Goal: Task Accomplishment & Management: Manage account settings

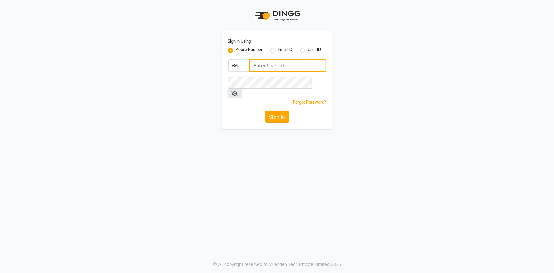
type input "8421444859"
click at [279, 111] on button "Sign In" at bounding box center [277, 117] width 24 height 12
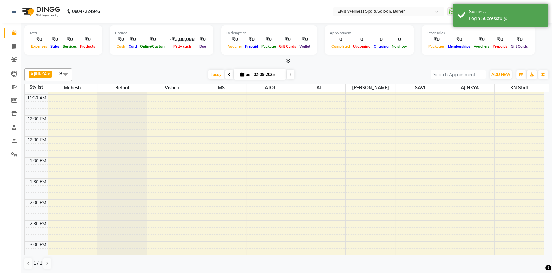
scroll to position [231, 0]
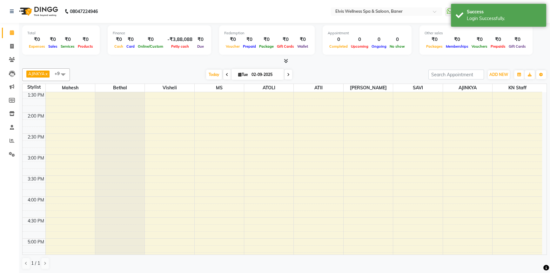
click at [284, 60] on icon at bounding box center [286, 60] width 4 height 5
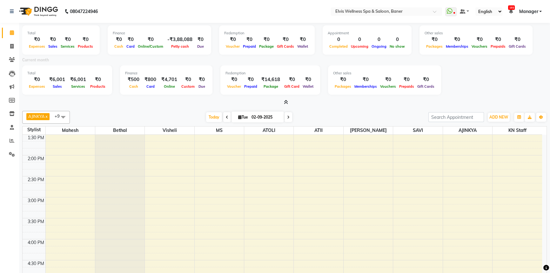
click at [285, 102] on icon at bounding box center [286, 102] width 4 height 5
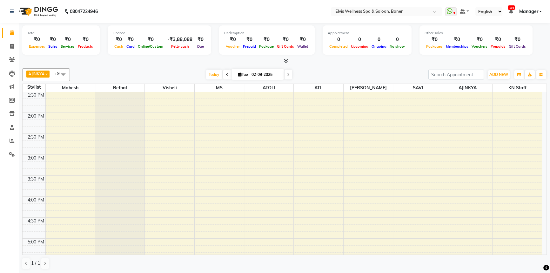
click at [286, 59] on icon at bounding box center [286, 60] width 4 height 5
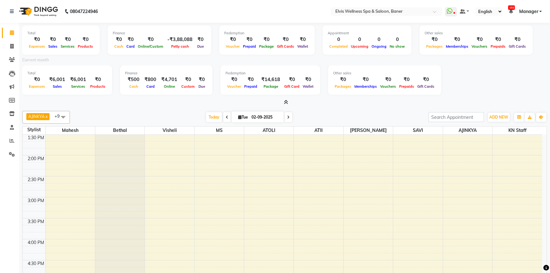
click at [287, 103] on icon at bounding box center [286, 102] width 4 height 5
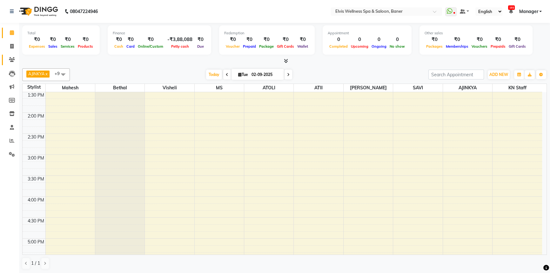
click at [8, 57] on span at bounding box center [11, 59] width 11 height 7
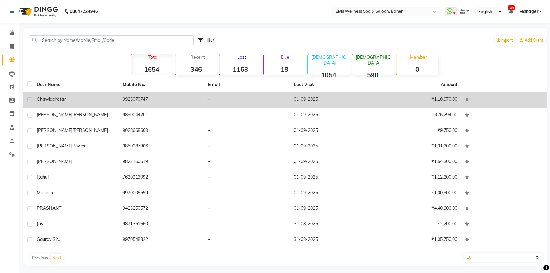
click at [193, 102] on td "9923070747" at bounding box center [162, 100] width 86 height 16
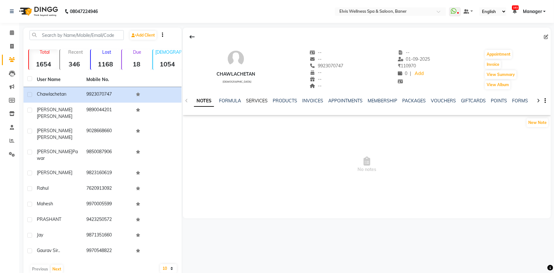
click at [251, 101] on link "SERVICES" at bounding box center [257, 101] width 22 height 6
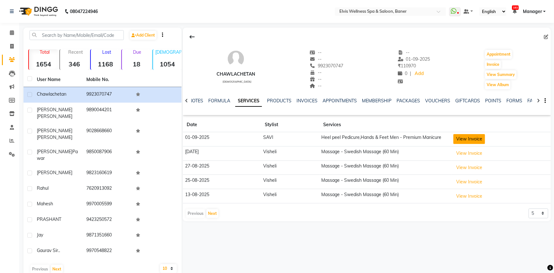
click at [473, 143] on button "View Invoice" at bounding box center [470, 139] width 32 height 10
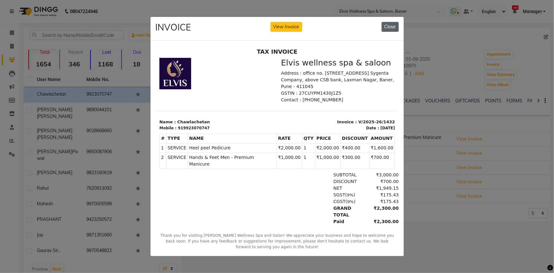
click at [393, 26] on button "Close" at bounding box center [390, 27] width 17 height 10
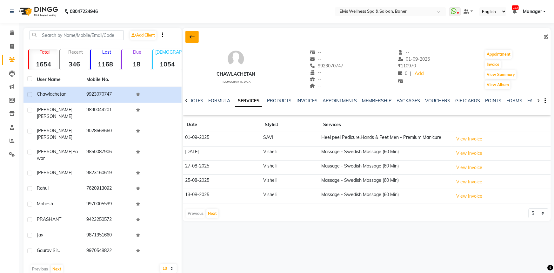
click at [193, 37] on icon at bounding box center [192, 36] width 5 height 5
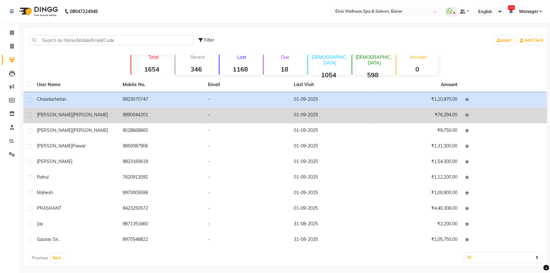
click at [73, 116] on div "Dipak Sanghavi" at bounding box center [76, 115] width 78 height 7
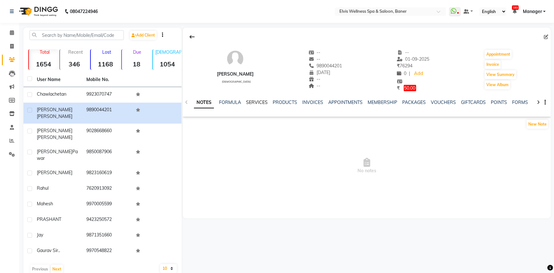
click at [248, 100] on link "SERVICES" at bounding box center [257, 102] width 22 height 6
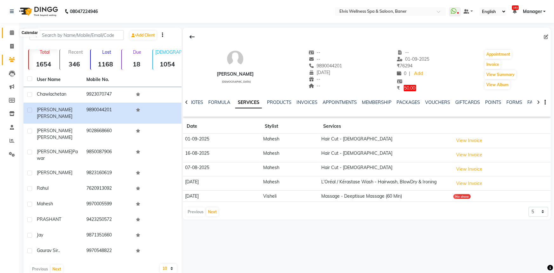
click at [14, 32] on span at bounding box center [11, 32] width 11 height 7
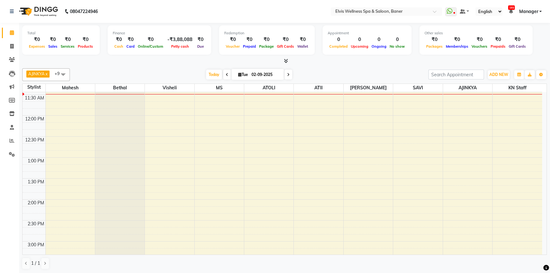
scroll to position [86, 0]
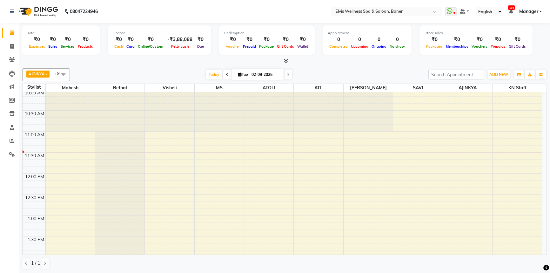
click at [226, 75] on icon at bounding box center [227, 75] width 3 height 4
type input "01-09-2025"
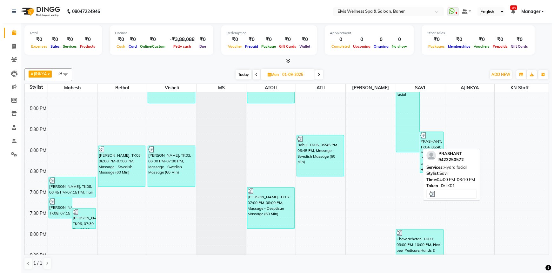
scroll to position [307, 0]
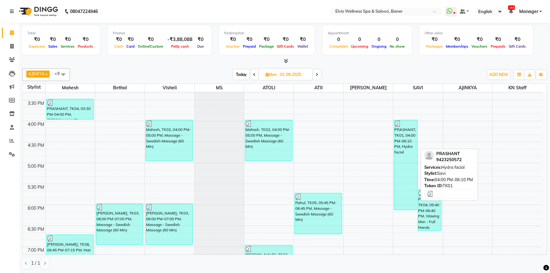
click at [403, 147] on div "PRASHANT, TK01, 04:00 PM-06:10 PM, Hydra facial" at bounding box center [405, 165] width 23 height 90
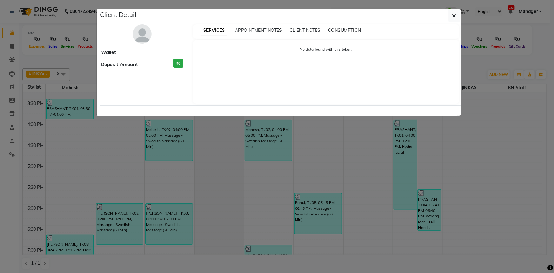
select select "3"
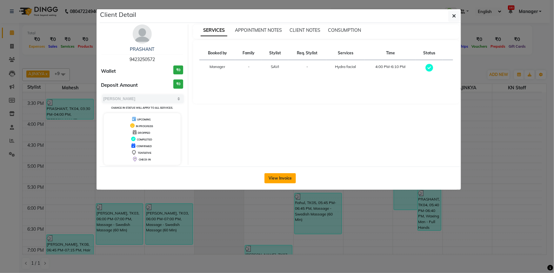
click at [279, 175] on button "View Invoice" at bounding box center [280, 178] width 31 height 10
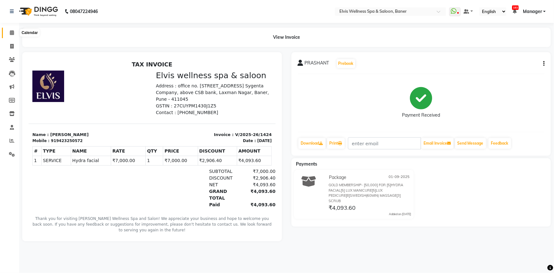
drag, startPoint x: 10, startPoint y: 32, endPoint x: 12, endPoint y: 35, distance: 3.8
click at [11, 32] on icon at bounding box center [12, 32] width 4 height 5
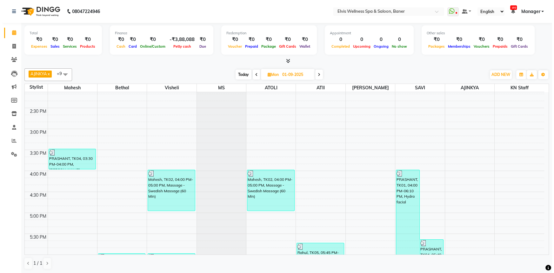
scroll to position [346, 0]
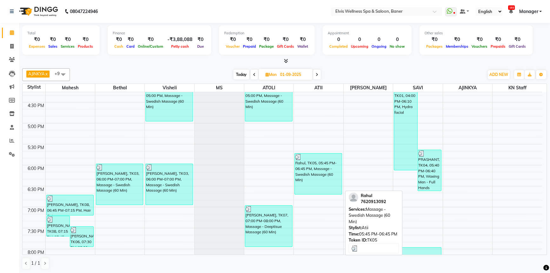
click at [328, 174] on div "Rahul, TK05, 05:45 PM-06:45 PM, Massage - Swedish Massage (60 Min)" at bounding box center [318, 173] width 47 height 41
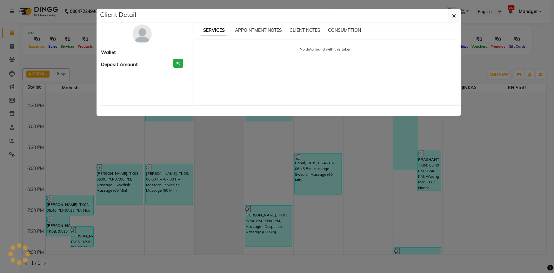
select select "3"
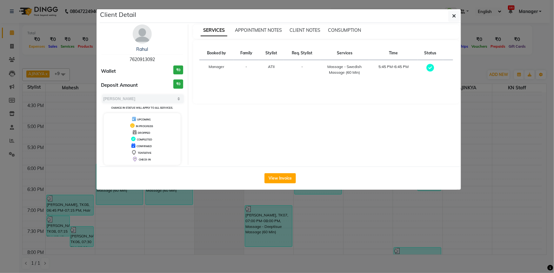
click at [286, 178] on button "View Invoice" at bounding box center [280, 178] width 31 height 10
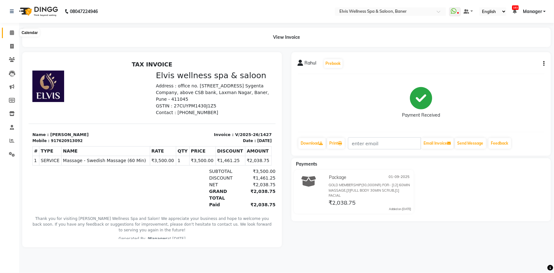
click at [10, 33] on icon at bounding box center [12, 32] width 4 height 5
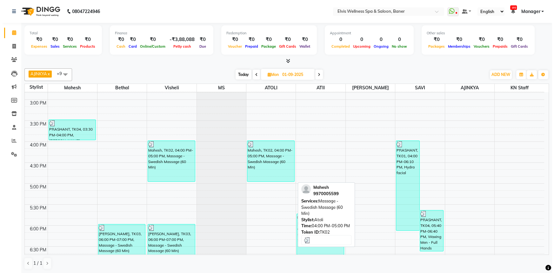
scroll to position [279, 0]
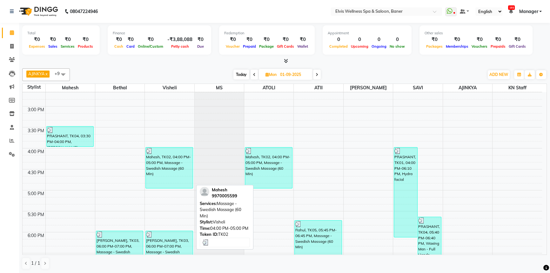
click at [175, 165] on div "Mahesh, TK02, 04:00 PM-05:00 PM, Massage - Swedish Massage (60 Min)" at bounding box center [169, 167] width 47 height 41
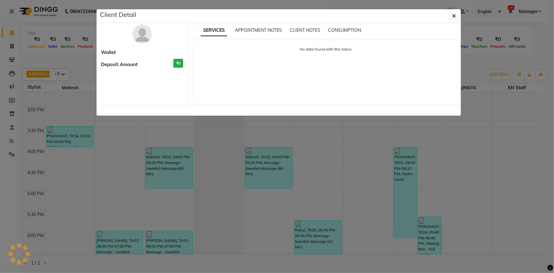
select select "3"
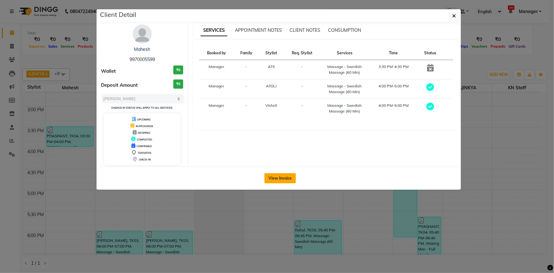
click at [291, 179] on button "View Invoice" at bounding box center [280, 178] width 31 height 10
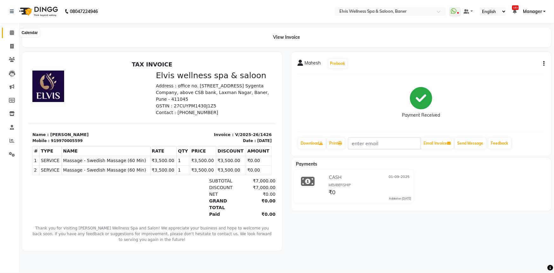
click at [10, 34] on icon at bounding box center [12, 32] width 4 height 5
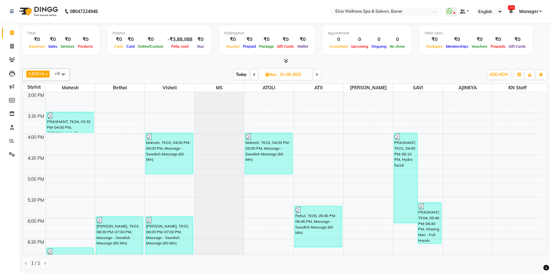
scroll to position [289, 0]
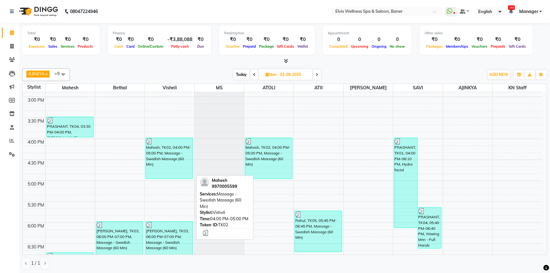
click at [149, 165] on div "Mahesh, TK02, 04:00 PM-05:00 PM, Massage - Swedish Massage (60 Min)" at bounding box center [169, 158] width 47 height 41
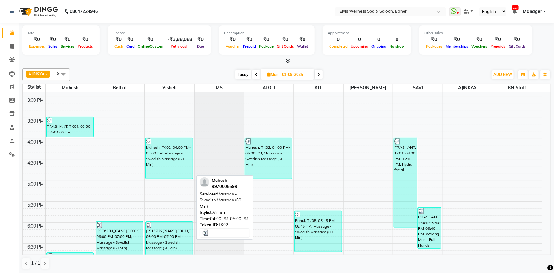
select select "3"
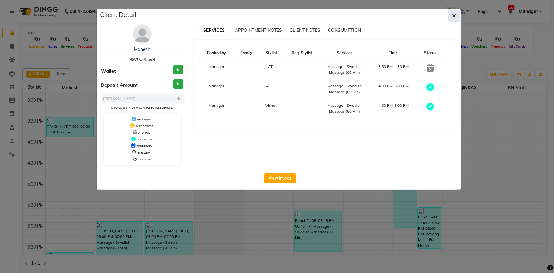
drag, startPoint x: 459, startPoint y: 17, endPoint x: 430, endPoint y: 41, distance: 37.9
click at [458, 17] on button "button" at bounding box center [455, 16] width 12 height 12
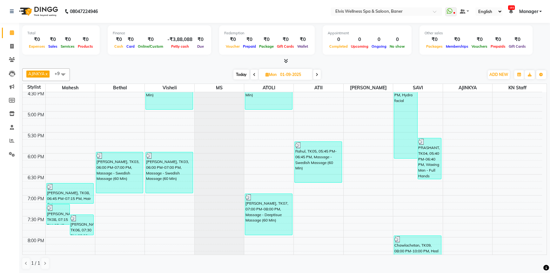
scroll to position [336, 0]
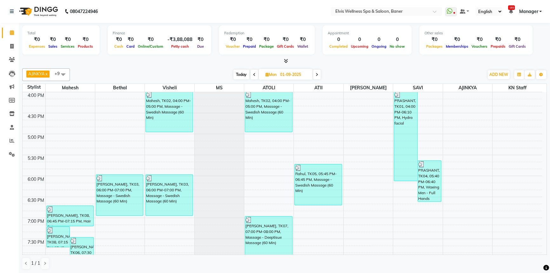
click at [241, 75] on span "Today" at bounding box center [242, 75] width 16 height 10
type input "02-09-2025"
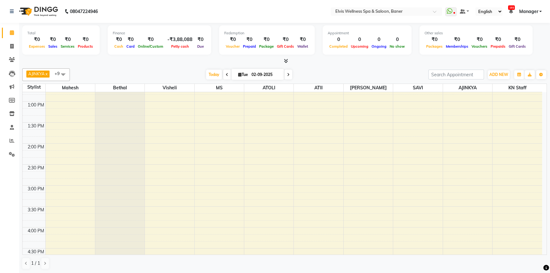
scroll to position [213, 0]
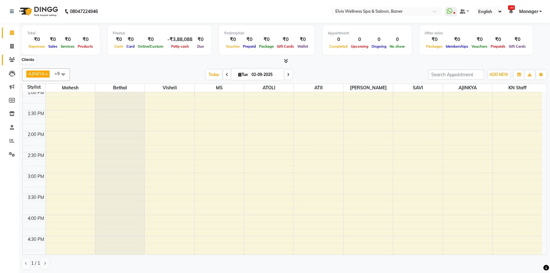
click at [8, 58] on span at bounding box center [11, 59] width 11 height 7
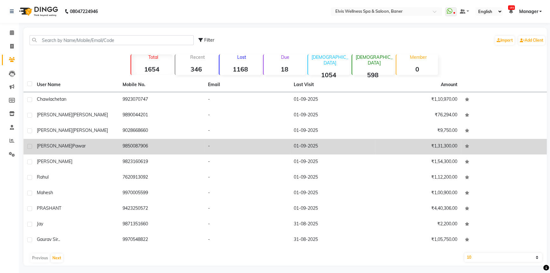
click at [52, 149] on td "Rajesh Pawar" at bounding box center [76, 147] width 86 height 16
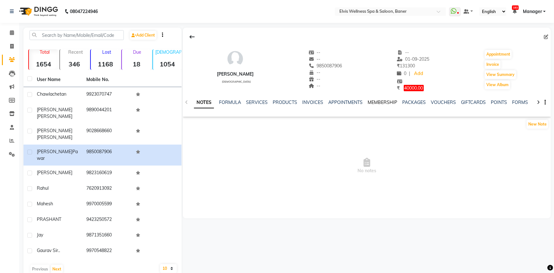
click at [390, 103] on link "MEMBERSHIP" at bounding box center [383, 102] width 30 height 6
click at [234, 101] on link "SERVICES" at bounding box center [226, 102] width 22 height 6
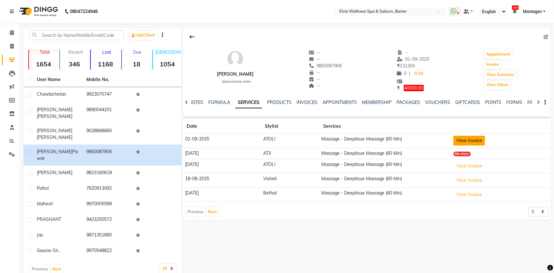
click at [472, 138] on button "View Invoice" at bounding box center [470, 141] width 32 height 10
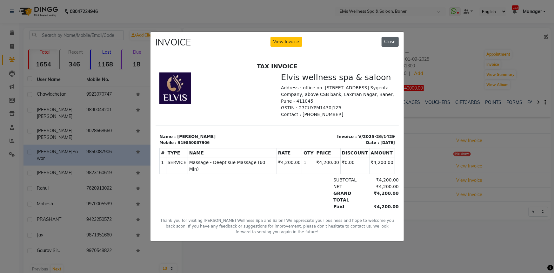
click at [390, 40] on button "Close" at bounding box center [390, 42] width 17 height 10
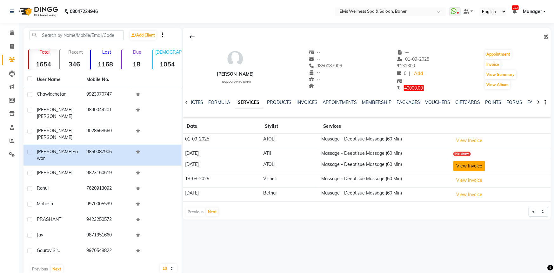
click at [458, 164] on button "View Invoice" at bounding box center [470, 166] width 32 height 10
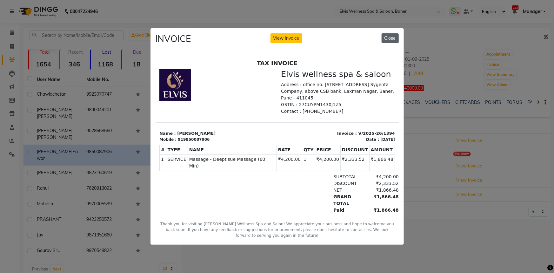
click at [382, 33] on button "Close" at bounding box center [390, 38] width 17 height 10
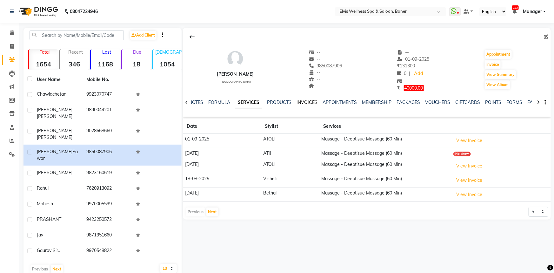
click at [305, 101] on link "INVOICES" at bounding box center [307, 102] width 21 height 6
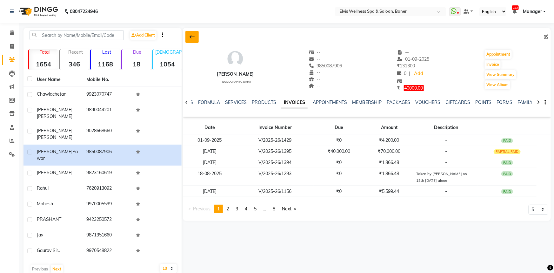
click at [192, 37] on icon at bounding box center [192, 36] width 5 height 5
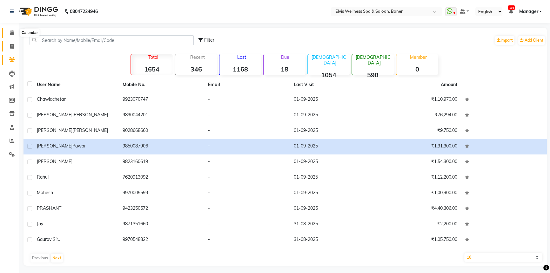
drag, startPoint x: 14, startPoint y: 32, endPoint x: 15, endPoint y: 42, distance: 9.9
click at [15, 31] on span at bounding box center [11, 32] width 11 height 7
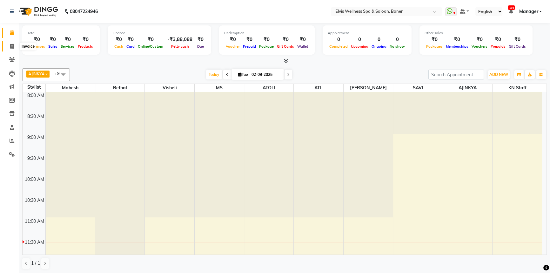
click at [11, 48] on icon at bounding box center [11, 46] width 3 height 5
select select "service"
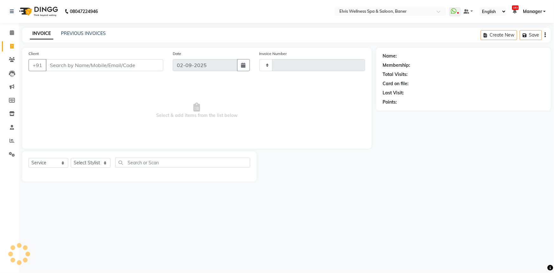
type input "1433"
select select "5735"
click at [102, 35] on link "PREVIOUS INVOICES" at bounding box center [83, 34] width 45 height 6
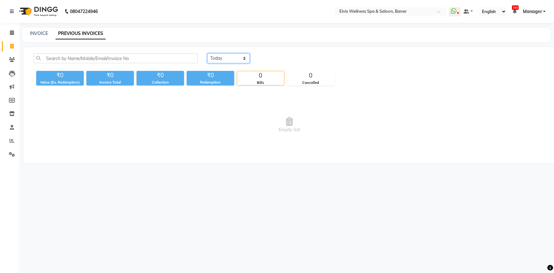
click at [219, 58] on select "Today Yesterday Custom Range" at bounding box center [228, 58] width 43 height 10
select select "yesterday"
click at [207, 53] on select "Today Yesterday Custom Range" at bounding box center [228, 58] width 43 height 10
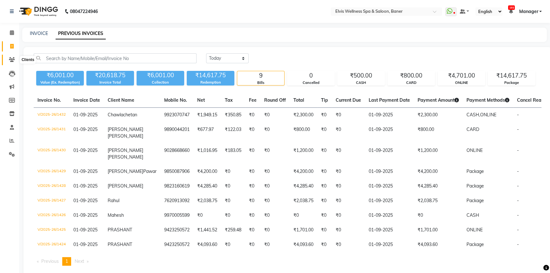
click at [11, 62] on icon at bounding box center [12, 59] width 6 height 5
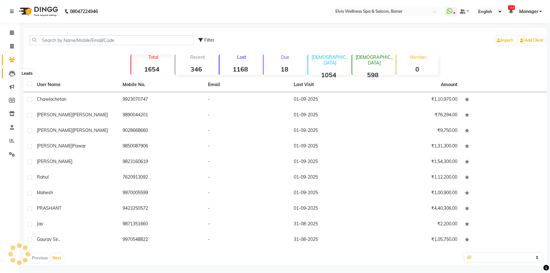
click at [14, 73] on icon at bounding box center [12, 74] width 6 height 6
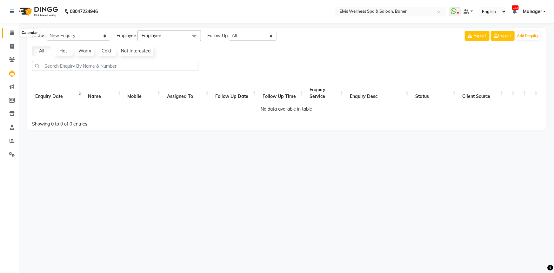
click at [13, 32] on icon at bounding box center [12, 32] width 4 height 5
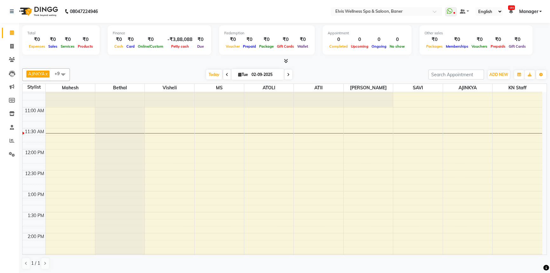
scroll to position [115, 0]
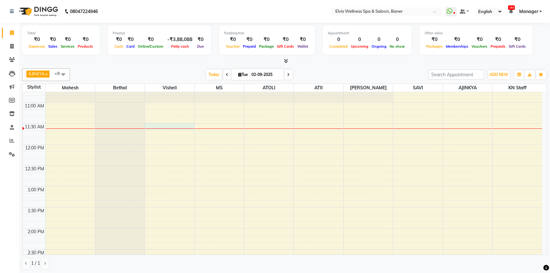
click at [188, 127] on div at bounding box center [169, 270] width 49 height 587
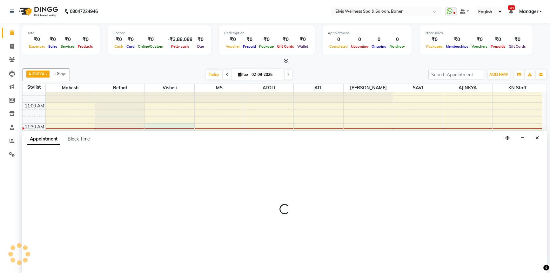
scroll to position [0, 0]
select select "40637"
select select "tentative"
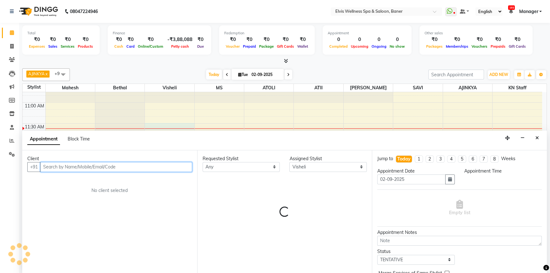
select select "690"
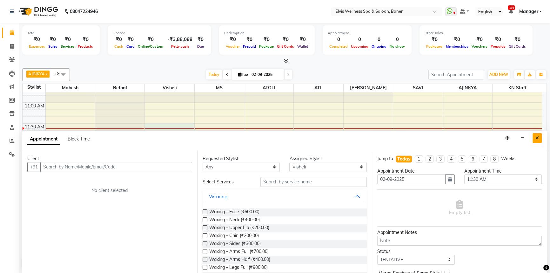
click at [538, 139] on icon "Close" at bounding box center [537, 138] width 3 height 4
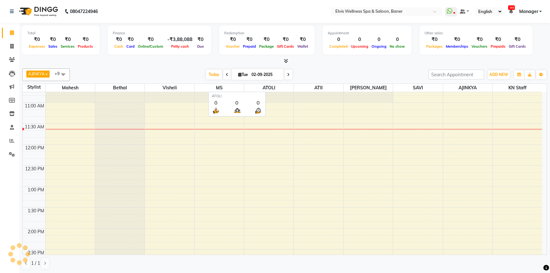
click at [275, 87] on span "ATOLI" at bounding box center [268, 88] width 49 height 8
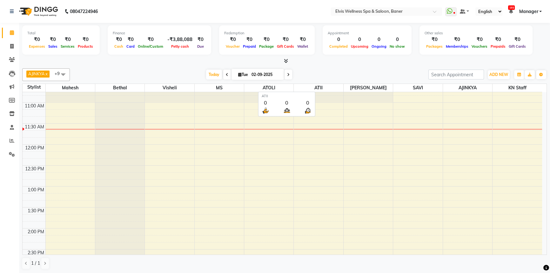
click at [311, 90] on span "ATII" at bounding box center [318, 88] width 49 height 8
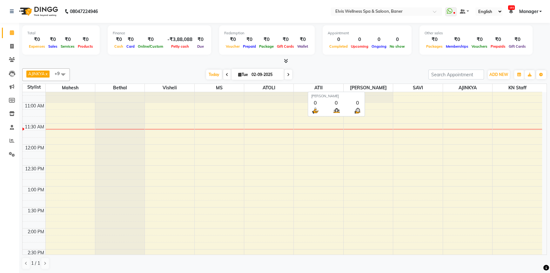
click at [370, 85] on span "[PERSON_NAME]" at bounding box center [368, 88] width 49 height 8
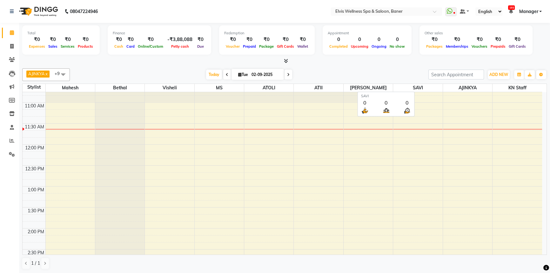
click at [420, 85] on span "SAVI" at bounding box center [417, 88] width 49 height 8
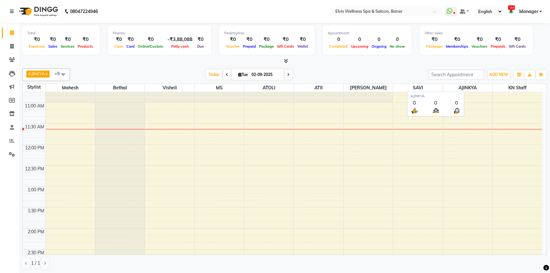
drag, startPoint x: 460, startPoint y: 86, endPoint x: 502, endPoint y: 88, distance: 42.3
click at [460, 86] on span "AJINKYA" at bounding box center [467, 88] width 49 height 8
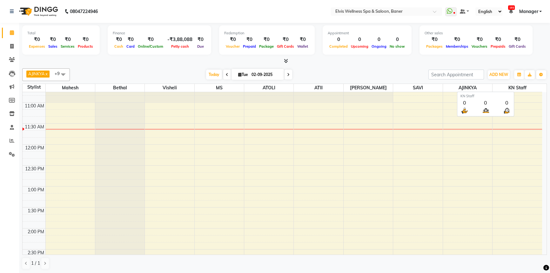
click at [526, 86] on span "KN Staff" at bounding box center [518, 88] width 50 height 8
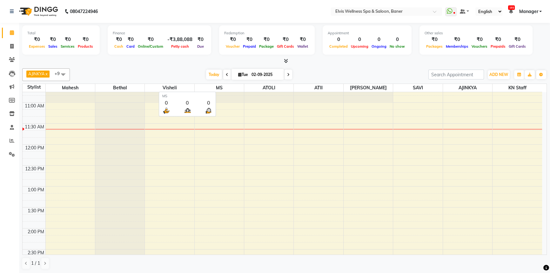
click at [225, 84] on span "MS" at bounding box center [219, 88] width 49 height 8
drag, startPoint x: 168, startPoint y: 82, endPoint x: 151, endPoint y: 84, distance: 17.3
click at [165, 82] on div "AJINKYA x Visheli x MS x Bethal x ATOLI x ATII x SAVI x Marvin x Mahesh x KN St…" at bounding box center [284, 169] width 525 height 206
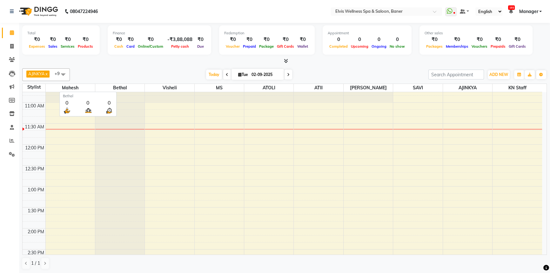
drag, startPoint x: 133, startPoint y: 87, endPoint x: 93, endPoint y: 87, distance: 39.7
click at [132, 87] on span "Bethal" at bounding box center [119, 88] width 49 height 8
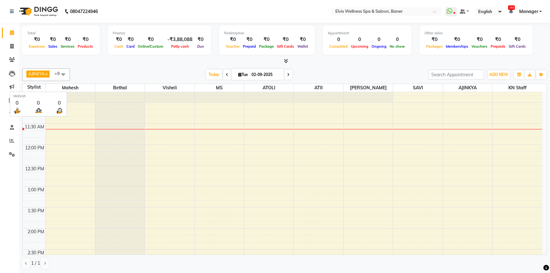
click at [89, 88] on span "Mahesh" at bounding box center [70, 88] width 49 height 8
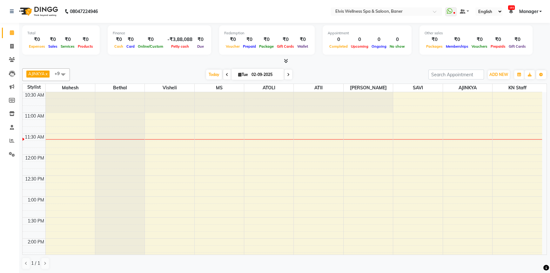
scroll to position [115, 0]
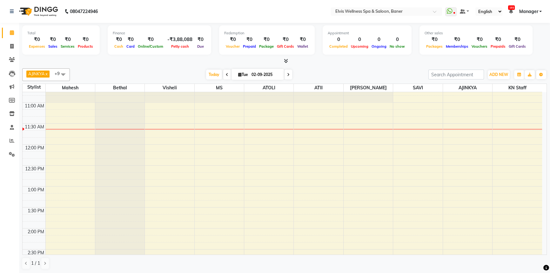
click at [286, 60] on icon at bounding box center [286, 60] width 4 height 5
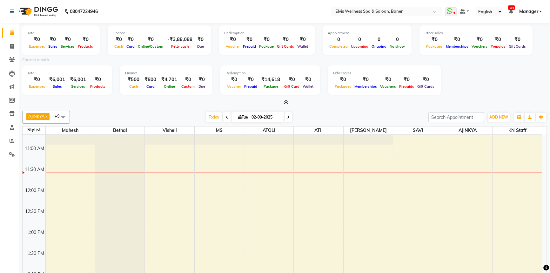
click at [183, 86] on span "Custom" at bounding box center [188, 86] width 17 height 4
drag, startPoint x: 160, startPoint y: 86, endPoint x: 141, endPoint y: 85, distance: 19.4
click at [162, 86] on span "Online" at bounding box center [169, 86] width 14 height 4
click at [142, 85] on div "Card" at bounding box center [150, 86] width 17 height 7
drag, startPoint x: 127, startPoint y: 85, endPoint x: 119, endPoint y: 86, distance: 8.0
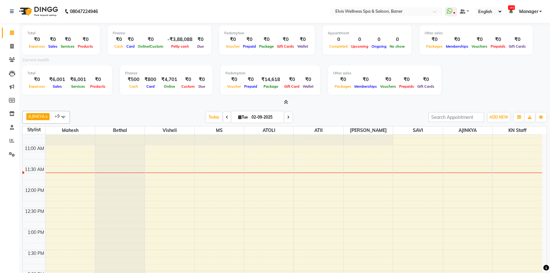
click at [128, 85] on span "Cash" at bounding box center [134, 86] width 12 height 4
click at [83, 87] on span "Services" at bounding box center [78, 86] width 17 height 4
drag, startPoint x: 79, startPoint y: 87, endPoint x: 60, endPoint y: 87, distance: 18.7
click at [72, 88] on span "Services" at bounding box center [78, 86] width 17 height 4
drag, startPoint x: 60, startPoint y: 87, endPoint x: 31, endPoint y: 87, distance: 29.6
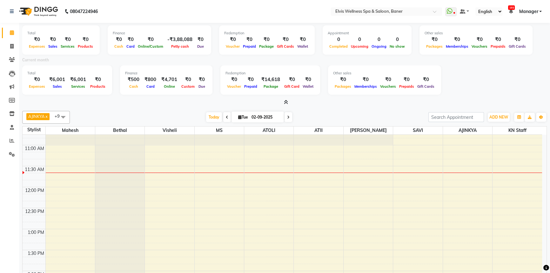
click at [60, 87] on span "Sales" at bounding box center [57, 86] width 12 height 4
drag, startPoint x: 31, startPoint y: 87, endPoint x: 36, endPoint y: 86, distance: 5.2
click at [31, 87] on span "Expenses" at bounding box center [36, 86] width 19 height 4
click at [37, 85] on span "Expenses" at bounding box center [36, 86] width 19 height 4
click at [38, 84] on div "Expenses" at bounding box center [36, 86] width 19 height 7
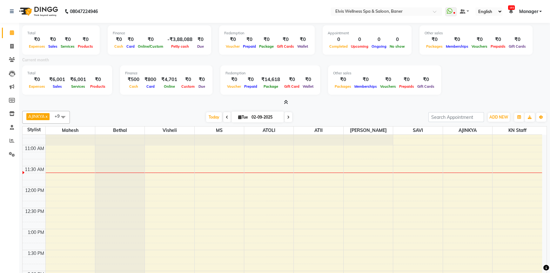
drag, startPoint x: 46, startPoint y: 85, endPoint x: 49, endPoint y: 85, distance: 3.6
click at [47, 86] on div "Sales" at bounding box center [57, 86] width 21 height 7
click at [55, 85] on span "Sales" at bounding box center [57, 86] width 12 height 4
click at [56, 85] on span "Sales" at bounding box center [57, 86] width 12 height 4
click at [81, 84] on div "Services" at bounding box center [78, 86] width 21 height 7
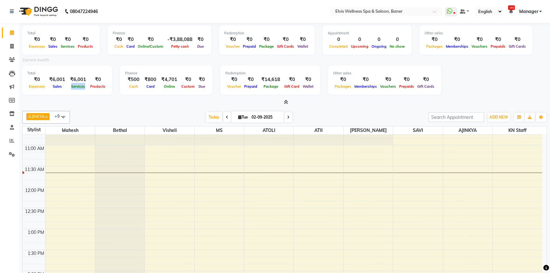
click at [81, 84] on div "Services" at bounding box center [78, 86] width 21 height 7
click at [96, 89] on div "Products" at bounding box center [98, 86] width 18 height 7
click at [96, 88] on div "Products" at bounding box center [98, 86] width 18 height 7
click at [128, 87] on span "Cash" at bounding box center [134, 86] width 12 height 4
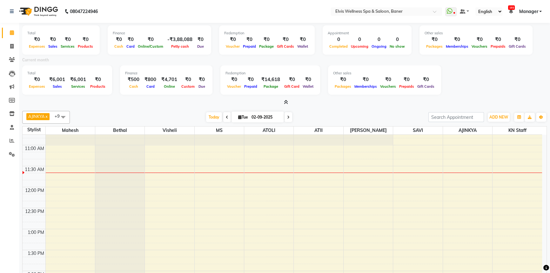
click at [155, 87] on div "Card" at bounding box center [150, 86] width 17 height 7
drag, startPoint x: 155, startPoint y: 87, endPoint x: 164, endPoint y: 88, distance: 9.3
click at [156, 87] on div "Card" at bounding box center [150, 86] width 17 height 7
click at [367, 89] on div "Memberships" at bounding box center [366, 86] width 26 height 7
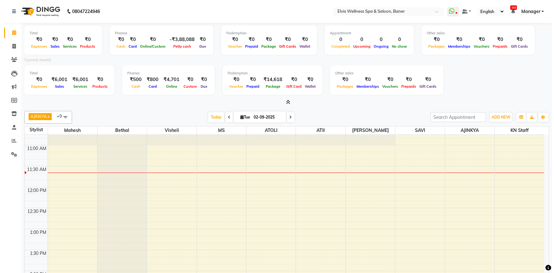
scroll to position [0, 0]
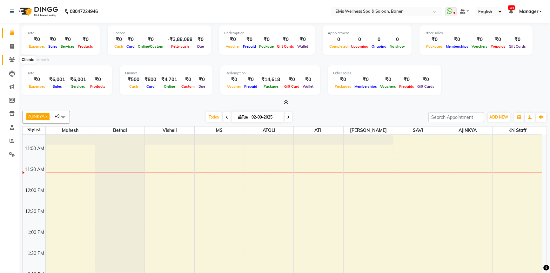
click at [6, 60] on span at bounding box center [11, 59] width 11 height 7
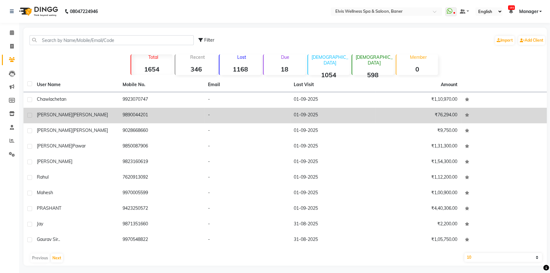
click at [239, 115] on td "-" at bounding box center [247, 116] width 86 height 16
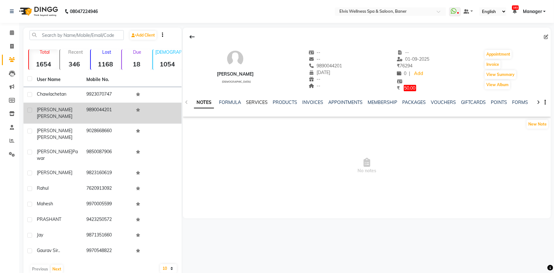
click at [256, 102] on link "SERVICES" at bounding box center [257, 102] width 22 height 6
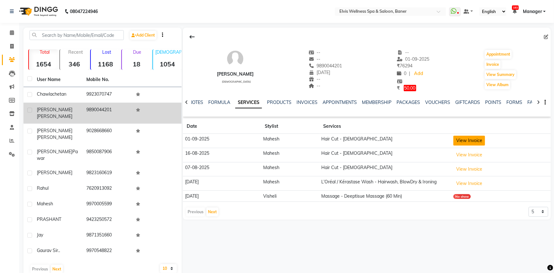
click at [469, 142] on button "View Invoice" at bounding box center [470, 141] width 32 height 10
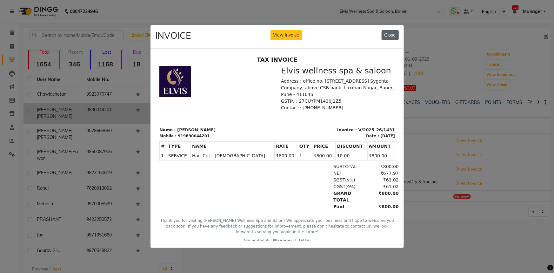
click at [393, 35] on button "Close" at bounding box center [390, 35] width 17 height 10
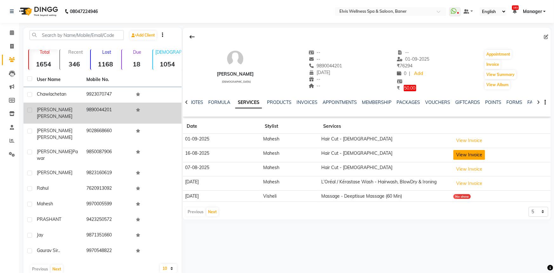
click at [473, 155] on button "View Invoice" at bounding box center [470, 155] width 32 height 10
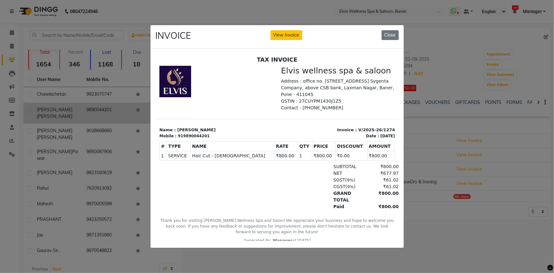
click at [386, 37] on button "Close" at bounding box center [390, 35] width 17 height 10
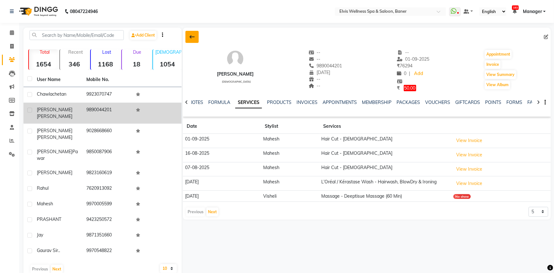
click at [197, 38] on button at bounding box center [192, 37] width 13 height 12
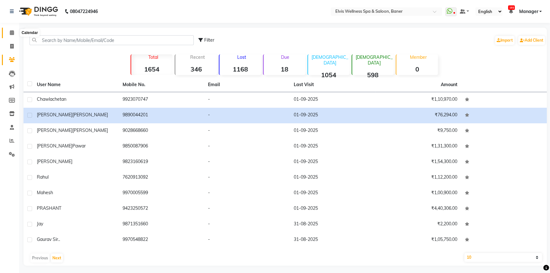
click at [10, 34] on icon at bounding box center [12, 32] width 4 height 5
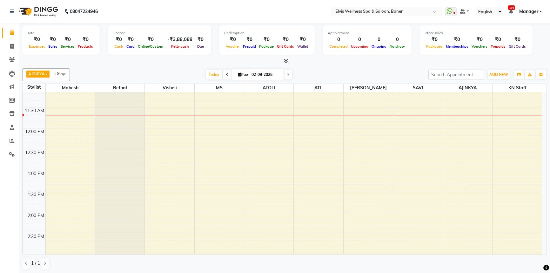
scroll to position [144, 0]
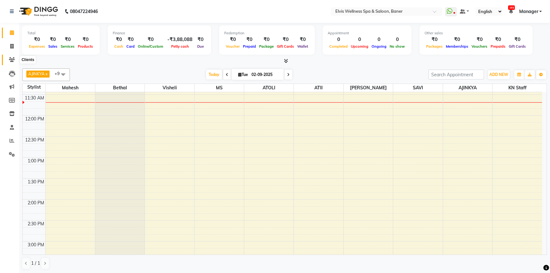
click at [11, 59] on icon at bounding box center [12, 59] width 6 height 5
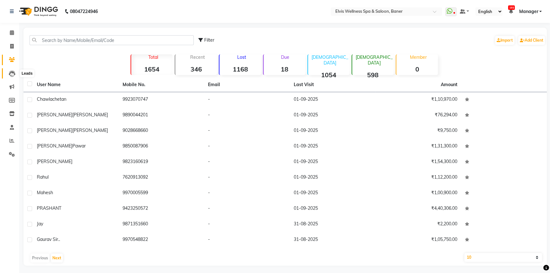
click at [12, 71] on icon at bounding box center [12, 74] width 6 height 6
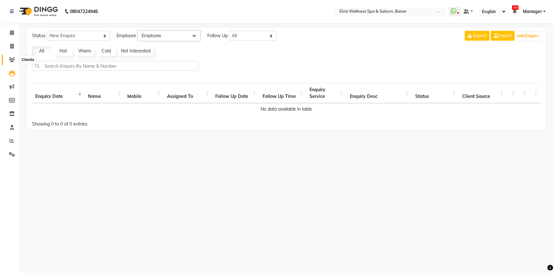
click at [12, 59] on icon at bounding box center [12, 59] width 6 height 5
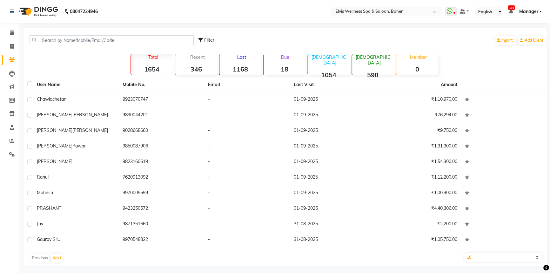
click at [9, 40] on li "Invoice" at bounding box center [9, 47] width 19 height 14
click at [6, 31] on span at bounding box center [11, 32] width 11 height 7
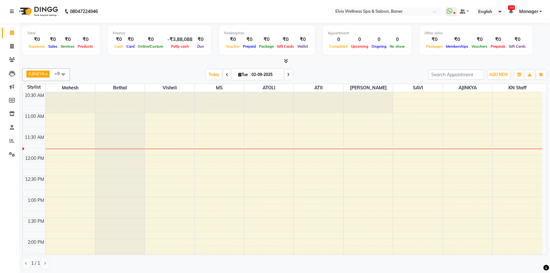
scroll to position [173, 0]
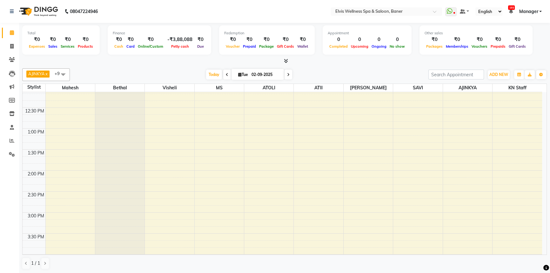
click at [285, 61] on icon at bounding box center [286, 60] width 4 height 5
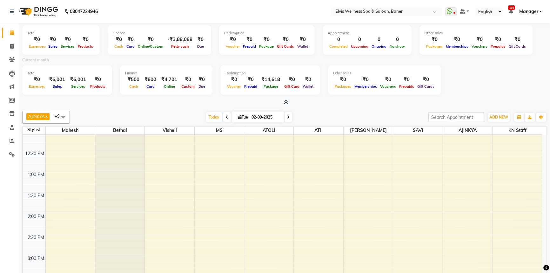
click at [285, 102] on icon at bounding box center [286, 102] width 4 height 5
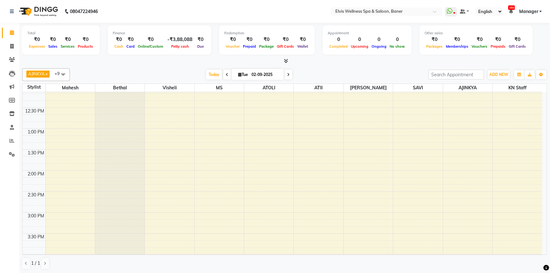
click at [377, 75] on div "Today Tue 02-09-2025" at bounding box center [249, 75] width 352 height 10
drag, startPoint x: 14, startPoint y: 48, endPoint x: 13, endPoint y: 51, distance: 3.7
click at [14, 48] on span at bounding box center [11, 46] width 11 height 7
select select "service"
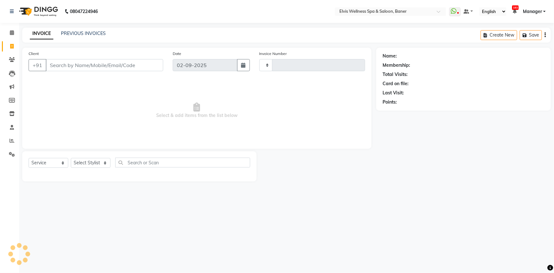
type input "1433"
select select "5735"
click at [273, 68] on select "V/2025 V/2025-26" at bounding box center [280, 65] width 40 height 12
click at [155, 66] on input "Client" at bounding box center [105, 65] width 118 height 12
drag, startPoint x: 16, startPoint y: 60, endPoint x: 11, endPoint y: 61, distance: 4.5
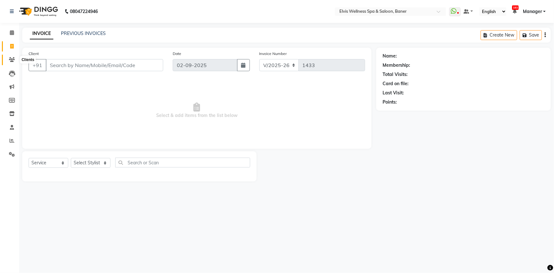
click at [16, 60] on span at bounding box center [11, 59] width 11 height 7
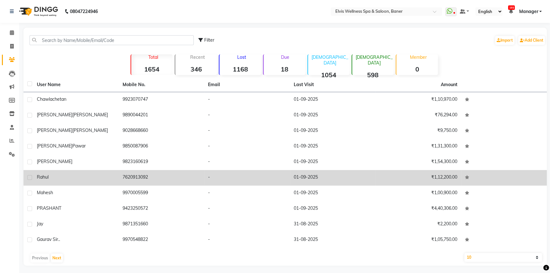
scroll to position [2, 0]
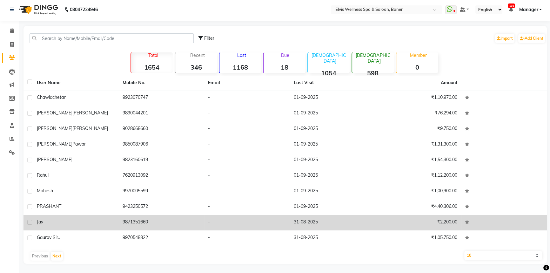
click at [223, 226] on td "-" at bounding box center [247, 223] width 86 height 16
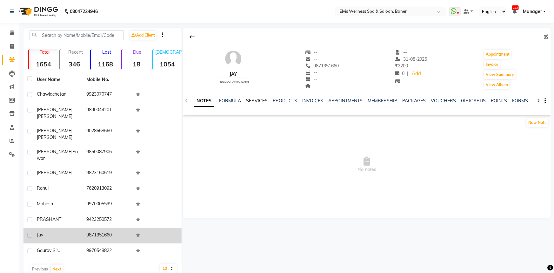
click at [254, 102] on link "SERVICES" at bounding box center [257, 101] width 22 height 6
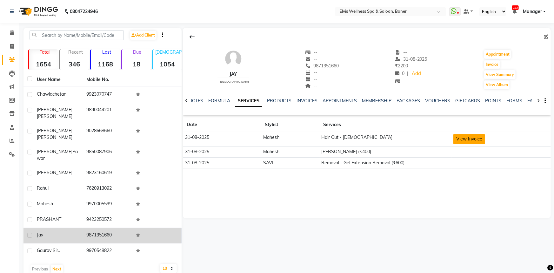
click at [469, 141] on button "View Invoice" at bounding box center [470, 139] width 32 height 10
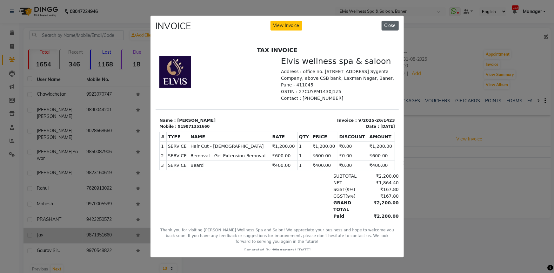
click at [390, 27] on button "Close" at bounding box center [390, 26] width 17 height 10
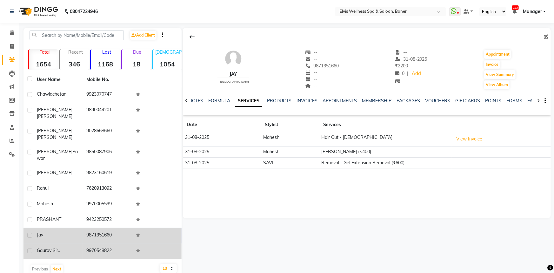
click at [136, 243] on td at bounding box center [157, 251] width 50 height 16
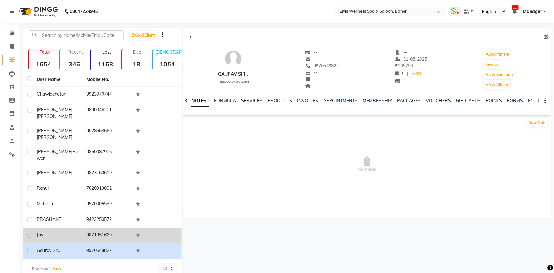
click at [252, 102] on link "SERVICES" at bounding box center [252, 101] width 22 height 6
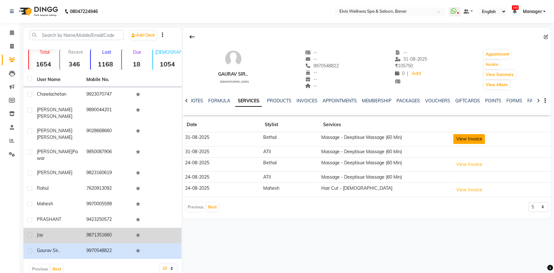
click at [477, 140] on button "View Invoice" at bounding box center [470, 139] width 32 height 10
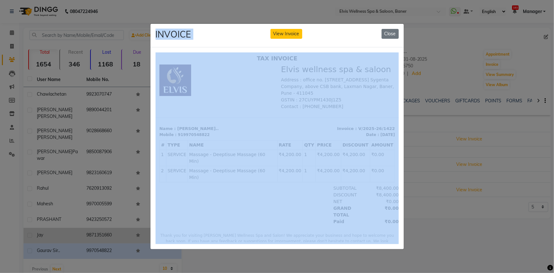
drag, startPoint x: 389, startPoint y: 22, endPoint x: 391, endPoint y: 33, distance: 12.0
click at [390, 22] on ngb-modal-window "INVOICE View Invoice Close" at bounding box center [277, 136] width 554 height 273
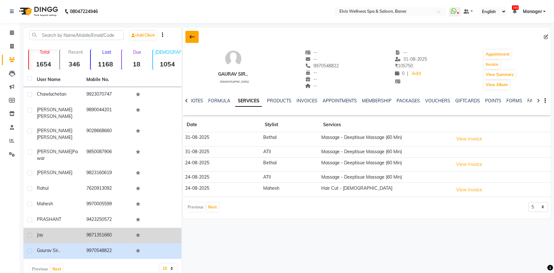
click at [188, 43] on button at bounding box center [192, 37] width 13 height 12
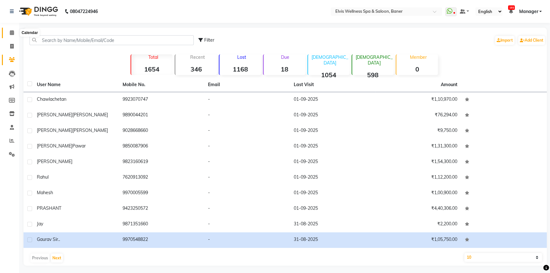
click at [10, 32] on icon at bounding box center [12, 32] width 4 height 5
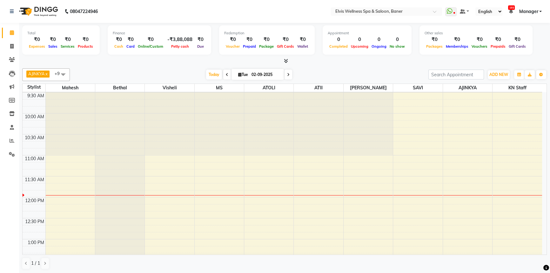
scroll to position [115, 0]
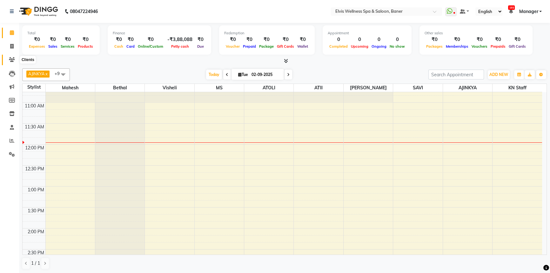
click at [9, 59] on icon at bounding box center [12, 59] width 6 height 5
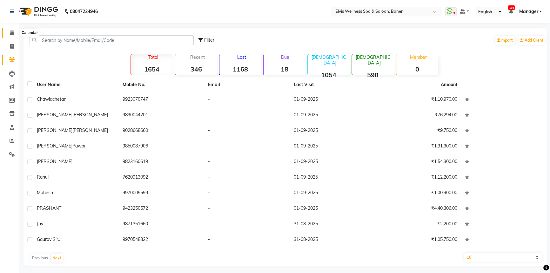
click at [13, 34] on icon at bounding box center [12, 32] width 4 height 5
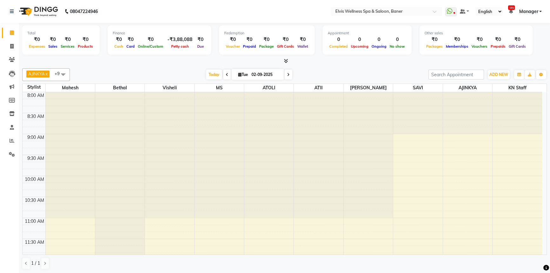
click at [524, 11] on span "Manager" at bounding box center [528, 11] width 19 height 7
click at [521, 12] on span "Manager" at bounding box center [528, 11] width 19 height 7
click at [524, 11] on span "Manager" at bounding box center [528, 11] width 19 height 7
click at [525, 12] on span "Manager" at bounding box center [528, 11] width 19 height 7
click at [526, 12] on span "Manager" at bounding box center [528, 11] width 19 height 7
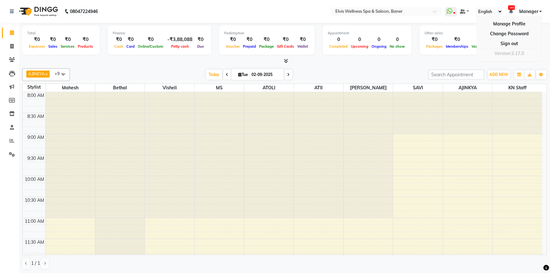
click at [526, 12] on span "Manager" at bounding box center [528, 11] width 19 height 7
click at [526, 13] on span "Manager" at bounding box center [528, 11] width 19 height 7
click at [524, 13] on span "Manager" at bounding box center [528, 11] width 19 height 7
click at [453, 45] on span "Memberships" at bounding box center [457, 46] width 26 height 4
click at [283, 59] on span at bounding box center [285, 61] width 7 height 7
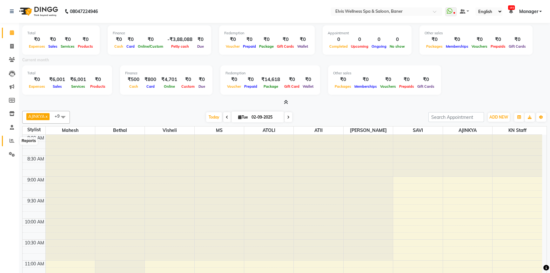
click at [11, 139] on icon at bounding box center [12, 140] width 5 height 5
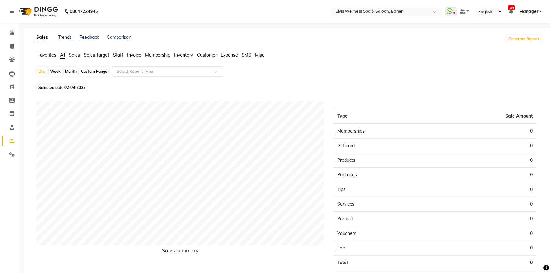
click at [75, 55] on span "Sales" at bounding box center [74, 55] width 11 height 6
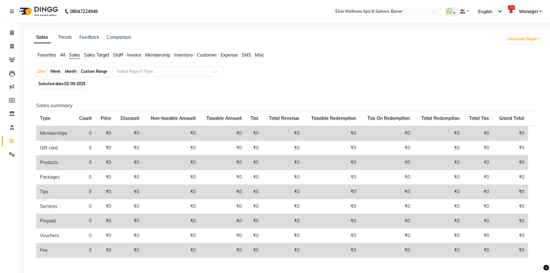
click at [70, 69] on div "Month" at bounding box center [71, 71] width 15 height 9
select select "9"
select select "2025"
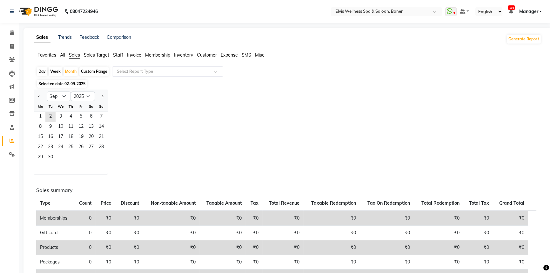
click at [62, 56] on span "All" at bounding box center [62, 55] width 5 height 6
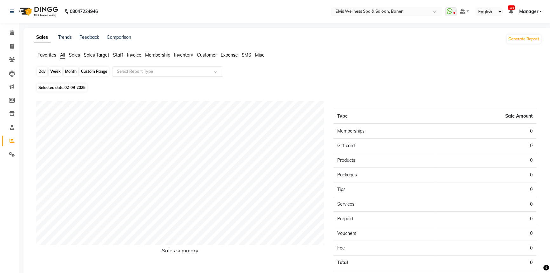
click at [69, 73] on div "Month" at bounding box center [71, 71] width 15 height 9
select select "9"
select select "2025"
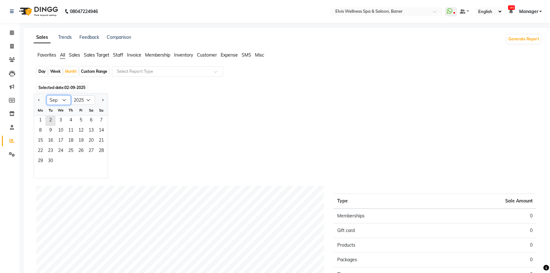
click at [64, 100] on select "Jan Feb Mar Apr May Jun Jul Aug Sep Oct Nov Dec" at bounding box center [59, 100] width 24 height 10
select select "8"
click at [47, 95] on select "Jan Feb Mar Apr May Jun Jul Aug Sep Oct Nov Dec" at bounding box center [59, 100] width 24 height 10
click at [84, 123] on span "1" at bounding box center [81, 121] width 10 height 10
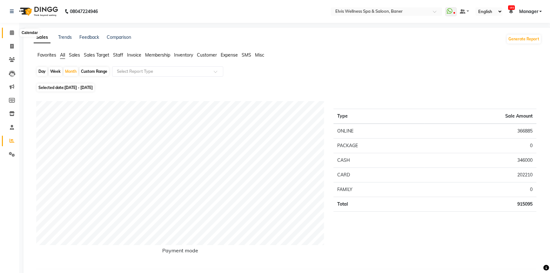
click at [13, 32] on icon at bounding box center [12, 32] width 4 height 5
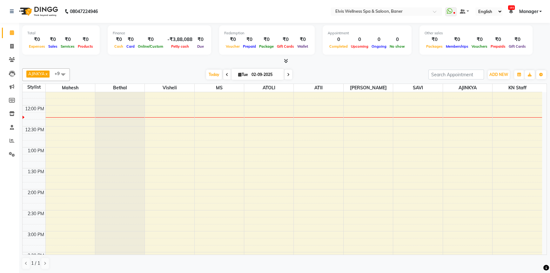
scroll to position [144, 0]
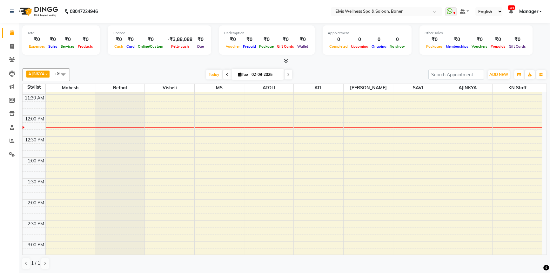
click at [285, 60] on icon at bounding box center [286, 60] width 4 height 5
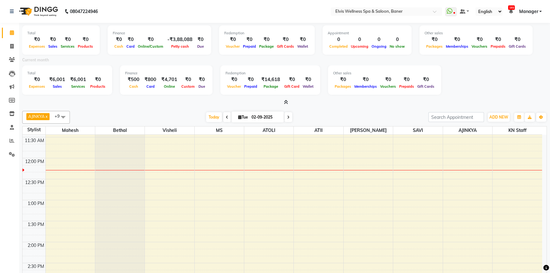
click at [164, 85] on span "Online" at bounding box center [169, 86] width 14 height 4
click at [147, 86] on span "Card" at bounding box center [150, 86] width 11 height 4
click at [76, 85] on span "Services" at bounding box center [78, 86] width 17 height 4
click at [92, 87] on span "Products" at bounding box center [98, 86] width 18 height 4
click at [9, 35] on span at bounding box center [11, 32] width 11 height 7
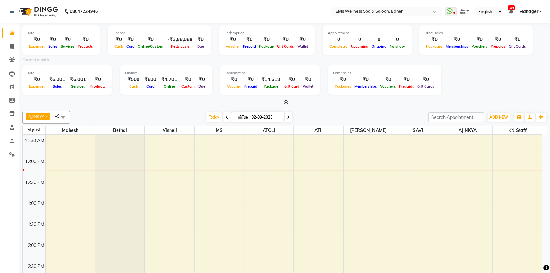
click at [287, 102] on icon at bounding box center [286, 102] width 4 height 5
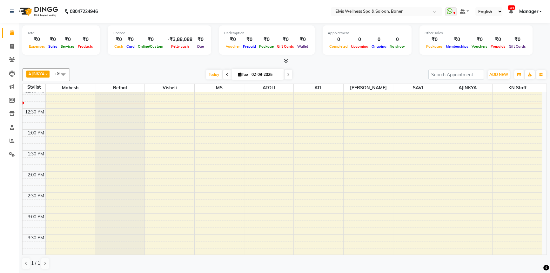
scroll to position [173, 0]
click at [78, 120] on div "8:00 AM 8:30 AM 9:00 AM 9:30 AM 10:00 AM 10:30 AM 11:00 AM 11:30 AM 12:00 PM 12…" at bounding box center [283, 212] width 520 height 587
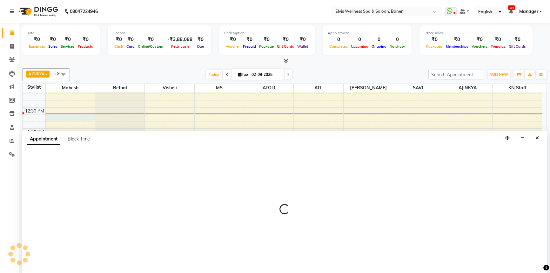
scroll to position [0, 0]
select select "40633"
select select "765"
select select "tentative"
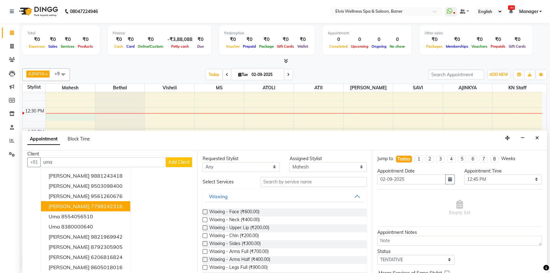
scroll to position [6, 0]
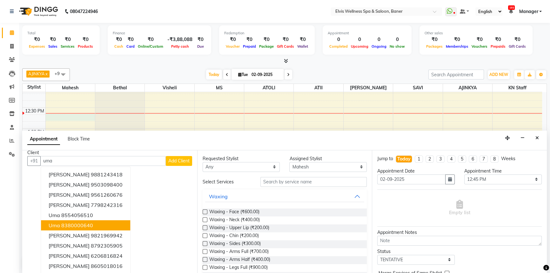
click at [93, 219] on ngb-typeahead-window "Sumati Tadas 9881243418 Nishant Kumar 9503098400 Mohit Umalkar 9561260676 Manis…" at bounding box center [86, 219] width 90 height 107
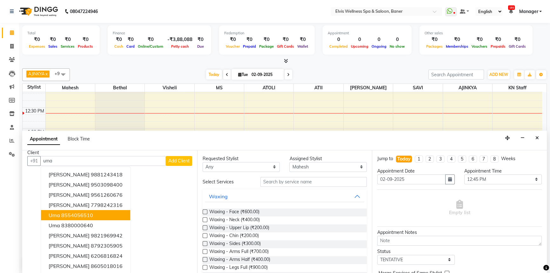
click at [107, 213] on button "uma 8554056510" at bounding box center [85, 215] width 89 height 10
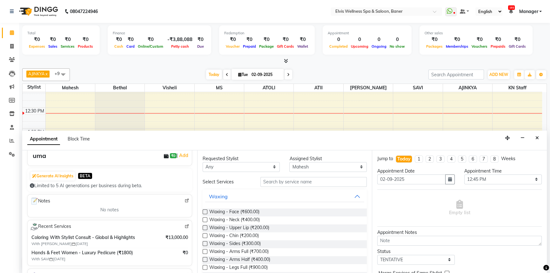
scroll to position [86, 0]
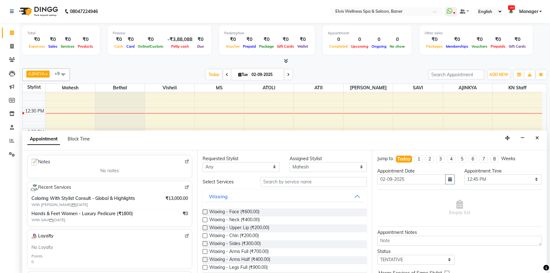
type input "8554056510"
click at [185, 187] on img at bounding box center [187, 187] width 5 height 5
click at [537, 140] on button "Close" at bounding box center [537, 138] width 9 height 10
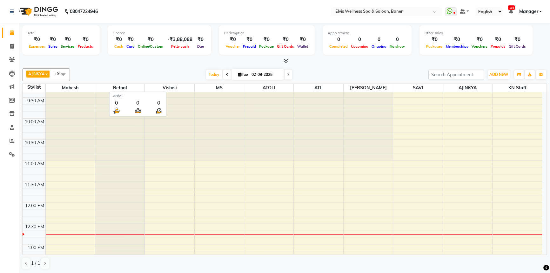
scroll to position [0, 0]
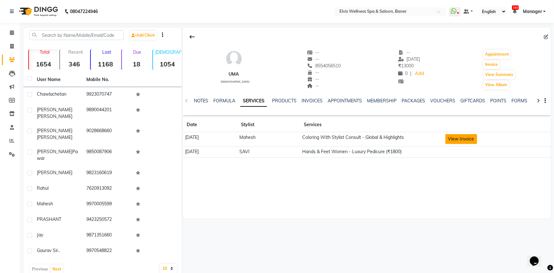
click at [478, 138] on button "View Invoice" at bounding box center [462, 139] width 32 height 10
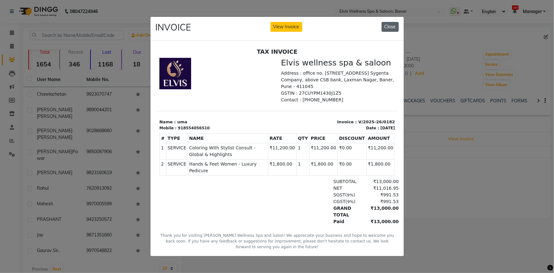
click at [393, 24] on button "Close" at bounding box center [390, 27] width 17 height 10
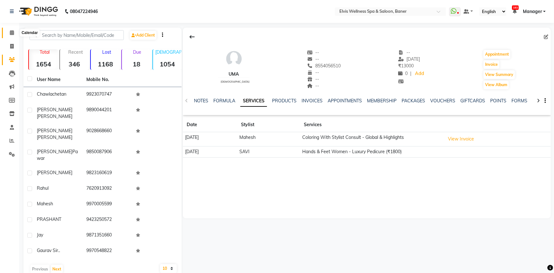
click at [13, 33] on icon at bounding box center [12, 32] width 4 height 5
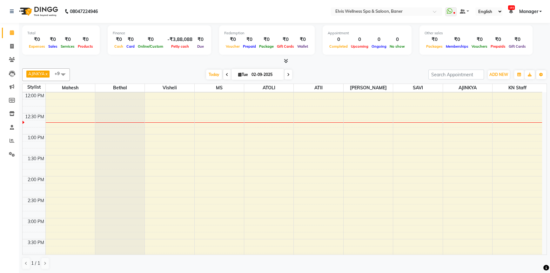
scroll to position [173, 0]
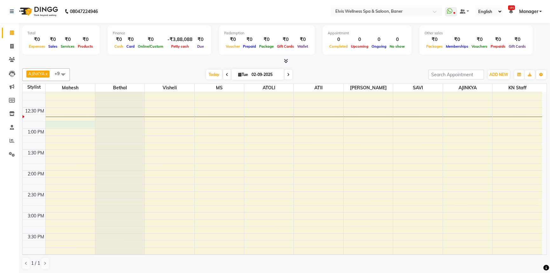
click at [70, 126] on div "8:00 AM 8:30 AM 9:00 AM 9:30 AM 10:00 AM 10:30 AM 11:00 AM 11:30 AM 12:00 PM 12…" at bounding box center [283, 212] width 520 height 587
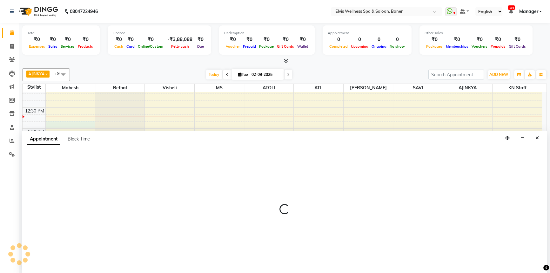
scroll to position [0, 0]
select select "40633"
select select "765"
select select "tentative"
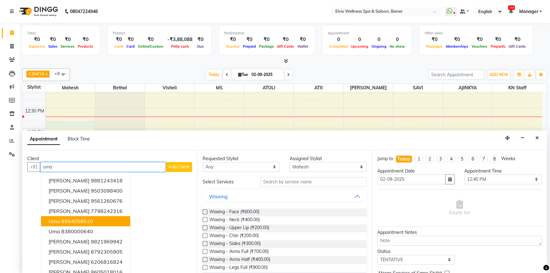
click at [88, 221] on ngb-highlight "8554056510" at bounding box center [77, 221] width 32 height 6
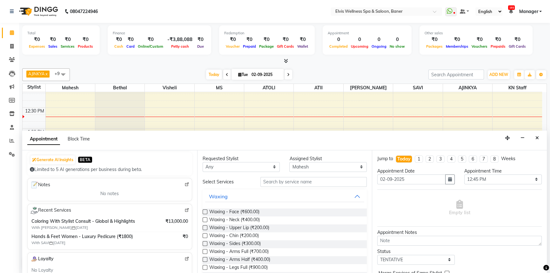
scroll to position [144, 0]
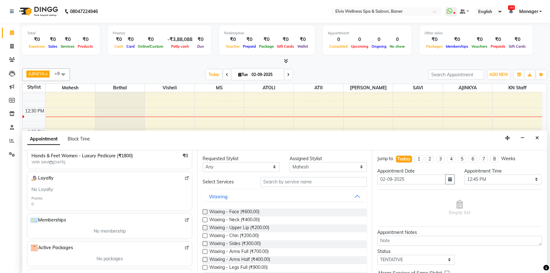
type input "8554056510"
drag, startPoint x: 286, startPoint y: 181, endPoint x: 277, endPoint y: 183, distance: 9.5
click at [284, 181] on input "text" at bounding box center [314, 182] width 106 height 10
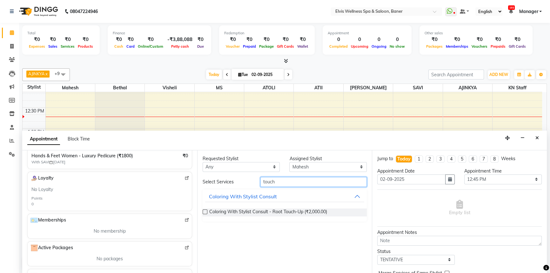
type input "touch"
click at [206, 212] on label at bounding box center [205, 211] width 5 height 5
click at [206, 212] on input "checkbox" at bounding box center [205, 212] width 4 height 4
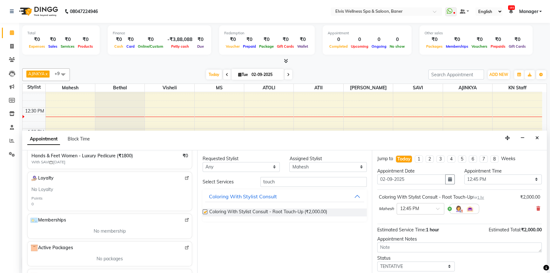
checkbox input "false"
click at [280, 181] on input "touch" at bounding box center [314, 182] width 106 height 10
type input "t"
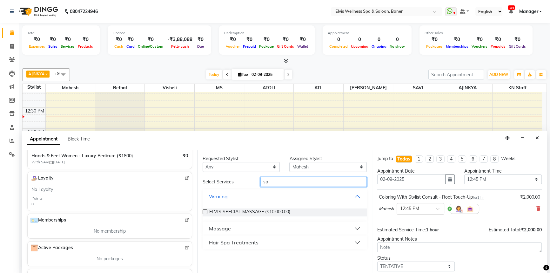
type input "sp"
click at [231, 239] on div "Hair Spa Treatments" at bounding box center [234, 243] width 50 height 8
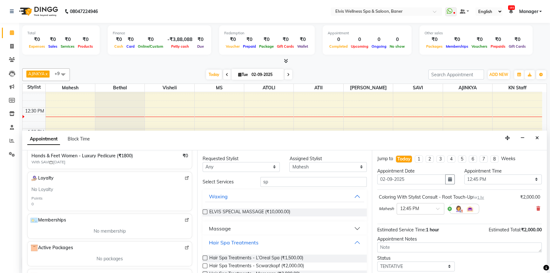
scroll to position [15, 0]
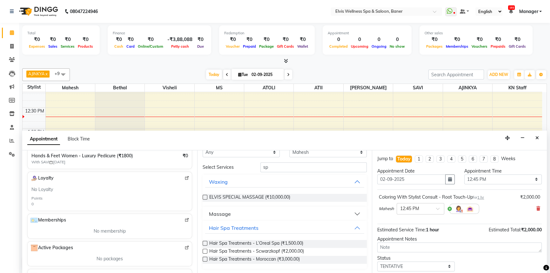
click at [205, 251] on label at bounding box center [205, 251] width 5 height 5
click at [205, 251] on input "checkbox" at bounding box center [205, 252] width 4 height 4
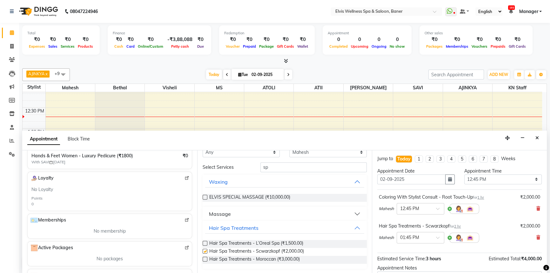
checkbox input "false"
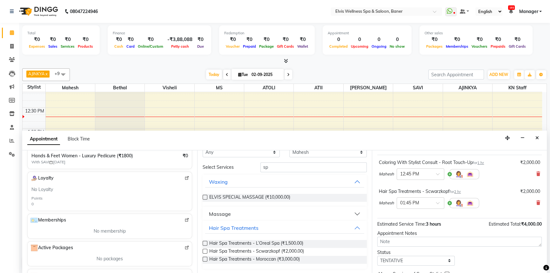
scroll to position [66, 0]
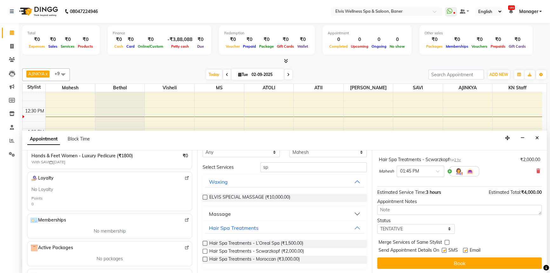
click at [446, 250] on label at bounding box center [444, 250] width 5 height 5
click at [446, 250] on input "checkbox" at bounding box center [444, 251] width 4 height 4
checkbox input "false"
click at [465, 251] on label at bounding box center [465, 250] width 5 height 5
click at [465, 251] on input "checkbox" at bounding box center [465, 251] width 4 height 4
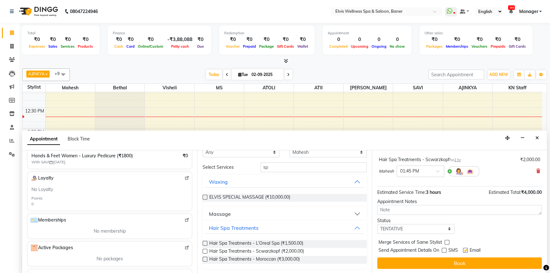
checkbox input "false"
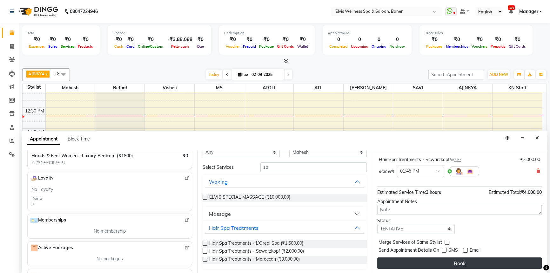
click at [461, 259] on button "Book" at bounding box center [459, 262] width 165 height 11
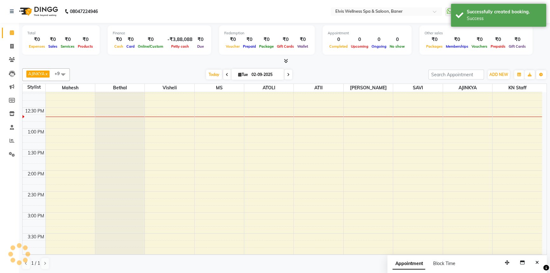
scroll to position [0, 0]
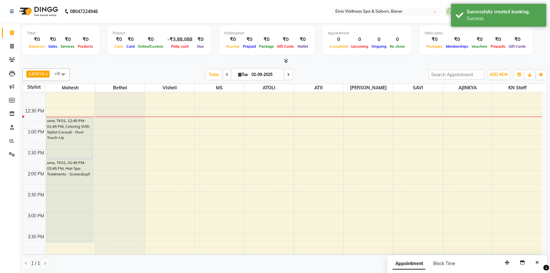
drag, startPoint x: 540, startPoint y: 263, endPoint x: 526, endPoint y: 264, distance: 13.7
click at [539, 263] on button "Close" at bounding box center [537, 263] width 9 height 10
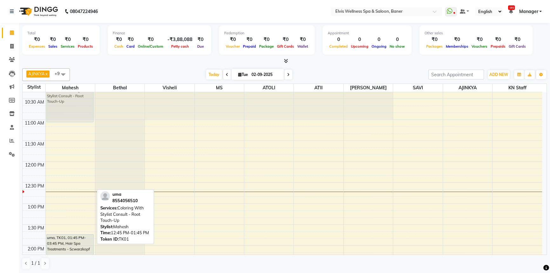
scroll to position [97, 0]
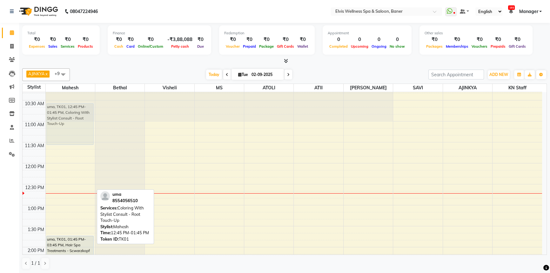
drag, startPoint x: 80, startPoint y: 192, endPoint x: 80, endPoint y: 118, distance: 74.0
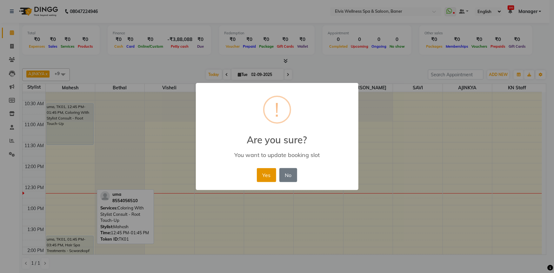
click at [262, 172] on button "Yes" at bounding box center [266, 175] width 19 height 14
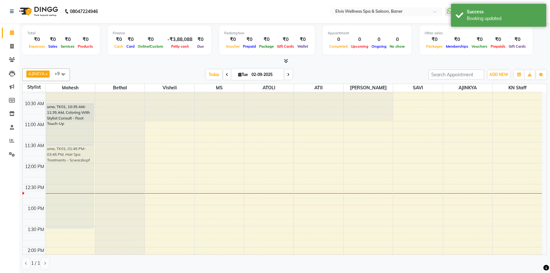
drag, startPoint x: 71, startPoint y: 239, endPoint x: 73, endPoint y: 146, distance: 92.2
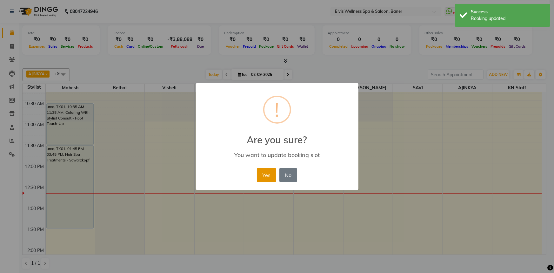
click at [265, 173] on button "Yes" at bounding box center [266, 175] width 19 height 14
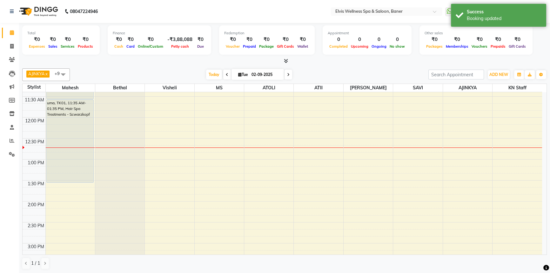
scroll to position [154, 0]
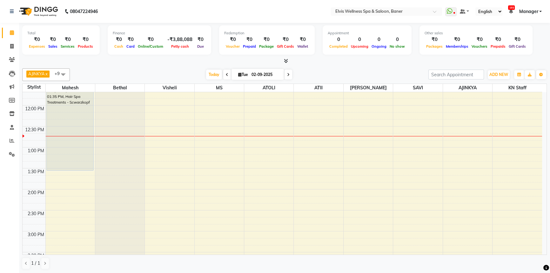
click at [350, 74] on div "Today Tue 02-09-2025" at bounding box center [249, 75] width 352 height 10
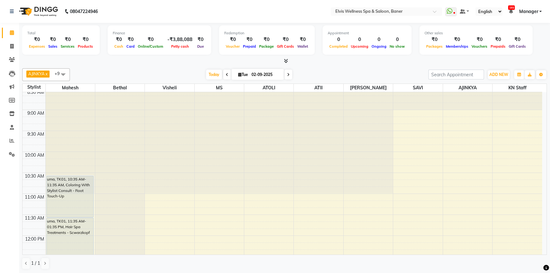
scroll to position [115, 0]
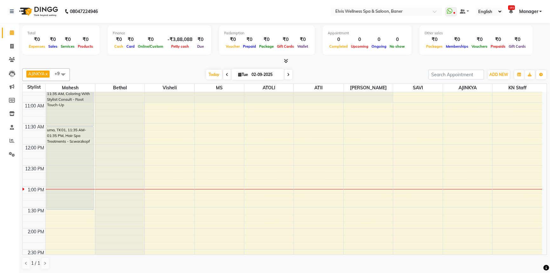
click at [286, 60] on icon at bounding box center [286, 60] width 4 height 5
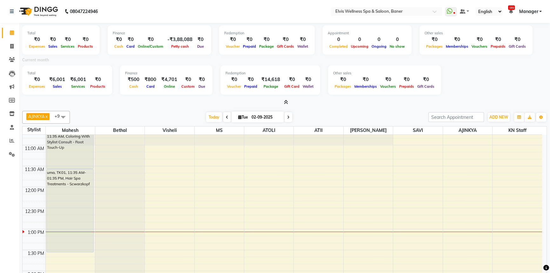
click at [286, 101] on icon at bounding box center [286, 102] width 4 height 5
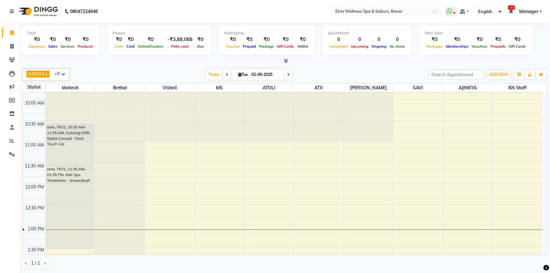
scroll to position [58, 0]
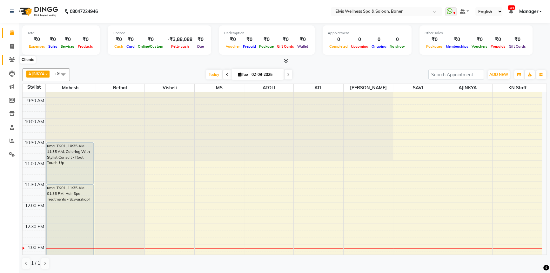
click at [9, 56] on span at bounding box center [11, 59] width 11 height 7
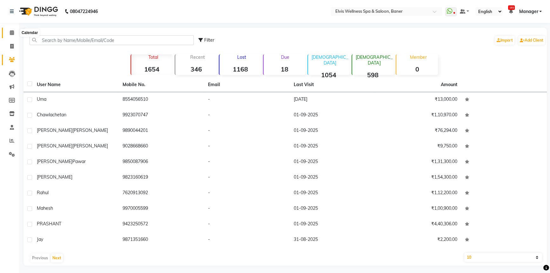
drag, startPoint x: 12, startPoint y: 32, endPoint x: 18, endPoint y: 45, distance: 14.4
click at [13, 32] on icon at bounding box center [12, 32] width 4 height 5
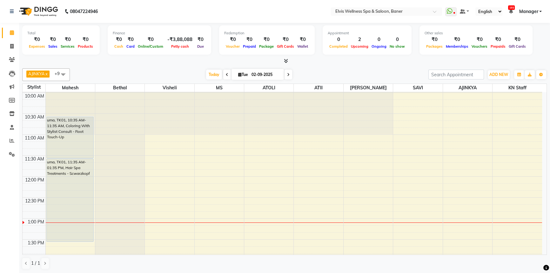
scroll to position [115, 0]
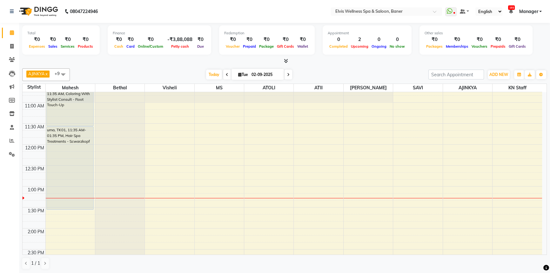
click at [287, 60] on icon at bounding box center [286, 60] width 4 height 5
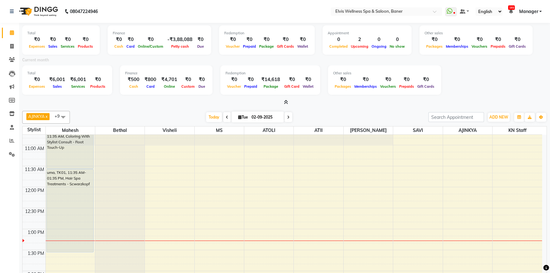
click at [286, 101] on icon at bounding box center [286, 102] width 4 height 5
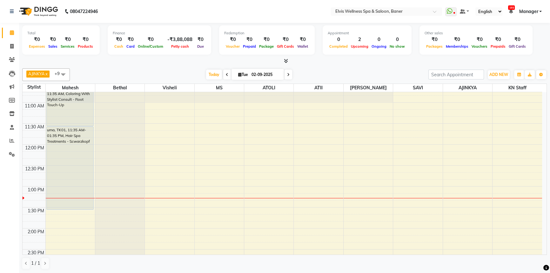
click at [284, 60] on icon at bounding box center [286, 60] width 4 height 5
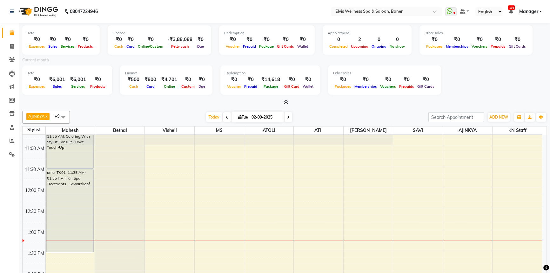
drag, startPoint x: 285, startPoint y: 101, endPoint x: 279, endPoint y: 104, distance: 6.6
click at [283, 102] on span at bounding box center [285, 102] width 7 height 7
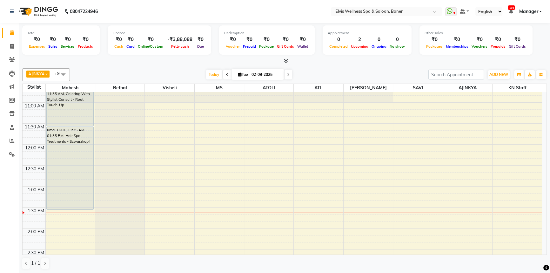
click at [64, 73] on span at bounding box center [63, 74] width 13 height 12
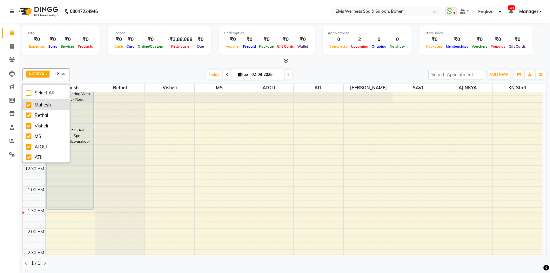
scroll to position [0, 0]
click at [161, 70] on div "Today Tue 02-09-2025" at bounding box center [249, 75] width 352 height 10
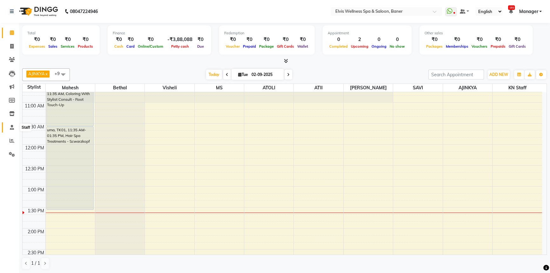
click at [12, 127] on icon at bounding box center [12, 127] width 4 height 5
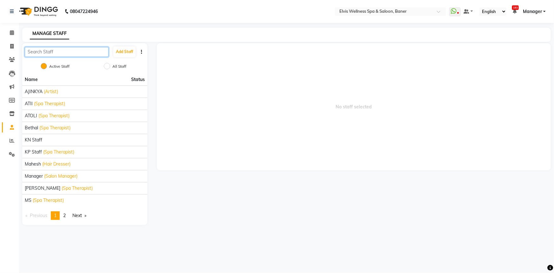
click at [61, 48] on input "text" at bounding box center [67, 52] width 84 height 10
click at [117, 51] on button "Add Staff" at bounding box center [124, 51] width 22 height 11
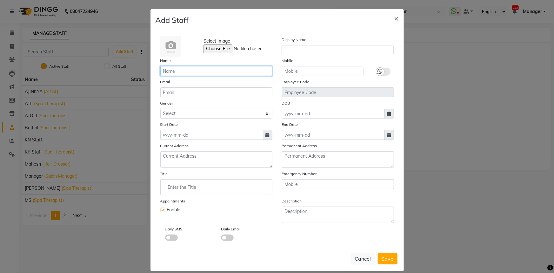
click at [193, 74] on input "text" at bounding box center [216, 71] width 112 height 10
click at [396, 18] on span "×" at bounding box center [397, 18] width 4 height 10
checkbox input "false"
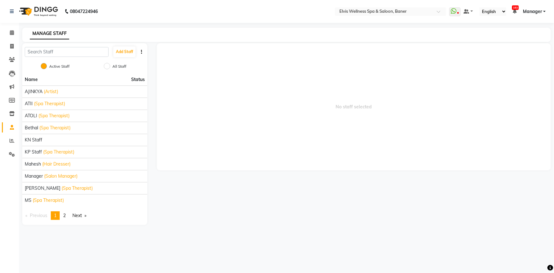
click at [17, 36] on li "Calendar" at bounding box center [9, 33] width 19 height 14
click at [13, 34] on icon at bounding box center [12, 32] width 4 height 5
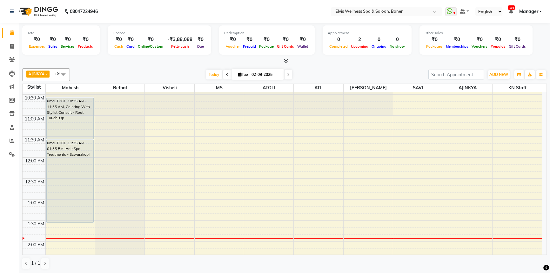
scroll to position [115, 0]
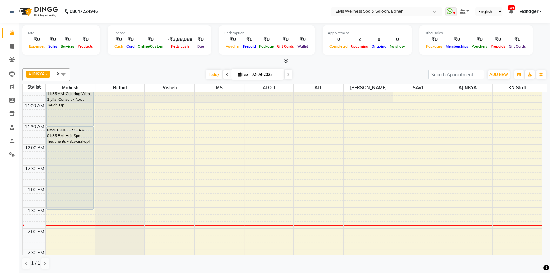
click at [371, 197] on div "8:00 AM 8:30 AM 9:00 AM 9:30 AM 10:00 AM 10:30 AM 11:00 AM 11:30 AM 12:00 PM 12…" at bounding box center [283, 270] width 520 height 587
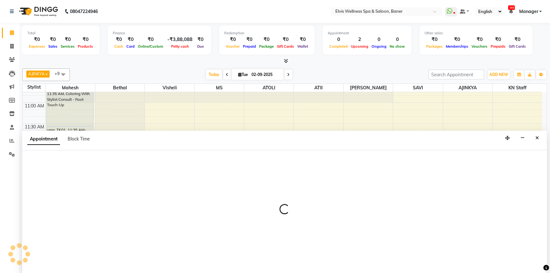
scroll to position [0, 0]
select select "59823"
select select "795"
select select "tentative"
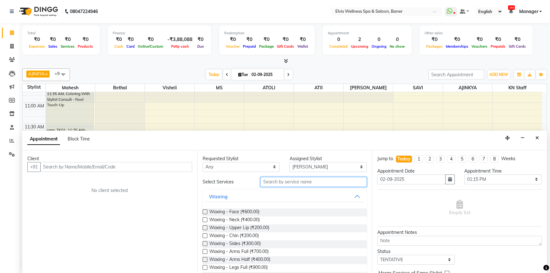
click at [279, 180] on input "text" at bounding box center [314, 182] width 106 height 10
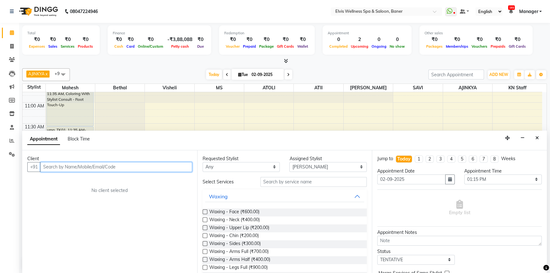
click at [126, 165] on input "text" at bounding box center [116, 167] width 152 height 10
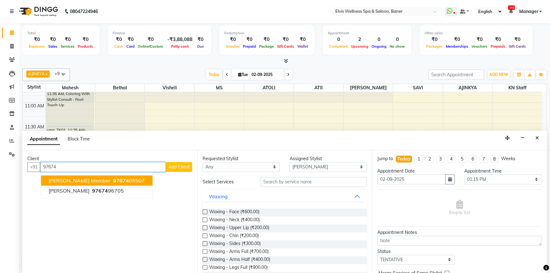
drag, startPoint x: 127, startPoint y: 179, endPoint x: 132, endPoint y: 182, distance: 6.4
click at [127, 179] on ngb-highlight "97674 05507" at bounding box center [128, 180] width 33 height 6
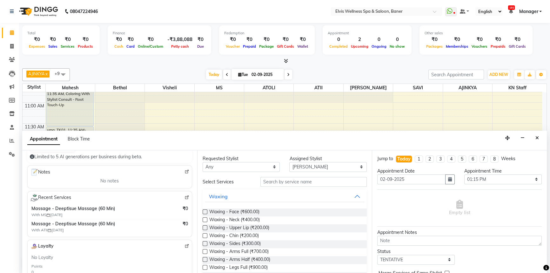
scroll to position [86, 0]
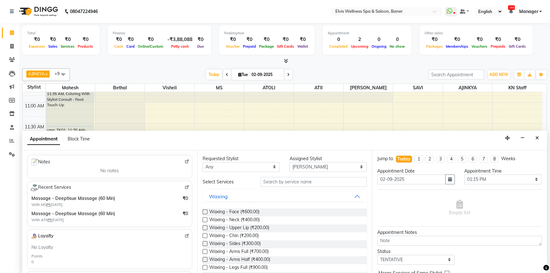
type input "9767405507"
click at [185, 187] on img at bounding box center [187, 187] width 5 height 5
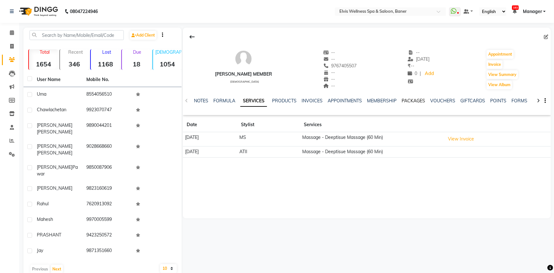
click at [417, 98] on link "PACKAGES" at bounding box center [414, 101] width 24 height 6
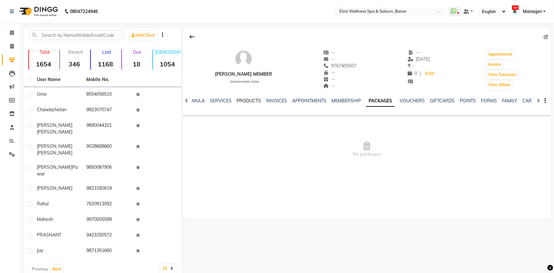
click at [247, 103] on link "PRODUCTS" at bounding box center [249, 101] width 24 height 6
click at [245, 102] on link "SERVICES" at bounding box center [241, 101] width 22 height 6
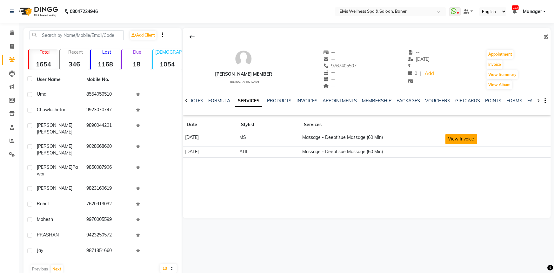
click at [469, 139] on button "View Invoice" at bounding box center [462, 139] width 32 height 10
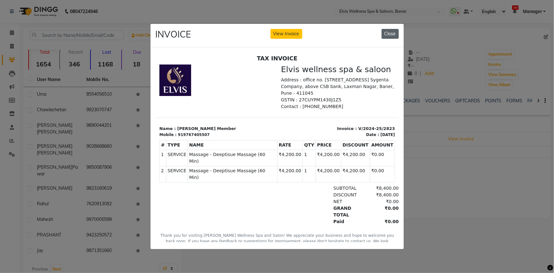
click at [388, 32] on button "Close" at bounding box center [390, 34] width 17 height 10
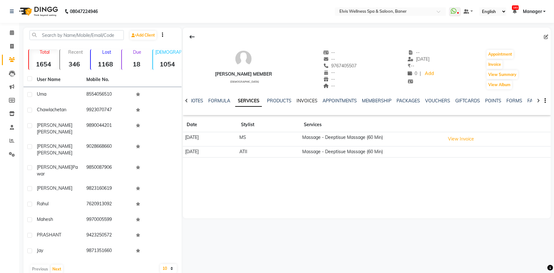
click at [298, 99] on link "INVOICES" at bounding box center [307, 101] width 21 height 6
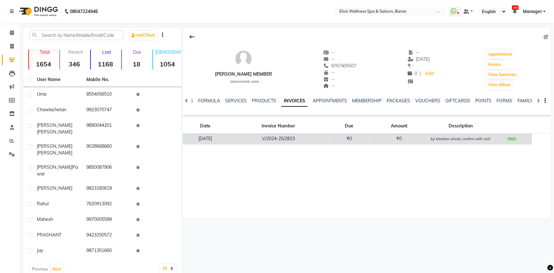
click at [471, 141] on td "kp Member alredy confirm with anil" at bounding box center [461, 138] width 64 height 11
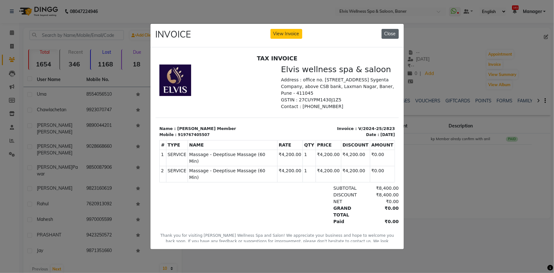
click at [390, 32] on button "Close" at bounding box center [390, 34] width 17 height 10
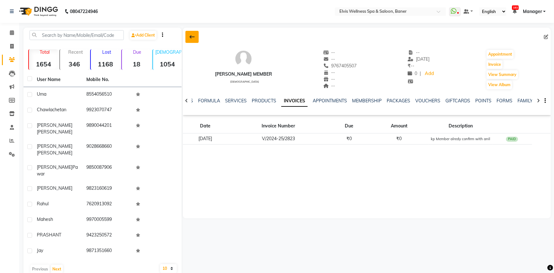
click at [197, 38] on button at bounding box center [192, 37] width 13 height 12
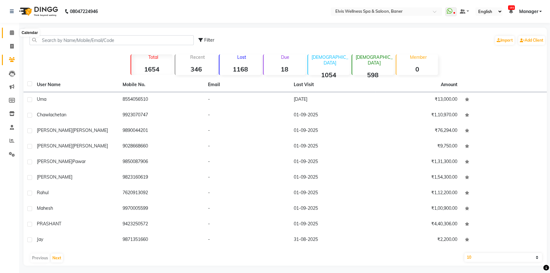
click at [10, 33] on icon at bounding box center [12, 32] width 4 height 5
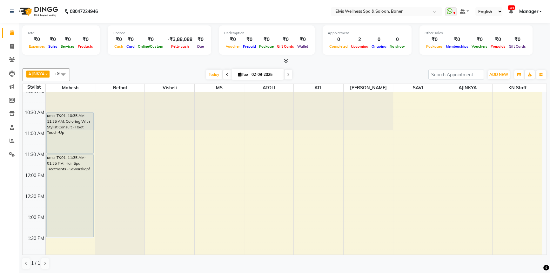
scroll to position [115, 0]
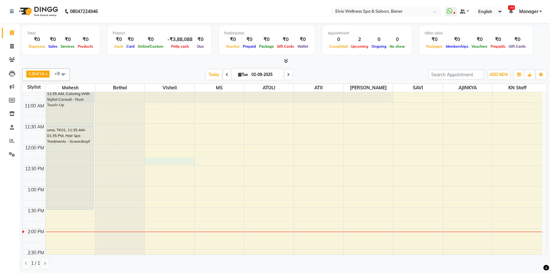
click at [189, 158] on div "8:00 AM 8:30 AM 9:00 AM 9:30 AM 10:00 AM 10:30 AM 11:00 AM 11:30 AM 12:00 PM 12…" at bounding box center [283, 270] width 520 height 587
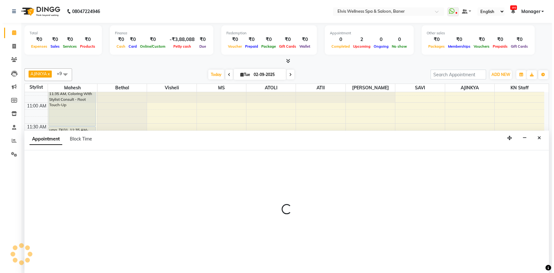
scroll to position [0, 0]
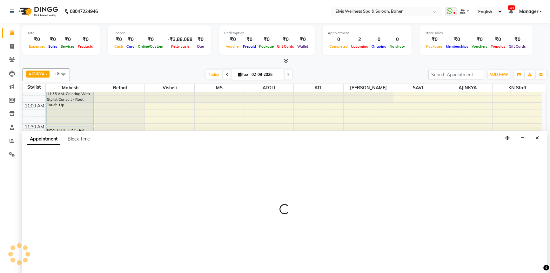
select select "40637"
select select "735"
select select "tentative"
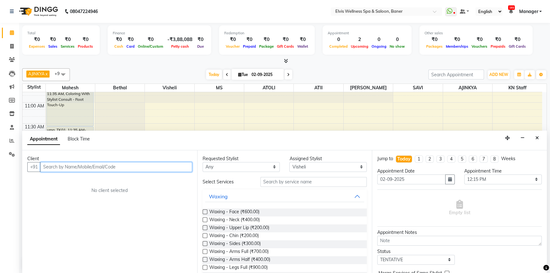
drag, startPoint x: 162, startPoint y: 165, endPoint x: 145, endPoint y: 173, distance: 18.9
click at [162, 165] on input "text" at bounding box center [116, 167] width 152 height 10
drag, startPoint x: 112, startPoint y: 183, endPoint x: 109, endPoint y: 165, distance: 17.8
click at [112, 182] on div "Client +91 No client selected" at bounding box center [109, 211] width 175 height 123
drag, startPoint x: 108, startPoint y: 162, endPoint x: 107, endPoint y: 168, distance: 5.9
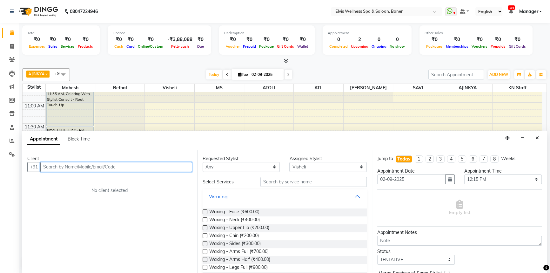
click at [108, 162] on input "text" at bounding box center [116, 167] width 152 height 10
drag, startPoint x: 109, startPoint y: 183, endPoint x: 107, endPoint y: 162, distance: 21.3
click at [108, 179] on div "Client +91 No client selected" at bounding box center [109, 211] width 175 height 123
drag, startPoint x: 107, startPoint y: 165, endPoint x: 106, endPoint y: 180, distance: 15.6
click at [107, 165] on input "text" at bounding box center [116, 167] width 152 height 10
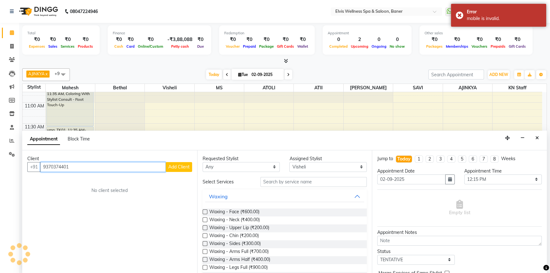
type input "9370374401"
click at [172, 166] on span "Add Client" at bounding box center [178, 167] width 21 height 6
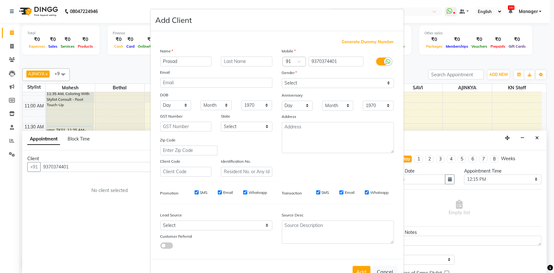
type input "Prasad"
click at [296, 80] on select "Select [DEMOGRAPHIC_DATA] [DEMOGRAPHIC_DATA] Other Prefer Not To Say" at bounding box center [338, 83] width 112 height 10
select select "[DEMOGRAPHIC_DATA]"
click at [282, 78] on select "Select [DEMOGRAPHIC_DATA] [DEMOGRAPHIC_DATA] Other Prefer Not To Say" at bounding box center [338, 83] width 112 height 10
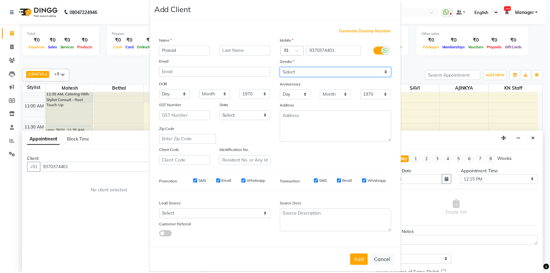
scroll to position [22, 0]
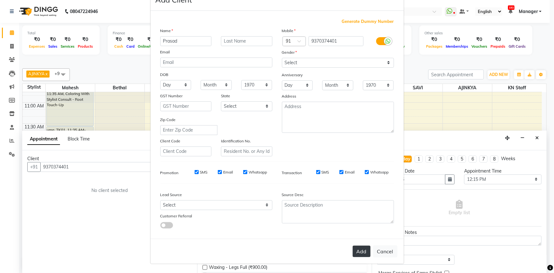
click at [360, 250] on button "Add" at bounding box center [362, 251] width 18 height 11
select select
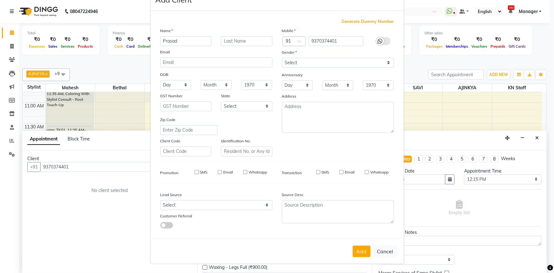
select select
checkbox input "false"
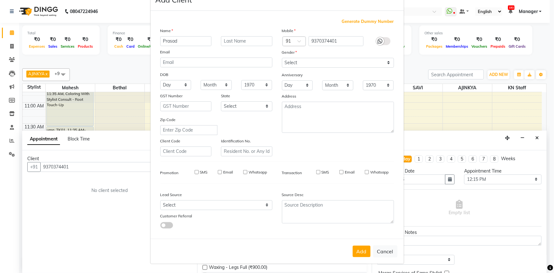
checkbox input "false"
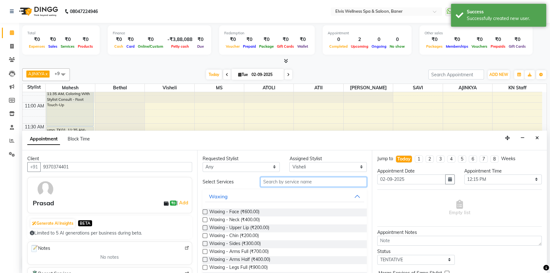
click at [289, 178] on input "text" at bounding box center [314, 182] width 106 height 10
click at [314, 167] on select "Select AJINKYA ATII ATOLI Bethal KN Staff KP Staff Mahesh Marvin MS SAVI Visheli" at bounding box center [328, 167] width 78 height 10
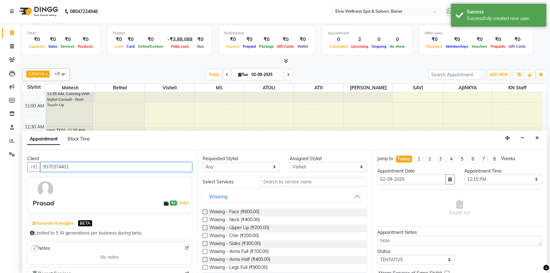
drag, startPoint x: 69, startPoint y: 166, endPoint x: 42, endPoint y: 166, distance: 27.0
click at [42, 166] on input "9370374401" at bounding box center [116, 167] width 152 height 10
click at [539, 139] on button "Close" at bounding box center [537, 138] width 9 height 10
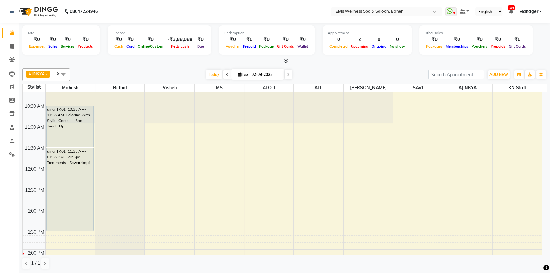
scroll to position [86, 0]
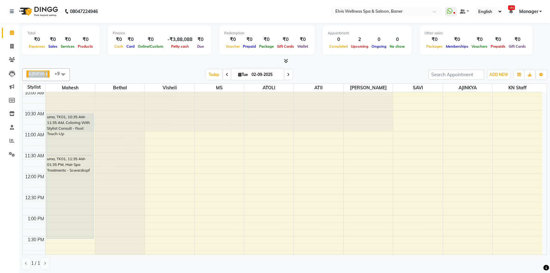
click at [51, 75] on span "AJINKYA x Visheli x MS x Bethal x ATOLI x ATII x SAVI x Marvin x Mahesh x KN St…" at bounding box center [46, 74] width 48 height 13
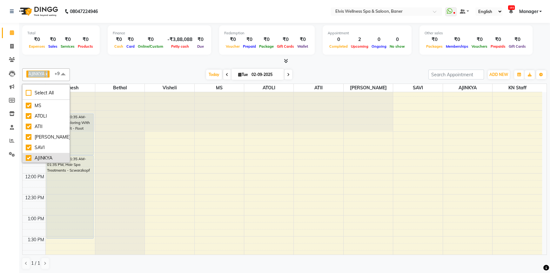
scroll to position [52, 0]
drag, startPoint x: 159, startPoint y: 76, endPoint x: 74, endPoint y: 78, distance: 84.8
click at [158, 76] on div "Today Tue 02-09-2025" at bounding box center [249, 75] width 352 height 10
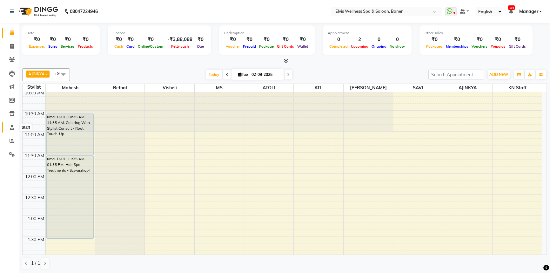
click at [10, 126] on icon at bounding box center [12, 127] width 4 height 5
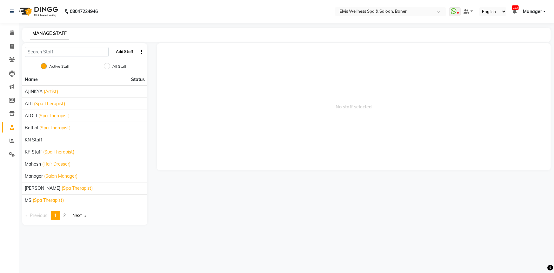
click at [117, 52] on button "Add Staff" at bounding box center [124, 51] width 22 height 11
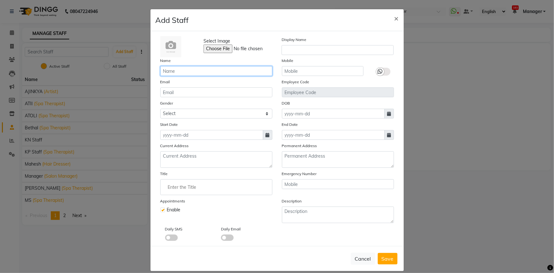
click at [200, 69] on input "text" at bounding box center [216, 71] width 112 height 10
type input "p"
click at [173, 71] on input "PAWNEY" at bounding box center [216, 71] width 112 height 10
click at [187, 70] on input "PAONEY" at bounding box center [216, 71] width 112 height 10
type input "POUNE"
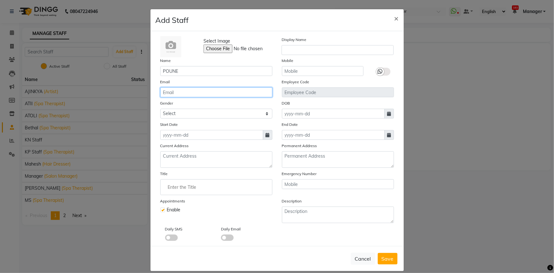
click at [206, 90] on input "email" at bounding box center [216, 92] width 112 height 10
click at [207, 115] on select "Select [DEMOGRAPHIC_DATA] [DEMOGRAPHIC_DATA] Other Prefer Not To Say" at bounding box center [216, 114] width 112 height 10
select select "[DEMOGRAPHIC_DATA]"
click at [160, 109] on select "Select [DEMOGRAPHIC_DATA] [DEMOGRAPHIC_DATA] Other Prefer Not To Say" at bounding box center [216, 114] width 112 height 10
click at [248, 134] on input at bounding box center [211, 135] width 103 height 10
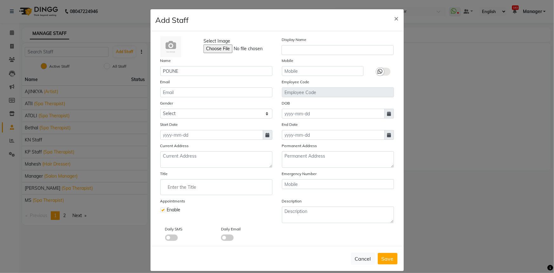
select select "9"
select select "2025"
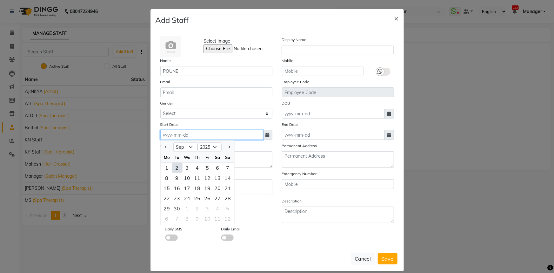
click at [226, 132] on input at bounding box center [211, 135] width 103 height 10
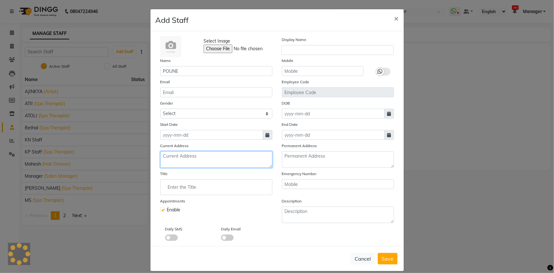
click at [229, 162] on textarea at bounding box center [216, 159] width 112 height 17
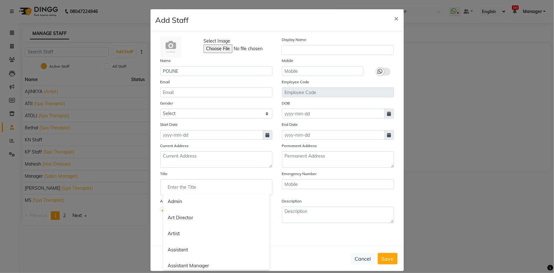
click at [167, 185] on input "Enter the Title" at bounding box center [216, 187] width 106 height 13
drag, startPoint x: 212, startPoint y: 174, endPoint x: 255, endPoint y: 188, distance: 45.3
click at [212, 173] on div at bounding box center [277, 136] width 554 height 273
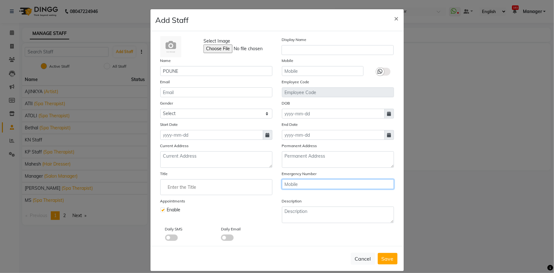
click at [302, 187] on input "text" at bounding box center [338, 184] width 112 height 10
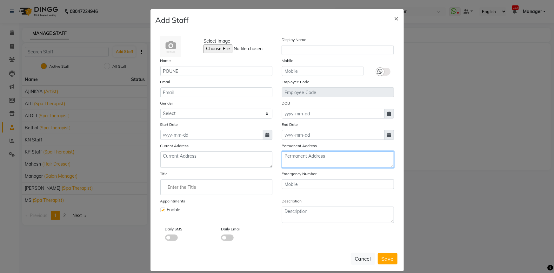
click at [294, 158] on textarea at bounding box center [338, 159] width 112 height 17
click at [292, 70] on input "text" at bounding box center [323, 71] width 82 height 10
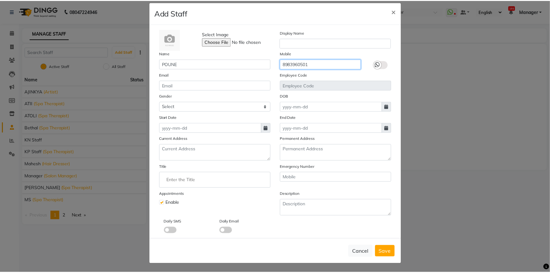
scroll to position [9, 0]
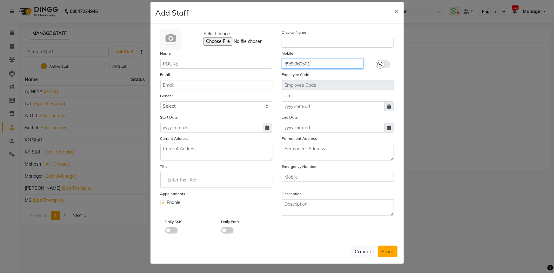
type input "8983960501"
click at [382, 249] on span "Save" at bounding box center [388, 251] width 12 height 6
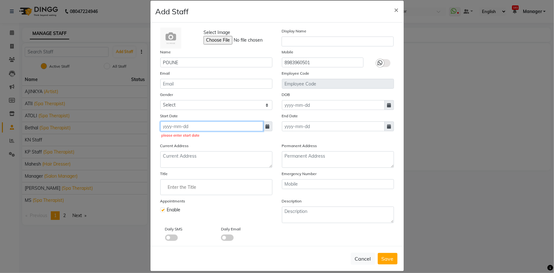
click at [207, 127] on input at bounding box center [211, 126] width 103 height 10
select select "9"
select select "2025"
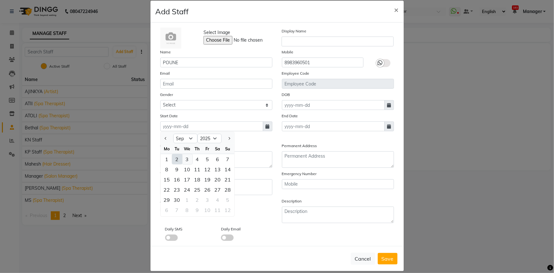
drag, startPoint x: 184, startPoint y: 163, endPoint x: 191, endPoint y: 162, distance: 7.3
click at [183, 163] on div "3" at bounding box center [187, 159] width 10 height 10
type input "03-09-2025"
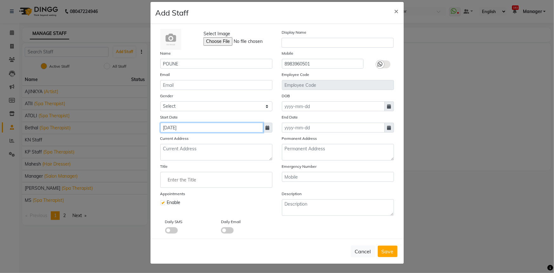
click at [214, 130] on input "03-09-2025" at bounding box center [211, 128] width 103 height 10
select select "9"
select select "2025"
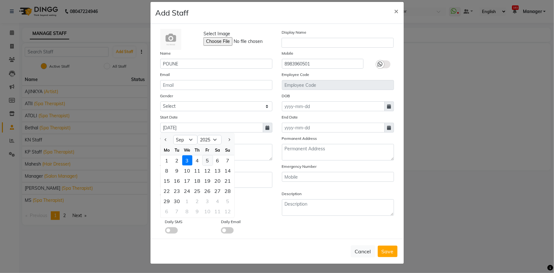
click at [203, 163] on div "5" at bounding box center [208, 160] width 10 height 10
type input "05-09-2025"
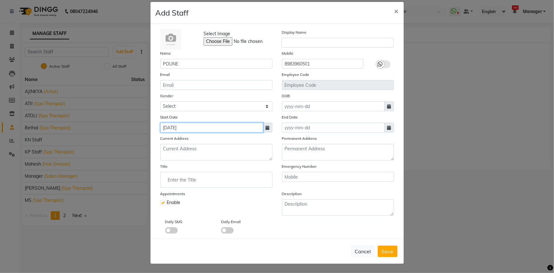
click at [207, 131] on input "05-09-2025" at bounding box center [211, 128] width 103 height 10
select select "9"
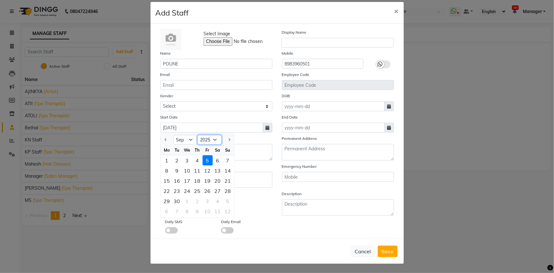
click at [203, 139] on select "2015 2016 2017 2018 2019 2020 2021 2022 2023 2024 2025 2026 2027 2028 2029 2030…" at bounding box center [210, 140] width 24 height 10
select select "2015"
click at [198, 135] on select "2015 2016 2017 2018 2019 2020 2021 2022 2023 2024 2025 2026 2027 2028 2029 2030…" at bounding box center [210, 140] width 24 height 10
click at [261, 118] on div "Start Date 05-09-2025 Jan Feb Mar Apr May Jun Jul Aug Sep Oct Nov Dec 2005 2006…" at bounding box center [217, 123] width 122 height 19
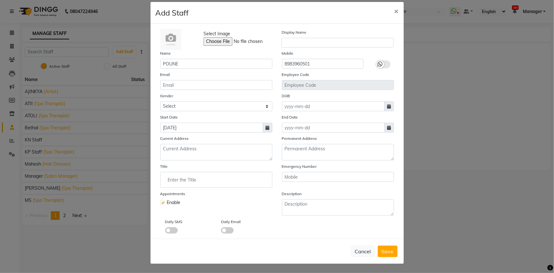
click at [386, 251] on span "Save" at bounding box center [388, 251] width 12 height 6
select select
checkbox input "false"
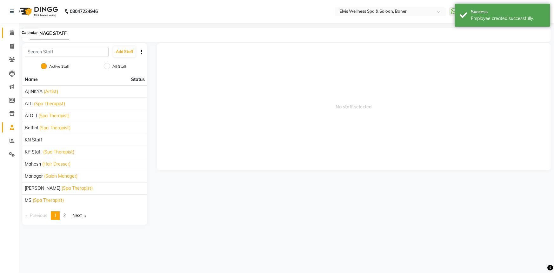
drag, startPoint x: 12, startPoint y: 31, endPoint x: 18, endPoint y: 38, distance: 9.2
click at [12, 31] on icon at bounding box center [12, 32] width 4 height 5
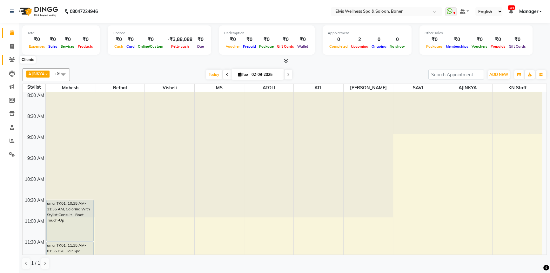
click at [7, 61] on span at bounding box center [11, 59] width 11 height 7
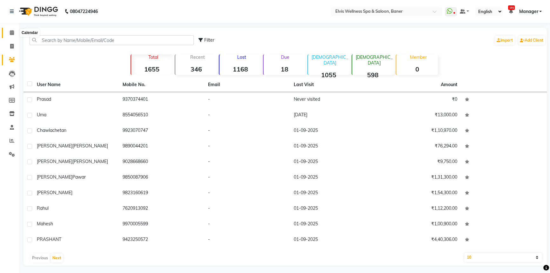
drag, startPoint x: 14, startPoint y: 35, endPoint x: 14, endPoint y: 40, distance: 5.4
click at [14, 34] on span at bounding box center [11, 32] width 11 height 7
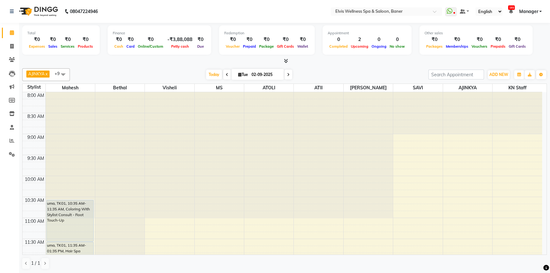
click at [283, 60] on span at bounding box center [285, 61] width 7 height 7
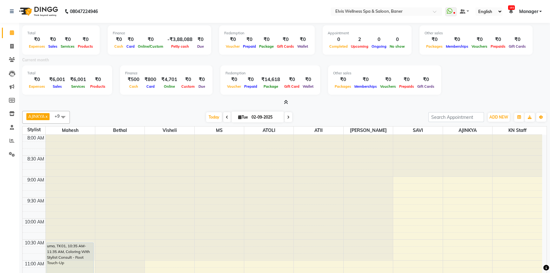
click at [65, 116] on span at bounding box center [63, 117] width 13 height 12
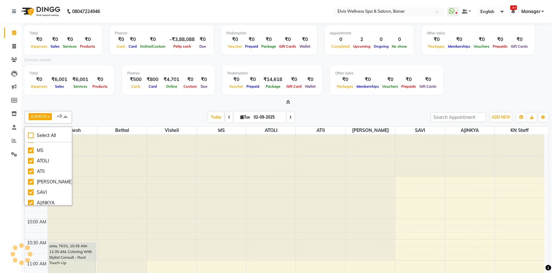
scroll to position [63, 0]
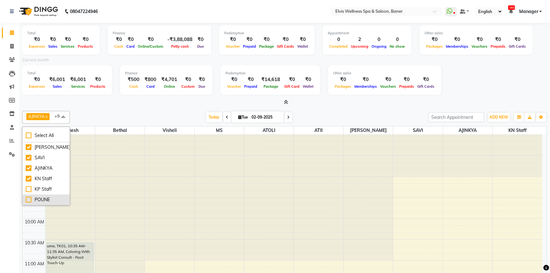
click at [27, 200] on div "POUNE" at bounding box center [46, 199] width 41 height 7
checkbox input "true"
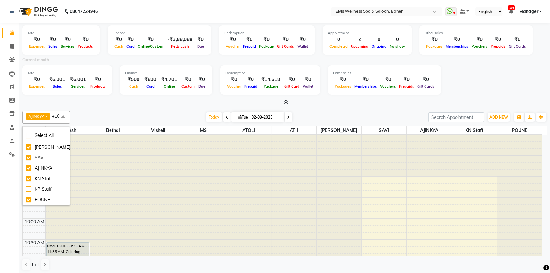
click at [324, 104] on div at bounding box center [284, 102] width 525 height 7
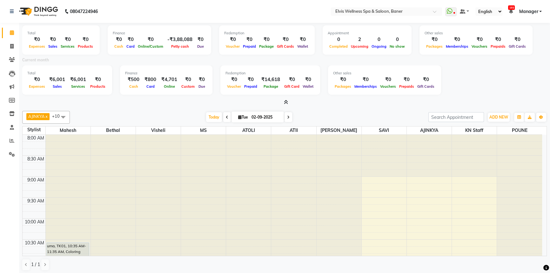
click at [286, 99] on span at bounding box center [285, 102] width 7 height 7
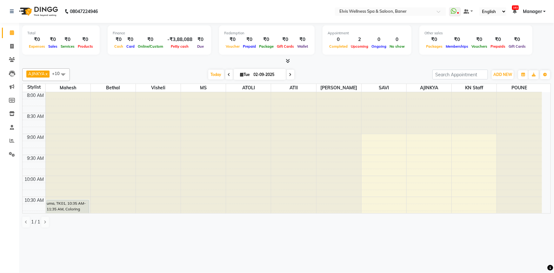
scroll to position [0, 0]
click at [139, 64] on div at bounding box center [286, 61] width 529 height 7
click at [99, 71] on div "Today Tue 02-09-2025" at bounding box center [251, 75] width 356 height 10
click at [549, 269] on icon at bounding box center [551, 268] width 6 height 6
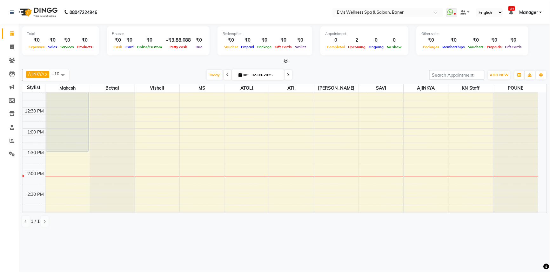
scroll to position [346, 0]
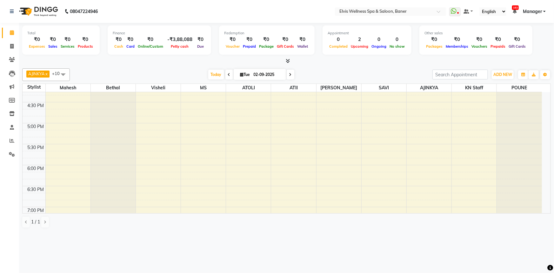
click at [98, 80] on div "AJINKYA x Visheli x MS x Bethal x ATOLI x ATII x SAVI x [PERSON_NAME] Mahesh x …" at bounding box center [286, 74] width 529 height 13
click at [8, 58] on span at bounding box center [11, 59] width 11 height 7
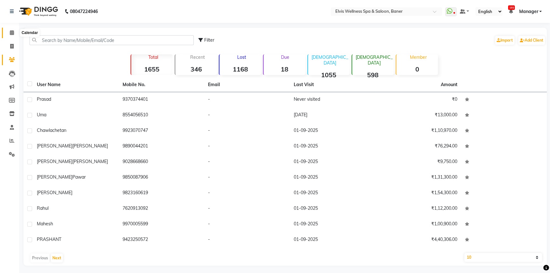
click at [11, 31] on icon at bounding box center [12, 32] width 4 height 5
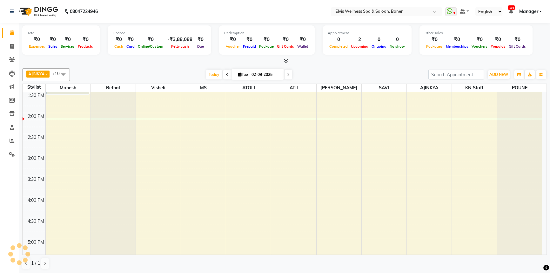
scroll to position [29, 0]
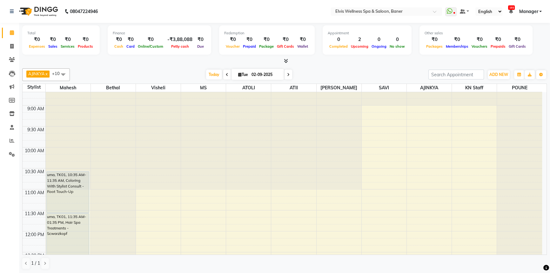
click at [518, 64] on div at bounding box center [519, 64] width 45 height 0
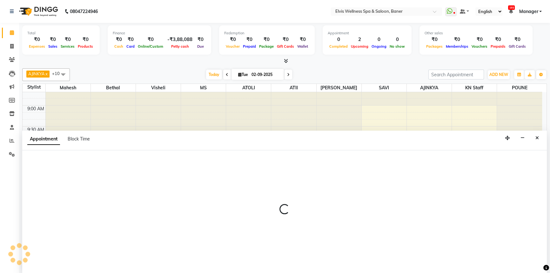
scroll to position [0, 0]
select select "690"
select select "tentative"
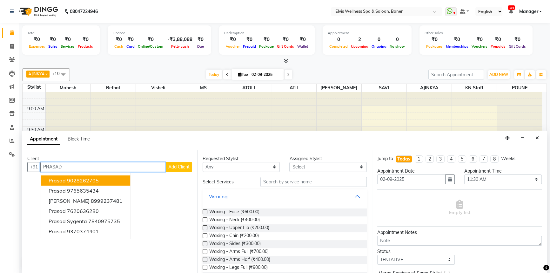
click at [105, 176] on button "Prasad 9028262705" at bounding box center [85, 180] width 89 height 10
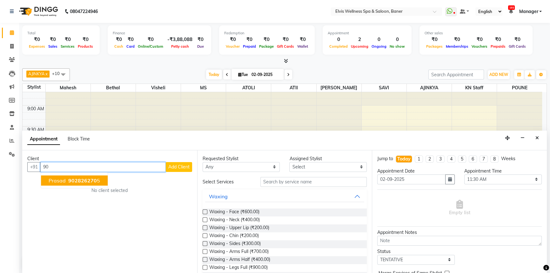
type input "9"
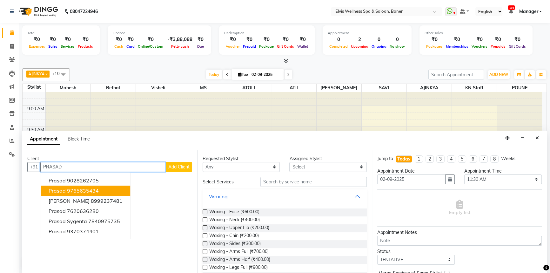
click at [112, 194] on button "Prasad 9765635434" at bounding box center [85, 191] width 89 height 10
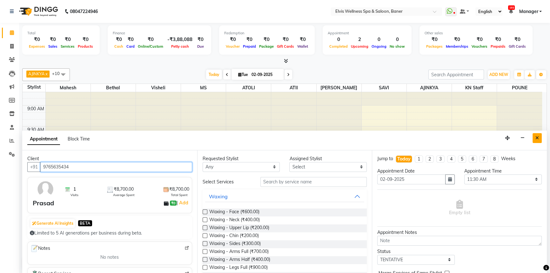
type input "9765635434"
click at [537, 139] on icon "Close" at bounding box center [537, 138] width 3 height 4
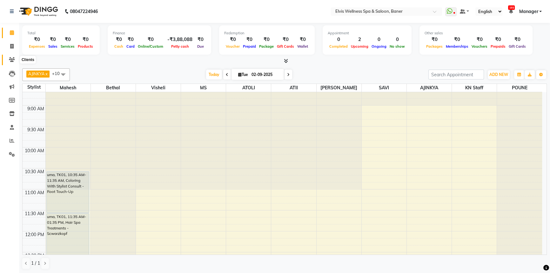
drag, startPoint x: 11, startPoint y: 58, endPoint x: 11, endPoint y: 62, distance: 3.5
click at [11, 58] on icon at bounding box center [12, 59] width 6 height 5
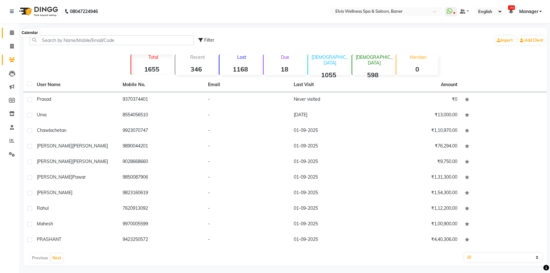
click at [11, 34] on icon at bounding box center [12, 32] width 4 height 5
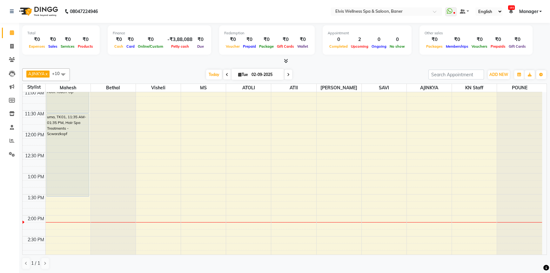
scroll to position [144, 0]
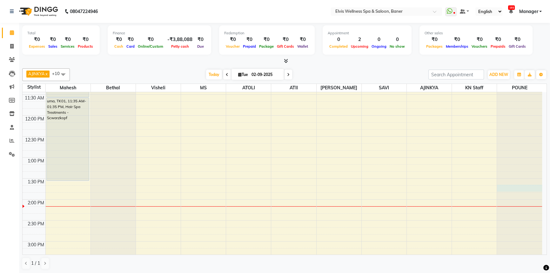
select select "825"
select select "tentative"
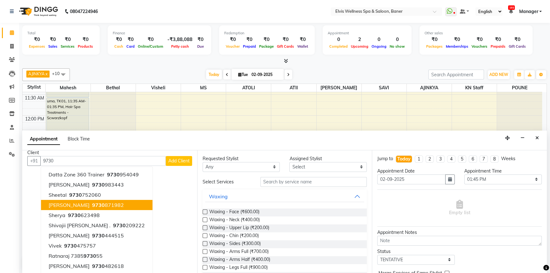
scroll to position [0, 0]
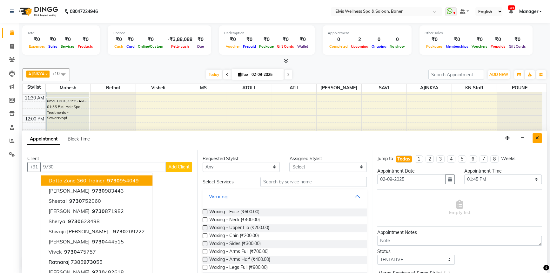
type input "9730"
drag, startPoint x: 540, startPoint y: 137, endPoint x: 528, endPoint y: 146, distance: 15.2
click at [540, 136] on button "Close" at bounding box center [537, 138] width 9 height 10
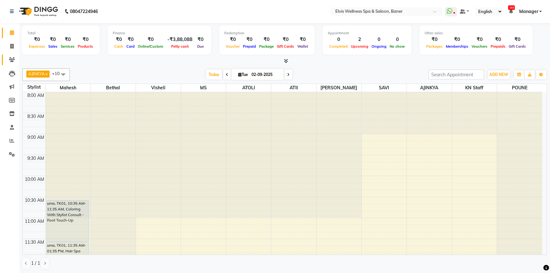
click at [12, 55] on link "Clients" at bounding box center [9, 60] width 15 height 10
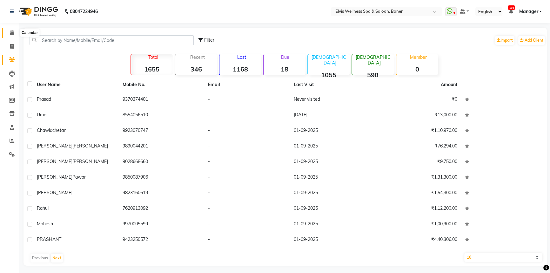
click at [13, 31] on icon at bounding box center [12, 32] width 4 height 5
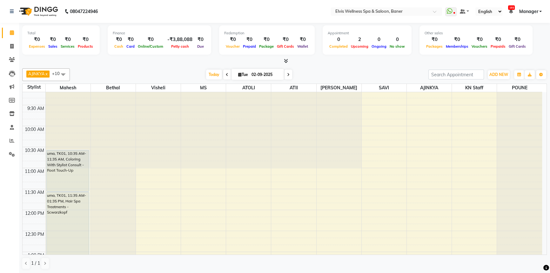
scroll to position [115, 0]
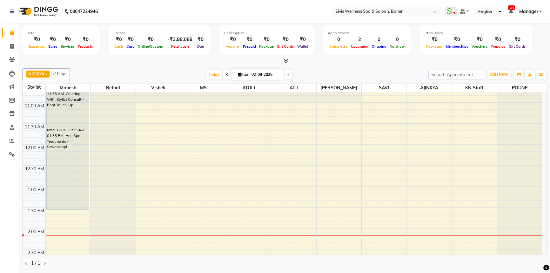
select select "825"
select select "tentative"
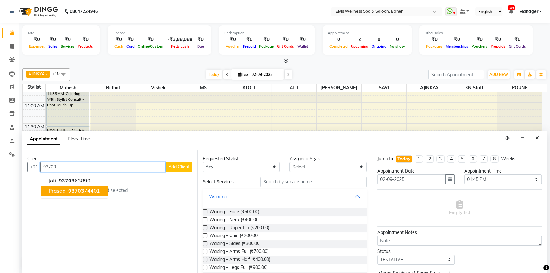
click at [87, 197] on ngb-typeahead-window "joti 93703 63899 Prasad 93703 74401" at bounding box center [74, 186] width 67 height 26
click at [98, 190] on button "Prasad 93703 74401" at bounding box center [74, 191] width 67 height 10
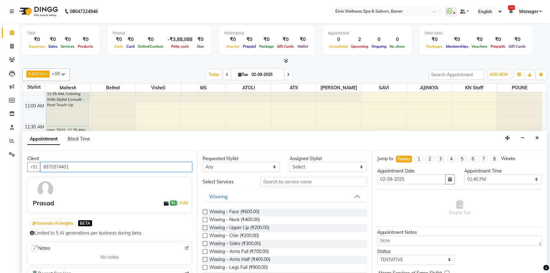
type input "9370374401"
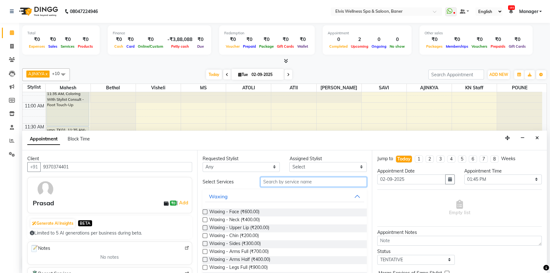
click at [279, 182] on input "text" at bounding box center [314, 182] width 106 height 10
click at [322, 165] on select "Select AJINKYA ATII ATOLI Bethal KN Staff KP Staff Mahesh Marvin MS SAVI Visheli" at bounding box center [328, 167] width 78 height 10
click at [342, 146] on div "Appointment Block Time" at bounding box center [284, 141] width 525 height 20
drag, startPoint x: 533, startPoint y: 140, endPoint x: 533, endPoint y: 145, distance: 4.4
click at [533, 140] on button "Close" at bounding box center [537, 138] width 9 height 10
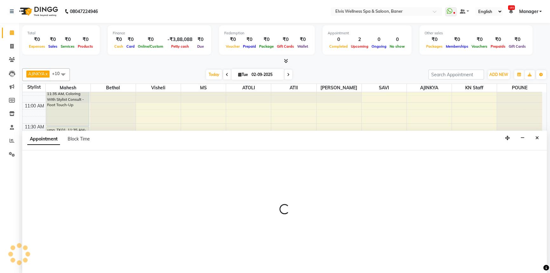
select select "90596"
select select "840"
select select "tentative"
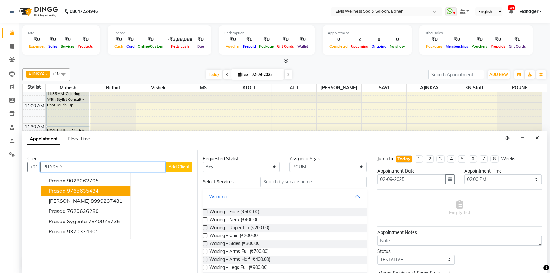
click at [94, 186] on button "Prasad 9765635434" at bounding box center [85, 191] width 89 height 10
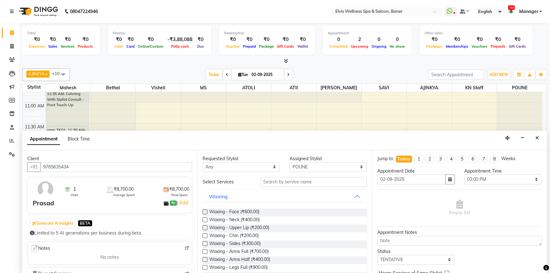
click at [137, 154] on div "Client +91 9765635434 1 Visits ₹8,700.00 Average Spent ₹8,700.00 Total Spent Pr…" at bounding box center [109, 211] width 175 height 123
click at [133, 163] on input "9765635434" at bounding box center [116, 167] width 152 height 10
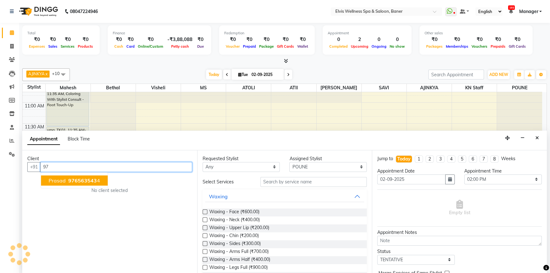
type input "9"
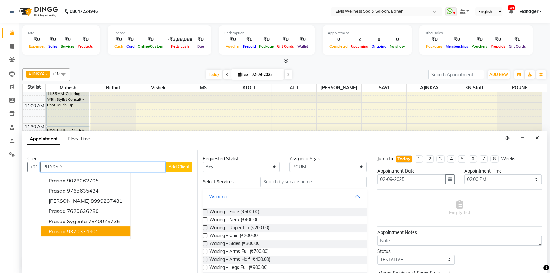
click at [95, 230] on ngb-highlight "9370374401" at bounding box center [83, 231] width 32 height 6
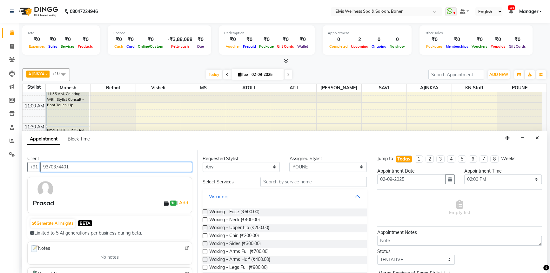
type input "9370374401"
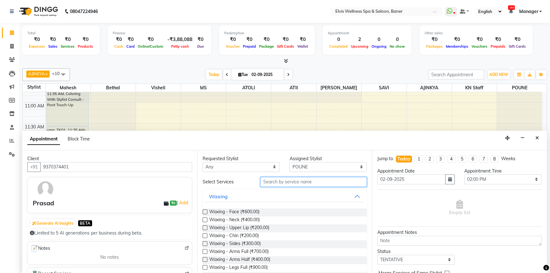
click at [288, 181] on input "text" at bounding box center [314, 182] width 106 height 10
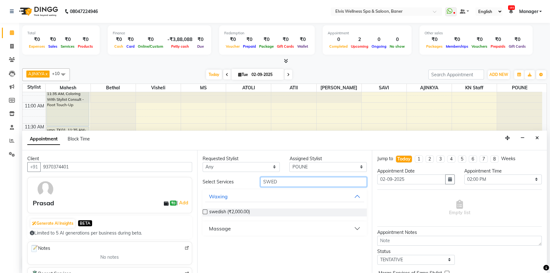
type input "SWED"
click at [207, 212] on label at bounding box center [205, 211] width 5 height 5
click at [207, 212] on input "checkbox" at bounding box center [205, 212] width 4 height 4
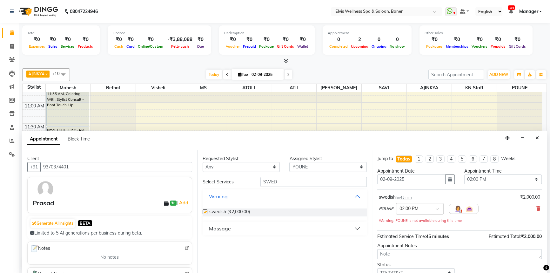
checkbox input "false"
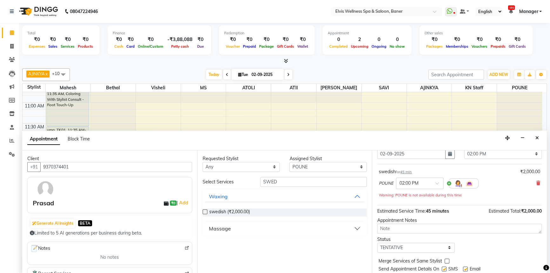
scroll to position [44, 0]
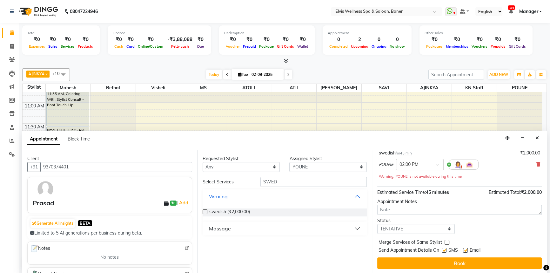
click at [441, 248] on div "Send Appointment Details On SMS Email" at bounding box center [460, 251] width 163 height 8
click at [444, 248] on label at bounding box center [444, 250] width 5 height 5
click at [444, 249] on input "checkbox" at bounding box center [444, 251] width 4 height 4
checkbox input "false"
click at [467, 250] on label at bounding box center [465, 250] width 5 height 5
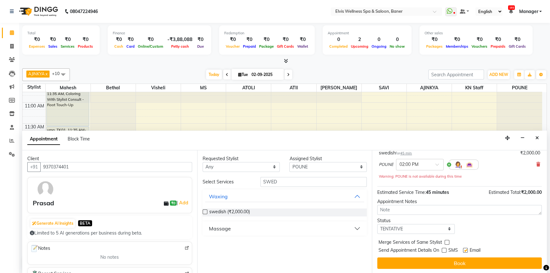
click at [467, 250] on input "checkbox" at bounding box center [465, 251] width 4 height 4
checkbox input "false"
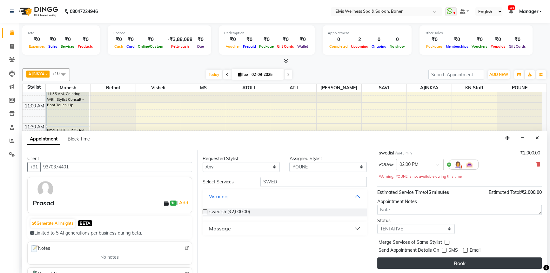
click at [470, 266] on button "Book" at bounding box center [459, 262] width 165 height 11
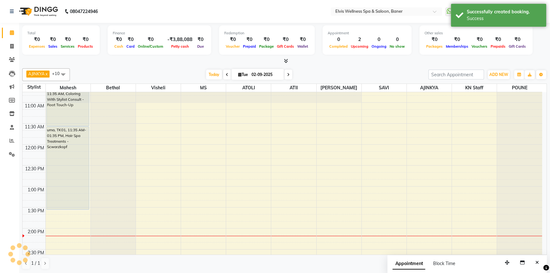
scroll to position [0, 0]
click at [539, 262] on button "Close" at bounding box center [537, 263] width 9 height 10
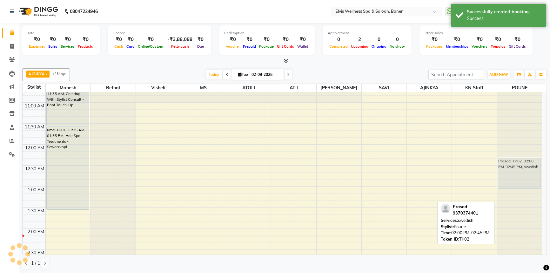
drag, startPoint x: 528, startPoint y: 245, endPoint x: 515, endPoint y: 176, distance: 70.8
click at [516, 176] on div "Prasad, TK02, 02:00 PM-02:45 PM, swedish Prasad, TK02, 02:00 PM-02:45 PM, swedi…" at bounding box center [519, 270] width 45 height 587
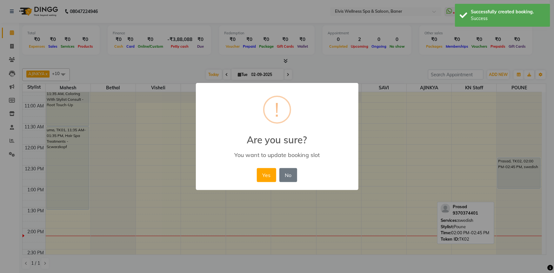
click at [262, 176] on button "Yes" at bounding box center [266, 175] width 19 height 14
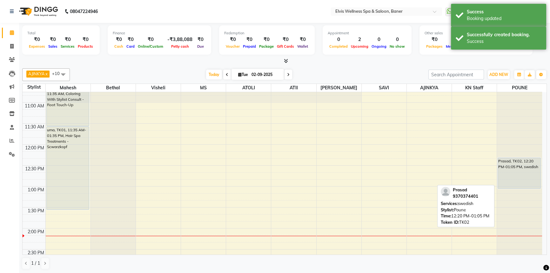
click at [506, 175] on div "Prasad, TK02, 12:20 PM-01:05 PM, swedish" at bounding box center [519, 173] width 43 height 31
select select "7"
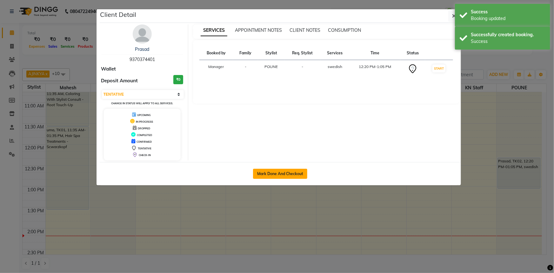
click at [259, 174] on button "Mark Done And Checkout" at bounding box center [280, 174] width 54 height 10
select select "service"
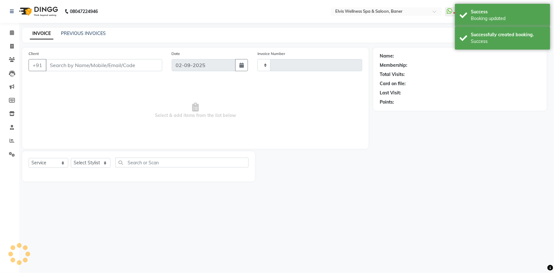
select select "3"
type input "1433"
select select "5735"
type input "9370374401"
select select "90596"
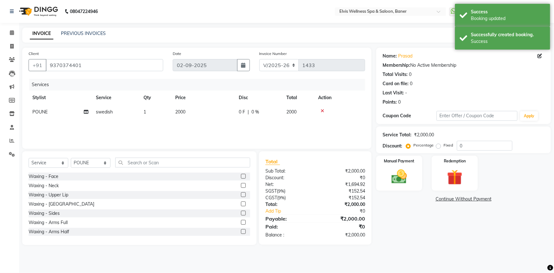
click at [177, 112] on span "2000" at bounding box center [180, 112] width 10 height 6
select select "90596"
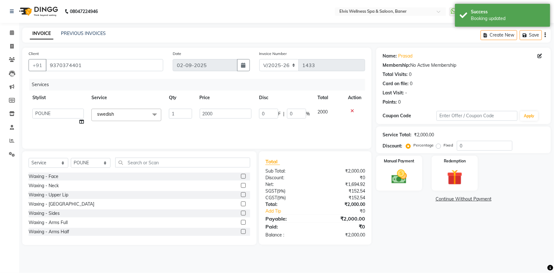
click at [177, 112] on input "1" at bounding box center [180, 114] width 23 height 10
drag, startPoint x: 207, startPoint y: 114, endPoint x: 174, endPoint y: 140, distance: 42.3
click at [184, 115] on td "2000" at bounding box center [204, 112] width 64 height 14
select select "90596"
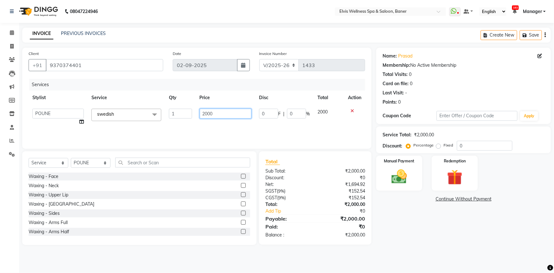
click at [209, 114] on input "2000" at bounding box center [226, 114] width 52 height 10
type input "2200"
click at [394, 224] on div "Name: Prasad Membership: No Active Membership Total Visits: 0 Card on file: 0 L…" at bounding box center [467, 146] width 180 height 197
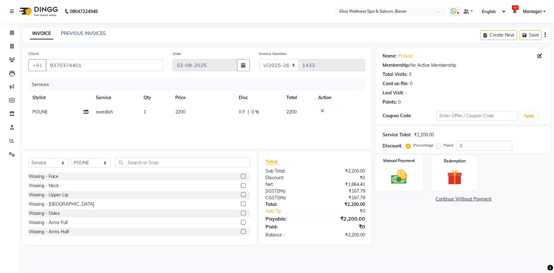
click at [417, 185] on div "Manual Payment" at bounding box center [400, 173] width 48 height 37
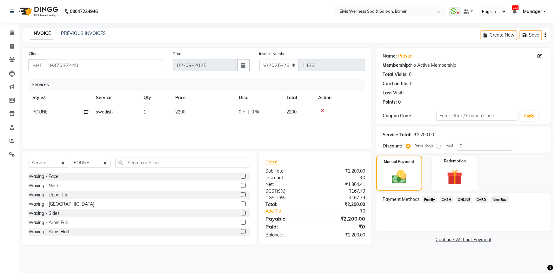
click at [467, 202] on span "ONLINE" at bounding box center [464, 199] width 17 height 7
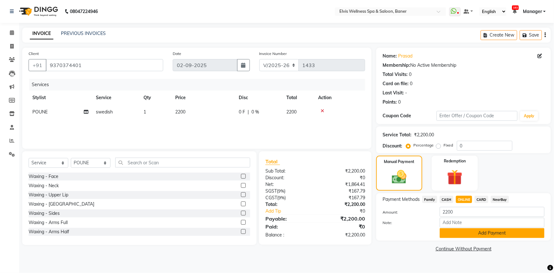
click at [464, 235] on button "Add Payment" at bounding box center [492, 233] width 105 height 10
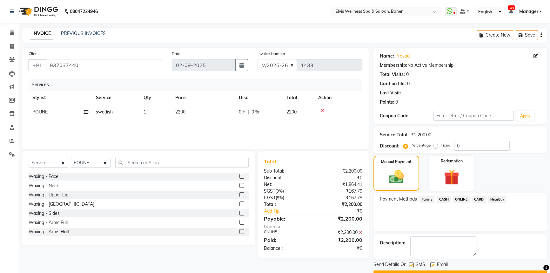
scroll to position [16, 0]
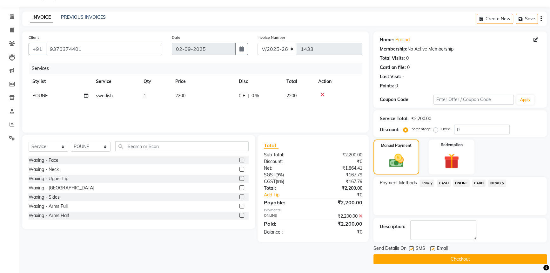
click at [433, 250] on label at bounding box center [433, 248] width 5 height 5
click at [433, 250] on input "checkbox" at bounding box center [433, 249] width 4 height 4
checkbox input "false"
click at [413, 248] on label at bounding box center [411, 248] width 5 height 5
click at [413, 248] on input "checkbox" at bounding box center [411, 249] width 4 height 4
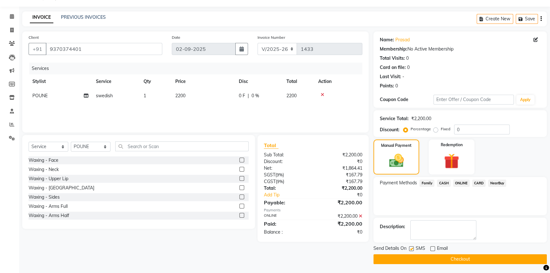
checkbox input "false"
click at [413, 257] on button "Checkout" at bounding box center [460, 259] width 173 height 10
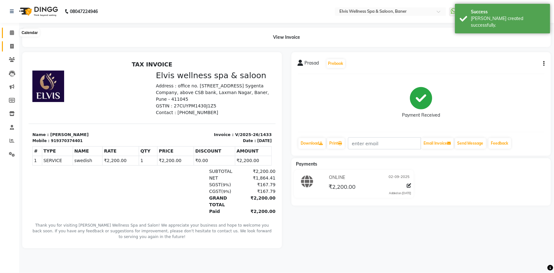
drag, startPoint x: 8, startPoint y: 33, endPoint x: 12, endPoint y: 44, distance: 11.9
click at [7, 34] on span at bounding box center [11, 32] width 11 height 7
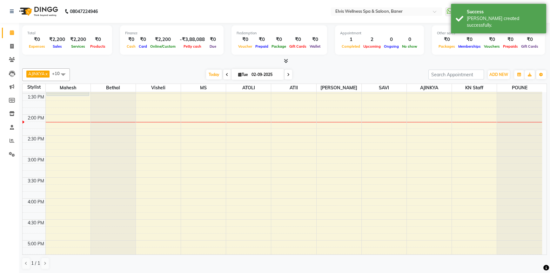
scroll to position [86, 0]
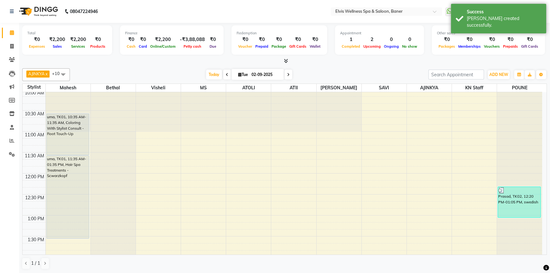
click at [286, 61] on icon at bounding box center [286, 60] width 4 height 5
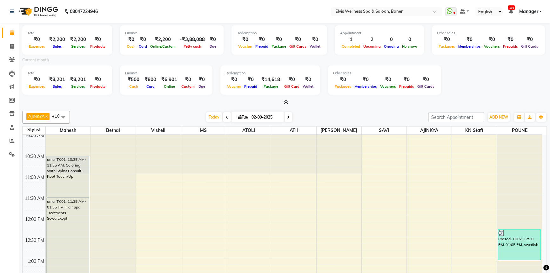
click at [285, 98] on div "Total ₹0 Expenses ₹2,200 Sales ₹2,200 Services ₹0 Products Finance ₹0 Cash ₹0 C…" at bounding box center [284, 64] width 525 height 83
click at [10, 57] on span at bounding box center [11, 59] width 11 height 7
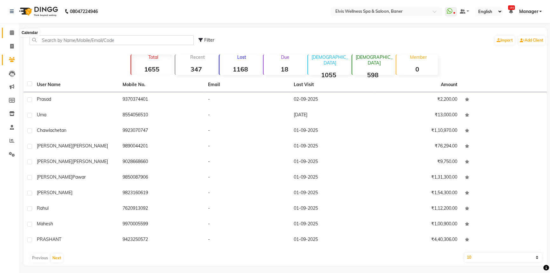
click at [12, 29] on span at bounding box center [11, 32] width 11 height 7
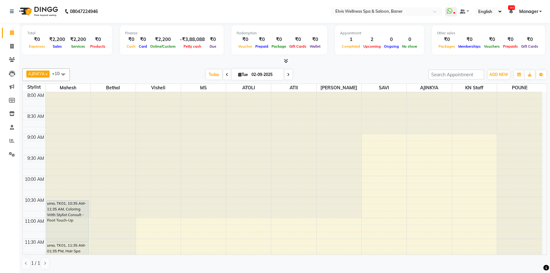
click at [287, 60] on icon at bounding box center [286, 60] width 4 height 5
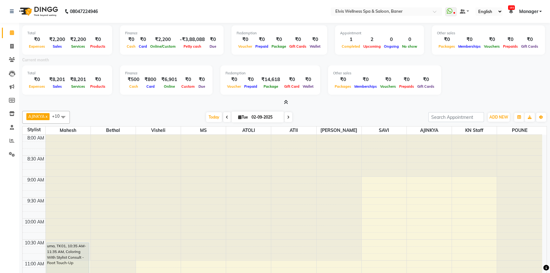
click at [287, 102] on icon at bounding box center [286, 102] width 4 height 5
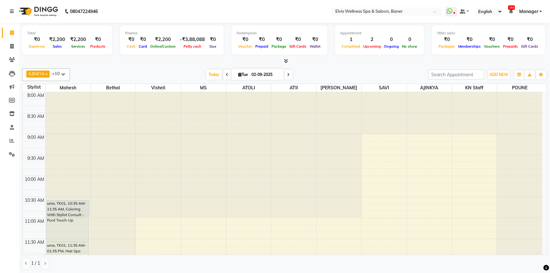
click at [285, 61] on icon at bounding box center [286, 60] width 4 height 5
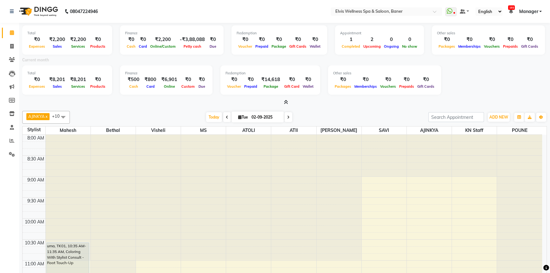
click at [283, 104] on span at bounding box center [285, 102] width 7 height 7
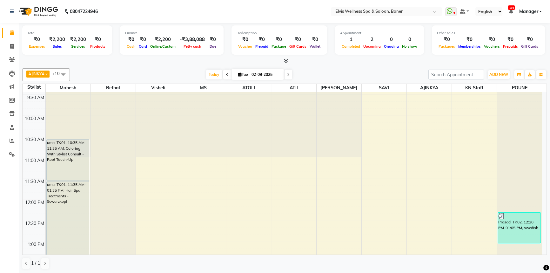
scroll to position [144, 0]
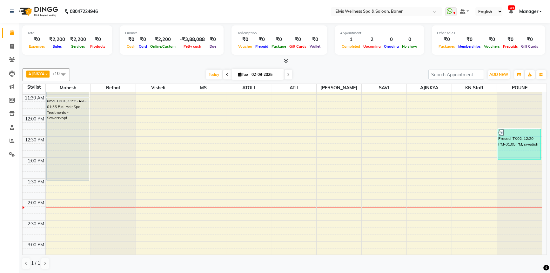
click at [286, 60] on icon at bounding box center [286, 60] width 4 height 5
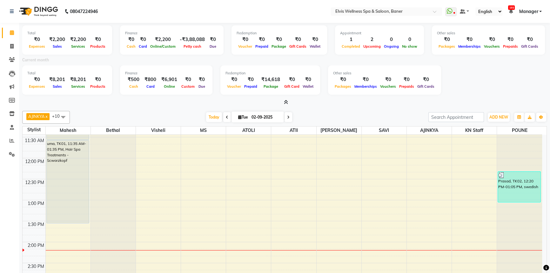
click at [286, 102] on icon at bounding box center [286, 102] width 4 height 5
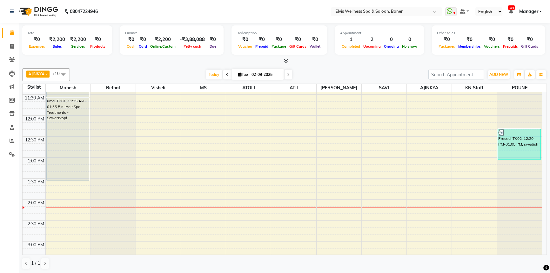
click at [286, 61] on icon at bounding box center [286, 60] width 4 height 5
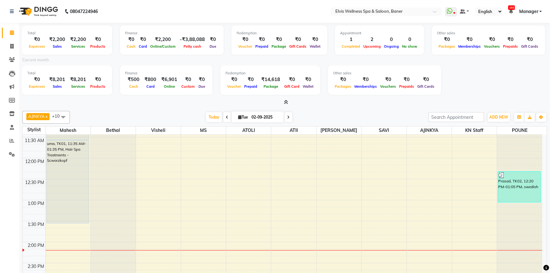
click at [286, 102] on icon at bounding box center [286, 102] width 4 height 5
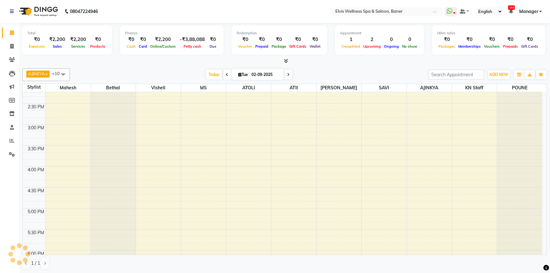
scroll to position [202, 0]
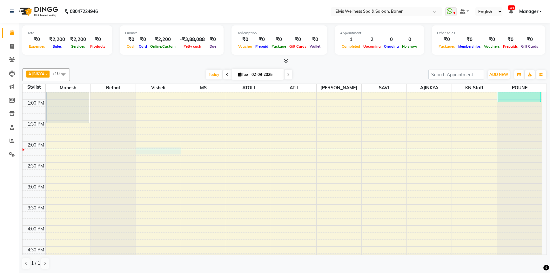
click at [158, 151] on div "8:00 AM 8:30 AM 9:00 AM 9:30 AM 10:00 AM 10:30 AM 11:00 AM 11:30 AM 12:00 PM 12…" at bounding box center [283, 183] width 520 height 587
select select "40637"
select select "tentative"
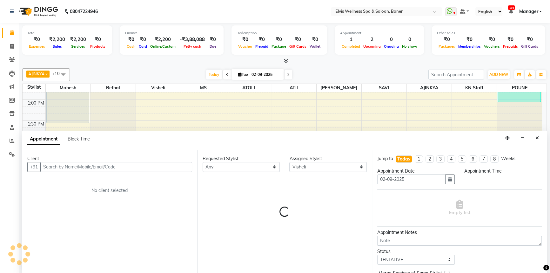
scroll to position [0, 0]
select select "855"
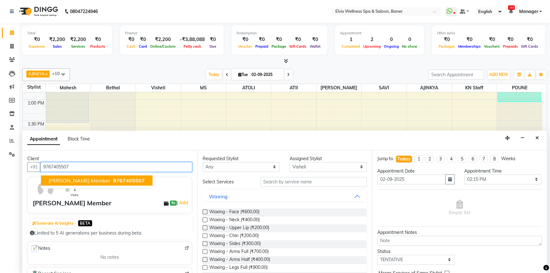
click at [113, 179] on span "9767405507" at bounding box center [129, 180] width 32 height 6
type input "9767405507"
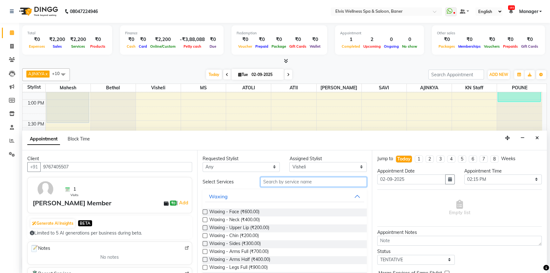
click at [305, 183] on input "text" at bounding box center [314, 182] width 106 height 10
drag, startPoint x: 320, startPoint y: 179, endPoint x: 361, endPoint y: 173, distance: 41.3
click at [320, 179] on input "text" at bounding box center [314, 182] width 106 height 10
click at [539, 137] on icon "Close" at bounding box center [537, 138] width 3 height 4
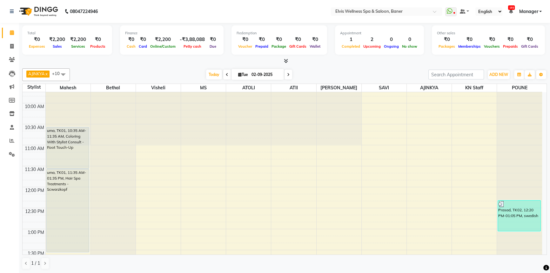
scroll to position [58, 0]
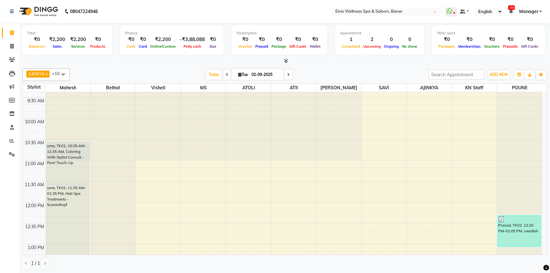
click at [284, 60] on icon at bounding box center [286, 60] width 4 height 5
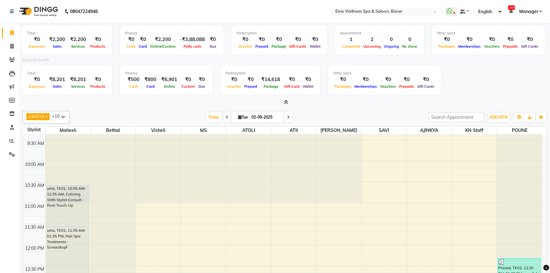
click at [264, 86] on span "Package" at bounding box center [271, 86] width 18 height 4
click at [288, 85] on span "Gift Card" at bounding box center [292, 86] width 18 height 4
drag, startPoint x: 357, startPoint y: 88, endPoint x: 387, endPoint y: 84, distance: 30.6
click at [361, 88] on div "Memberships" at bounding box center [366, 86] width 26 height 7
click at [398, 83] on div "Prepaids" at bounding box center [407, 86] width 18 height 7
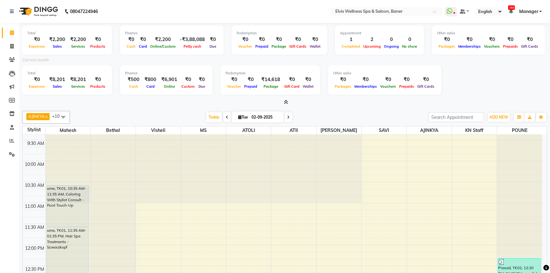
drag, startPoint x: 401, startPoint y: 83, endPoint x: 432, endPoint y: 89, distance: 31.3
click at [402, 84] on div "Prepaids" at bounding box center [407, 86] width 18 height 7
click at [421, 84] on span "Gift Cards" at bounding box center [426, 86] width 20 height 4
click at [464, 89] on div "Total ₹0 Expenses ₹8,201 Sales ₹8,201 Services ₹0 Products Finance ₹500 Cash ₹8…" at bounding box center [284, 80] width 525 height 31
click at [298, 44] on span "Gift Cards" at bounding box center [298, 46] width 20 height 4
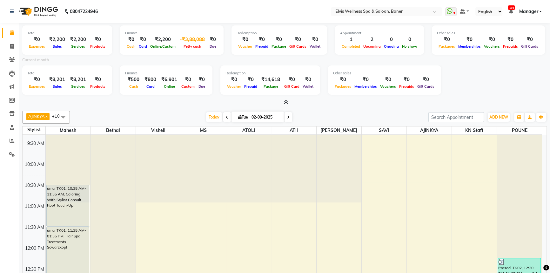
click at [195, 46] on span "Petty cash" at bounding box center [192, 46] width 21 height 4
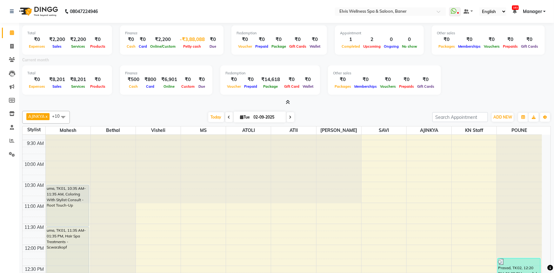
select select "4690"
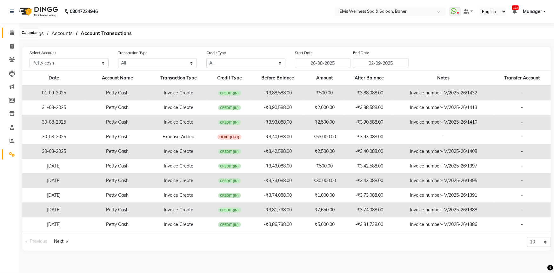
click at [11, 32] on icon at bounding box center [12, 32] width 4 height 5
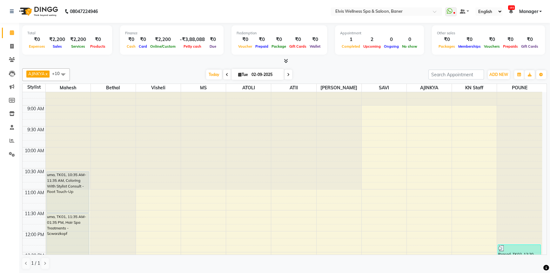
scroll to position [115, 0]
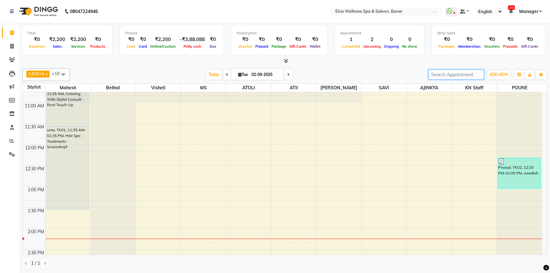
click at [473, 73] on input "search" at bounding box center [457, 75] width 56 height 10
click at [460, 76] on input "search" at bounding box center [457, 75] width 56 height 10
click at [493, 64] on div at bounding box center [284, 61] width 525 height 7
click at [448, 104] on div "8:00 AM 8:30 AM 9:00 AM 9:30 AM 10:00 AM 10:30 AM 11:00 AM 11:30 AM 12:00 PM 12…" at bounding box center [283, 270] width 520 height 587
select select "88431"
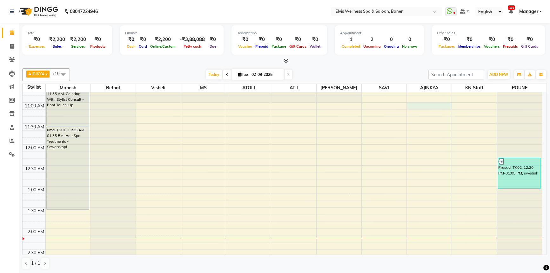
select select "tentative"
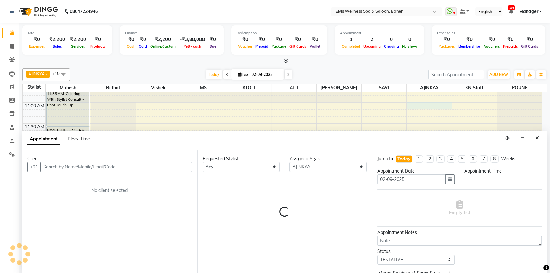
scroll to position [0, 0]
select select "660"
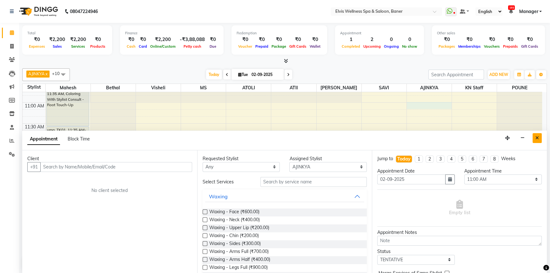
click at [538, 134] on button "Close" at bounding box center [537, 138] width 9 height 10
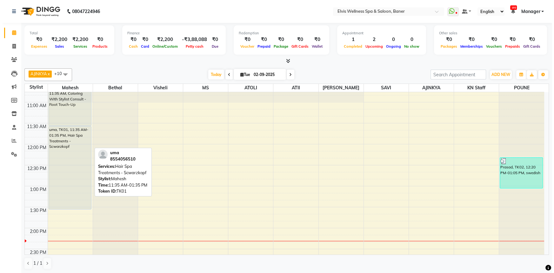
scroll to position [115, 0]
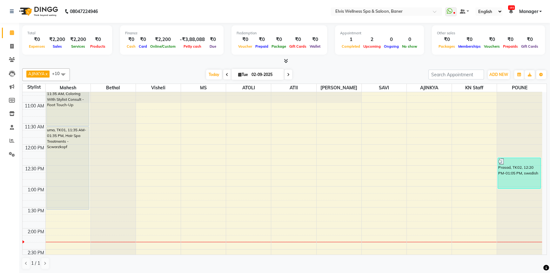
click at [286, 60] on icon at bounding box center [286, 60] width 4 height 5
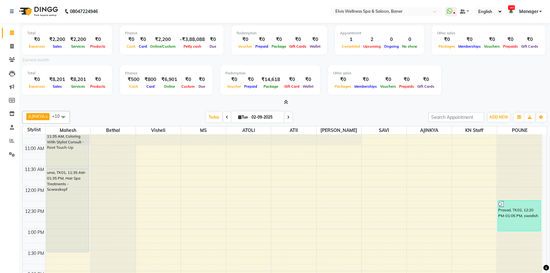
click at [286, 102] on icon at bounding box center [286, 102] width 4 height 5
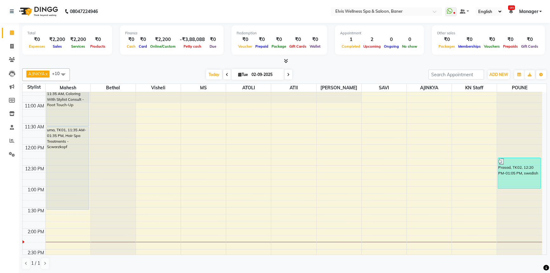
click at [286, 58] on icon at bounding box center [286, 60] width 4 height 5
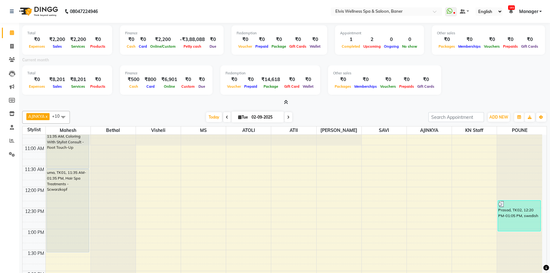
click at [285, 102] on icon at bounding box center [286, 102] width 4 height 5
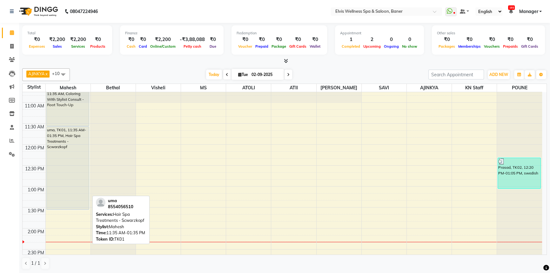
click at [80, 150] on div "uma, TK01, 11:35 AM-01:35 PM, Hair Spa Treatments - Scwarzkopf" at bounding box center [68, 168] width 43 height 83
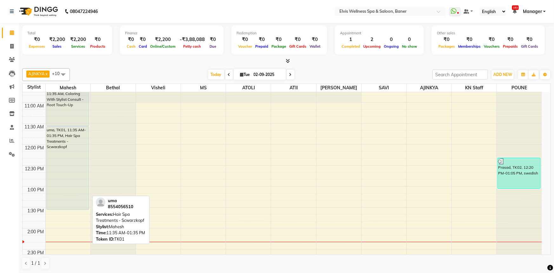
select select "7"
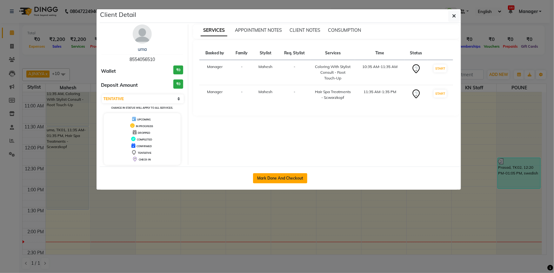
drag, startPoint x: 286, startPoint y: 174, endPoint x: 294, endPoint y: 174, distance: 7.6
click at [294, 174] on button "Mark Done And Checkout" at bounding box center [280, 178] width 54 height 10
select select "service"
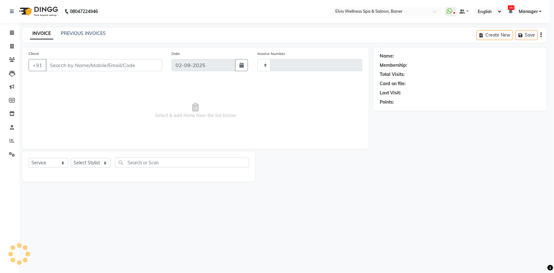
type input "1434"
select select "5735"
type input "8554056510"
select select "40633"
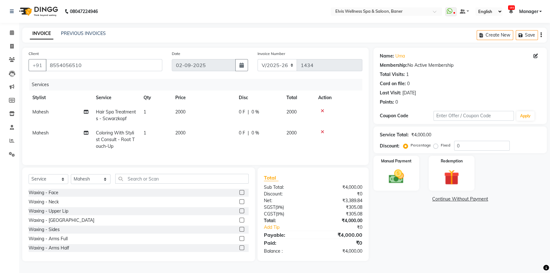
click at [182, 134] on span "2000" at bounding box center [180, 133] width 10 height 6
select select "40633"
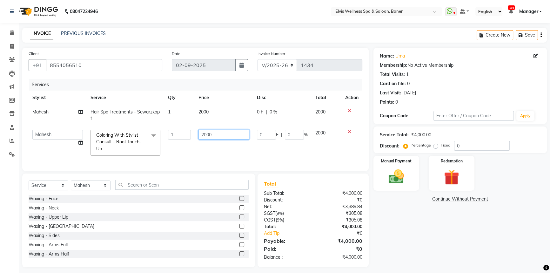
click at [205, 137] on input "2000" at bounding box center [224, 135] width 51 height 10
click at [207, 135] on input "2000" at bounding box center [224, 135] width 51 height 10
type input "2500"
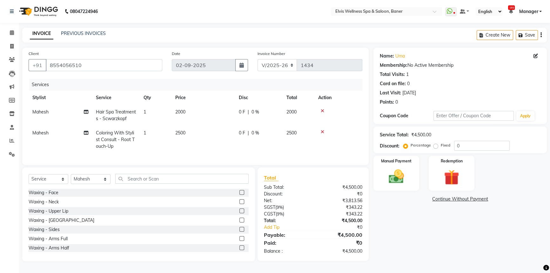
click at [420, 224] on div "Name: Uma Membership: No Active Membership Total Visits: 1 Card on file: 0 Last…" at bounding box center [463, 155] width 178 height 214
click at [405, 184] on div "Manual Payment" at bounding box center [397, 173] width 48 height 36
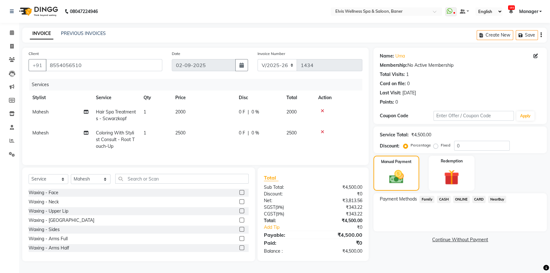
drag, startPoint x: 461, startPoint y: 193, endPoint x: 465, endPoint y: 202, distance: 9.6
click at [462, 196] on span "ONLINE" at bounding box center [461, 199] width 17 height 7
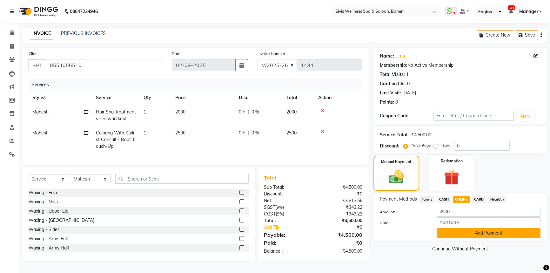
click at [469, 232] on button "Add Payment" at bounding box center [489, 233] width 104 height 10
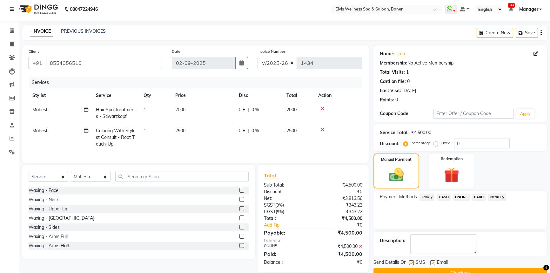
scroll to position [16, 0]
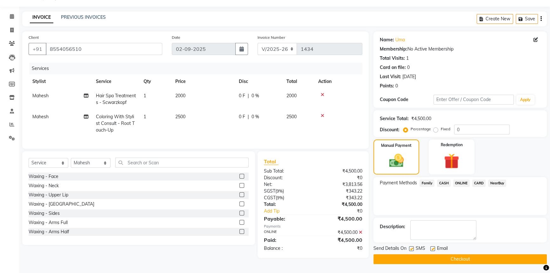
drag, startPoint x: 430, startPoint y: 246, endPoint x: 426, endPoint y: 248, distance: 4.5
click at [431, 246] on label at bounding box center [433, 248] width 5 height 5
click at [431, 247] on input "checkbox" at bounding box center [433, 249] width 4 height 4
checkbox input "false"
click at [411, 248] on label at bounding box center [411, 248] width 5 height 5
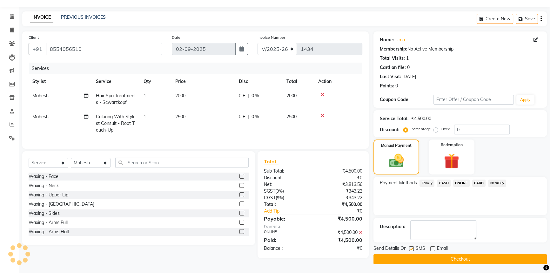
click at [411, 248] on input "checkbox" at bounding box center [411, 249] width 4 height 4
checkbox input "false"
drag, startPoint x: 418, startPoint y: 259, endPoint x: 420, endPoint y: 253, distance: 5.7
click at [418, 257] on button "Checkout" at bounding box center [460, 259] width 173 height 10
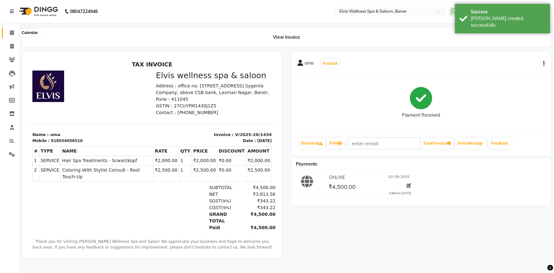
click at [9, 34] on span at bounding box center [11, 32] width 11 height 7
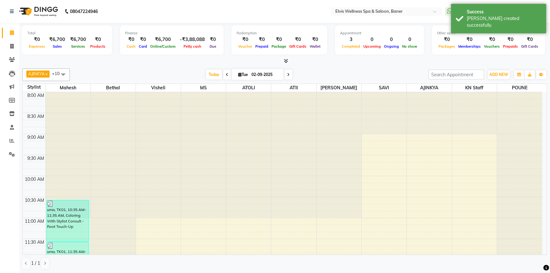
scroll to position [86, 0]
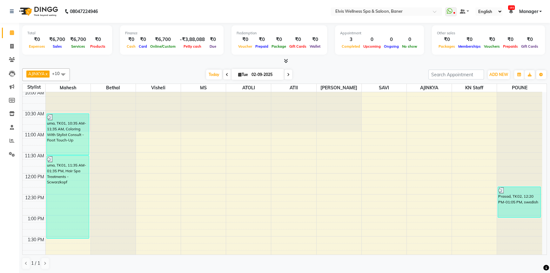
click at [286, 61] on icon at bounding box center [286, 60] width 4 height 5
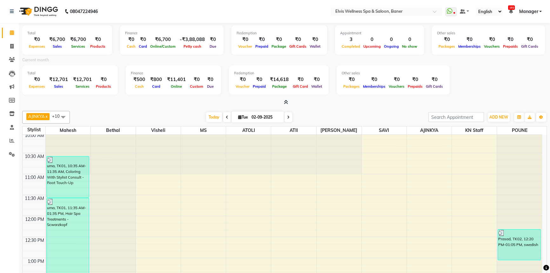
click at [281, 89] on div "Package" at bounding box center [280, 86] width 24 height 7
click at [280, 87] on span "Package" at bounding box center [280, 86] width 18 height 4
click at [287, 100] on icon at bounding box center [286, 102] width 4 height 5
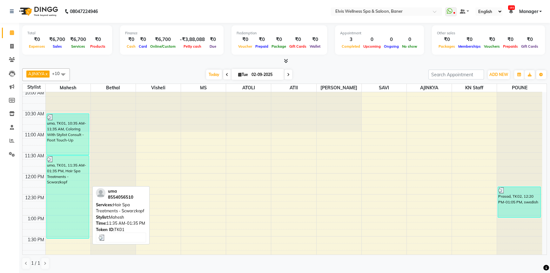
click at [56, 172] on div "uma, TK01, 11:35 AM-01:35 PM, Hair Spa Treatments - Scwarzkopf" at bounding box center [68, 197] width 43 height 83
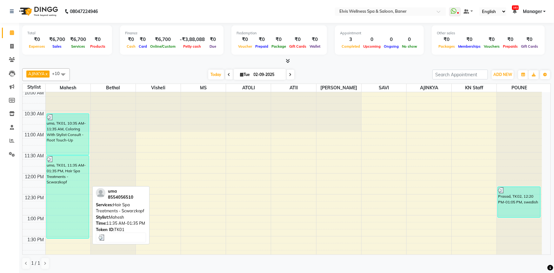
select select "3"
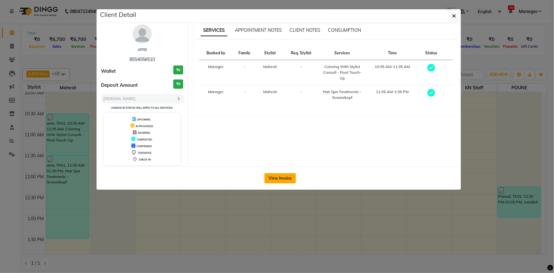
click at [282, 173] on button "View Invoice" at bounding box center [280, 178] width 31 height 10
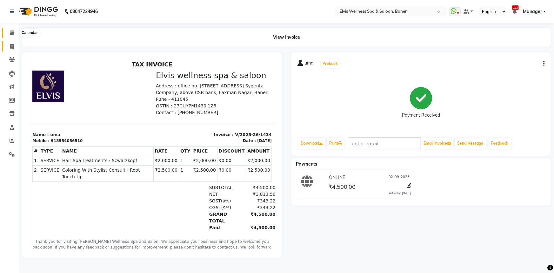
drag, startPoint x: 9, startPoint y: 35, endPoint x: 17, endPoint y: 43, distance: 11.2
click at [9, 35] on span at bounding box center [11, 32] width 11 height 7
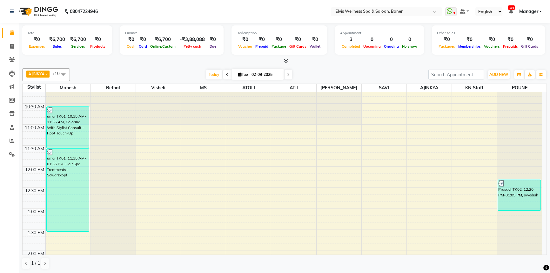
scroll to position [29, 0]
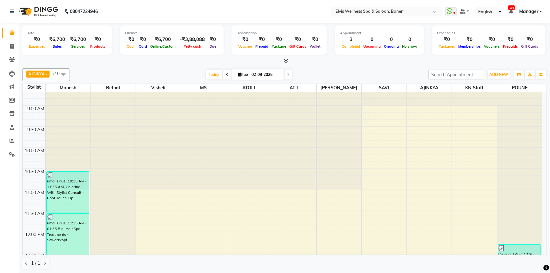
click at [529, 13] on span "Manager" at bounding box center [528, 11] width 19 height 7
click at [353, 69] on div "AJINKYA x Visheli x MS x Bethal x ATOLI x ATII x SAVI x Marvin x Mahesh x KN St…" at bounding box center [284, 74] width 525 height 13
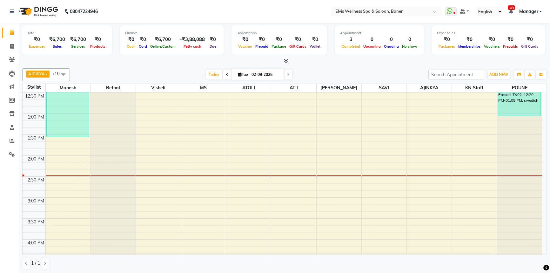
scroll to position [202, 0]
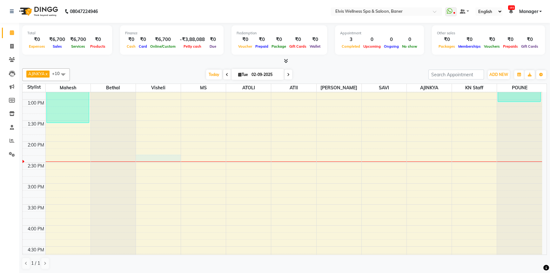
click at [166, 155] on div "8:00 AM 8:30 AM 9:00 AM 9:30 AM 10:00 AM 10:30 AM 11:00 AM 11:30 AM 12:00 PM 12…" at bounding box center [283, 183] width 520 height 587
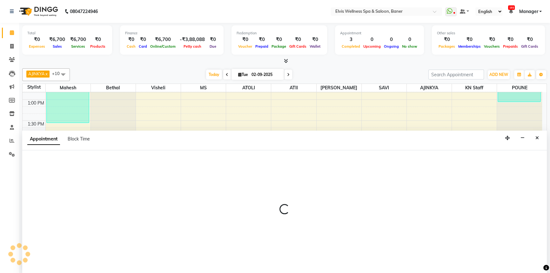
scroll to position [0, 0]
select select "40637"
select select "855"
select select "tentative"
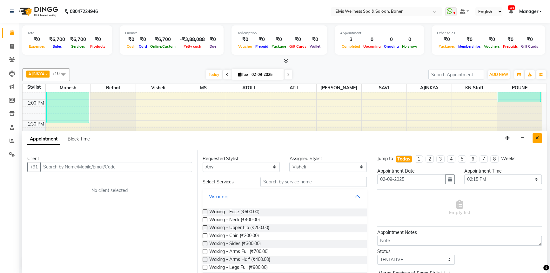
click at [539, 139] on button "Close" at bounding box center [537, 138] width 9 height 10
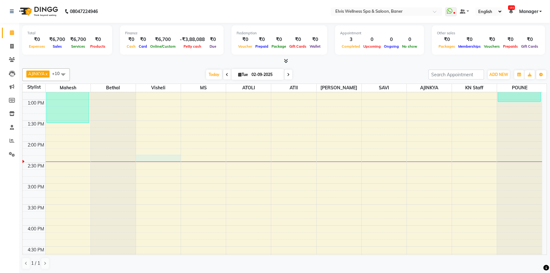
click at [169, 161] on div at bounding box center [158, 161] width 45 height 0
select select "40637"
select select "855"
select select "tentative"
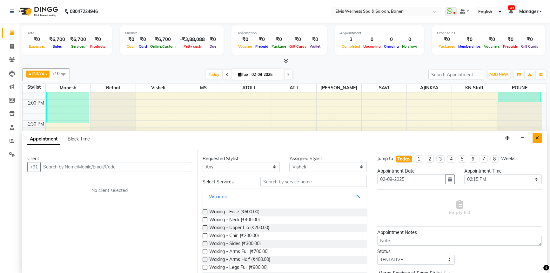
click at [534, 138] on button "Close" at bounding box center [537, 138] width 9 height 10
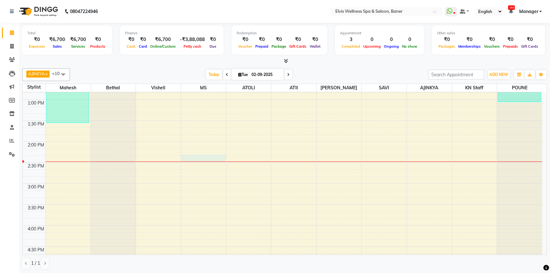
click at [207, 159] on div "8:00 AM 8:30 AM 9:00 AM 9:30 AM 10:00 AM 10:30 AM 11:00 AM 11:30 AM 12:00 PM 12…" at bounding box center [283, 183] width 520 height 587
select select "40639"
select select "855"
select select "tentative"
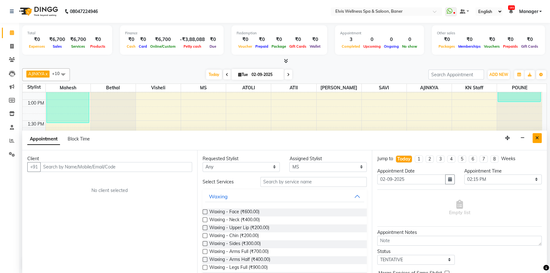
click at [538, 140] on button "Close" at bounding box center [537, 138] width 9 height 10
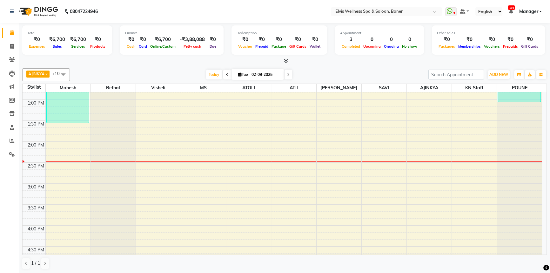
click at [169, 160] on div "8:00 AM 8:30 AM 9:00 AM 9:30 AM 10:00 AM 10:30 AM 11:00 AM 11:30 AM 12:00 PM 12…" at bounding box center [283, 183] width 520 height 587
select select "40637"
select select "tentative"
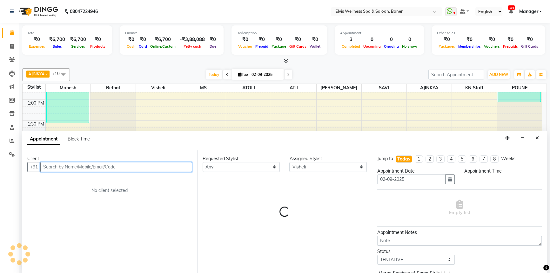
select select "855"
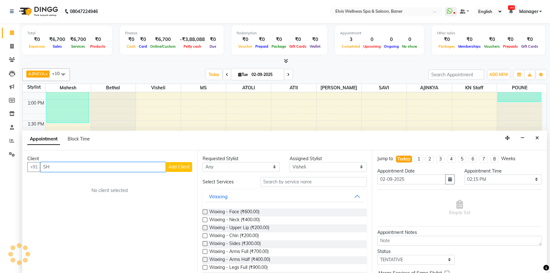
type input "S"
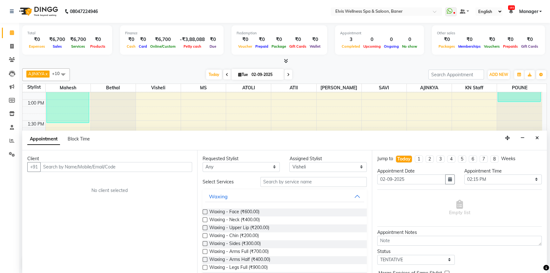
click at [360, 211] on div "Waxing - Face (₹600.00)" at bounding box center [285, 212] width 165 height 8
click at [70, 165] on input "text" at bounding box center [116, 167] width 152 height 10
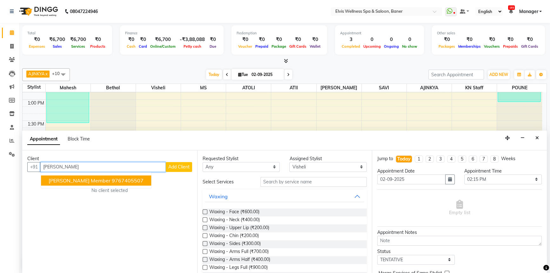
click at [112, 178] on ngb-highlight "9767405507" at bounding box center [128, 180] width 32 height 6
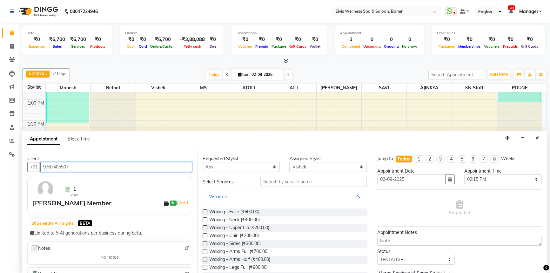
type input "9767405507"
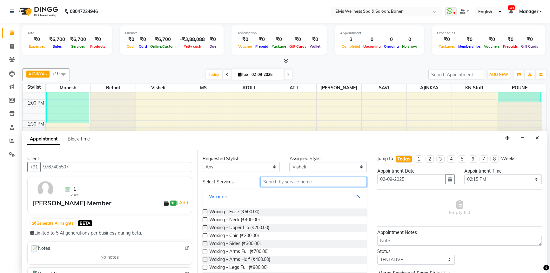
click at [312, 181] on input "text" at bounding box center [314, 182] width 106 height 10
click at [313, 164] on select "Select AJINKYA ATII ATOLI Bethal KN Staff KP Staff Mahesh Marvin MS POUNE SAVI …" at bounding box center [328, 167] width 78 height 10
select select "40639"
click at [289, 162] on select "Select AJINKYA ATII ATOLI Bethal KN Staff KP Staff Mahesh Marvin MS POUNE SAVI …" at bounding box center [328, 167] width 78 height 10
click at [292, 180] on input "text" at bounding box center [314, 182] width 106 height 10
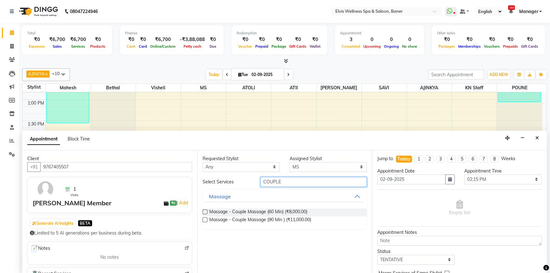
type input "COUPLE"
click at [206, 211] on label at bounding box center [205, 211] width 5 height 5
click at [206, 211] on input "checkbox" at bounding box center [205, 212] width 4 height 4
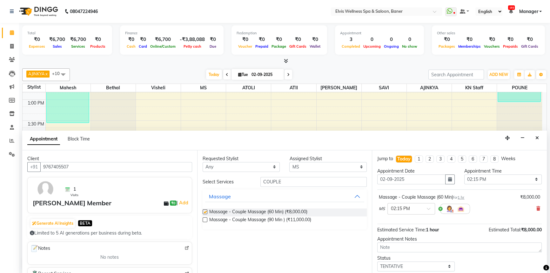
checkbox input "false"
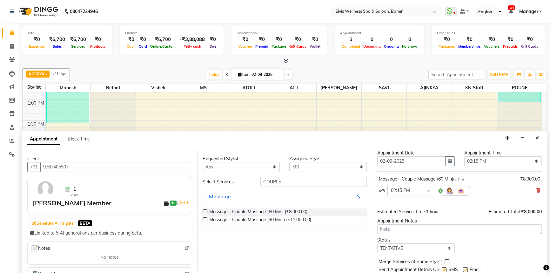
scroll to position [37, 0]
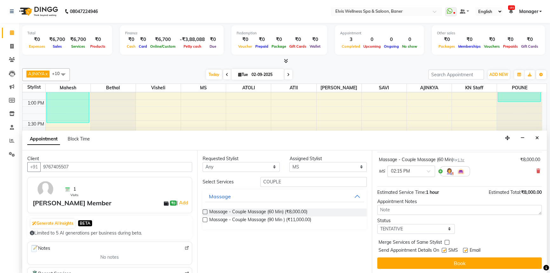
click at [449, 174] on div at bounding box center [455, 171] width 30 height 10
click at [450, 172] on img at bounding box center [450, 171] width 8 height 8
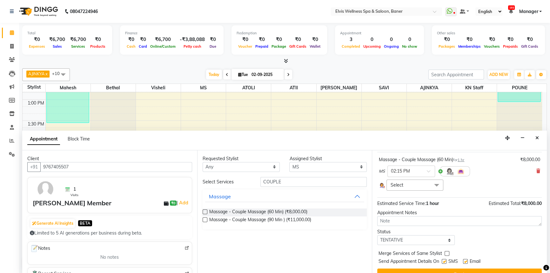
click at [418, 185] on span "Select" at bounding box center [415, 185] width 57 height 11
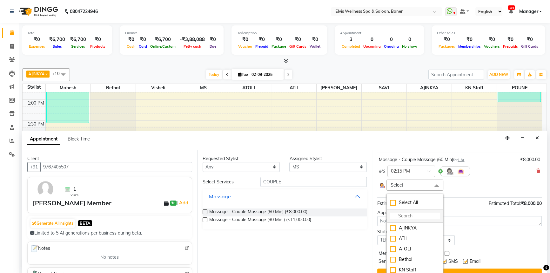
click at [403, 216] on input "multiselect-search" at bounding box center [415, 216] width 50 height 7
type input "AT"
click at [407, 225] on div "ATII" at bounding box center [415, 228] width 50 height 7
checkbox input "true"
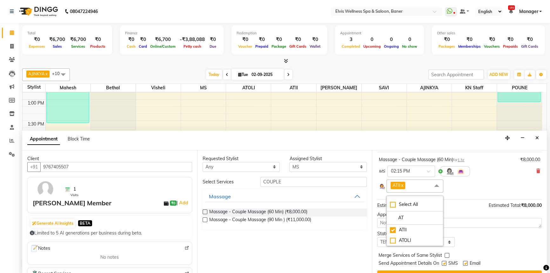
click at [477, 238] on div "Status Select TENTATIVE CONFIRM CHECK-IN UPCOMING" at bounding box center [460, 238] width 174 height 17
click at [445, 261] on label at bounding box center [444, 263] width 5 height 5
click at [445, 262] on input "checkbox" at bounding box center [444, 264] width 4 height 4
checkbox input "false"
click at [464, 264] on label at bounding box center [465, 263] width 5 height 5
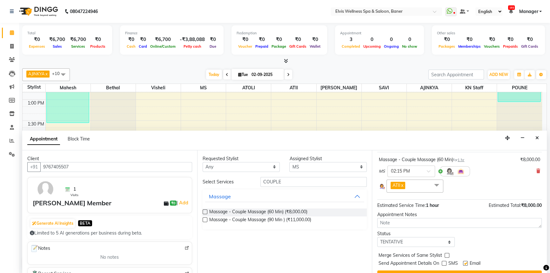
click at [464, 264] on input "checkbox" at bounding box center [465, 264] width 4 height 4
checkbox input "false"
click at [461, 271] on button "Book" at bounding box center [459, 275] width 165 height 11
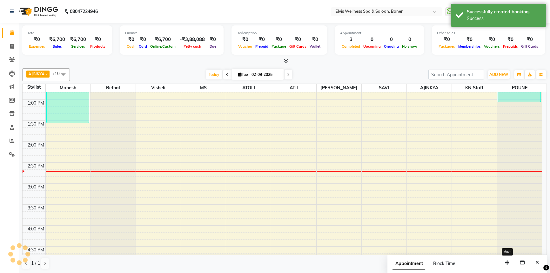
scroll to position [0, 0]
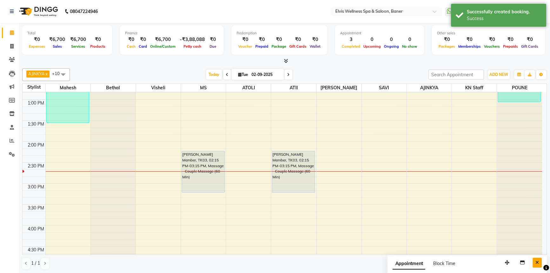
click at [534, 261] on button "Close" at bounding box center [537, 263] width 9 height 10
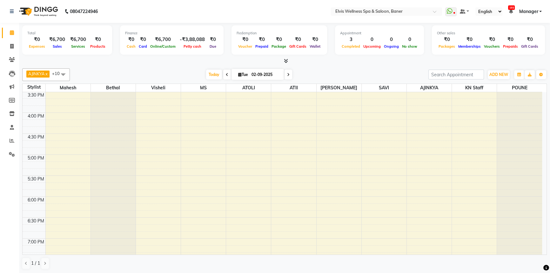
scroll to position [318, 0]
click at [57, 175] on div "8:00 AM 8:30 AM 9:00 AM 9:30 AM 10:00 AM 10:30 AM 11:00 AM 11:30 AM 12:00 PM 12…" at bounding box center [283, 67] width 520 height 587
select select "40633"
select select "tentative"
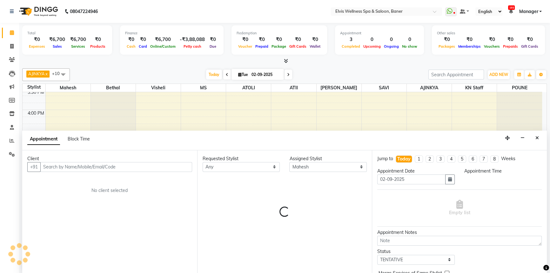
scroll to position [0, 0]
select select "1050"
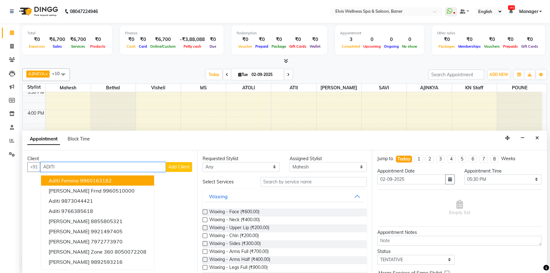
click at [75, 178] on span "Aditi Femina" at bounding box center [64, 180] width 30 height 6
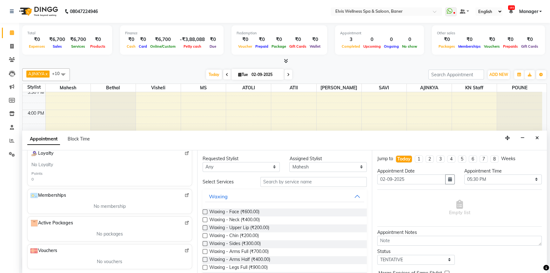
scroll to position [69, 0]
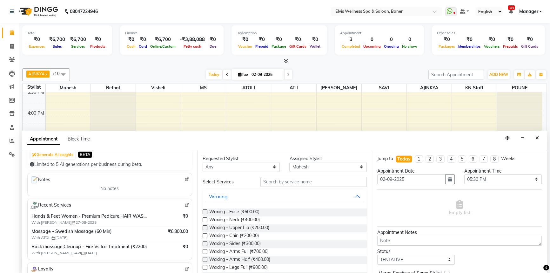
type input "9960163182"
click at [289, 180] on input "text" at bounding box center [314, 182] width 106 height 10
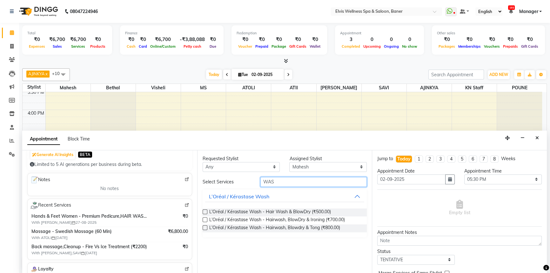
type input "WAS"
click at [207, 209] on label at bounding box center [205, 211] width 5 height 5
click at [207, 210] on input "checkbox" at bounding box center [205, 212] width 4 height 4
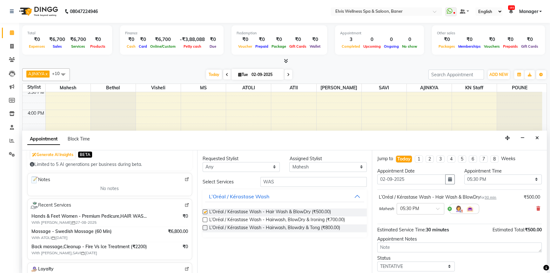
checkbox input "false"
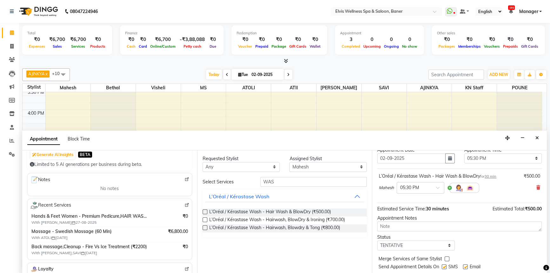
scroll to position [37, 0]
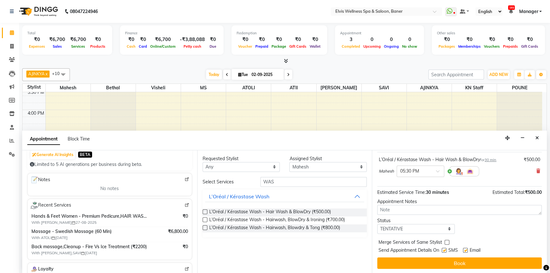
drag, startPoint x: 464, startPoint y: 248, endPoint x: 448, endPoint y: 254, distance: 17.5
click at [462, 250] on div "Send Appointment Details On SMS Email" at bounding box center [460, 251] width 163 height 8
click at [444, 251] on label at bounding box center [444, 250] width 5 height 5
click at [444, 251] on input "checkbox" at bounding box center [444, 251] width 4 height 4
checkbox input "false"
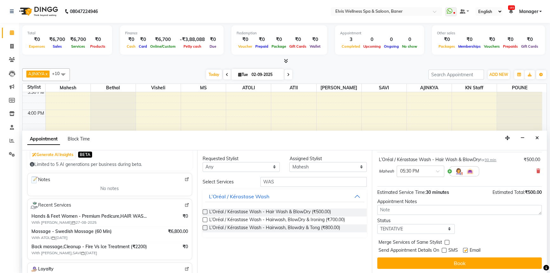
click at [465, 250] on label at bounding box center [465, 250] width 5 height 5
click at [465, 250] on input "checkbox" at bounding box center [465, 251] width 4 height 4
checkbox input "false"
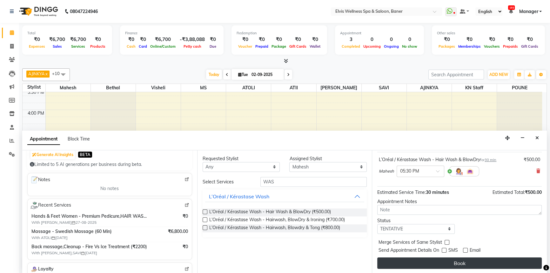
click at [462, 257] on button "Book" at bounding box center [459, 262] width 165 height 11
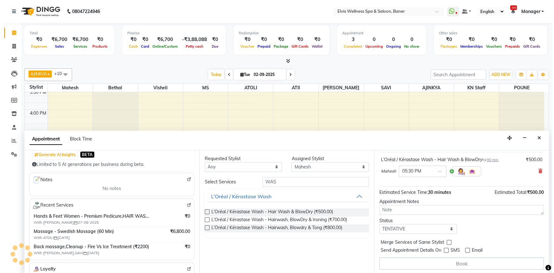
scroll to position [0, 0]
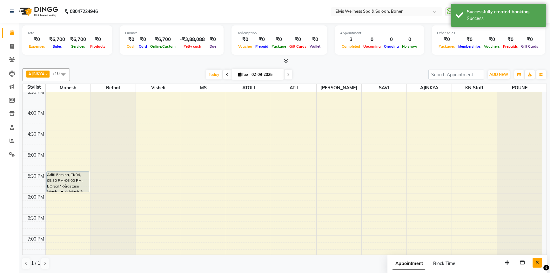
drag, startPoint x: 534, startPoint y: 259, endPoint x: 397, endPoint y: 235, distance: 138.4
click at [534, 260] on button "Close" at bounding box center [537, 263] width 9 height 10
click at [14, 59] on icon at bounding box center [12, 59] width 6 height 5
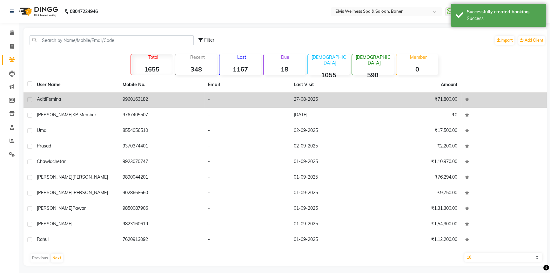
click at [77, 94] on td "Aditi Femina" at bounding box center [76, 100] width 86 height 16
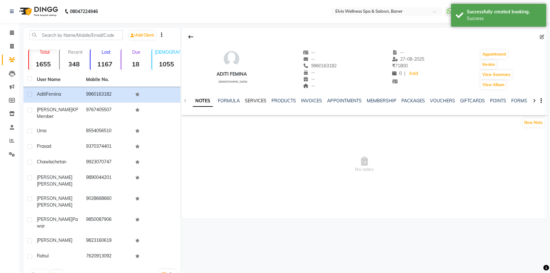
click at [262, 102] on link "SERVICES" at bounding box center [256, 101] width 22 height 6
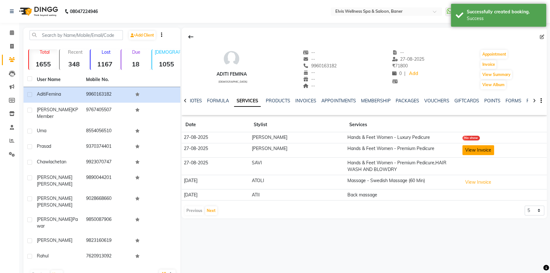
click at [472, 153] on button "View Invoice" at bounding box center [479, 150] width 32 height 10
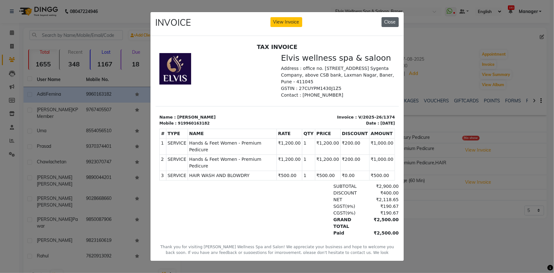
click at [391, 23] on button "Close" at bounding box center [390, 22] width 17 height 10
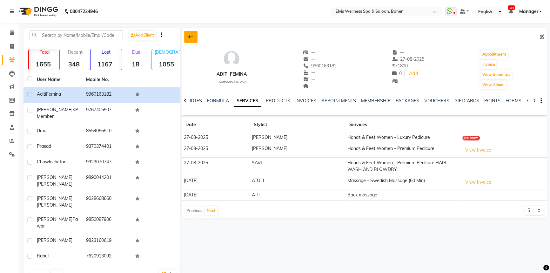
click at [192, 41] on button at bounding box center [190, 37] width 13 height 12
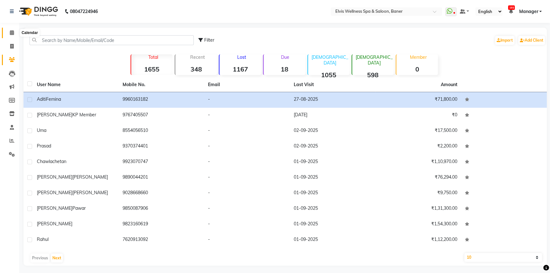
click at [14, 31] on span at bounding box center [11, 32] width 11 height 7
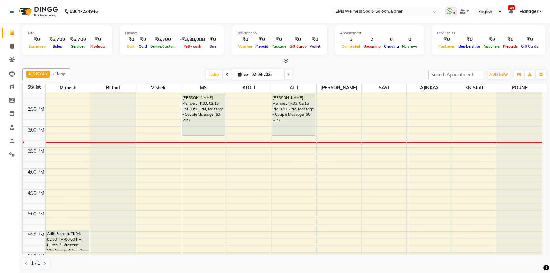
scroll to position [260, 0]
click at [287, 61] on icon at bounding box center [286, 60] width 4 height 5
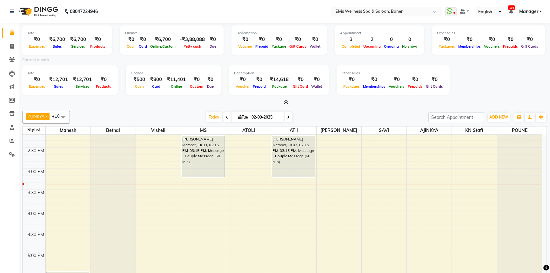
click at [285, 101] on icon at bounding box center [286, 102] width 4 height 5
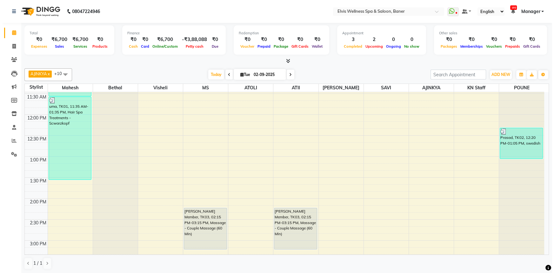
scroll to position [173, 0]
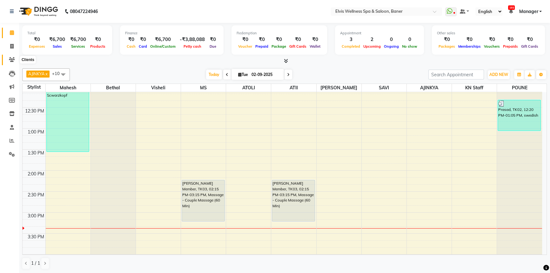
click at [10, 57] on icon at bounding box center [12, 59] width 6 height 5
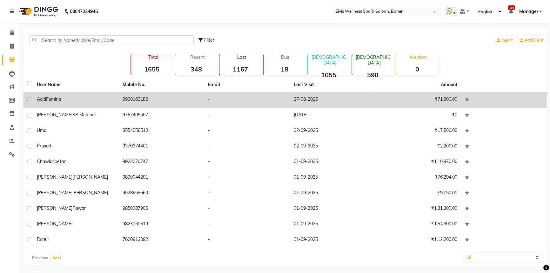
click at [318, 94] on td "27-08-2025" at bounding box center [333, 100] width 86 height 16
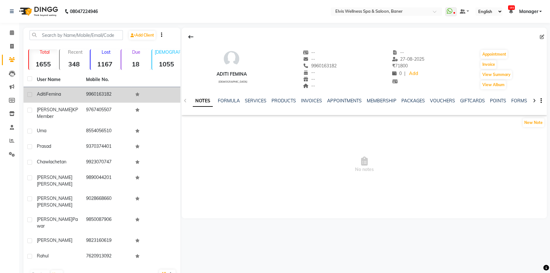
click at [267, 100] on ul "NOTES FORMULA SERVICES PRODUCTS INVOICES APPOINTMENTS MEMBERSHIP PACKAGES VOUCH…" at bounding box center [395, 101] width 404 height 7
click at [264, 102] on link "SERVICES" at bounding box center [256, 101] width 22 height 6
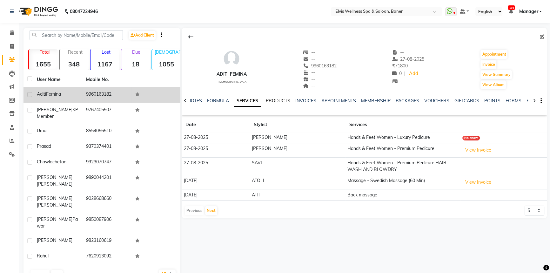
click at [271, 99] on link "PRODUCTS" at bounding box center [278, 101] width 24 height 6
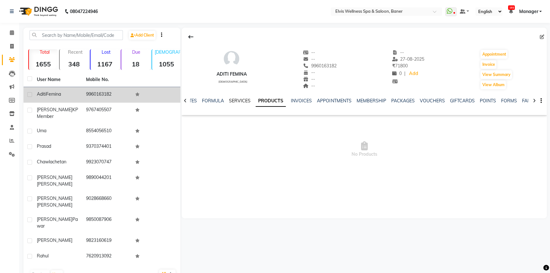
click at [229, 98] on link "SERVICES" at bounding box center [240, 101] width 22 height 6
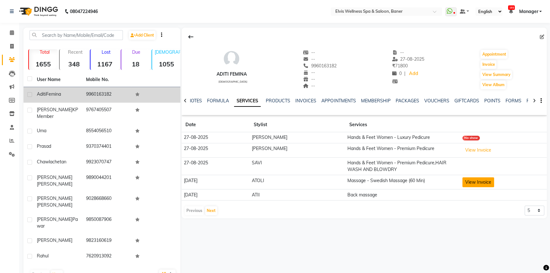
click at [477, 183] on button "View Invoice" at bounding box center [479, 182] width 32 height 10
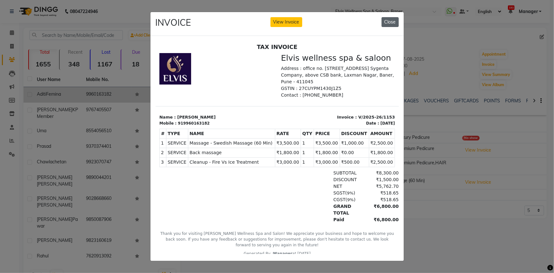
click at [385, 17] on button "Close" at bounding box center [390, 22] width 17 height 10
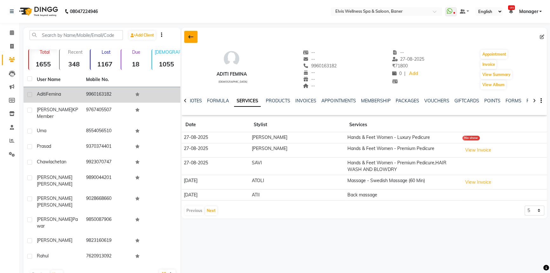
click at [187, 32] on button at bounding box center [190, 37] width 13 height 12
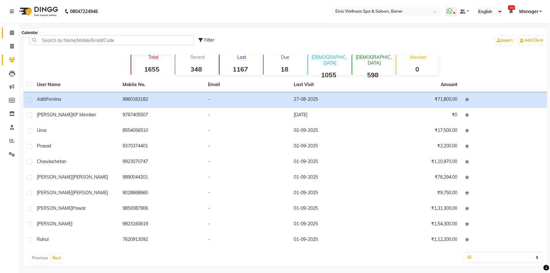
drag, startPoint x: 14, startPoint y: 32, endPoint x: 20, endPoint y: 38, distance: 8.3
click at [14, 32] on span at bounding box center [11, 32] width 11 height 7
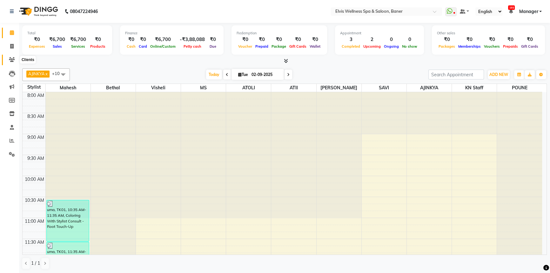
click at [10, 61] on icon at bounding box center [12, 59] width 6 height 5
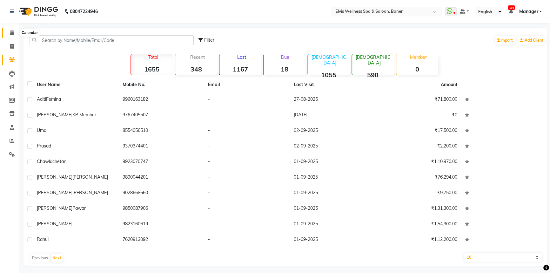
click at [14, 32] on span at bounding box center [11, 32] width 11 height 7
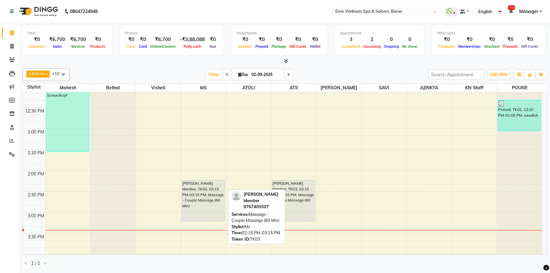
scroll to position [231, 0]
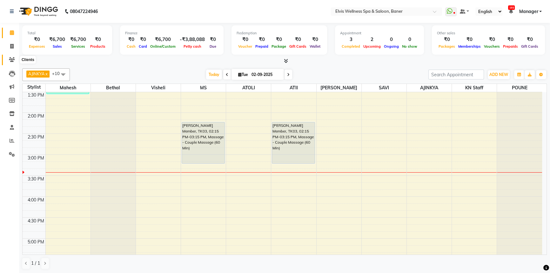
click at [11, 63] on span at bounding box center [11, 59] width 11 height 7
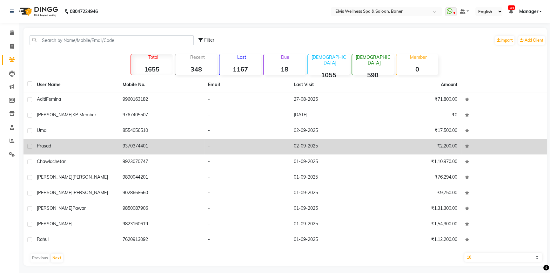
click at [191, 141] on td "9370374401" at bounding box center [162, 147] width 86 height 16
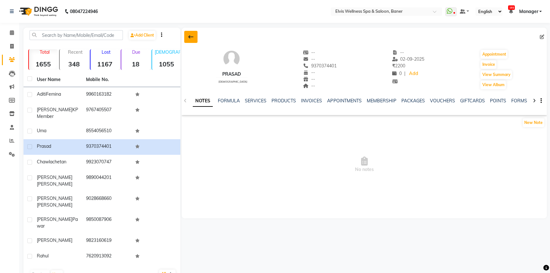
click at [195, 35] on button at bounding box center [190, 37] width 13 height 12
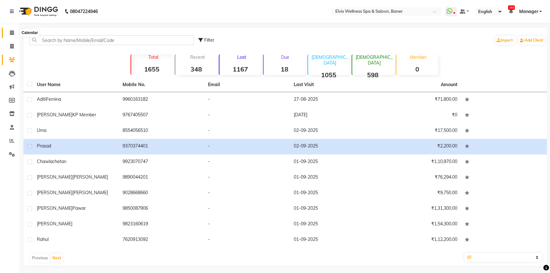
click at [9, 32] on span at bounding box center [11, 32] width 11 height 7
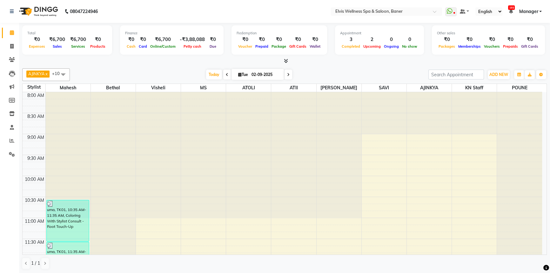
scroll to position [144, 0]
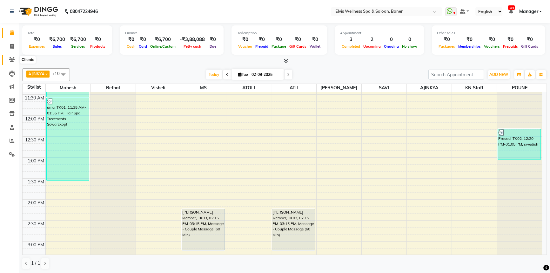
click at [13, 58] on icon at bounding box center [12, 59] width 6 height 5
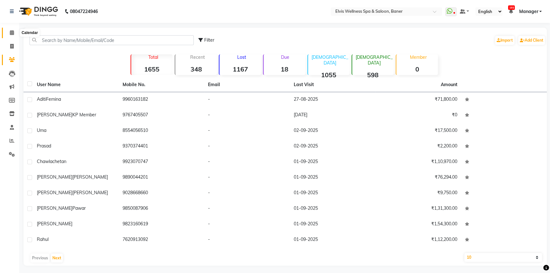
click at [9, 33] on span at bounding box center [11, 32] width 11 height 7
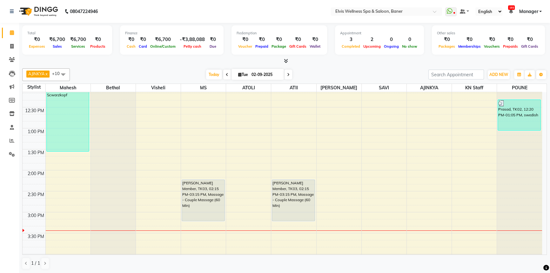
scroll to position [173, 0]
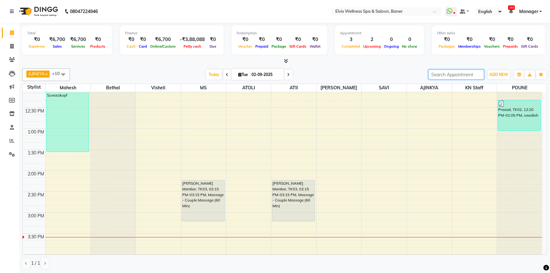
click at [473, 76] on input "search" at bounding box center [457, 75] width 56 height 10
click at [505, 74] on span "ADD NEW" at bounding box center [499, 74] width 19 height 5
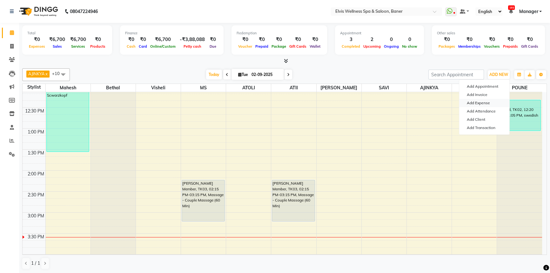
click at [486, 105] on link "Add Expense" at bounding box center [484, 103] width 50 height 8
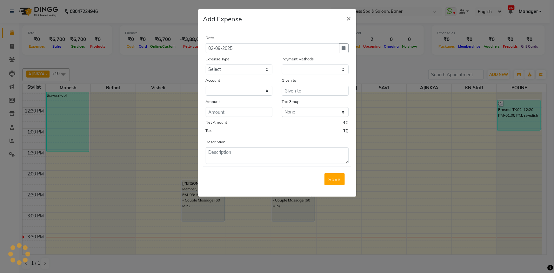
select select "1"
select select "4690"
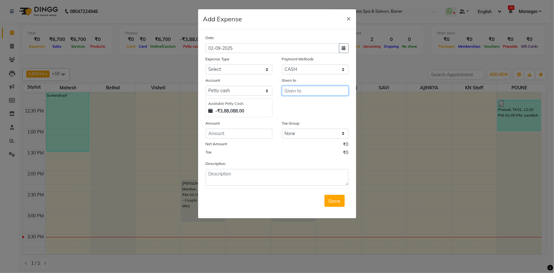
click at [287, 93] on input "text" at bounding box center [315, 91] width 67 height 10
type input "b"
type input "Bapu more"
click at [292, 100] on div "Given to Bapu more" at bounding box center [315, 97] width 76 height 40
click at [264, 71] on select "Select Advance Salary Amandeep Carpainter Amma Bungalow Rent Cash Deposited to …" at bounding box center [239, 69] width 67 height 10
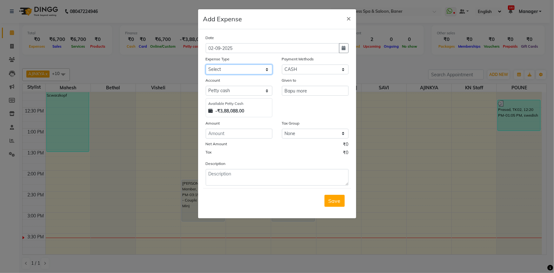
select select "13562"
click at [206, 65] on select "Select Advance Salary Amandeep Carpainter Amma Bungalow Rent Cash Deposited to …" at bounding box center [239, 69] width 67 height 10
click at [260, 137] on input "number" at bounding box center [239, 134] width 67 height 10
type input "1000"
click at [329, 203] on span "Save" at bounding box center [335, 201] width 12 height 6
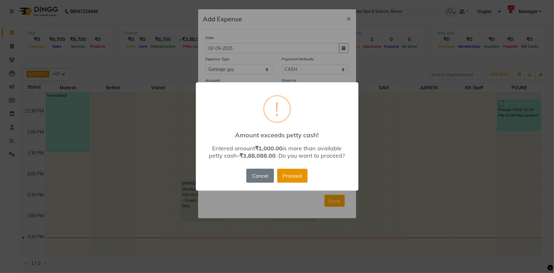
click at [289, 179] on button "Proceed" at bounding box center [292, 176] width 31 height 14
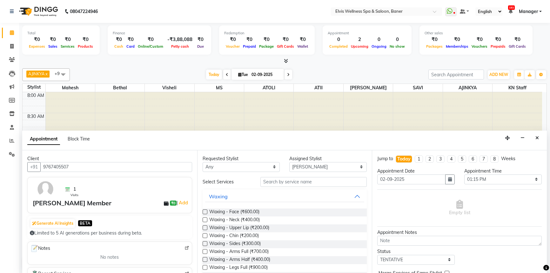
select select "59823"
select select "795"
select select "tentative"
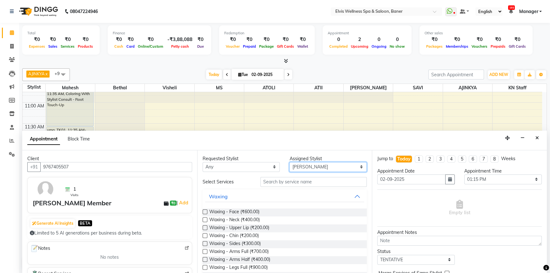
click at [328, 167] on select "Select AJINKYA ATII ATOLI Bethal KN Staff KP Staff [PERSON_NAME] [PERSON_NAME]" at bounding box center [328, 167] width 78 height 10
click at [535, 136] on button "Close" at bounding box center [537, 138] width 9 height 10
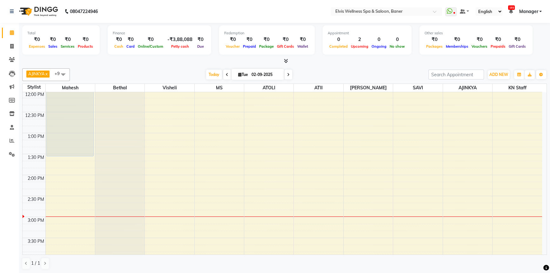
scroll to position [231, 0]
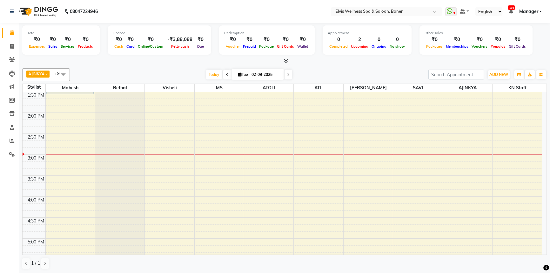
click at [215, 146] on div "8:00 AM 8:30 AM 9:00 AM 9:30 AM 10:00 AM 10:30 AM 11:00 AM 11:30 AM 12:00 PM 12…" at bounding box center [283, 154] width 520 height 587
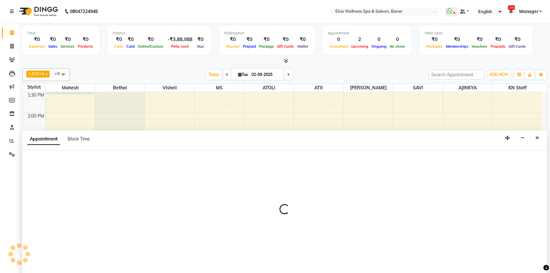
select select "40639"
select select "885"
select select "tentative"
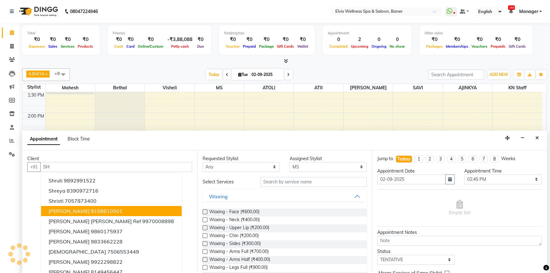
type input "S"
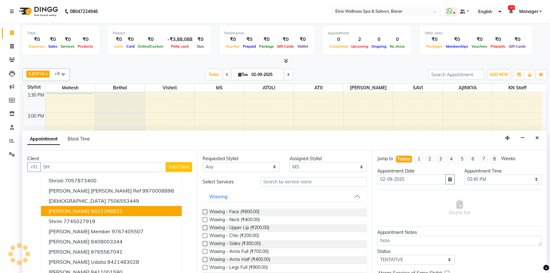
type input "S"
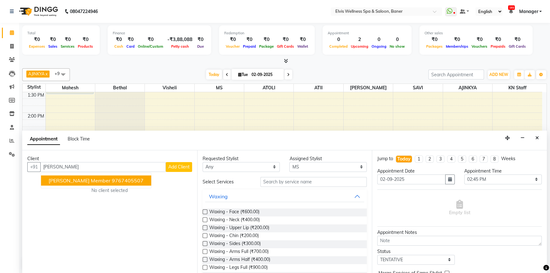
click at [128, 185] on ngb-typeahead-window "Shridhar KP Member 9767405507" at bounding box center [96, 181] width 111 height 16
click at [128, 178] on ngb-highlight "9767405507" at bounding box center [128, 180] width 32 height 6
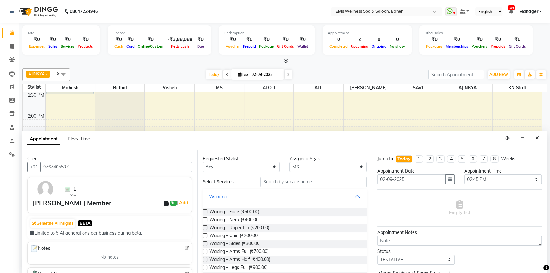
type input "9767405507"
click at [272, 180] on input "text" at bounding box center [314, 182] width 106 height 10
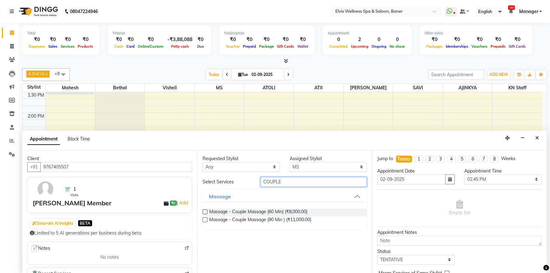
type input "COUPLE"
click at [205, 210] on label at bounding box center [205, 211] width 5 height 5
click at [205, 210] on input "checkbox" at bounding box center [205, 212] width 4 height 4
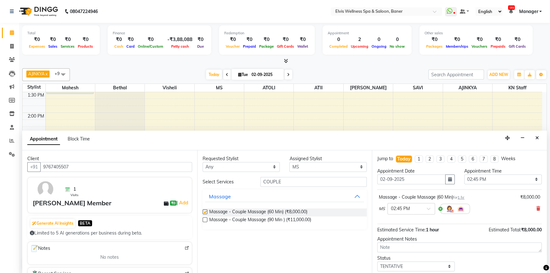
checkbox input "false"
click at [296, 167] on select "Select AJINKYA ATII ATOLI Bethal KN Staff KP Staff [PERSON_NAME] [PERSON_NAME]" at bounding box center [328, 167] width 78 height 10
select select "54330"
click at [289, 162] on select "Select AJINKYA ATII ATOLI Bethal KN Staff KP Staff [PERSON_NAME] [PERSON_NAME]" at bounding box center [328, 167] width 78 height 10
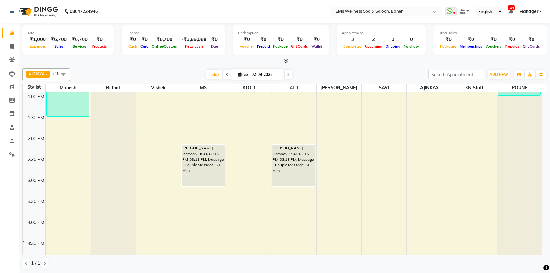
scroll to position [260, 0]
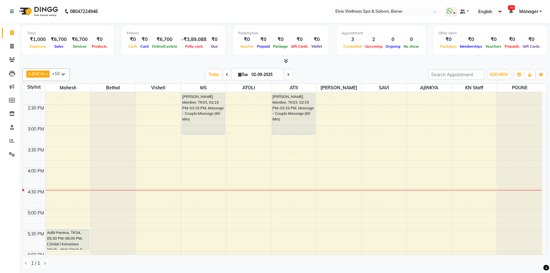
click at [241, 193] on div "8:00 AM 8:30 AM 9:00 AM 9:30 AM 10:00 AM 10:30 AM 11:00 AM 11:30 AM 12:00 PM 12…" at bounding box center [283, 125] width 520 height 587
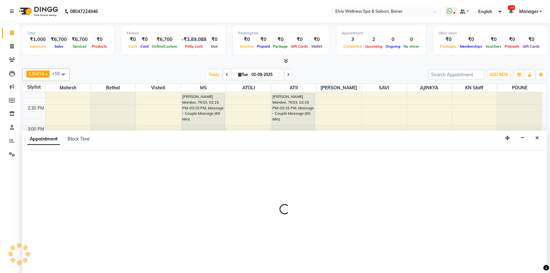
select select "54324"
select select "990"
select select "tentative"
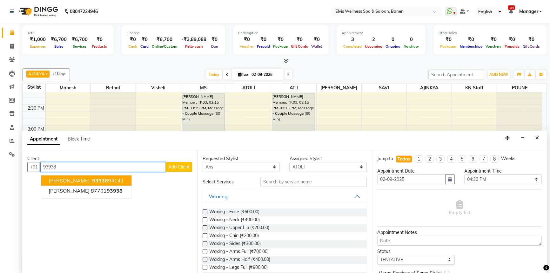
click at [118, 181] on ngb-highlight "93938 94141" at bounding box center [107, 180] width 33 height 6
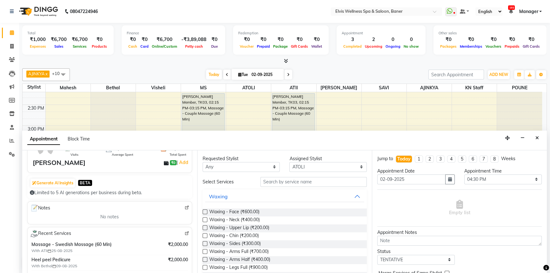
scroll to position [40, 0]
type input "9393894141"
click at [185, 232] on img at bounding box center [187, 234] width 5 height 5
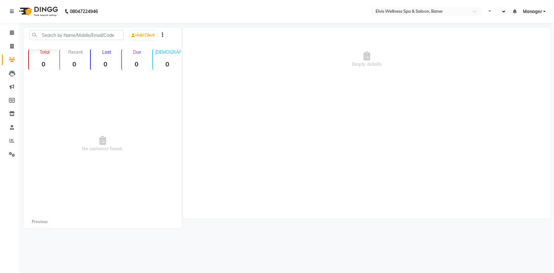
select select "en"
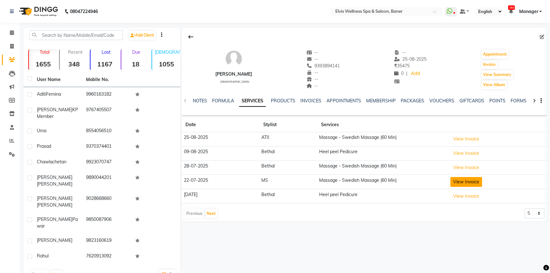
click at [467, 184] on button "View Invoice" at bounding box center [467, 182] width 32 height 10
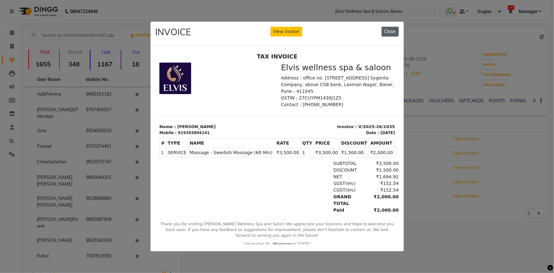
click at [393, 31] on button "Close" at bounding box center [390, 32] width 17 height 10
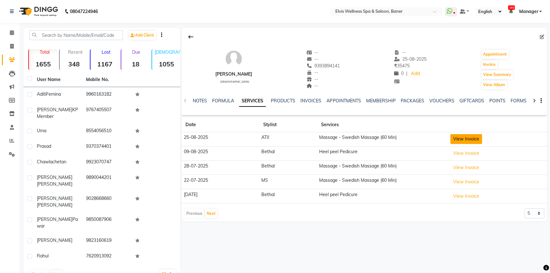
click at [466, 141] on button "View Invoice" at bounding box center [467, 139] width 32 height 10
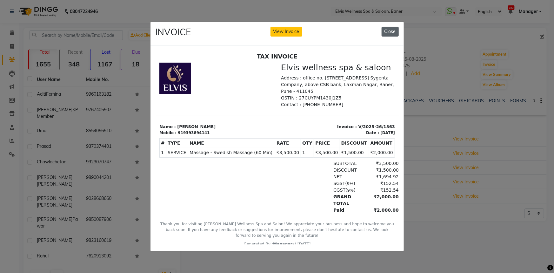
click at [393, 27] on button "Close" at bounding box center [390, 32] width 17 height 10
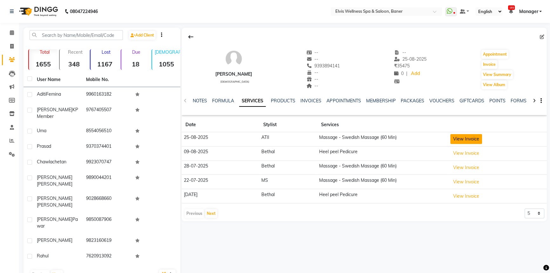
click at [458, 137] on button "View Invoice" at bounding box center [467, 139] width 32 height 10
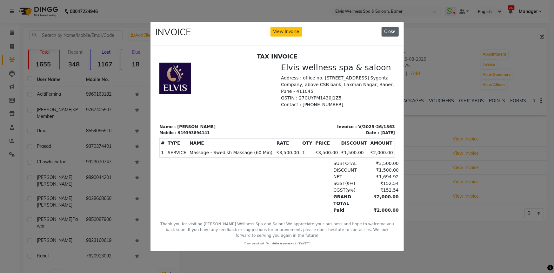
click at [386, 29] on button "Close" at bounding box center [390, 32] width 17 height 10
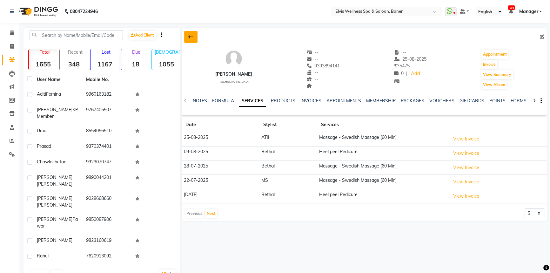
click at [186, 40] on button at bounding box center [190, 37] width 13 height 12
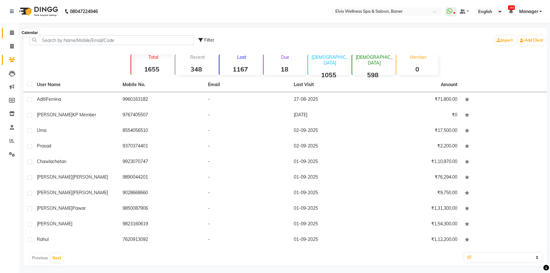
click at [13, 33] on icon at bounding box center [12, 32] width 4 height 5
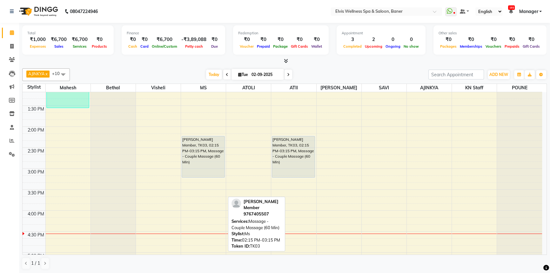
scroll to position [231, 0]
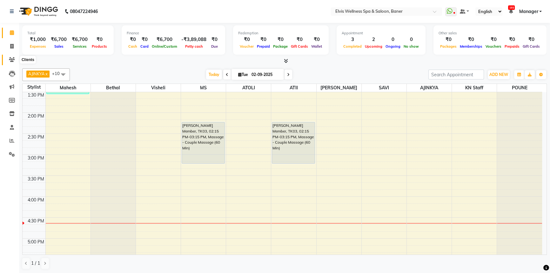
click at [11, 59] on icon at bounding box center [12, 59] width 6 height 5
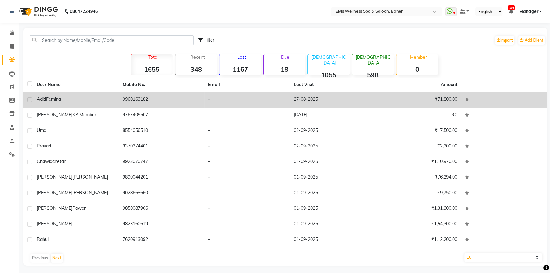
click at [139, 104] on td "9960163182" at bounding box center [162, 100] width 86 height 16
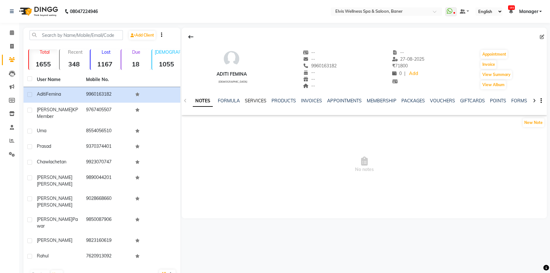
click at [255, 101] on link "SERVICES" at bounding box center [256, 101] width 22 height 6
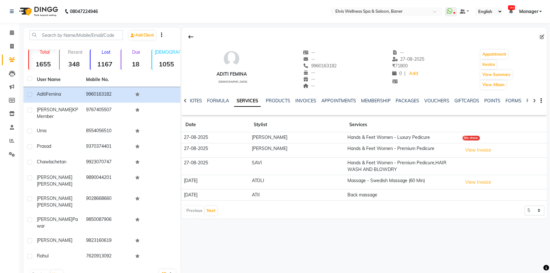
click at [524, 210] on div "Previous Next 5 10 50 100 500" at bounding box center [364, 211] width 360 height 10
click at [534, 208] on select "5 10 50 100 500" at bounding box center [535, 211] width 20 height 10
select select "100"
click at [525, 206] on select "5 10 50 100 500" at bounding box center [535, 211] width 20 height 10
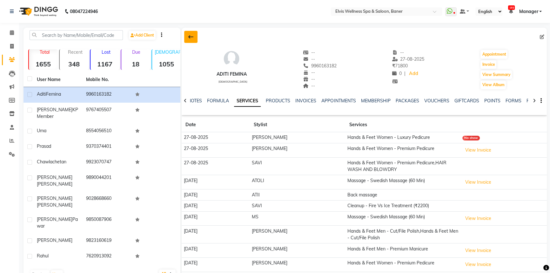
click at [191, 39] on button at bounding box center [190, 37] width 13 height 12
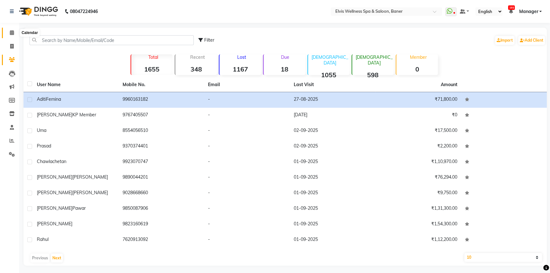
click at [9, 32] on span at bounding box center [11, 32] width 11 height 7
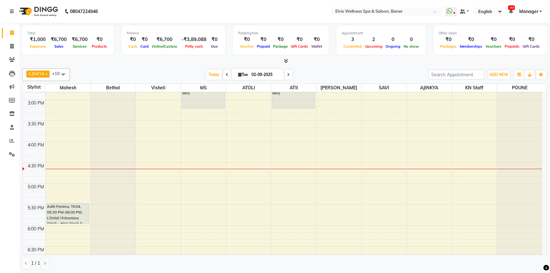
scroll to position [289, 0]
click at [239, 172] on div "8:00 AM 8:30 AM 9:00 AM 9:30 AM 10:00 AM 10:30 AM 11:00 AM 11:30 AM 12:00 PM 12…" at bounding box center [283, 96] width 520 height 587
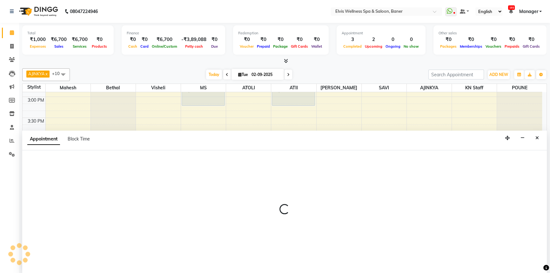
scroll to position [0, 0]
select select "54324"
select select "1005"
select select "tentative"
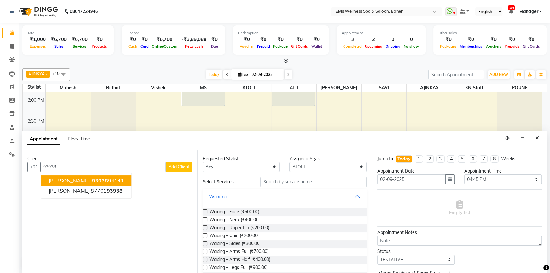
click at [117, 180] on ngb-highlight "93938 94141" at bounding box center [107, 180] width 33 height 6
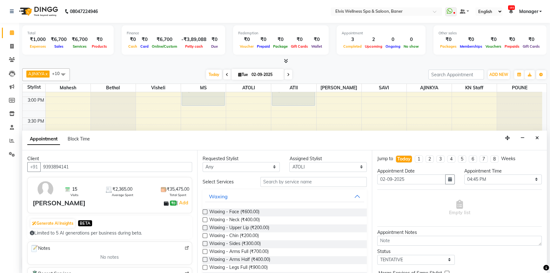
type input "9393894141"
click at [263, 182] on input "text" at bounding box center [314, 182] width 106 height 10
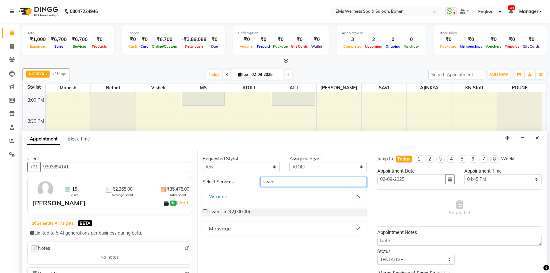
type input "swed"
click at [254, 227] on button "Massage" at bounding box center [284, 228] width 159 height 11
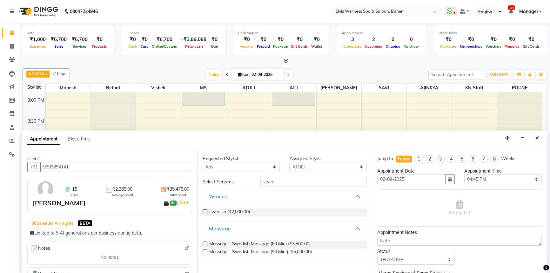
click at [207, 242] on label at bounding box center [205, 243] width 5 height 5
click at [207, 242] on input "checkbox" at bounding box center [205, 244] width 4 height 4
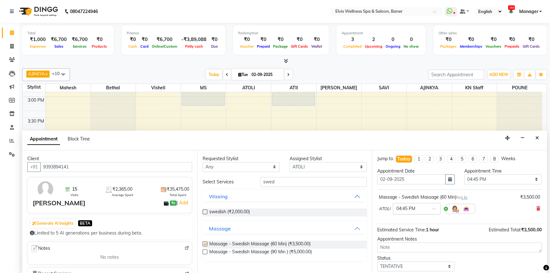
checkbox input "false"
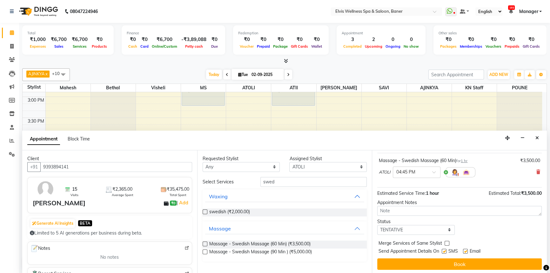
scroll to position [37, 0]
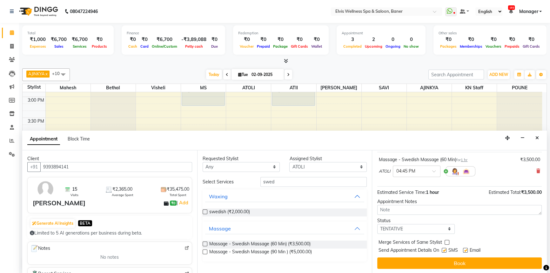
click at [447, 249] on div "SMS" at bounding box center [452, 251] width 21 height 8
click at [445, 251] on label at bounding box center [444, 250] width 5 height 5
click at [445, 251] on input "checkbox" at bounding box center [444, 251] width 4 height 4
checkbox input "false"
click at [465, 250] on label at bounding box center [465, 250] width 5 height 5
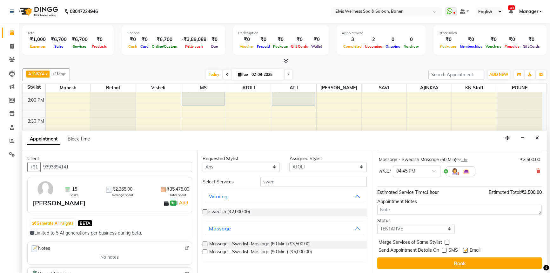
click at [465, 250] on input "checkbox" at bounding box center [465, 251] width 4 height 4
checkbox input "false"
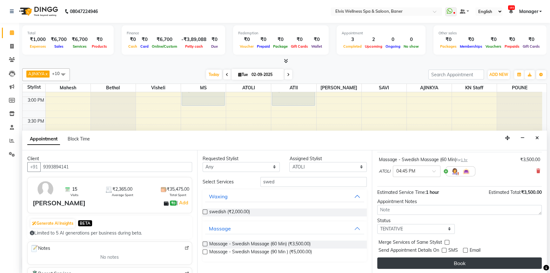
click at [461, 257] on button "Book" at bounding box center [459, 262] width 165 height 11
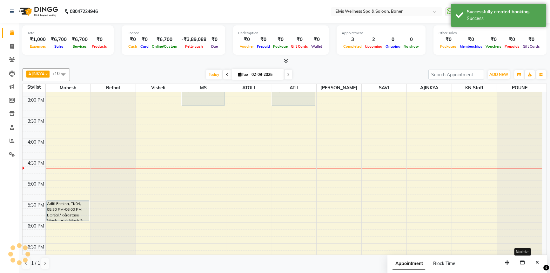
scroll to position [0, 0]
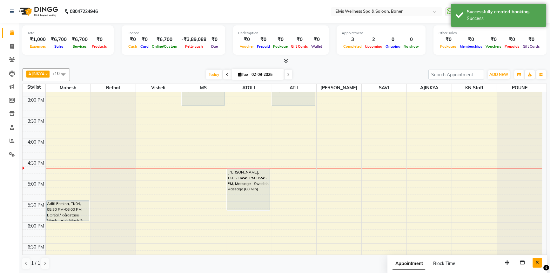
click at [540, 261] on button "Close" at bounding box center [537, 263] width 9 height 10
click at [10, 62] on span at bounding box center [11, 59] width 11 height 7
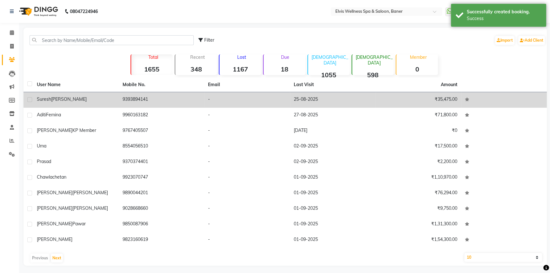
click at [103, 103] on td "[PERSON_NAME]" at bounding box center [76, 100] width 86 height 16
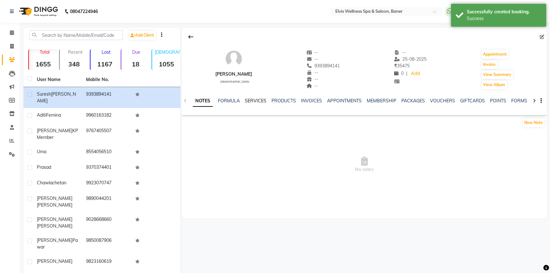
click at [248, 101] on link "SERVICES" at bounding box center [256, 101] width 22 height 6
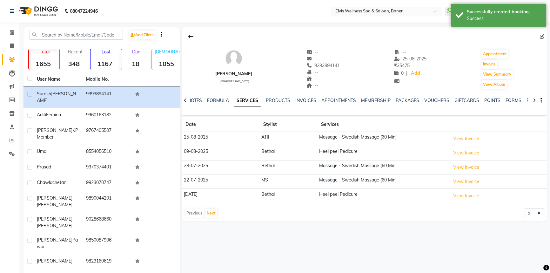
scroll to position [2, 0]
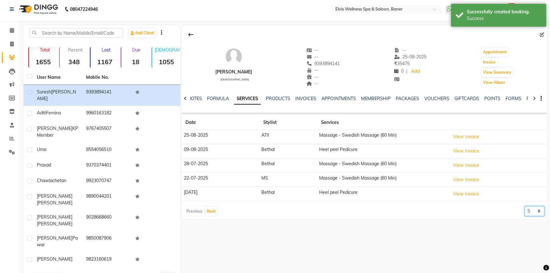
click at [535, 210] on select "5 10 50 100 500" at bounding box center [535, 211] width 20 height 10
select select "50"
click at [525, 206] on select "5 10 50 100 500" at bounding box center [535, 211] width 20 height 10
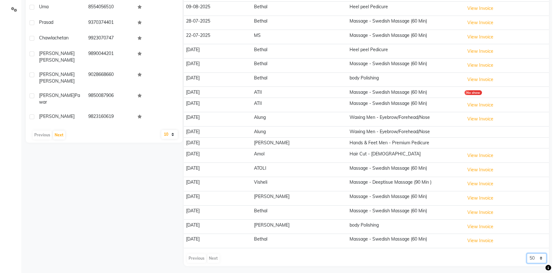
scroll to position [146, 0]
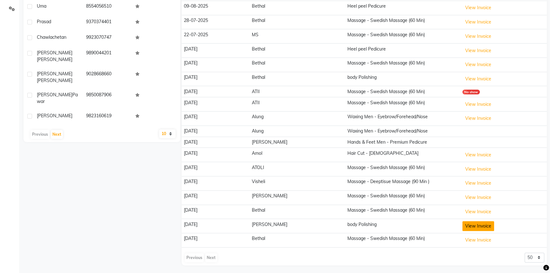
click at [463, 223] on button "View Invoice" at bounding box center [479, 226] width 32 height 10
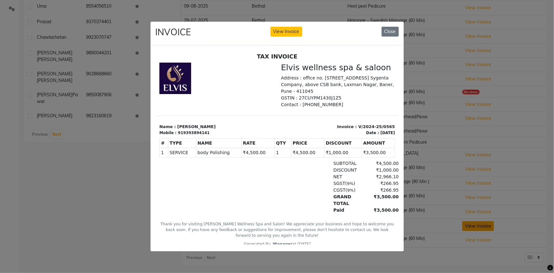
scroll to position [0, 0]
click at [391, 27] on button "Close" at bounding box center [390, 32] width 17 height 10
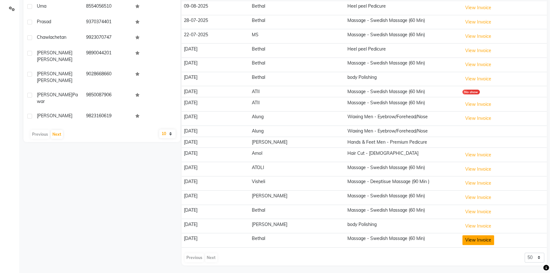
click at [476, 239] on button "View Invoice" at bounding box center [479, 240] width 32 height 10
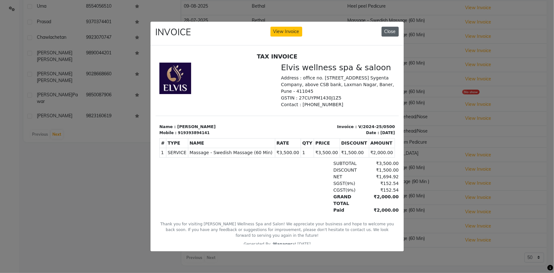
click at [388, 27] on button "Close" at bounding box center [390, 32] width 17 height 10
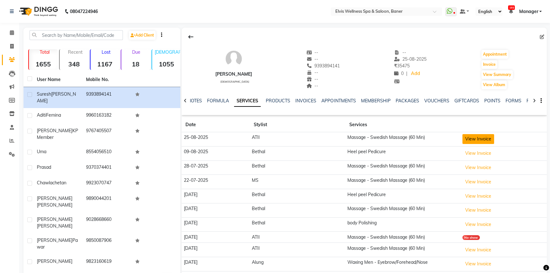
click at [463, 141] on button "View Invoice" at bounding box center [479, 139] width 32 height 10
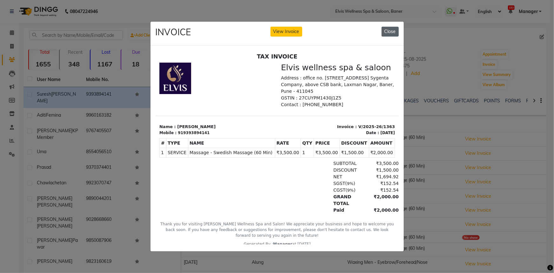
click at [388, 29] on button "Close" at bounding box center [390, 32] width 17 height 10
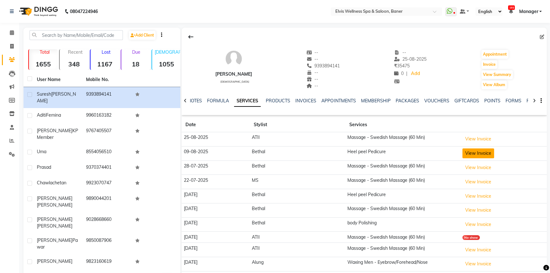
click at [471, 150] on button "View Invoice" at bounding box center [479, 153] width 32 height 10
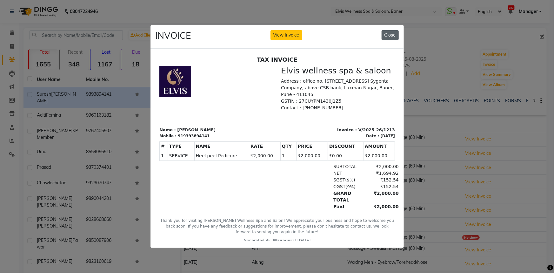
click at [391, 32] on button "Close" at bounding box center [390, 35] width 17 height 10
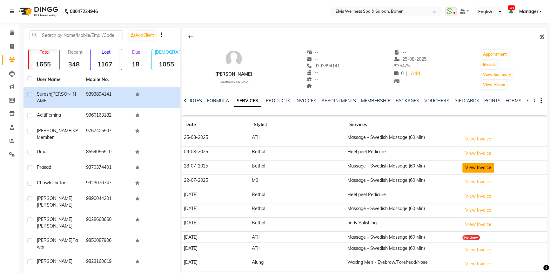
click at [463, 168] on button "View Invoice" at bounding box center [479, 168] width 32 height 10
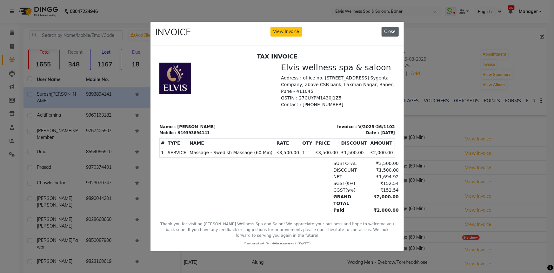
click at [389, 33] on button "Close" at bounding box center [390, 32] width 17 height 10
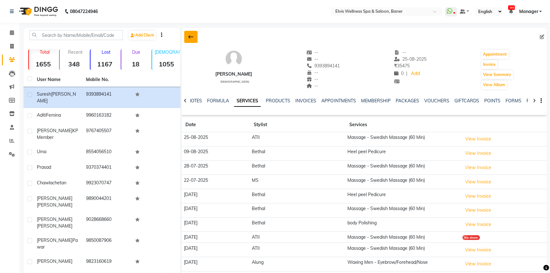
click at [194, 38] on button at bounding box center [190, 37] width 13 height 12
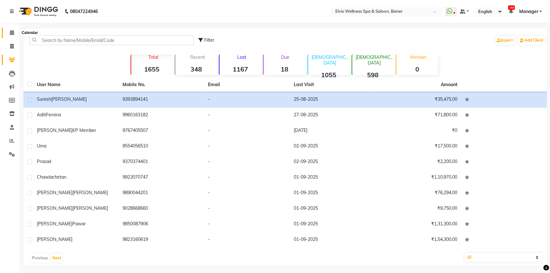
click at [11, 33] on icon at bounding box center [12, 32] width 4 height 5
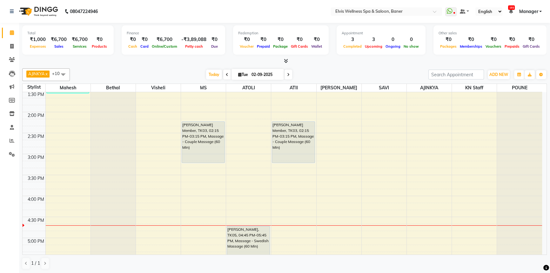
scroll to position [231, 0]
click at [68, 224] on td at bounding box center [293, 227] width 497 height 7
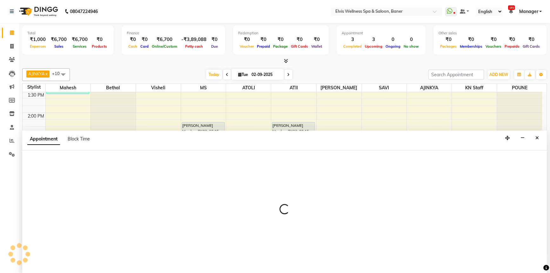
scroll to position [0, 0]
select select "40633"
select select "990"
select select "tentative"
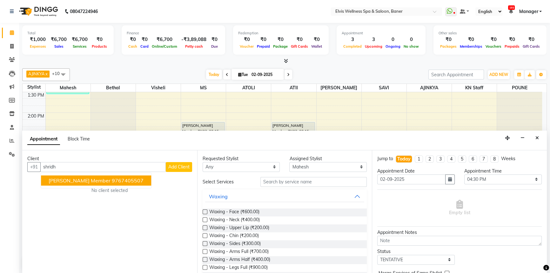
click at [86, 179] on span "[PERSON_NAME] Member" at bounding box center [80, 180] width 62 height 6
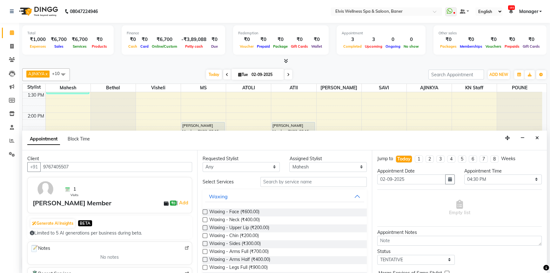
type input "9767405507"
click at [295, 181] on input "text" at bounding box center [314, 182] width 106 height 10
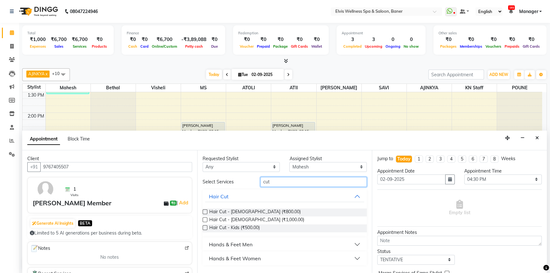
type input "cut"
click at [206, 212] on label at bounding box center [205, 211] width 5 height 5
click at [206, 212] on input "checkbox" at bounding box center [205, 212] width 4 height 4
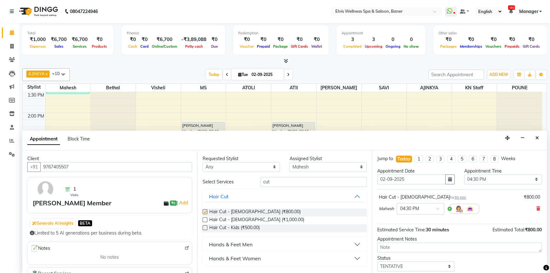
checkbox input "false"
click at [272, 180] on input "cut" at bounding box center [314, 182] width 106 height 10
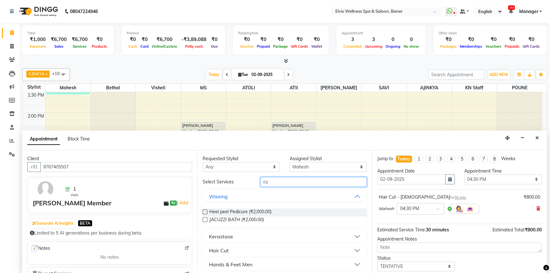
type input "c"
type input "beard"
click at [206, 210] on label at bounding box center [205, 211] width 5 height 5
click at [206, 210] on input "checkbox" at bounding box center [205, 212] width 4 height 4
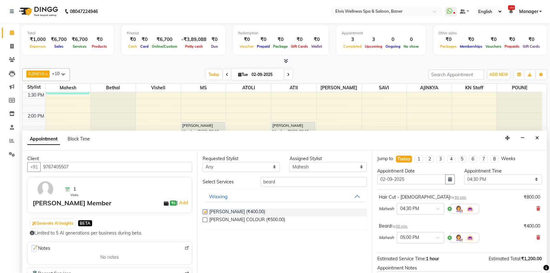
checkbox input "false"
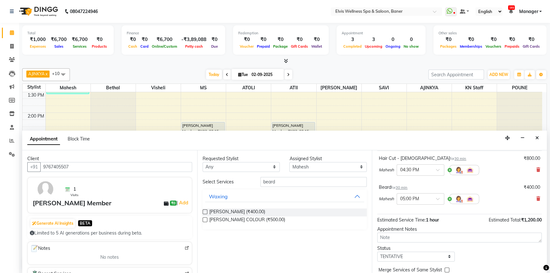
scroll to position [66, 0]
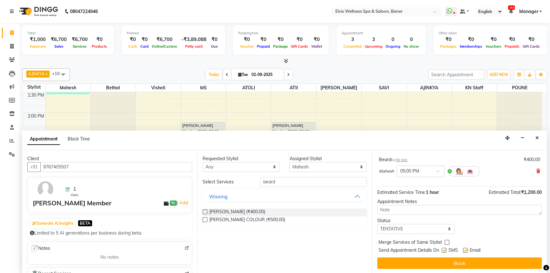
click at [467, 248] on label at bounding box center [465, 250] width 5 height 5
click at [467, 249] on input "checkbox" at bounding box center [465, 251] width 4 height 4
checkbox input "false"
click at [446, 249] on label at bounding box center [444, 250] width 5 height 5
click at [446, 249] on input "checkbox" at bounding box center [444, 251] width 4 height 4
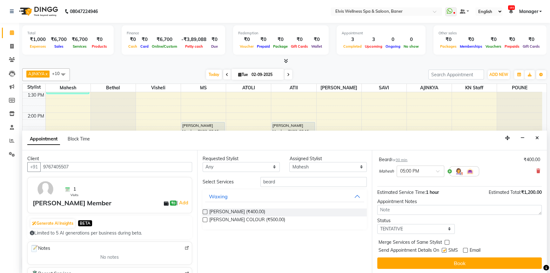
checkbox input "false"
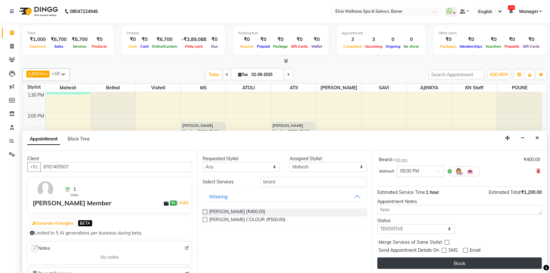
click at [458, 263] on button "Book" at bounding box center [459, 262] width 165 height 11
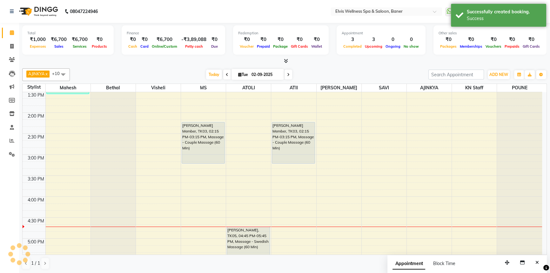
scroll to position [0, 0]
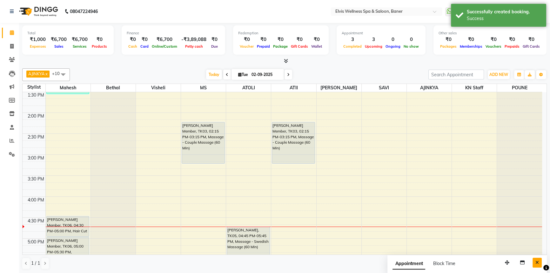
click at [537, 262] on icon "Close" at bounding box center [537, 262] width 3 height 4
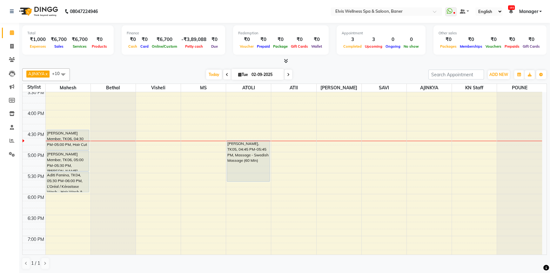
scroll to position [318, 0]
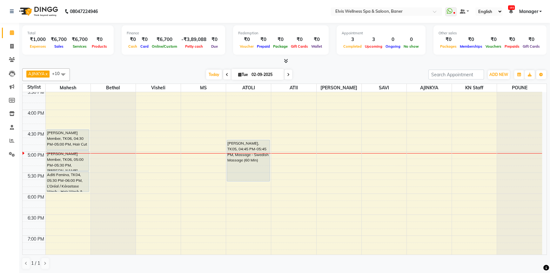
click at [353, 62] on div at bounding box center [284, 61] width 525 height 7
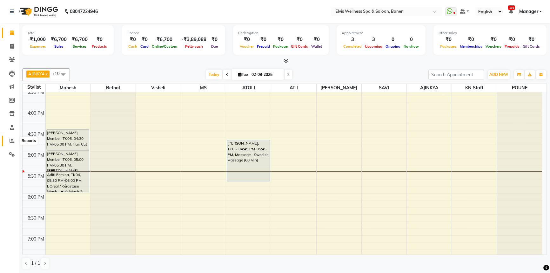
click at [11, 138] on icon at bounding box center [12, 140] width 5 height 5
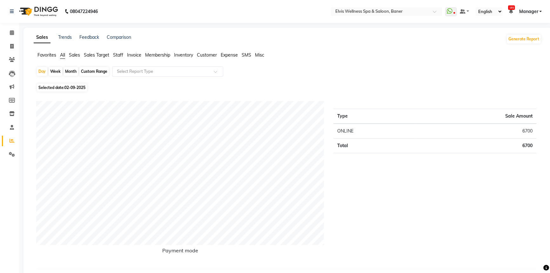
click at [91, 55] on span "Sales Target" at bounding box center [96, 55] width 25 height 6
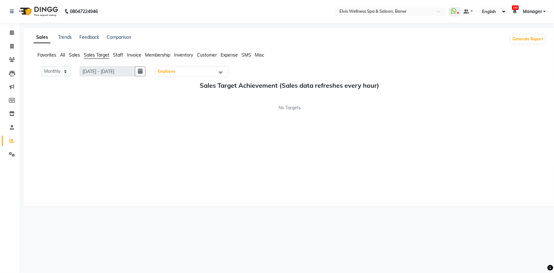
click at [74, 54] on span "Sales" at bounding box center [74, 55] width 11 height 6
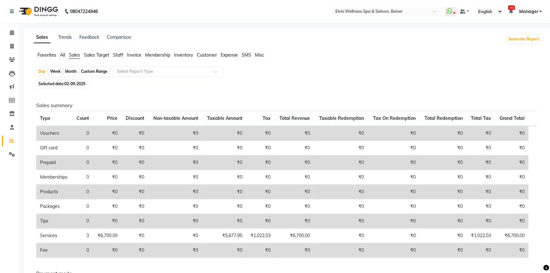
click at [72, 69] on div "Month" at bounding box center [71, 71] width 15 height 9
select select "9"
select select "2025"
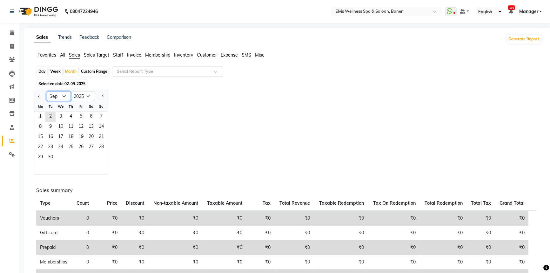
click at [67, 95] on select "Jan Feb Mar Apr May Jun Jul Aug Sep Oct Nov Dec" at bounding box center [59, 97] width 24 height 10
select select "8"
click at [47, 92] on select "Jan Feb Mar Apr May Jun Jul Aug Sep Oct Nov Dec" at bounding box center [59, 97] width 24 height 10
click at [78, 118] on span "1" at bounding box center [81, 117] width 10 height 10
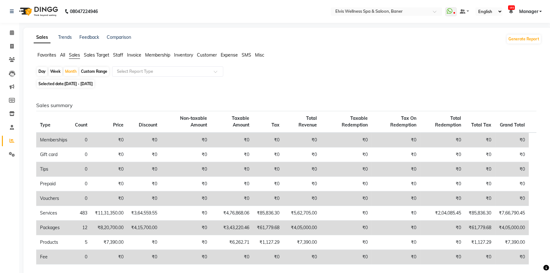
click at [112, 55] on ul "Favorites All Sales Sales Target Staff Invoice Membership Inventory Customer Ex…" at bounding box center [288, 55] width 508 height 7
click at [116, 56] on span "Staff" at bounding box center [118, 55] width 10 height 6
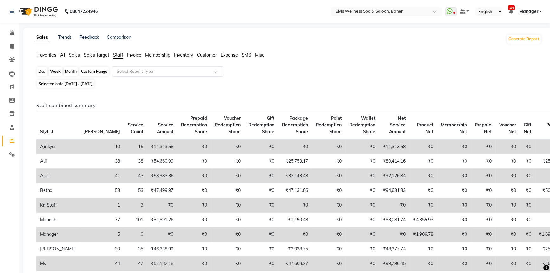
click at [75, 72] on div "Month" at bounding box center [71, 71] width 15 height 9
select select "8"
select select "2025"
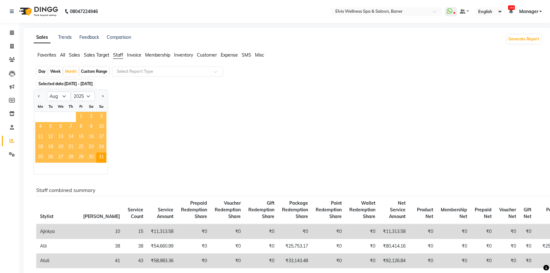
click at [80, 117] on span "1" at bounding box center [81, 117] width 10 height 10
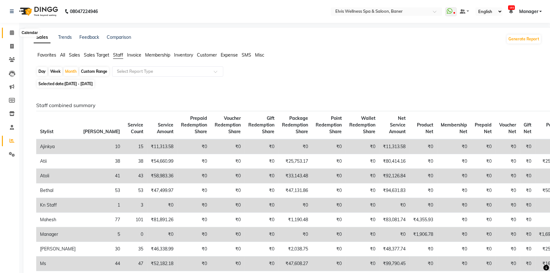
drag, startPoint x: 12, startPoint y: 31, endPoint x: 18, endPoint y: 45, distance: 15.4
click at [12, 31] on icon at bounding box center [12, 32] width 4 height 5
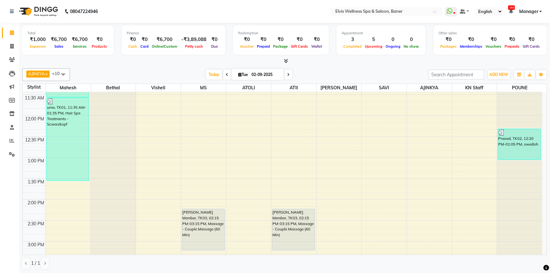
scroll to position [173, 0]
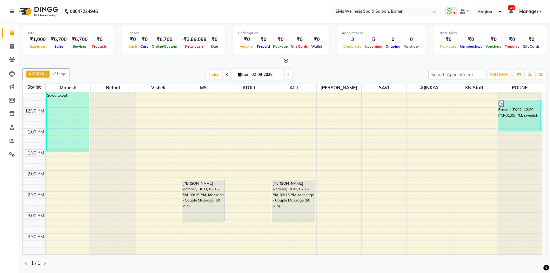
click at [284, 61] on icon at bounding box center [286, 60] width 4 height 5
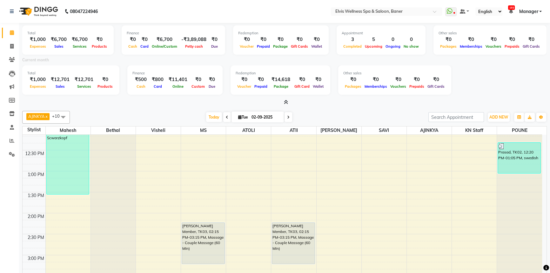
drag, startPoint x: 287, startPoint y: 101, endPoint x: 284, endPoint y: 105, distance: 4.1
click at [287, 102] on icon at bounding box center [286, 102] width 4 height 5
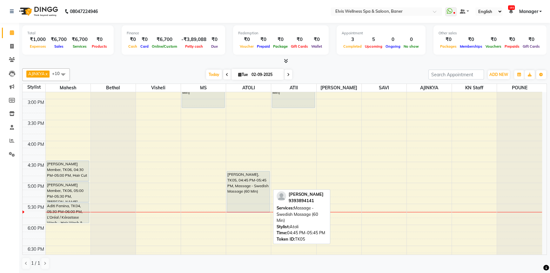
scroll to position [289, 0]
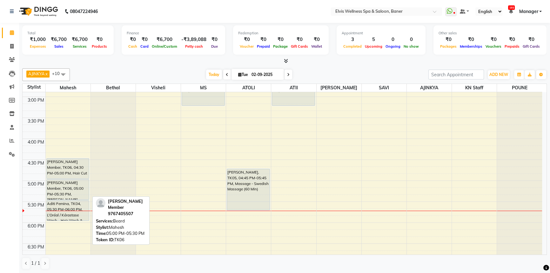
click at [64, 184] on div "[PERSON_NAME] Member, TK06, 05:00 PM-05:30 PM, [PERSON_NAME]" at bounding box center [68, 190] width 43 height 20
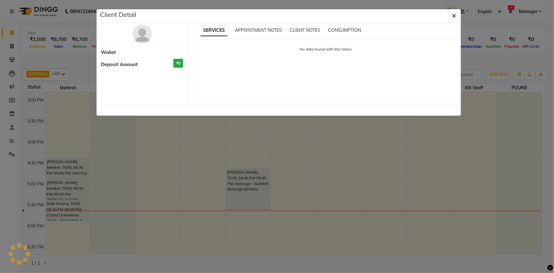
select select "7"
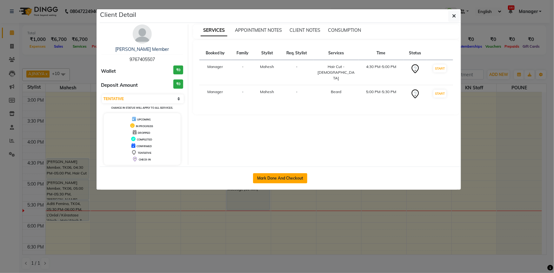
click at [287, 174] on button "Mark Done And Checkout" at bounding box center [280, 178] width 54 height 10
select select "service"
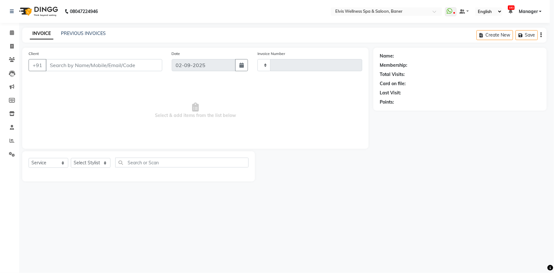
select select "3"
type input "1435"
select select "5735"
type input "9767405507"
select select "40633"
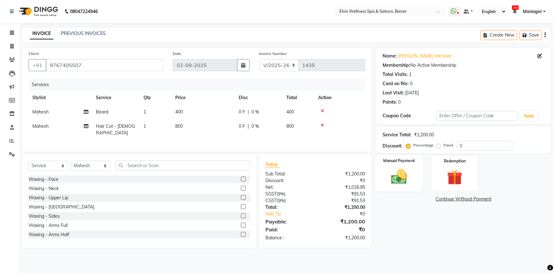
click at [410, 180] on img at bounding box center [400, 176] width 26 height 18
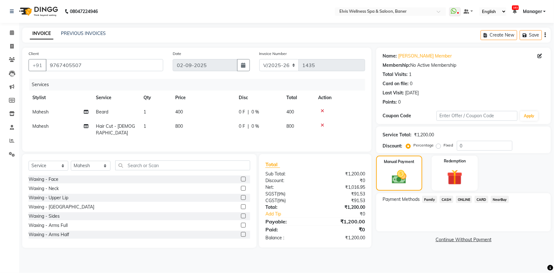
click at [445, 199] on span "CASH" at bounding box center [447, 199] width 14 height 7
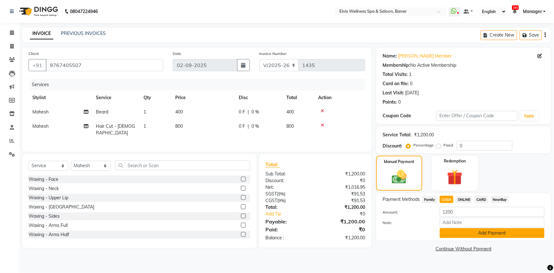
click at [448, 233] on button "Add Payment" at bounding box center [492, 233] width 105 height 10
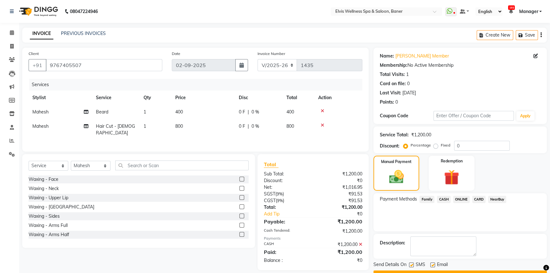
scroll to position [16, 0]
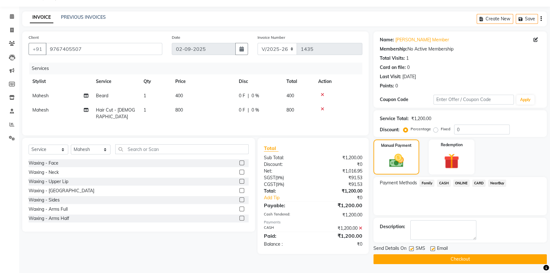
click at [435, 248] on label at bounding box center [433, 248] width 5 height 5
click at [435, 248] on input "checkbox" at bounding box center [433, 249] width 4 height 4
checkbox input "false"
click at [412, 246] on label at bounding box center [411, 248] width 5 height 5
click at [412, 247] on input "checkbox" at bounding box center [411, 249] width 4 height 4
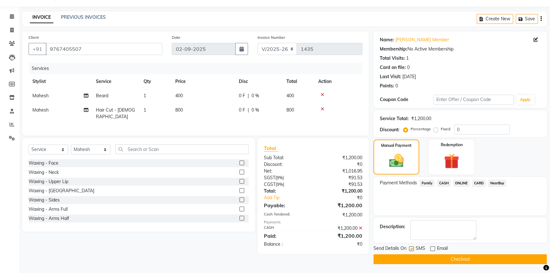
checkbox input "false"
click at [411, 254] on button "Checkout" at bounding box center [460, 259] width 173 height 10
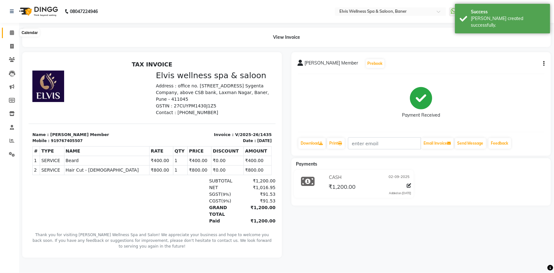
click at [8, 32] on span at bounding box center [11, 32] width 11 height 7
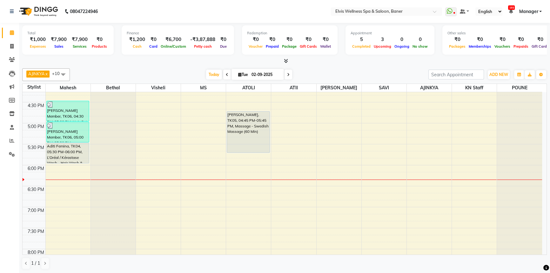
click at [144, 67] on div "AJINKYA x Visheli x MS x Bethal x ATOLI x ATII x SAVI x Marvin x Mahesh x KN St…" at bounding box center [284, 169] width 525 height 206
click at [15, 61] on icon at bounding box center [12, 59] width 6 height 5
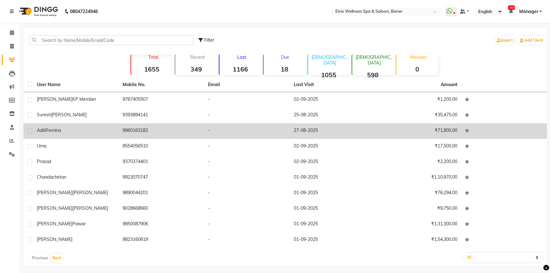
click at [110, 135] on td "Aditi Femina" at bounding box center [76, 131] width 86 height 16
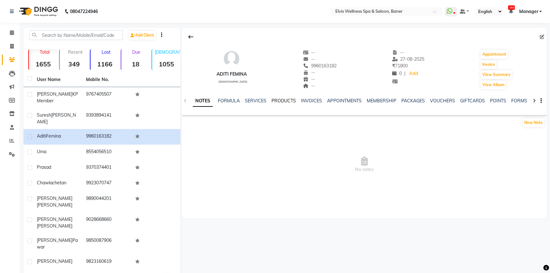
click at [290, 101] on link "PRODUCTS" at bounding box center [284, 101] width 24 height 6
click at [251, 101] on ul "NOTES FORMULA SERVICES PRODUCTS INVOICES APPOINTMENTS MEMBERSHIP PACKAGES VOUCH…" at bounding box center [385, 101] width 404 height 7
click at [240, 101] on link "SERVICES" at bounding box center [240, 101] width 22 height 6
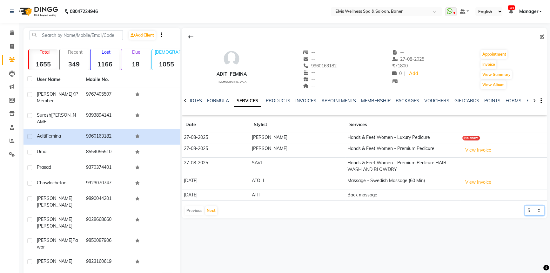
click at [532, 209] on select "5 10 50 100 500" at bounding box center [535, 211] width 20 height 10
select select "100"
click at [525, 206] on select "5 10 50 100 500" at bounding box center [535, 211] width 20 height 10
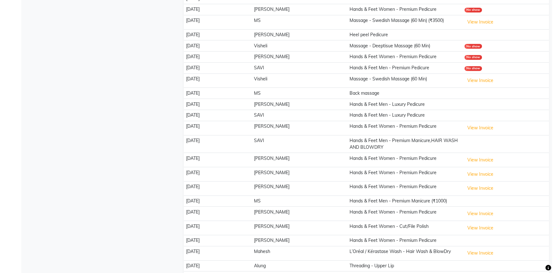
scroll to position [414, 0]
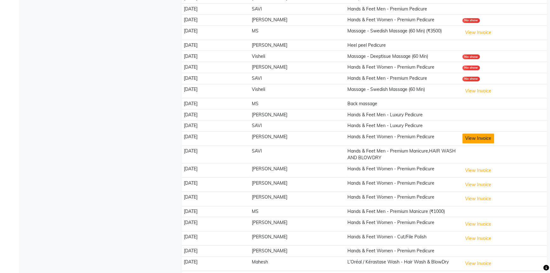
click at [463, 136] on button "View Invoice" at bounding box center [479, 138] width 32 height 10
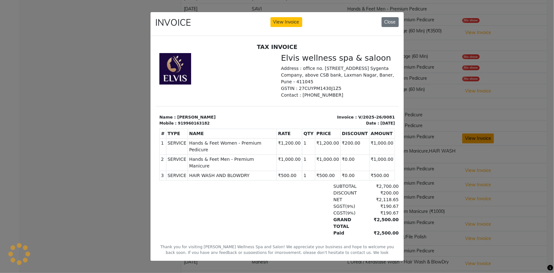
scroll to position [0, 0]
click at [386, 20] on button "Close" at bounding box center [390, 22] width 17 height 10
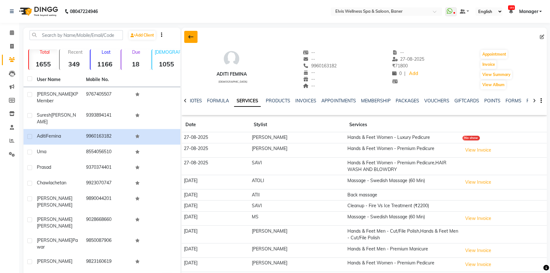
click at [193, 39] on icon at bounding box center [190, 36] width 5 height 5
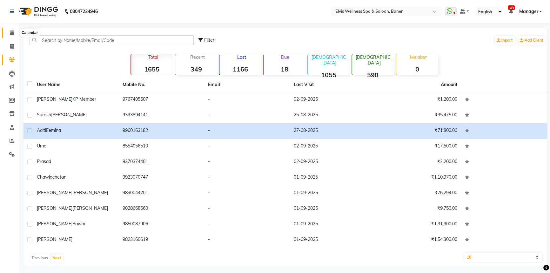
click at [14, 33] on span at bounding box center [11, 32] width 11 height 7
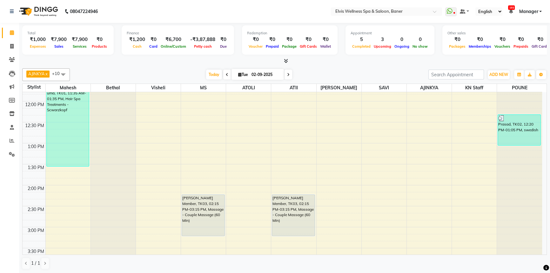
scroll to position [202, 0]
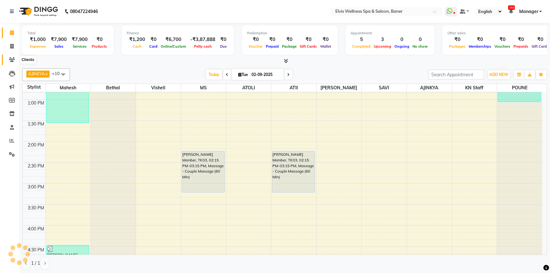
click at [8, 59] on span at bounding box center [11, 59] width 11 height 7
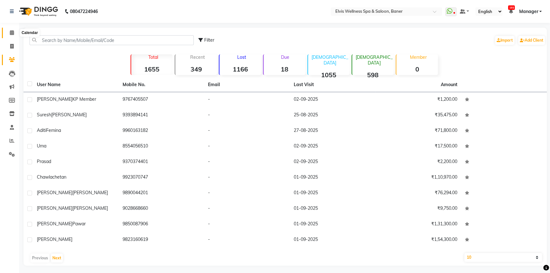
click at [13, 31] on icon at bounding box center [12, 32] width 4 height 5
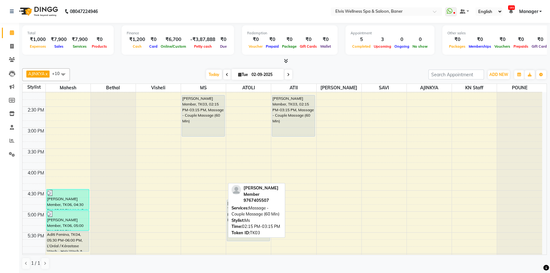
scroll to position [323, 0]
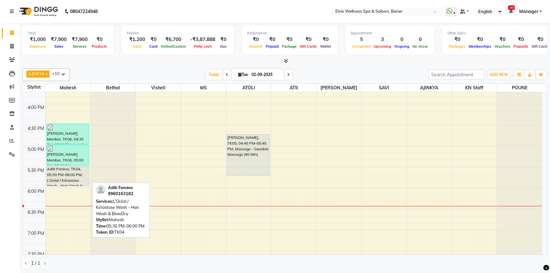
click at [69, 177] on div "Aditi Femina, TK04, 05:30 PM-06:00 PM, L’Oréal / Kérastase Wash - Hair Wash & B…" at bounding box center [68, 176] width 43 height 20
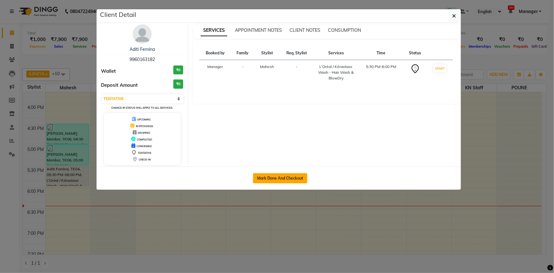
click at [293, 175] on button "Mark Done And Checkout" at bounding box center [280, 178] width 54 height 10
select select "3"
select select "5735"
select select "service"
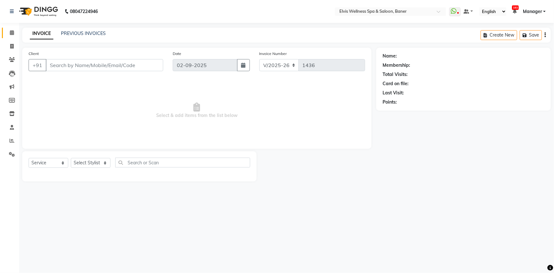
type input "9960163182"
select select "40633"
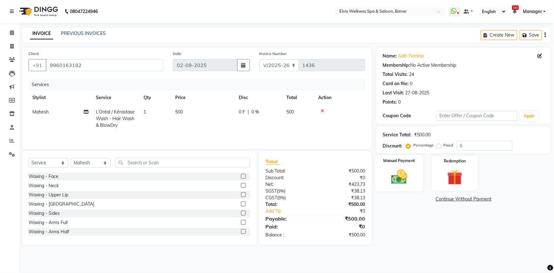
click at [405, 186] on div "Manual Payment" at bounding box center [400, 173] width 48 height 37
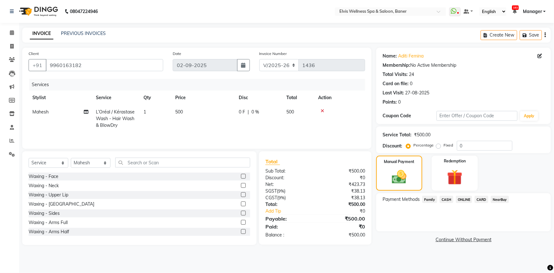
click at [461, 199] on span "ONLINE" at bounding box center [464, 199] width 17 height 7
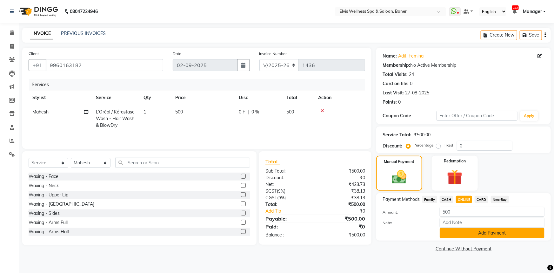
click at [469, 235] on button "Add Payment" at bounding box center [492, 233] width 105 height 10
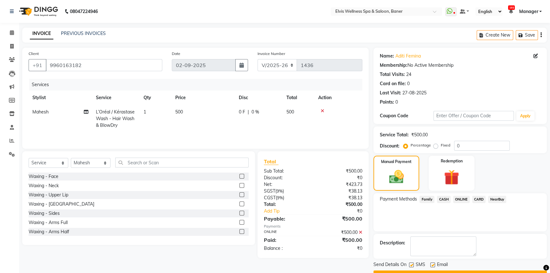
scroll to position [16, 0]
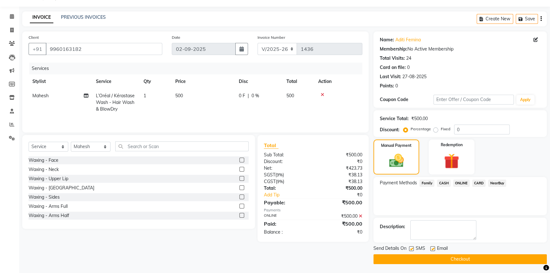
click at [433, 247] on label at bounding box center [433, 248] width 5 height 5
click at [433, 247] on input "checkbox" at bounding box center [433, 249] width 4 height 4
checkbox input "false"
click at [411, 248] on label at bounding box center [411, 248] width 5 height 5
click at [411, 248] on input "checkbox" at bounding box center [411, 249] width 4 height 4
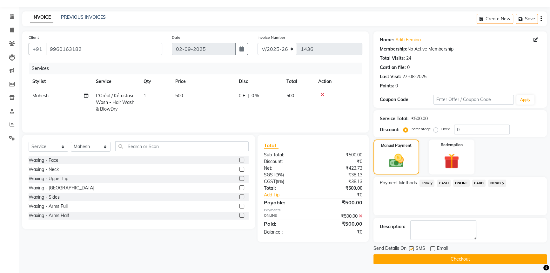
checkbox input "false"
click at [417, 256] on button "Checkout" at bounding box center [460, 259] width 173 height 10
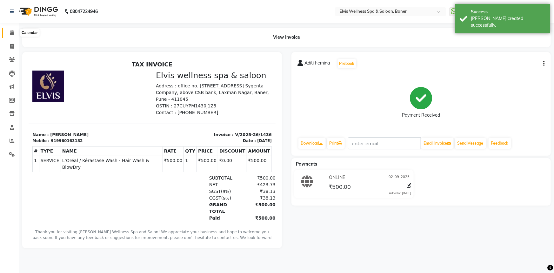
click at [10, 33] on icon at bounding box center [12, 32] width 4 height 5
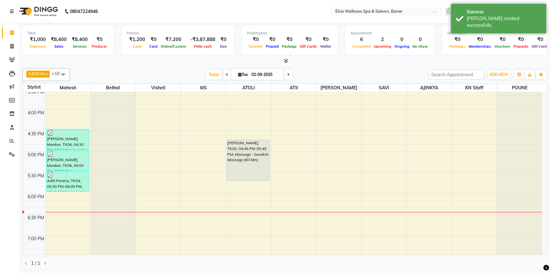
scroll to position [318, 0]
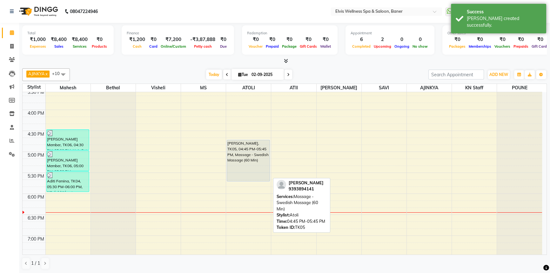
click at [241, 152] on div "[PERSON_NAME], TK05, 04:45 PM-05:45 PM, Massage - Swedish Massage (60 Min)" at bounding box center [248, 160] width 43 height 41
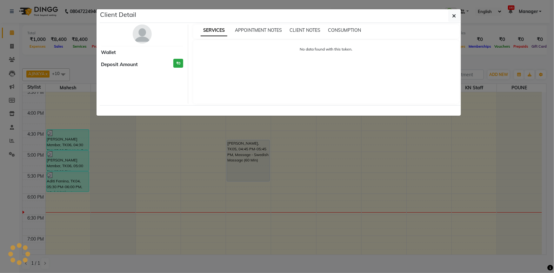
select select "7"
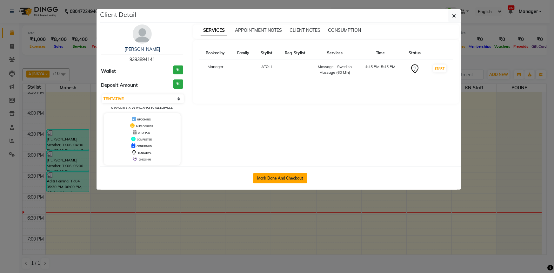
click at [280, 173] on div "Mark Done And Checkout" at bounding box center [281, 177] width 362 height 23
click at [281, 175] on button "Mark Done And Checkout" at bounding box center [280, 178] width 54 height 10
select select "service"
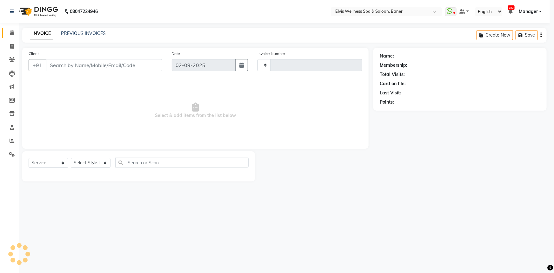
type input "1437"
select select "5735"
type input "9393894141"
select select "54324"
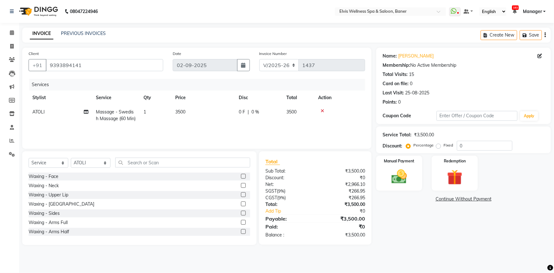
click at [444, 146] on label "Fixed" at bounding box center [449, 145] width 10 height 6
click at [438, 146] on input "Fixed" at bounding box center [440, 145] width 4 height 4
radio input "true"
click at [458, 148] on input "0" at bounding box center [485, 146] width 56 height 10
type input "1500"
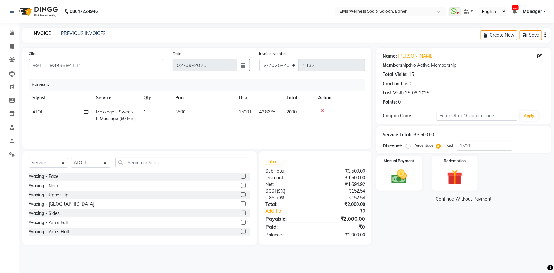
click at [450, 210] on div "Name: Suresh Lokhande Membership: No Active Membership Total Visits: 15 Card on…" at bounding box center [467, 146] width 180 height 197
click at [420, 187] on div "Manual Payment" at bounding box center [400, 173] width 48 height 37
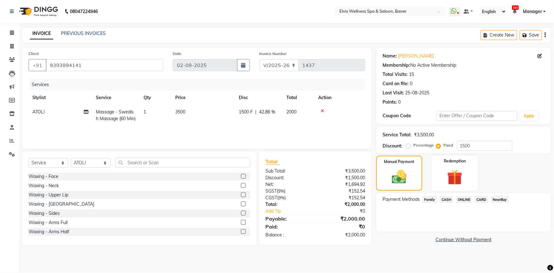
click at [451, 201] on span "CASH" at bounding box center [447, 199] width 14 height 7
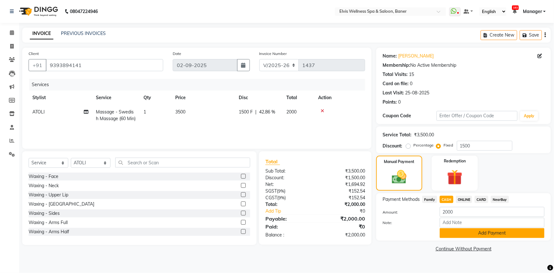
click at [457, 232] on button "Add Payment" at bounding box center [492, 233] width 105 height 10
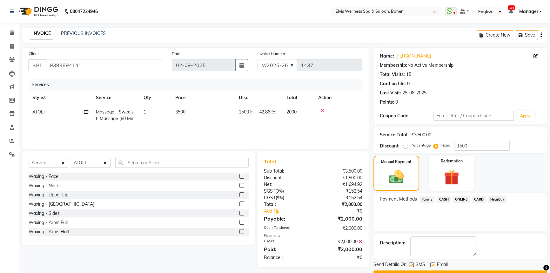
scroll to position [16, 0]
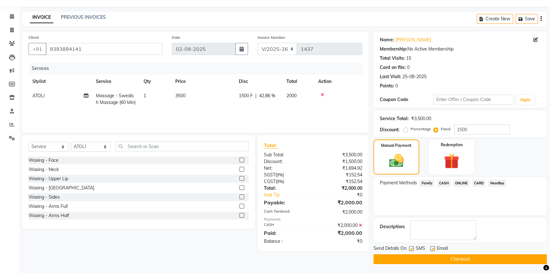
click at [431, 250] on label at bounding box center [433, 248] width 5 height 5
click at [431, 250] on input "checkbox" at bounding box center [433, 249] width 4 height 4
checkbox input "false"
click at [411, 249] on label at bounding box center [411, 248] width 5 height 5
click at [411, 249] on input "checkbox" at bounding box center [411, 249] width 4 height 4
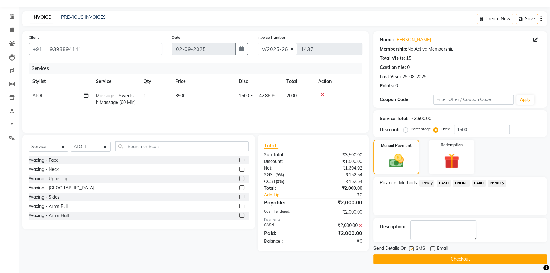
checkbox input "false"
click at [411, 258] on button "Checkout" at bounding box center [460, 259] width 173 height 10
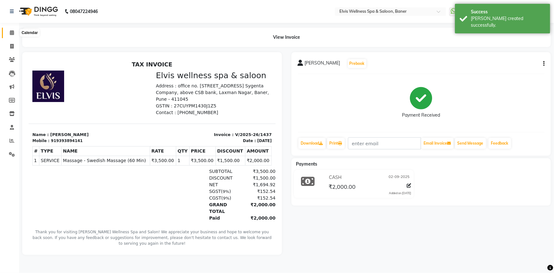
drag, startPoint x: 11, startPoint y: 30, endPoint x: 15, endPoint y: 40, distance: 11.2
click at [11, 30] on span at bounding box center [11, 32] width 11 height 7
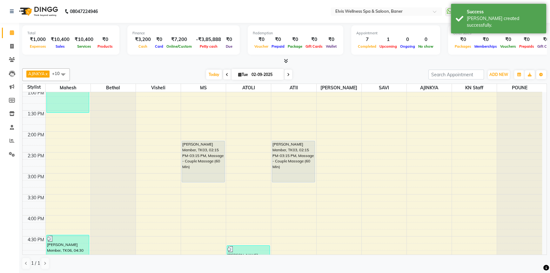
scroll to position [202, 0]
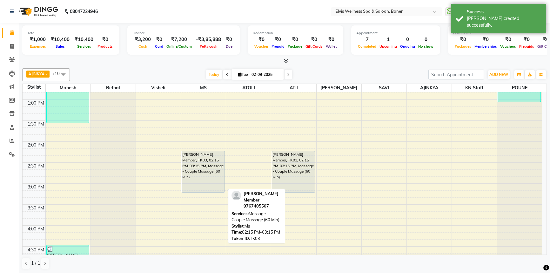
click at [211, 169] on div "[PERSON_NAME] Member, TK03, 02:15 PM-03:15 PM, Massage - Couple Massage (60 Min)" at bounding box center [203, 171] width 43 height 41
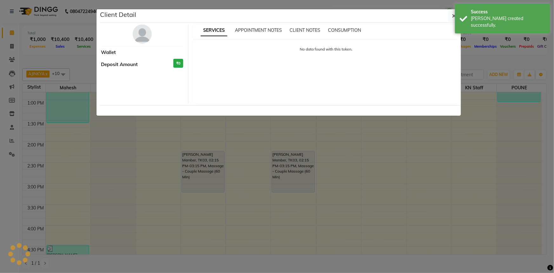
select select "7"
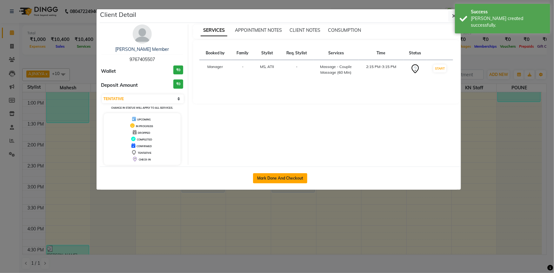
click at [278, 178] on button "Mark Done And Checkout" at bounding box center [280, 178] width 54 height 10
select select "5735"
select select "service"
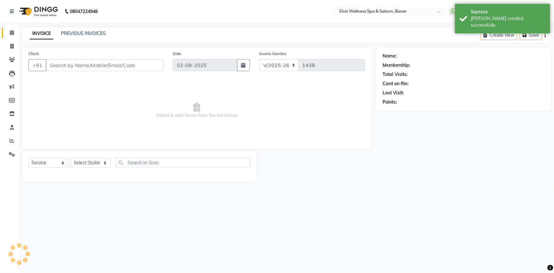
type input "9767405507"
select select "40639"
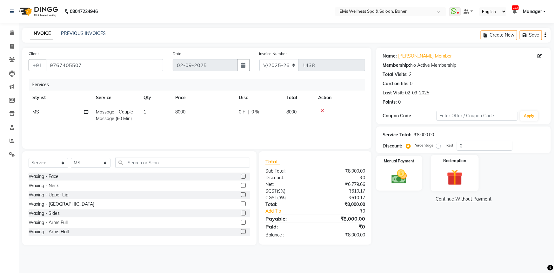
click at [458, 184] on img at bounding box center [455, 177] width 26 height 20
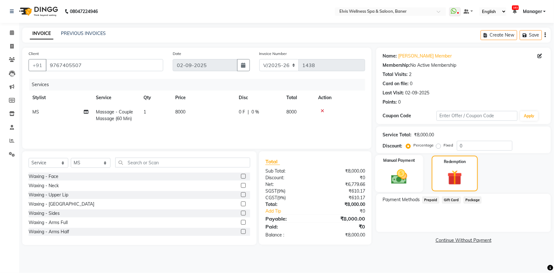
click at [397, 181] on img at bounding box center [400, 176] width 26 height 18
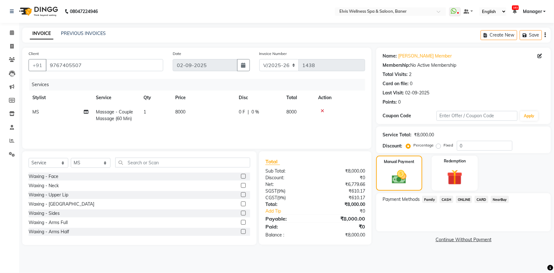
click at [431, 197] on span "Family" at bounding box center [430, 199] width 15 height 7
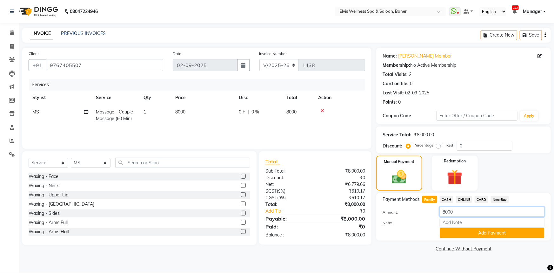
click at [456, 216] on input "8000" at bounding box center [492, 212] width 105 height 10
type input "8"
type input "0"
click at [444, 146] on label "Fixed" at bounding box center [449, 145] width 10 height 6
click at [438, 146] on input "Fixed" at bounding box center [440, 145] width 4 height 4
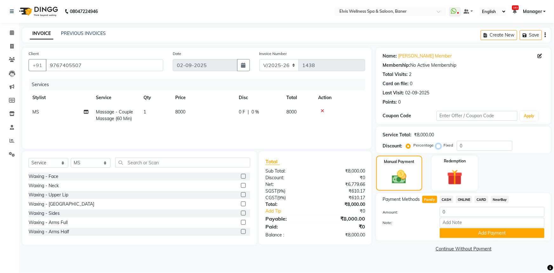
radio input "true"
click at [457, 148] on div "Percentage Fixed 0" at bounding box center [460, 146] width 105 height 10
click at [457, 148] on input "0" at bounding box center [485, 146] width 56 height 10
type input "100"
click at [489, 166] on div "Manual Payment Redemption" at bounding box center [464, 173] width 184 height 35
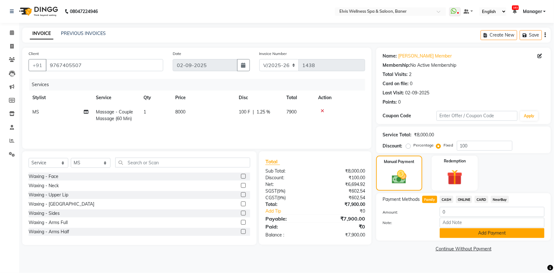
click at [474, 236] on button "Add Payment" at bounding box center [492, 233] width 105 height 10
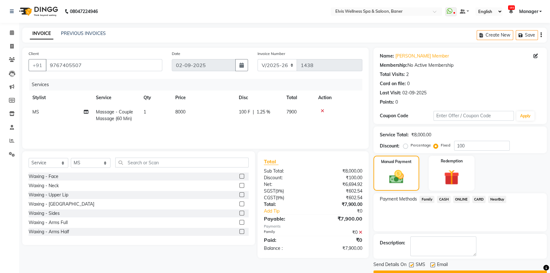
scroll to position [16, 0]
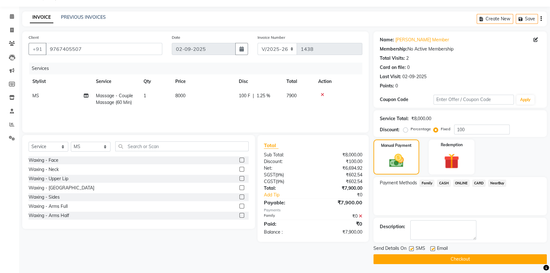
click at [426, 184] on span "Family" at bounding box center [427, 183] width 15 height 7
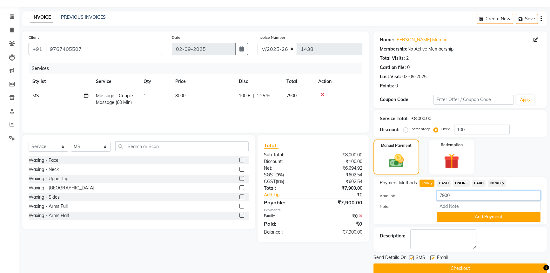
click at [447, 195] on input "7900" at bounding box center [489, 196] width 104 height 10
type input "0"
click at [411, 131] on label "Percentage" at bounding box center [421, 129] width 20 height 6
click at [407, 131] on input "Percentage" at bounding box center [407, 129] width 4 height 4
radio input "true"
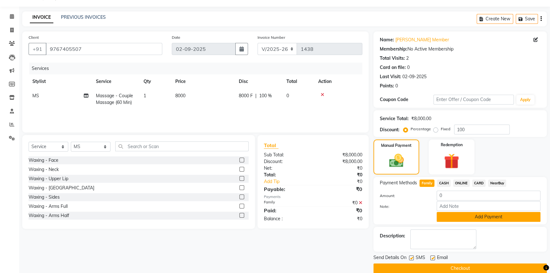
click at [487, 214] on button "Add Payment" at bounding box center [489, 217] width 104 height 10
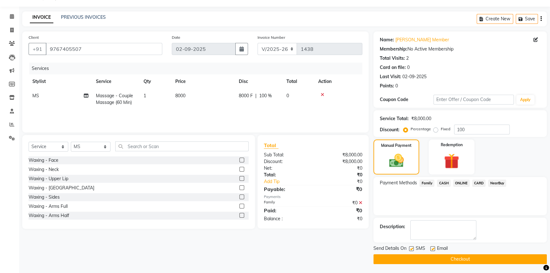
click at [430, 249] on div "SMS" at bounding box center [419, 249] width 21 height 8
click at [436, 250] on div "Email" at bounding box center [442, 249] width 23 height 8
click at [432, 248] on label at bounding box center [433, 248] width 5 height 5
click at [432, 248] on input "checkbox" at bounding box center [433, 249] width 4 height 4
checkbox input "false"
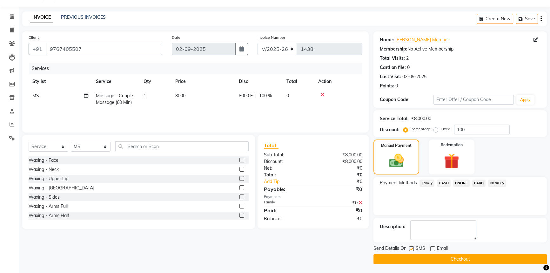
click at [407, 247] on span "Send Details On" at bounding box center [390, 249] width 33 height 8
click at [411, 247] on label at bounding box center [411, 248] width 5 height 5
click at [411, 247] on input "checkbox" at bounding box center [411, 249] width 4 height 4
checkbox input "false"
click at [428, 184] on span "Family" at bounding box center [427, 183] width 15 height 7
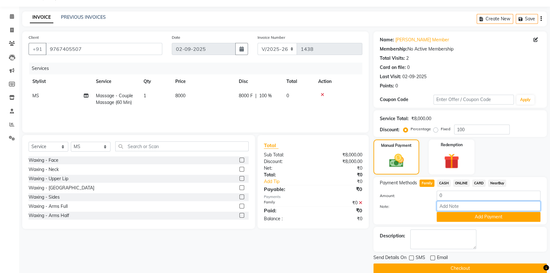
click at [460, 203] on input "Note:" at bounding box center [489, 206] width 104 height 10
click at [466, 207] on input "Note:" at bounding box center [489, 206] width 104 height 10
type input "kp membership"
click at [524, 219] on button "Add Payment" at bounding box center [489, 217] width 104 height 10
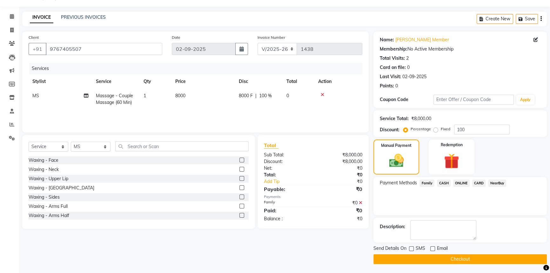
click at [410, 258] on button "Checkout" at bounding box center [460, 259] width 173 height 10
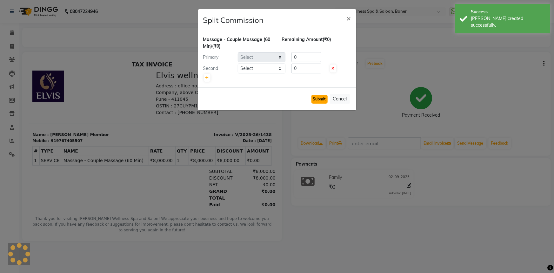
click at [319, 95] on button "Submit" at bounding box center [320, 99] width 16 height 9
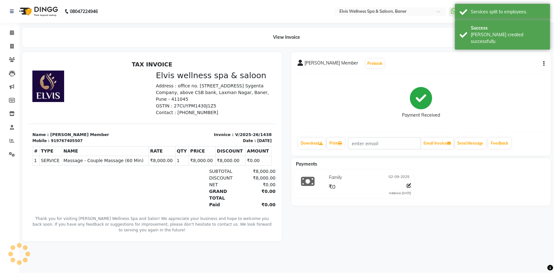
click at [342, 193] on div "Family 02-09-2025 ₹0 Added on 02-09-2025" at bounding box center [369, 184] width 93 height 23
click at [312, 178] on icon at bounding box center [309, 181] width 14 height 12
drag, startPoint x: 303, startPoint y: 176, endPoint x: 372, endPoint y: 192, distance: 71.2
click at [309, 178] on icon at bounding box center [309, 181] width 14 height 12
click at [418, 200] on div "Payments Family 02-09-2025 ₹0 Added on 02-09-2025" at bounding box center [422, 181] width 260 height 47
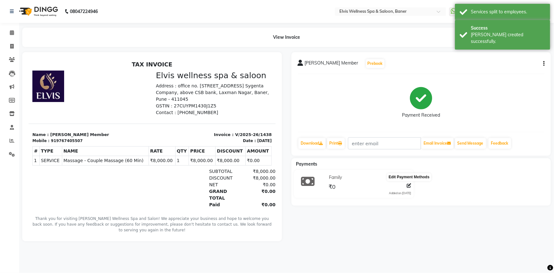
click at [411, 187] on icon at bounding box center [409, 185] width 4 height 4
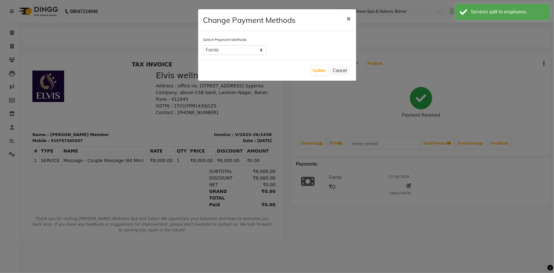
click at [347, 16] on span "×" at bounding box center [349, 18] width 4 height 10
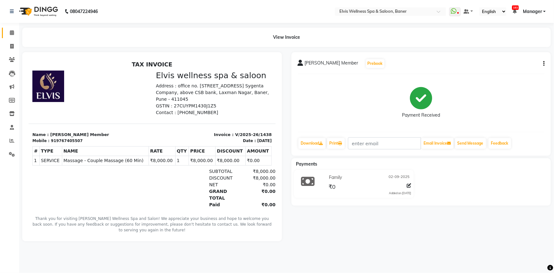
click at [3, 33] on link "Calendar" at bounding box center [9, 33] width 15 height 10
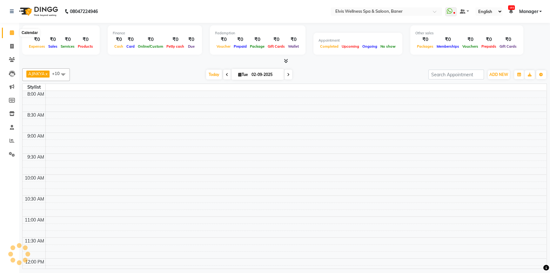
click at [10, 32] on icon at bounding box center [12, 32] width 4 height 5
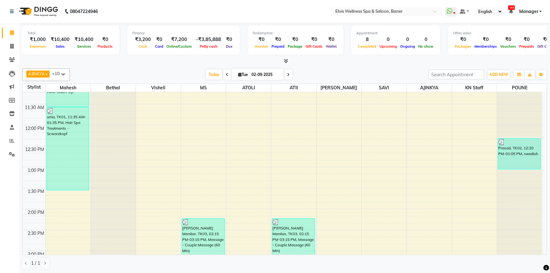
scroll to position [231, 0]
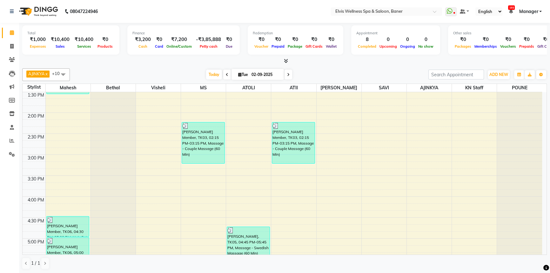
click at [284, 60] on icon at bounding box center [286, 60] width 4 height 5
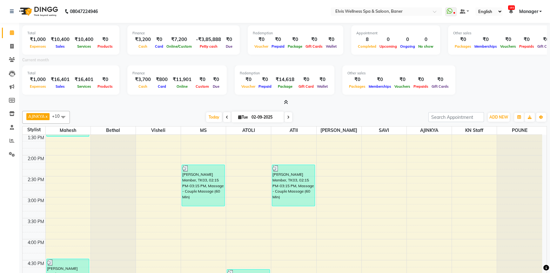
click at [285, 102] on icon at bounding box center [286, 102] width 4 height 5
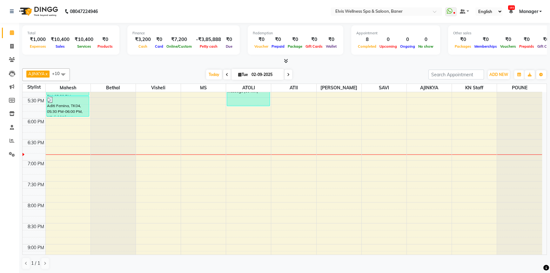
scroll to position [393, 0]
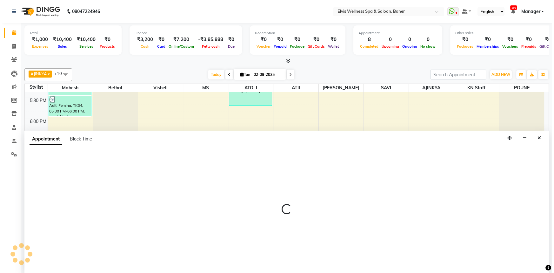
scroll to position [0, 0]
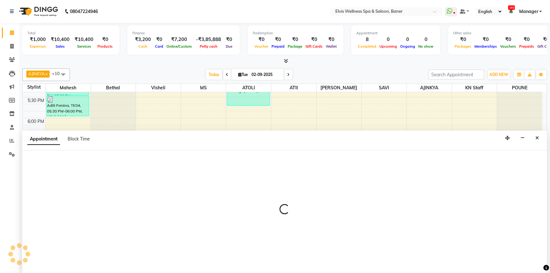
select select "40639"
select select "1125"
select select "tentative"
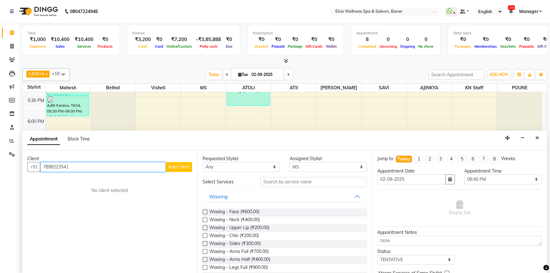
type input "7898223541"
click at [186, 166] on span "Add Client" at bounding box center [178, 167] width 21 height 6
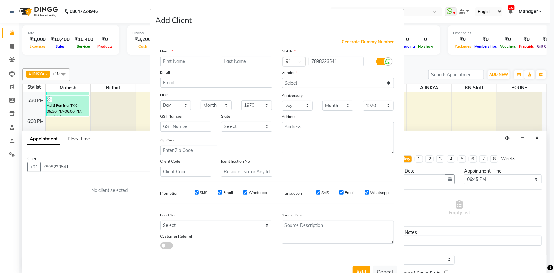
type input "a"
type input "Atharva"
click at [241, 61] on input "text" at bounding box center [246, 62] width 51 height 10
click at [348, 84] on select "Select Male Female Other Prefer Not To Say" at bounding box center [338, 83] width 112 height 10
select select "[DEMOGRAPHIC_DATA]"
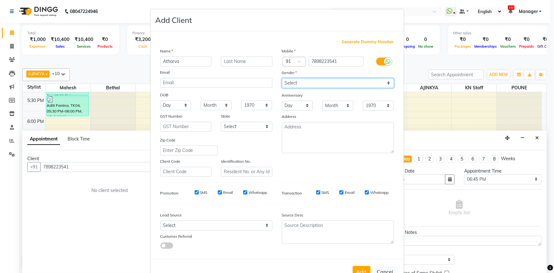
click at [282, 78] on select "Select Male Female Other Prefer Not To Say" at bounding box center [338, 83] width 112 height 10
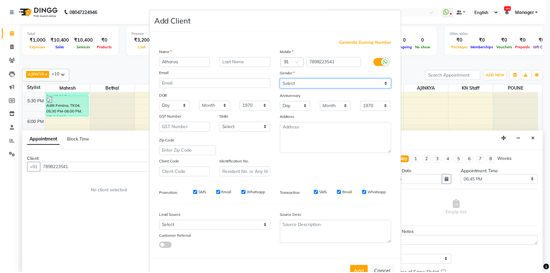
scroll to position [22, 0]
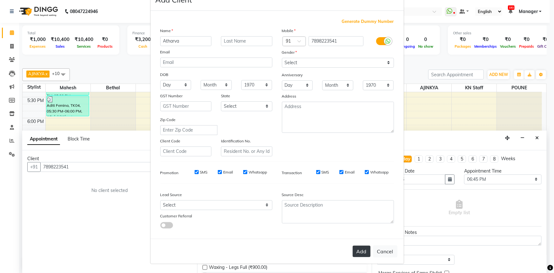
click at [357, 247] on button "Add" at bounding box center [362, 251] width 18 height 11
select select
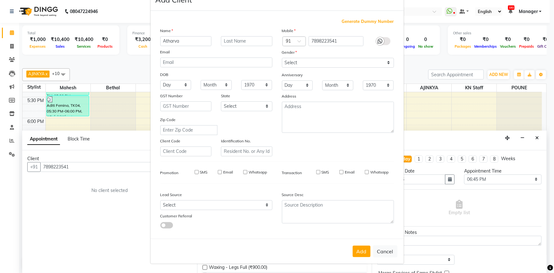
select select
checkbox input "false"
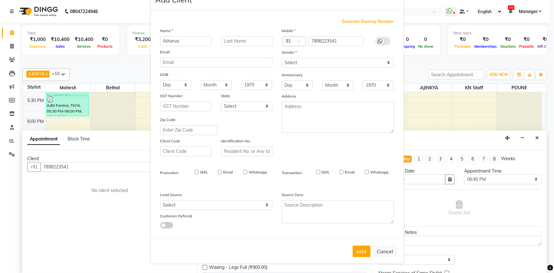
checkbox input "false"
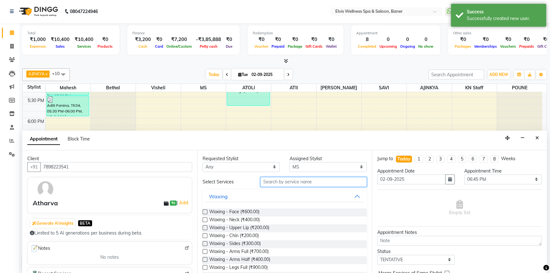
click at [316, 179] on input "text" at bounding box center [314, 182] width 106 height 10
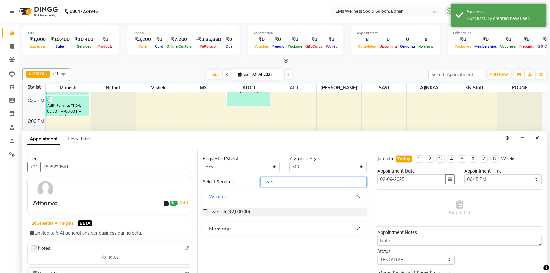
type input "swed"
click at [281, 230] on button "Massage" at bounding box center [284, 228] width 159 height 11
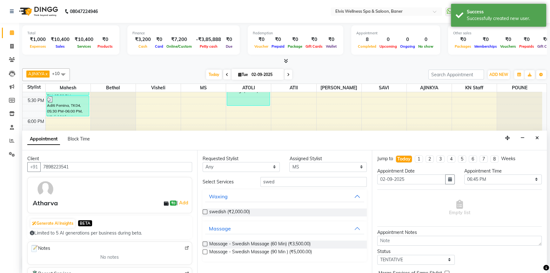
click at [206, 243] on label at bounding box center [205, 243] width 5 height 5
click at [206, 243] on input "checkbox" at bounding box center [205, 244] width 4 height 4
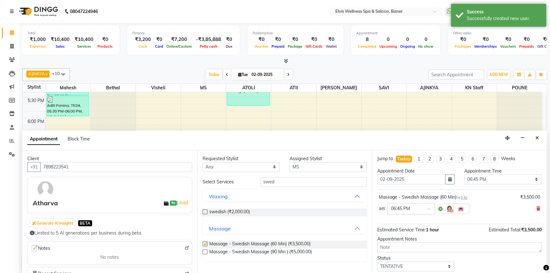
checkbox input "false"
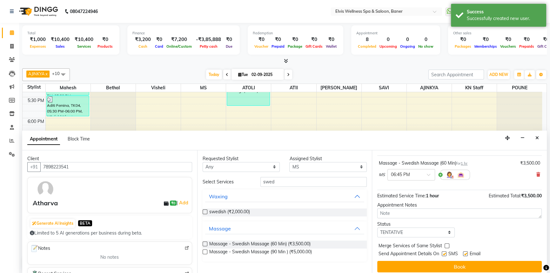
scroll to position [37, 0]
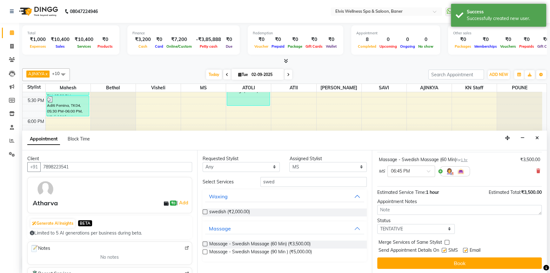
click at [466, 250] on label at bounding box center [465, 250] width 5 height 5
click at [466, 250] on input "checkbox" at bounding box center [465, 251] width 4 height 4
checkbox input "false"
click at [445, 250] on label at bounding box center [444, 250] width 5 height 5
click at [445, 250] on input "checkbox" at bounding box center [444, 251] width 4 height 4
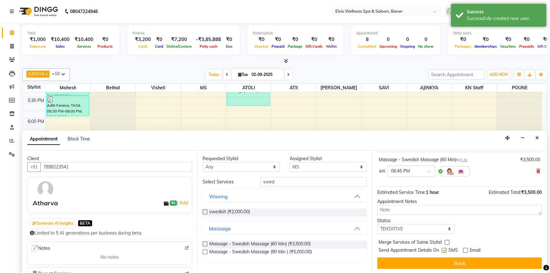
checkbox input "false"
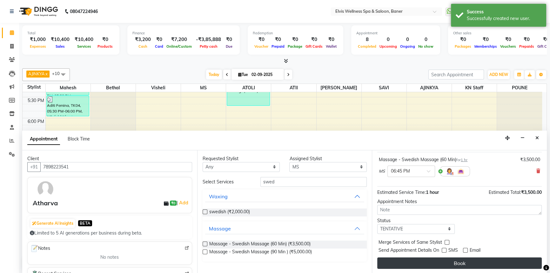
click at [448, 263] on button "Book" at bounding box center [459, 262] width 165 height 11
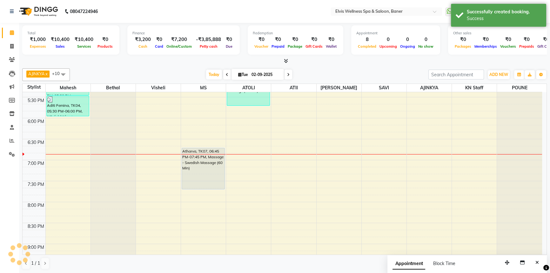
scroll to position [0, 0]
click at [538, 262] on icon "Close" at bounding box center [537, 262] width 3 height 4
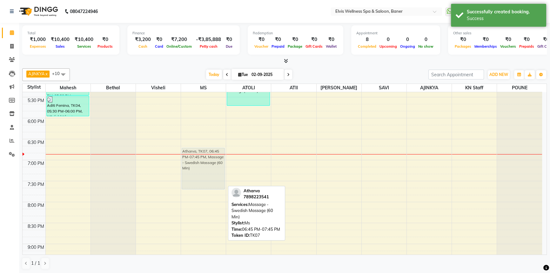
drag, startPoint x: 206, startPoint y: 165, endPoint x: 205, endPoint y: 173, distance: 8.0
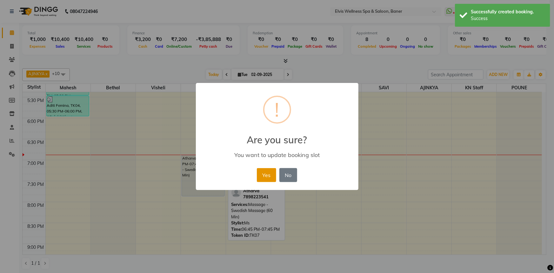
click at [271, 177] on button "Yes" at bounding box center [266, 175] width 19 height 14
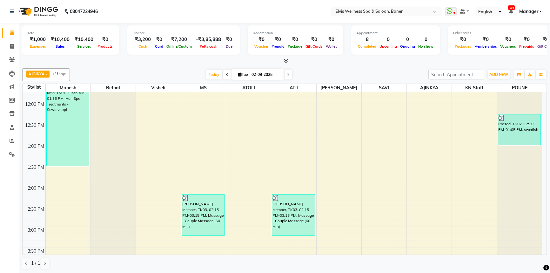
scroll to position [307, 0]
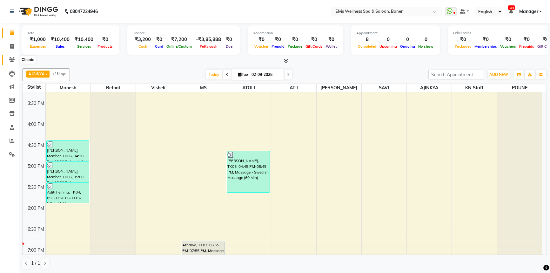
click at [12, 61] on icon at bounding box center [12, 59] width 6 height 5
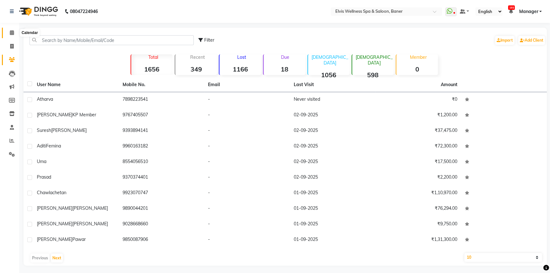
click at [11, 32] on icon at bounding box center [12, 32] width 4 height 5
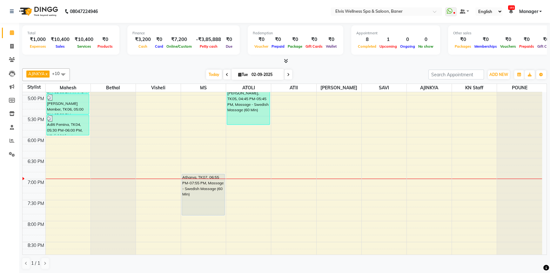
scroll to position [422, 0]
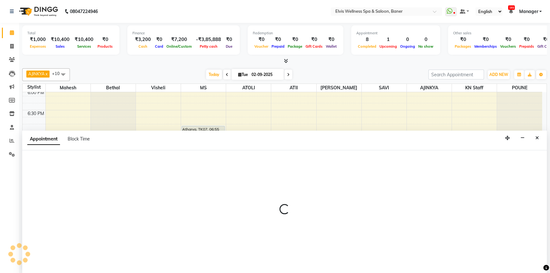
scroll to position [0, 0]
select select "54330"
select select "tentative"
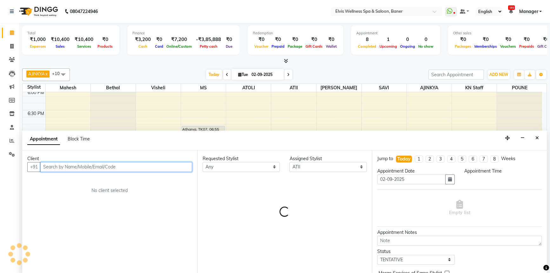
select select "1155"
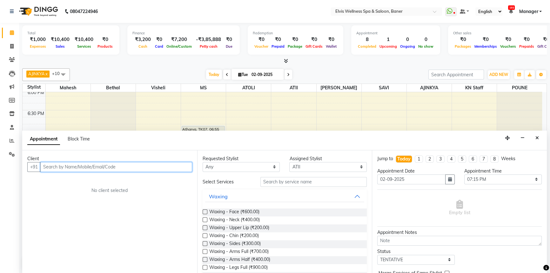
click at [107, 168] on input "text" at bounding box center [116, 167] width 152 height 10
click at [539, 137] on button "Close" at bounding box center [537, 138] width 9 height 10
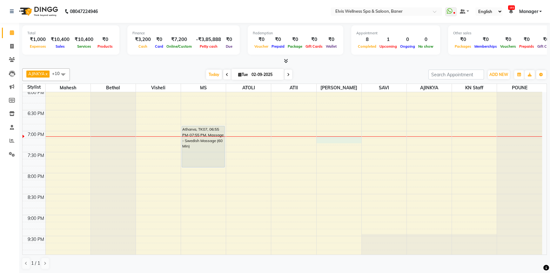
select select "59823"
select select "1155"
select select "tentative"
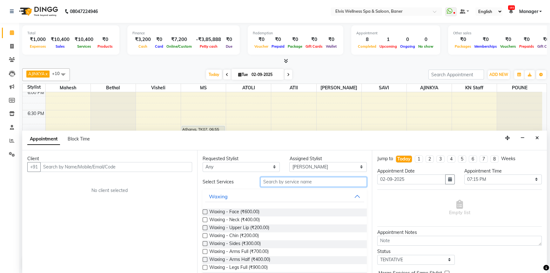
click at [301, 181] on input "text" at bounding box center [314, 182] width 106 height 10
click at [311, 168] on select "Select AJINKYA ATII ATOLI Bethal KN Staff KP Staff Mahesh Marvin MS POUNE SAVI …" at bounding box center [328, 167] width 78 height 10
select select "54330"
click at [289, 162] on select "Select AJINKYA ATII ATOLI Bethal KN Staff KP Staff Mahesh Marvin MS POUNE SAVI …" at bounding box center [328, 167] width 78 height 10
click at [298, 183] on input "text" at bounding box center [314, 182] width 106 height 10
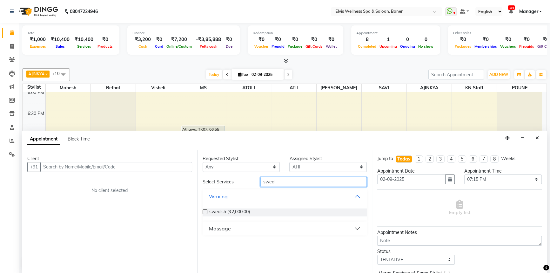
type input "swed"
click at [240, 228] on button "Massage" at bounding box center [284, 228] width 159 height 11
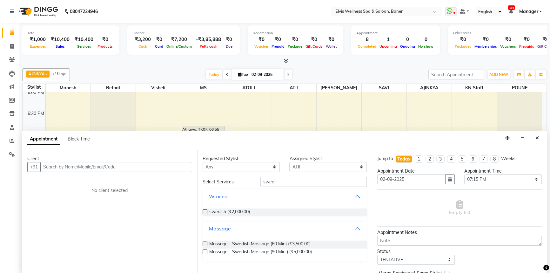
click at [206, 242] on label at bounding box center [205, 243] width 5 height 5
click at [206, 242] on input "checkbox" at bounding box center [205, 244] width 4 height 4
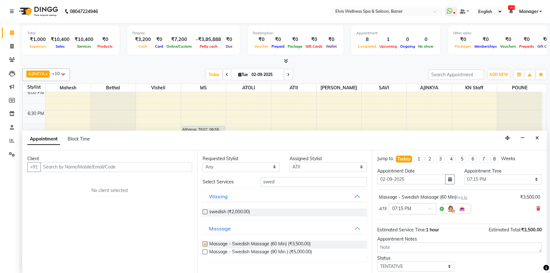
checkbox input "false"
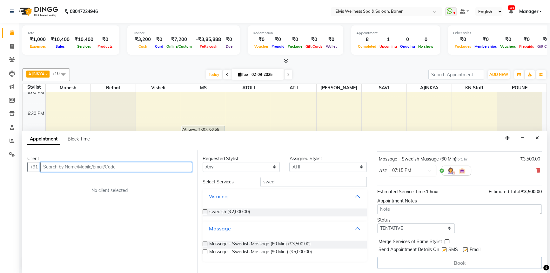
click at [150, 165] on input "text" at bounding box center [116, 167] width 152 height 10
type input "9561335553"
click at [171, 166] on span "Add Client" at bounding box center [178, 167] width 21 height 6
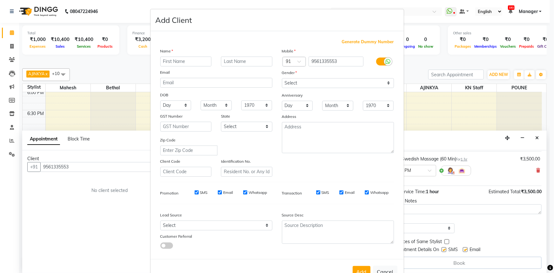
type input "b"
type input "Bhushan"
click at [284, 86] on select "Select Male Female Other Prefer Not To Say" at bounding box center [338, 83] width 112 height 10
select select "[DEMOGRAPHIC_DATA]"
click at [282, 78] on select "Select Male Female Other Prefer Not To Say" at bounding box center [338, 83] width 112 height 10
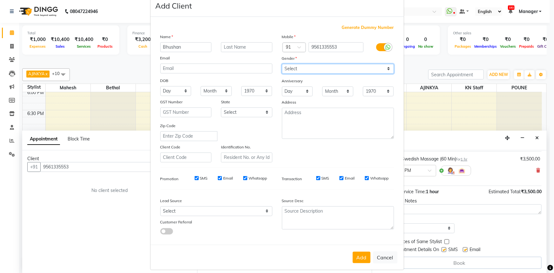
scroll to position [22, 0]
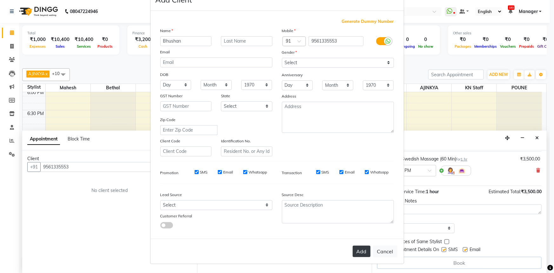
click at [353, 247] on button "Add" at bounding box center [362, 251] width 18 height 11
select select
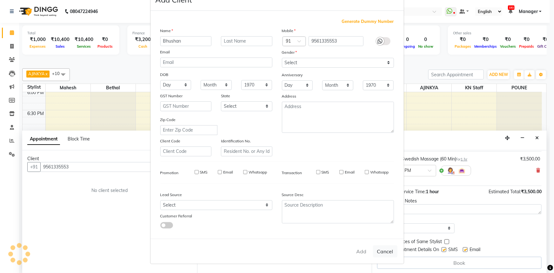
select select
checkbox input "false"
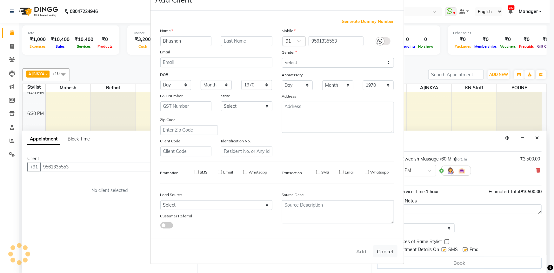
checkbox input "false"
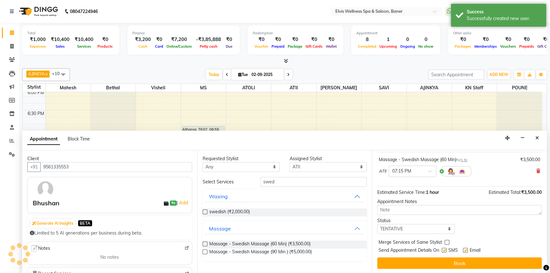
scroll to position [0, 0]
click at [445, 251] on label at bounding box center [444, 250] width 5 height 5
click at [445, 251] on input "checkbox" at bounding box center [444, 251] width 4 height 4
checkbox input "false"
drag, startPoint x: 466, startPoint y: 250, endPoint x: 465, endPoint y: 254, distance: 4.9
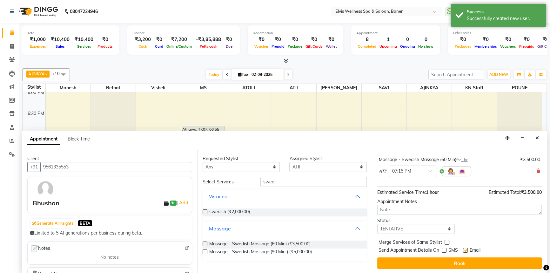
click at [466, 249] on label at bounding box center [465, 250] width 5 height 5
click at [466, 249] on input "checkbox" at bounding box center [465, 251] width 4 height 4
checkbox input "false"
click at [465, 265] on button "Book" at bounding box center [459, 262] width 165 height 11
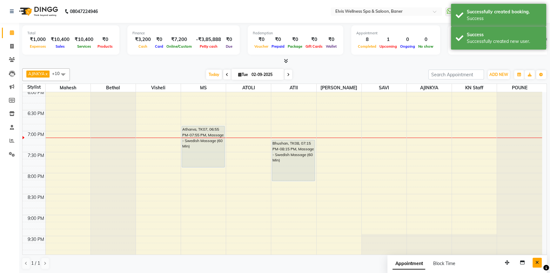
click at [537, 265] on button "Close" at bounding box center [537, 263] width 9 height 10
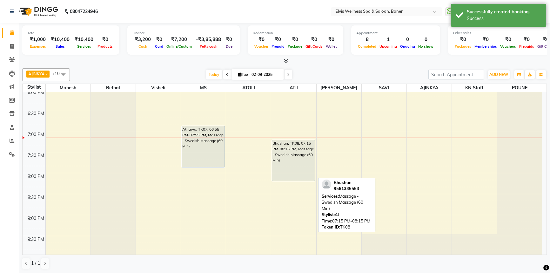
click at [302, 157] on div "Bhushan, TK08, 07:15 PM-08:15 PM, Massage - Swedish Massage (60 Min)" at bounding box center [293, 160] width 43 height 41
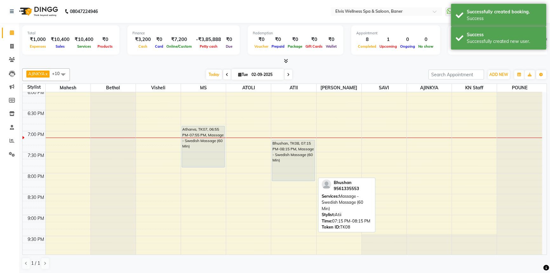
select select "7"
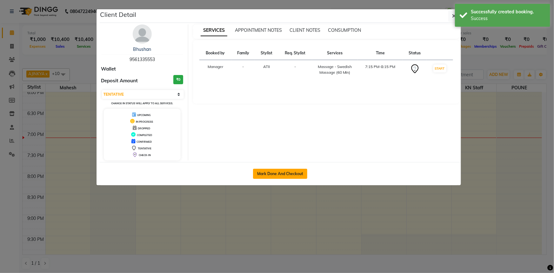
click at [276, 172] on button "Mark Done And Checkout" at bounding box center [280, 174] width 54 height 10
select select "service"
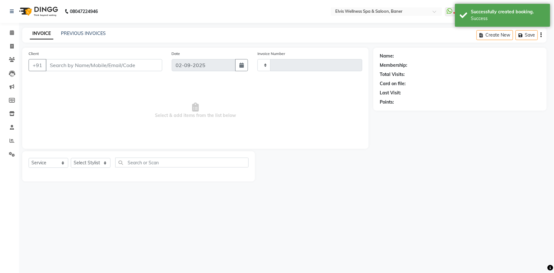
type input "1439"
select select "5735"
type input "9561335553"
select select "54330"
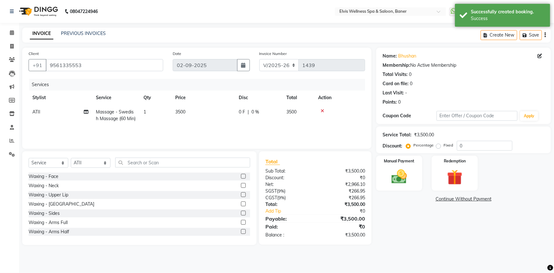
click at [444, 146] on label "Fixed" at bounding box center [449, 145] width 10 height 6
click at [440, 146] on input "Fixed" at bounding box center [440, 145] width 4 height 4
radio input "true"
drag, startPoint x: 460, startPoint y: 145, endPoint x: 450, endPoint y: 158, distance: 15.9
click at [460, 145] on input "0" at bounding box center [485, 146] width 56 height 10
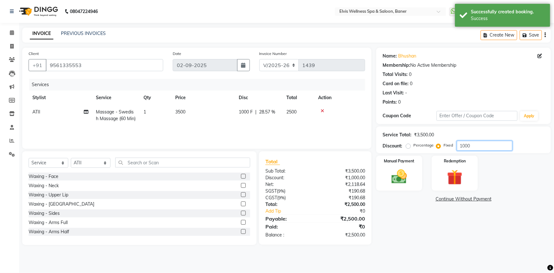
type input "1000"
click at [391, 228] on div "Name: Bhushan Membership: No Active Membership Total Visits: 0 Card on file: 0 …" at bounding box center [467, 146] width 180 height 197
click at [397, 187] on div "Manual Payment" at bounding box center [400, 173] width 48 height 37
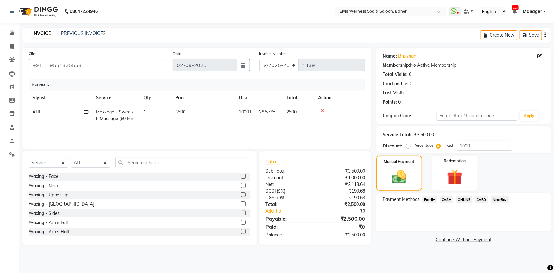
click at [484, 197] on span "CARD" at bounding box center [482, 199] width 14 height 7
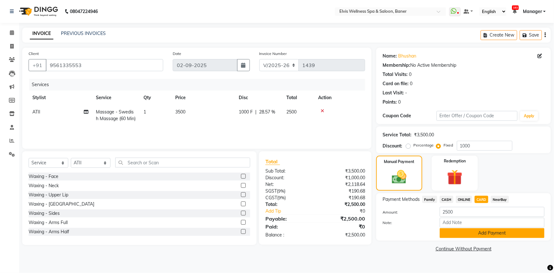
click at [485, 232] on button "Add Payment" at bounding box center [492, 233] width 105 height 10
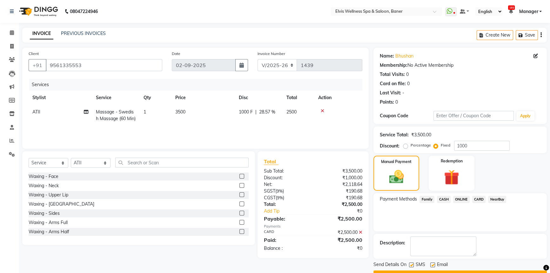
scroll to position [16, 0]
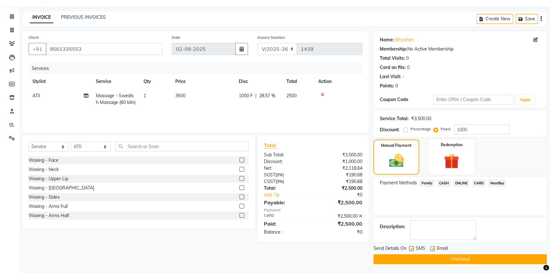
click at [432, 248] on label at bounding box center [433, 248] width 5 height 5
click at [432, 248] on input "checkbox" at bounding box center [433, 249] width 4 height 4
checkbox input "false"
click at [410, 248] on label at bounding box center [411, 248] width 5 height 5
click at [410, 248] on input "checkbox" at bounding box center [411, 249] width 4 height 4
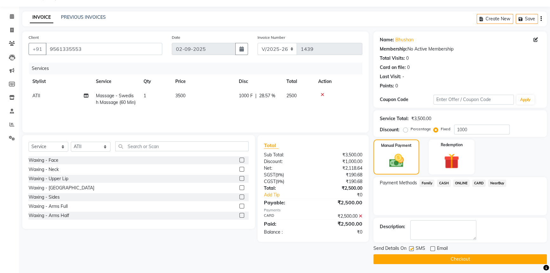
checkbox input "false"
click at [412, 255] on button "Checkout" at bounding box center [460, 259] width 173 height 10
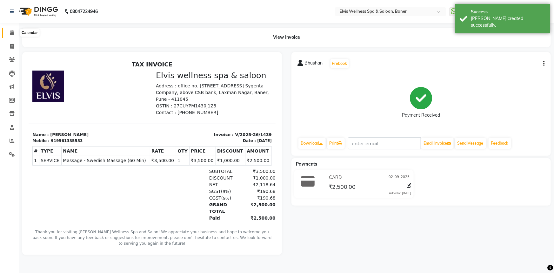
click at [14, 33] on span at bounding box center [11, 32] width 11 height 7
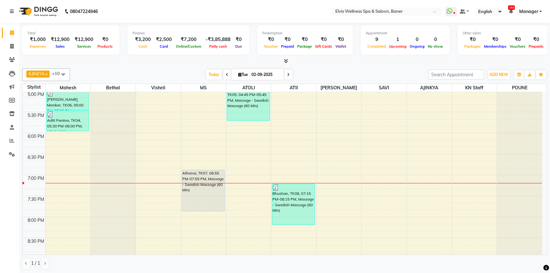
scroll to position [422, 0]
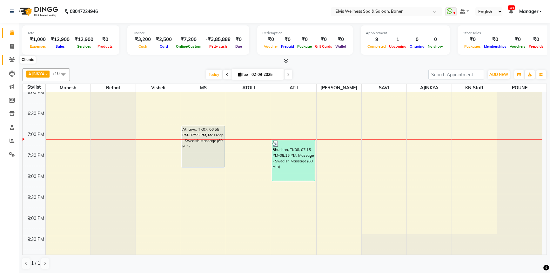
click at [9, 57] on icon at bounding box center [12, 59] width 6 height 5
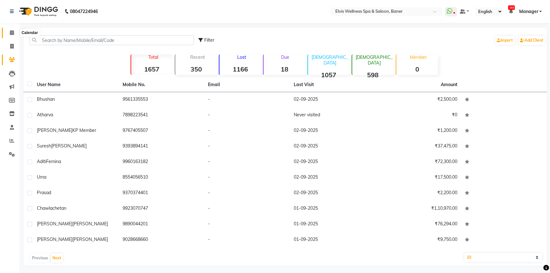
click at [9, 31] on span at bounding box center [11, 32] width 11 height 7
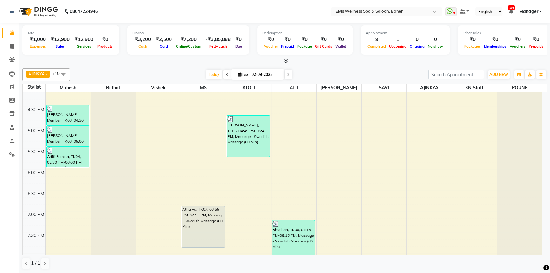
scroll to position [393, 0]
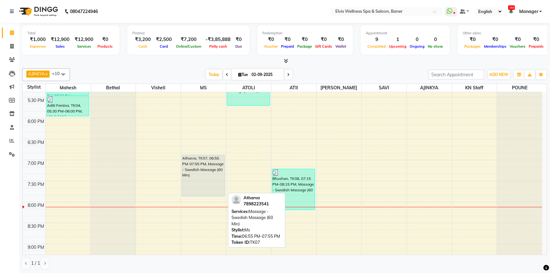
click at [207, 179] on div "Atharva, TK07, 06:55 PM-07:55 PM, Massage - Swedish Massage (60 Min)" at bounding box center [203, 175] width 43 height 41
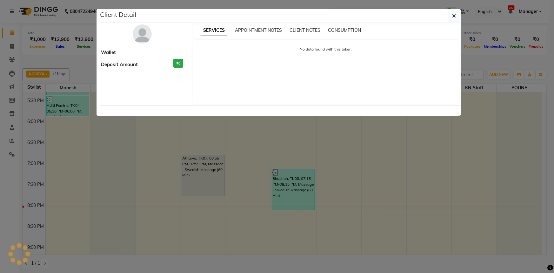
select select "7"
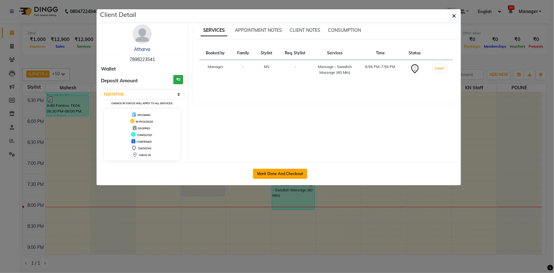
click at [292, 169] on button "Mark Done And Checkout" at bounding box center [280, 174] width 54 height 10
select select "service"
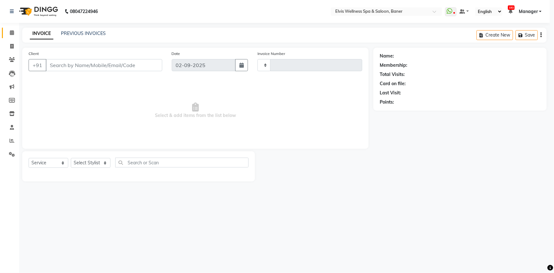
type input "1440"
select select "3"
select select "5735"
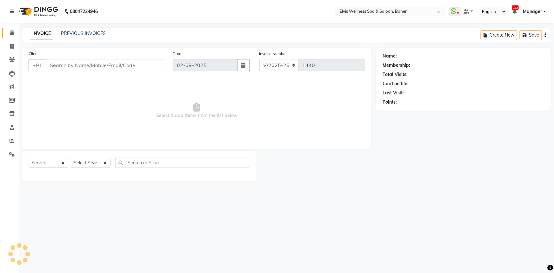
type input "7898223541"
select select "40639"
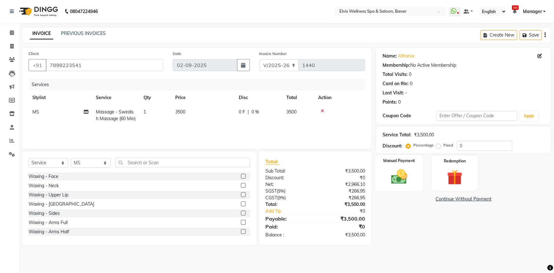
click at [416, 187] on div "Manual Payment" at bounding box center [400, 173] width 48 height 37
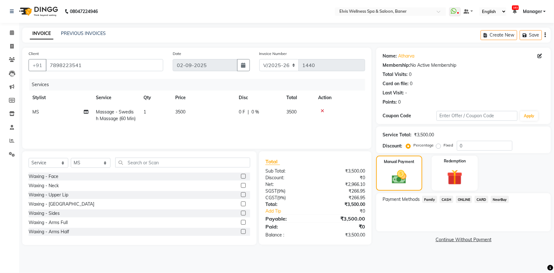
click at [464, 198] on span "ONLINE" at bounding box center [464, 199] width 17 height 7
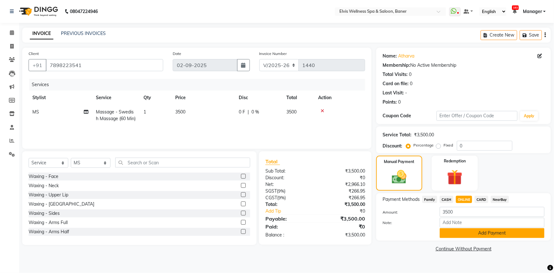
click at [466, 231] on button "Add Payment" at bounding box center [492, 233] width 105 height 10
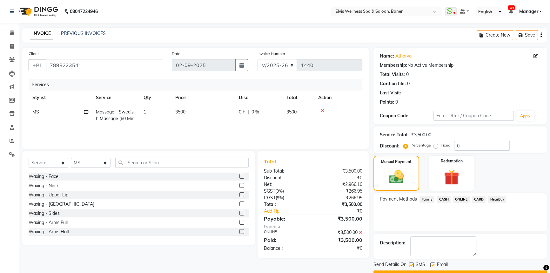
scroll to position [16, 0]
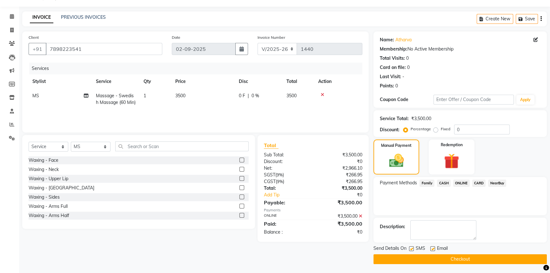
click at [433, 247] on label at bounding box center [433, 248] width 5 height 5
click at [433, 247] on input "checkbox" at bounding box center [433, 249] width 4 height 4
checkbox input "false"
click at [413, 249] on label at bounding box center [411, 248] width 5 height 5
click at [413, 249] on input "checkbox" at bounding box center [411, 249] width 4 height 4
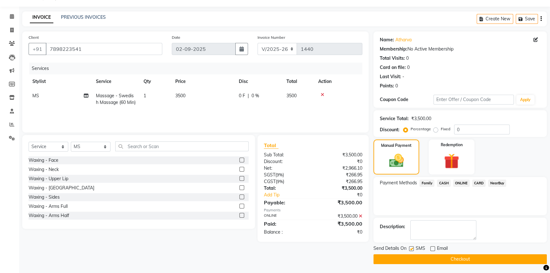
checkbox input "false"
click at [461, 181] on span "ONLINE" at bounding box center [461, 183] width 17 height 7
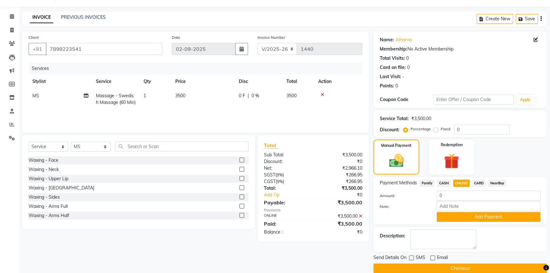
scroll to position [25, 0]
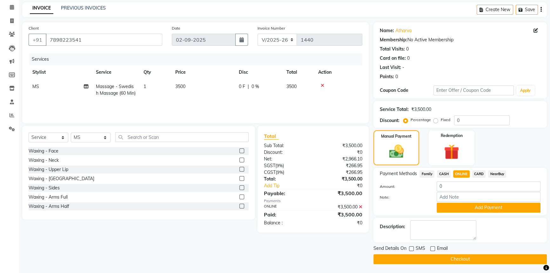
click at [423, 257] on button "Checkout" at bounding box center [460, 259] width 173 height 10
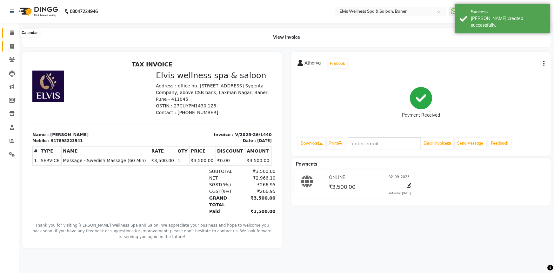
drag, startPoint x: 11, startPoint y: 36, endPoint x: 16, endPoint y: 48, distance: 13.6
click at [11, 36] on span at bounding box center [11, 32] width 11 height 7
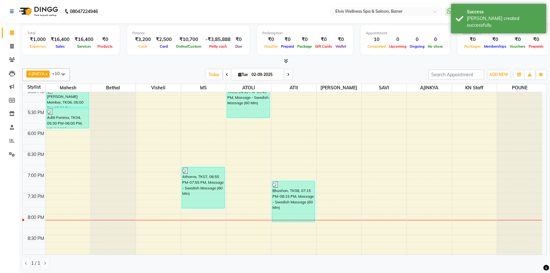
scroll to position [422, 0]
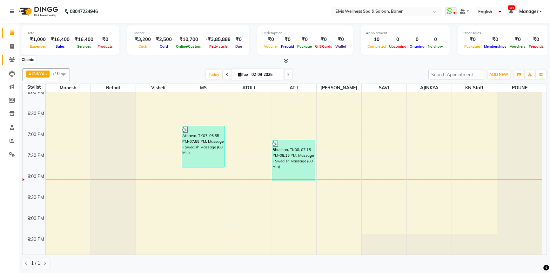
click at [11, 62] on icon at bounding box center [12, 59] width 6 height 5
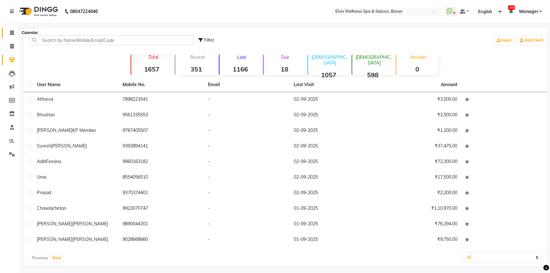
drag, startPoint x: 12, startPoint y: 30, endPoint x: 12, endPoint y: 35, distance: 4.8
click at [12, 30] on icon at bounding box center [12, 32] width 4 height 5
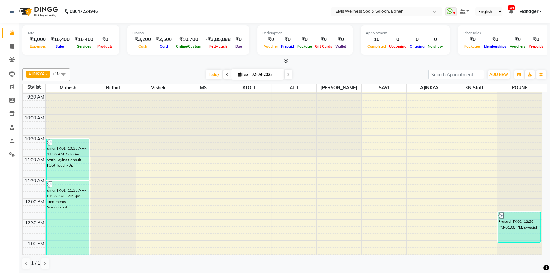
scroll to position [162, 0]
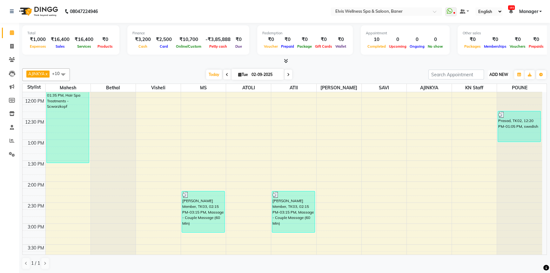
click at [494, 73] on span "ADD NEW" at bounding box center [499, 74] width 19 height 5
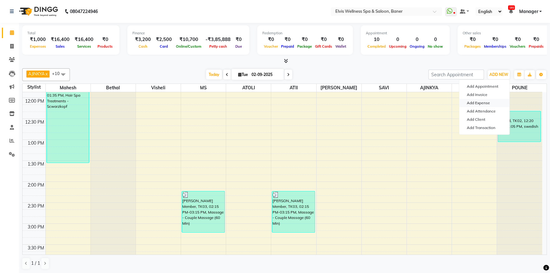
click at [481, 100] on link "Add Expense" at bounding box center [484, 103] width 50 height 8
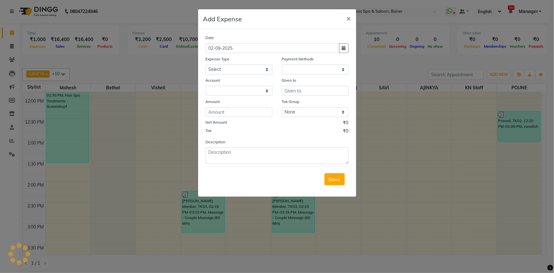
select select "1"
select select "4690"
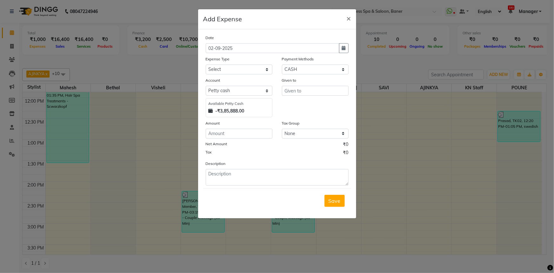
click at [302, 97] on div "Given to" at bounding box center [315, 97] width 76 height 40
click at [300, 92] on input "text" at bounding box center [315, 91] width 67 height 10
type input "Lachu"
click at [232, 67] on select "Select Advance Salary Amandeep Carpainter Amma Bungalow Rent Cash Deposited to …" at bounding box center [239, 69] width 67 height 10
select select "13680"
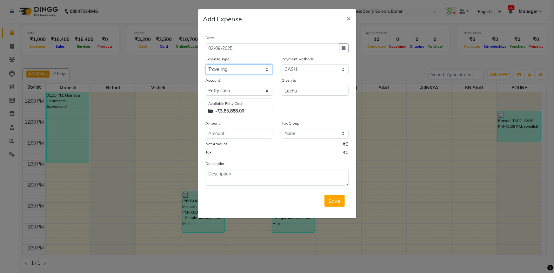
click at [206, 65] on select "Select Advance Salary Amandeep Carpainter Amma Bungalow Rent Cash Deposited to …" at bounding box center [239, 69] width 67 height 10
click at [246, 135] on input "number" at bounding box center [239, 134] width 67 height 10
type input "500"
click at [330, 206] on button "Save" at bounding box center [335, 201] width 20 height 12
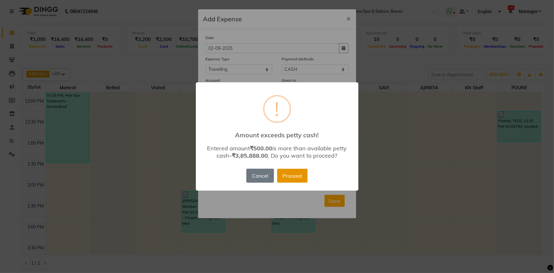
click at [295, 178] on button "Proceed" at bounding box center [292, 176] width 31 height 14
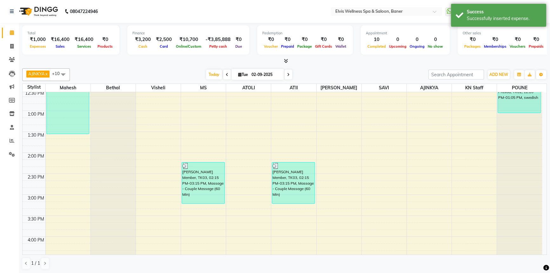
scroll to position [336, 0]
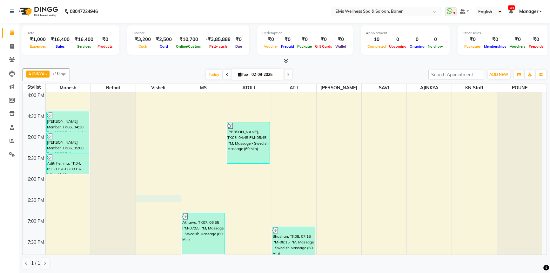
click at [161, 200] on div "8:00 AM 8:30 AM 9:00 AM 9:30 AM 10:00 AM 10:30 AM 11:00 AM 11:30 AM 12:00 PM 12…" at bounding box center [283, 50] width 520 height 587
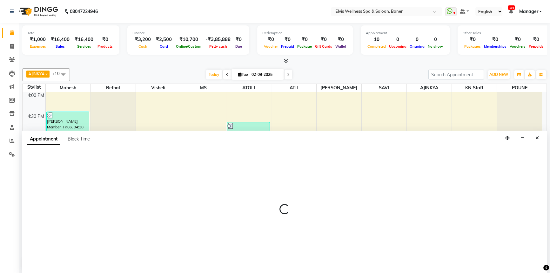
select select "40637"
select select "1110"
select select "tentative"
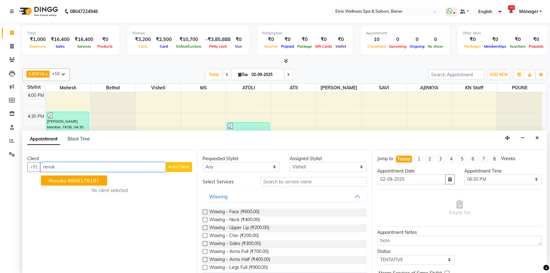
click at [56, 179] on span "Renuka" at bounding box center [58, 180] width 18 height 6
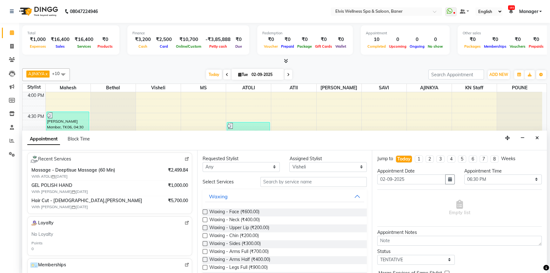
scroll to position [40, 0]
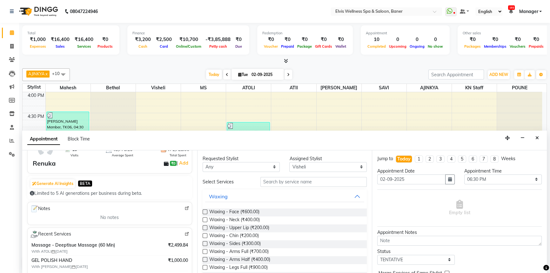
type input "8956176181"
click at [185, 233] on img at bounding box center [187, 234] width 5 height 5
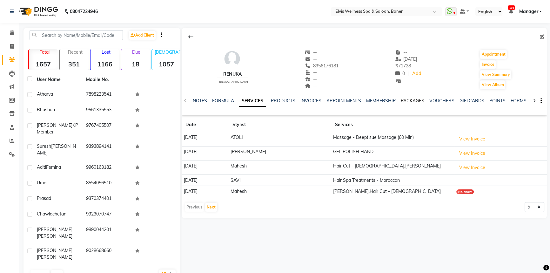
click at [401, 99] on link "PACKAGES" at bounding box center [413, 101] width 24 height 6
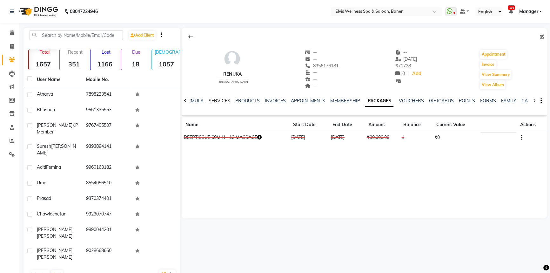
click at [218, 100] on link "SERVICES" at bounding box center [220, 101] width 22 height 6
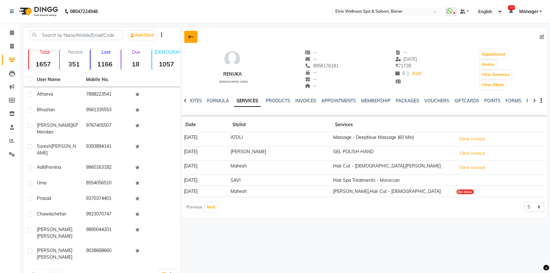
click at [190, 37] on icon at bounding box center [190, 36] width 5 height 5
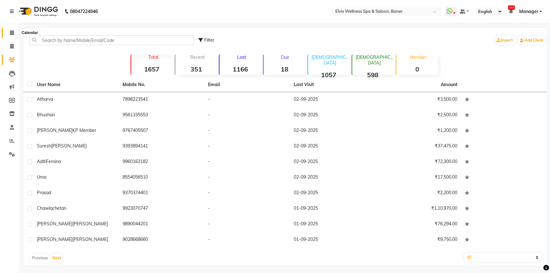
click at [7, 32] on span at bounding box center [11, 32] width 11 height 7
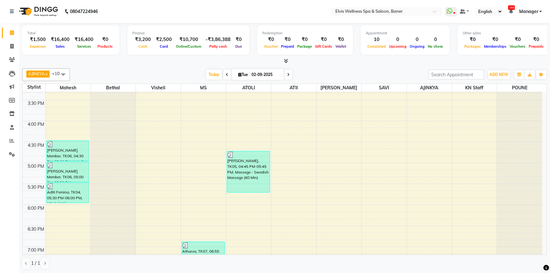
scroll to position [422, 0]
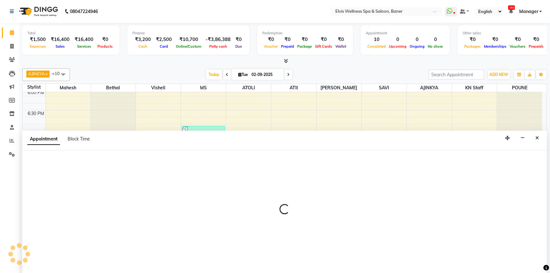
scroll to position [0, 0]
select select "40633"
select select "1185"
select select "tentative"
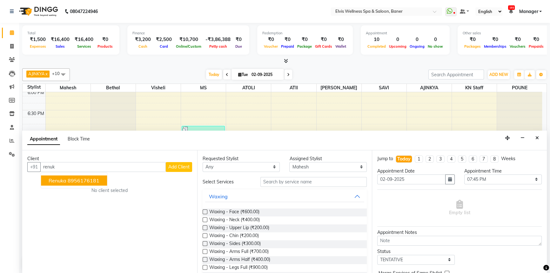
click at [61, 182] on span "Renuka" at bounding box center [58, 180] width 18 height 6
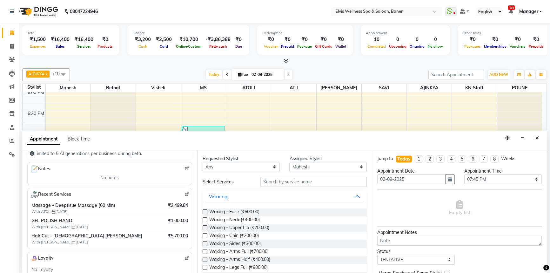
scroll to position [86, 0]
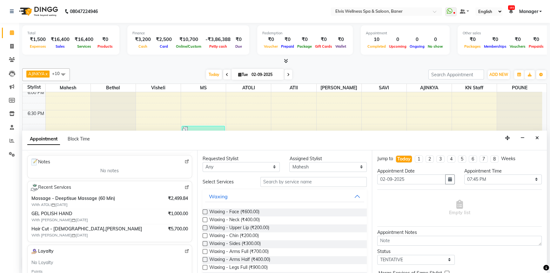
type input "8956176181"
click at [185, 187] on img at bounding box center [187, 187] width 5 height 5
click at [533, 136] on button "Close" at bounding box center [537, 138] width 9 height 10
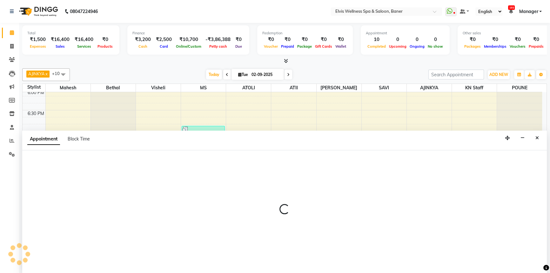
select select "40633"
select select "1275"
select select "tentative"
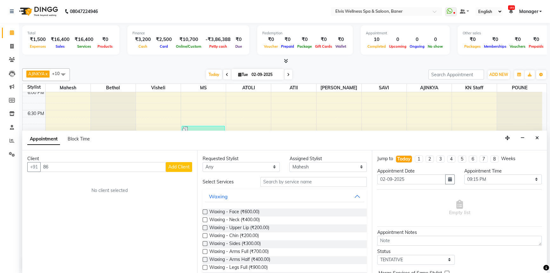
type input "8"
click at [92, 180] on span "7020500" at bounding box center [103, 180] width 22 height 6
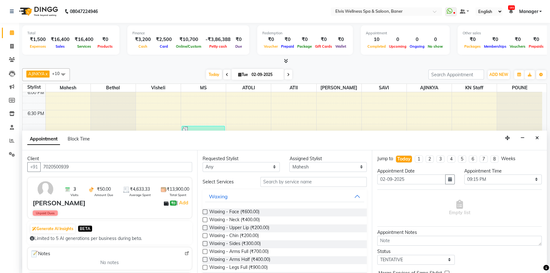
type input "7020500939"
click at [273, 182] on input "text" at bounding box center [314, 182] width 106 height 10
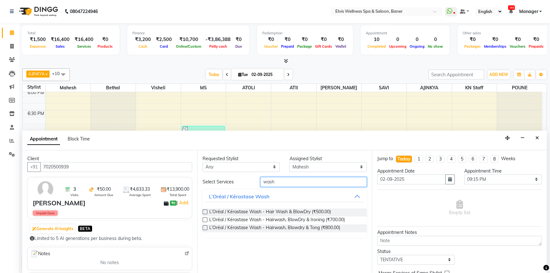
type input "wash"
click at [320, 165] on select "Select AJINKYA ATII ATOLI Bethal KN Staff KP Staff [PERSON_NAME] [PERSON_NAME]" at bounding box center [328, 167] width 78 height 10
select select "59823"
click at [289, 162] on select "Select AJINKYA ATII ATOLI Bethal KN Staff KP Staff [PERSON_NAME] [PERSON_NAME]" at bounding box center [328, 167] width 78 height 10
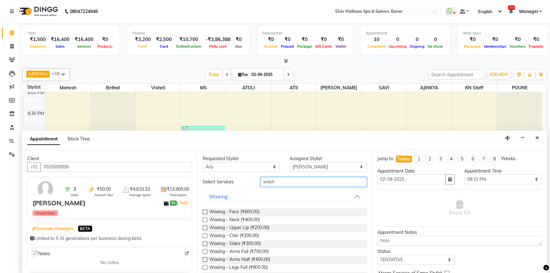
click at [304, 181] on input "wash" at bounding box center [314, 182] width 106 height 10
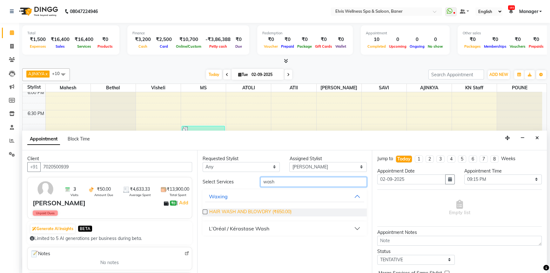
type input "wash"
click at [268, 228] on div "L’Oréal / Kérastase Wash" at bounding box center [239, 229] width 60 height 8
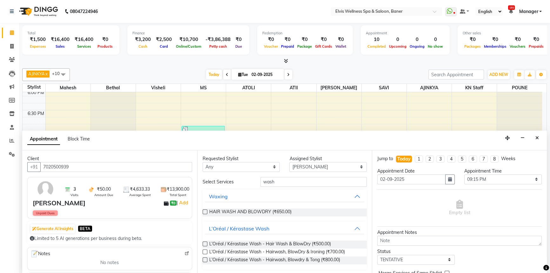
click at [204, 245] on label at bounding box center [205, 243] width 5 height 5
click at [204, 245] on input "checkbox" at bounding box center [205, 244] width 4 height 4
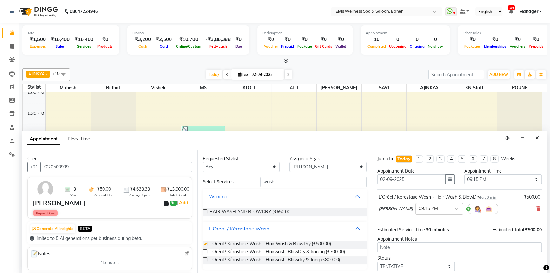
checkbox input "false"
click at [299, 180] on input "wash" at bounding box center [314, 182] width 106 height 10
type input "w"
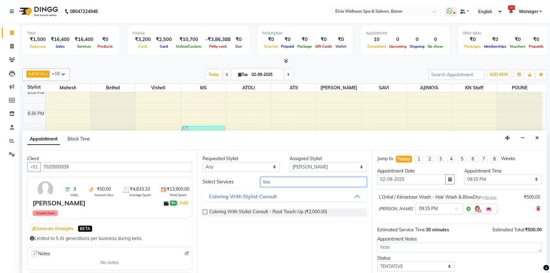
type input "tou"
click at [205, 210] on label at bounding box center [205, 211] width 5 height 5
click at [205, 210] on input "checkbox" at bounding box center [205, 212] width 4 height 4
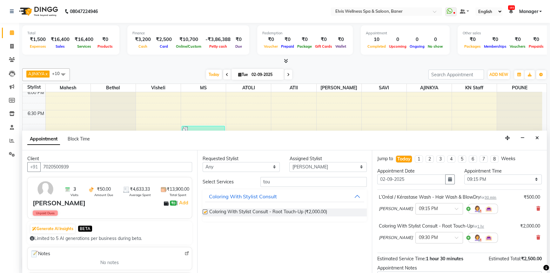
checkbox input "false"
click at [348, 163] on select "Select AJINKYA ATII ATOLI Bethal KN Staff KP Staff [PERSON_NAME] [PERSON_NAME]" at bounding box center [328, 167] width 78 height 10
select select "54324"
click at [289, 162] on select "Select AJINKYA ATII ATOLI Bethal KN Staff KP Staff [PERSON_NAME] [PERSON_NAME]" at bounding box center [328, 167] width 78 height 10
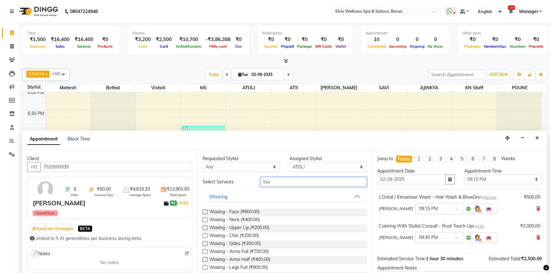
click at [301, 178] on input "tou" at bounding box center [314, 182] width 106 height 10
type input "t"
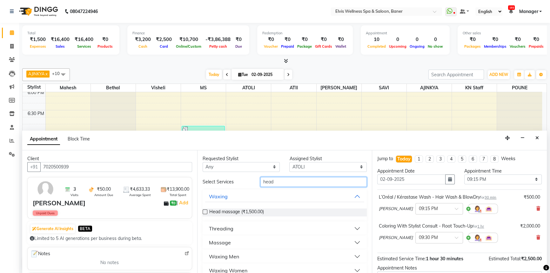
type input "head"
click at [205, 211] on label at bounding box center [205, 211] width 5 height 5
click at [205, 211] on input "checkbox" at bounding box center [205, 212] width 4 height 4
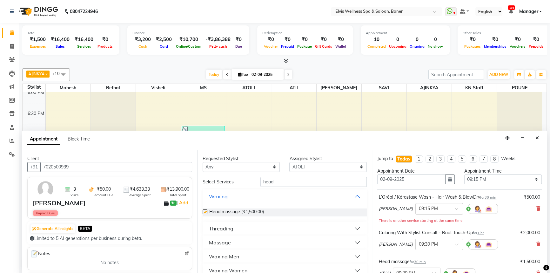
checkbox input "false"
click at [278, 182] on input "head" at bounding box center [314, 182] width 106 height 10
type input "h"
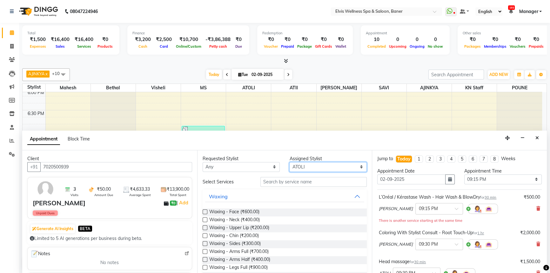
click at [331, 163] on select "Select AJINKYA ATII ATOLI Bethal KN Staff KP Staff [PERSON_NAME] [PERSON_NAME]" at bounding box center [328, 167] width 78 height 10
select select "40639"
click at [289, 162] on select "Select AJINKYA ATII ATOLI Bethal KN Staff KP Staff [PERSON_NAME] [PERSON_NAME]" at bounding box center [328, 167] width 78 height 10
click at [311, 184] on input "text" at bounding box center [314, 182] width 106 height 10
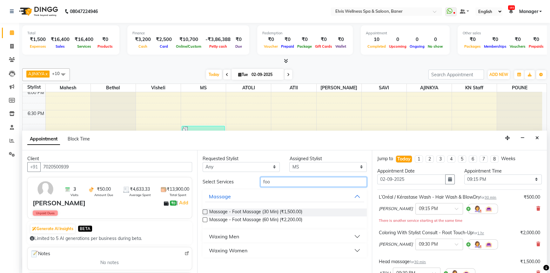
type input "foo"
click at [206, 211] on label at bounding box center [205, 211] width 5 height 5
click at [206, 211] on input "checkbox" at bounding box center [205, 212] width 4 height 4
checkbox input "false"
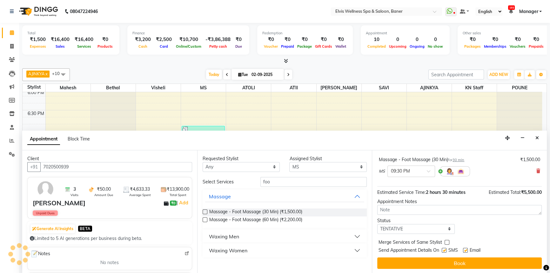
scroll to position [73, 0]
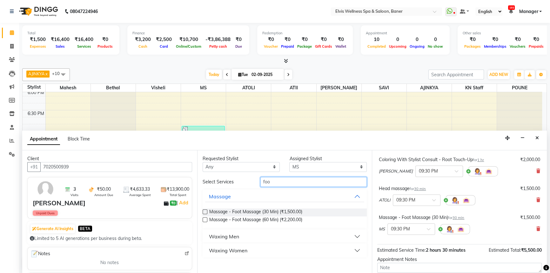
click at [286, 180] on input "foo" at bounding box center [314, 182] width 106 height 10
type input "f"
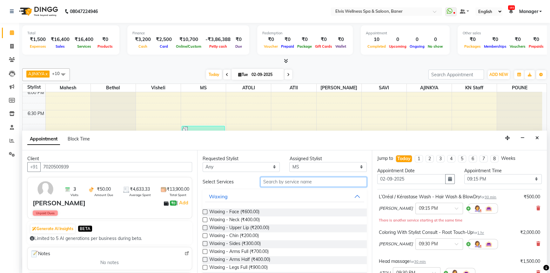
scroll to position [0, 0]
click at [329, 165] on select "Select AJINKYA ATII ATOLI Bethal KN Staff KP Staff [PERSON_NAME] [PERSON_NAME]" at bounding box center [328, 167] width 78 height 10
select select "40633"
click at [289, 162] on select "Select AJINKYA ATII ATOLI Bethal KN Staff KP Staff [PERSON_NAME] [PERSON_NAME]" at bounding box center [328, 167] width 78 height 10
click at [303, 183] on input "text" at bounding box center [314, 182] width 106 height 10
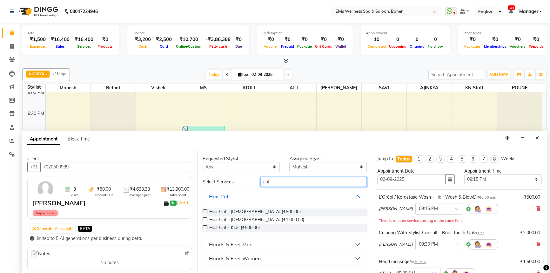
type input "cut"
click at [206, 210] on label at bounding box center [205, 211] width 5 height 5
click at [206, 210] on input "checkbox" at bounding box center [205, 212] width 4 height 4
checkbox input "false"
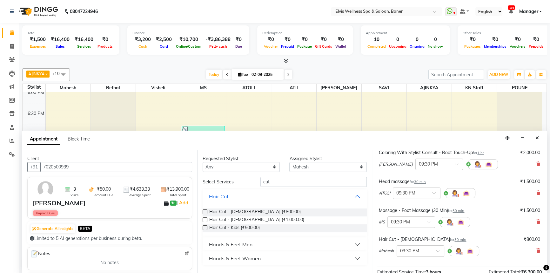
scroll to position [160, 0]
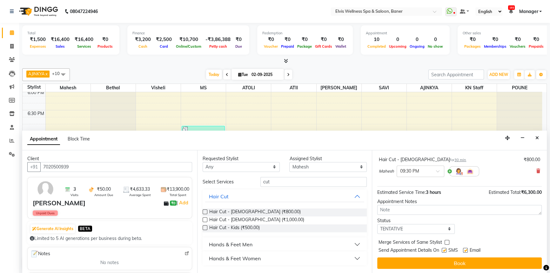
click at [445, 248] on label at bounding box center [444, 250] width 5 height 5
click at [445, 249] on input "checkbox" at bounding box center [444, 251] width 4 height 4
checkbox input "false"
click at [467, 249] on label at bounding box center [465, 250] width 5 height 5
click at [467, 249] on input "checkbox" at bounding box center [465, 251] width 4 height 4
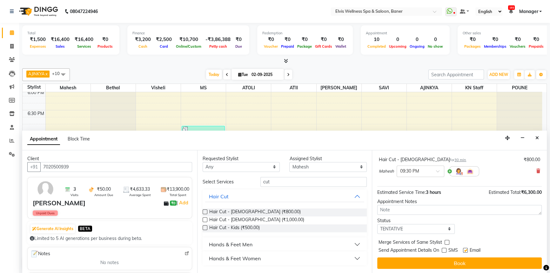
checkbox input "false"
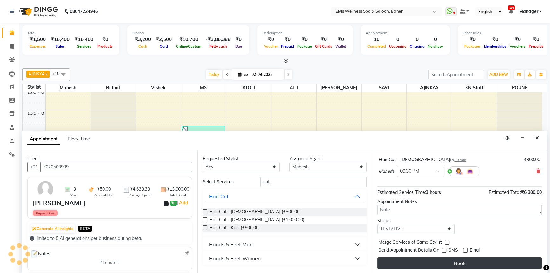
click at [472, 261] on button "Book" at bounding box center [459, 262] width 165 height 11
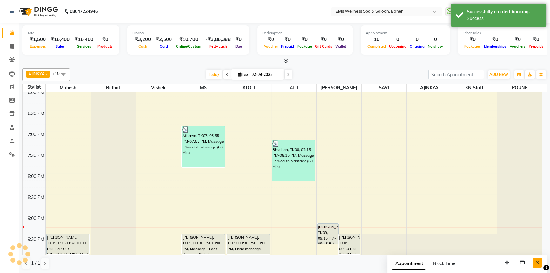
scroll to position [0, 0]
click at [536, 261] on icon "Close" at bounding box center [537, 262] width 3 height 4
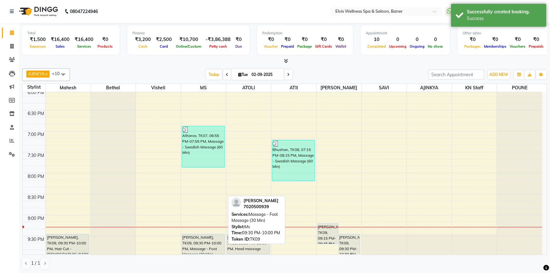
click at [198, 240] on div "[PERSON_NAME], TK09, 09:30 PM-10:00 PM, Massage - Foot Massage (30 Min)" at bounding box center [203, 244] width 43 height 20
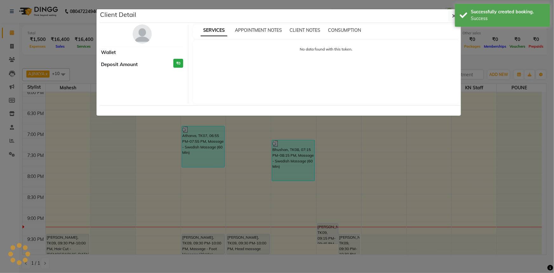
select select "7"
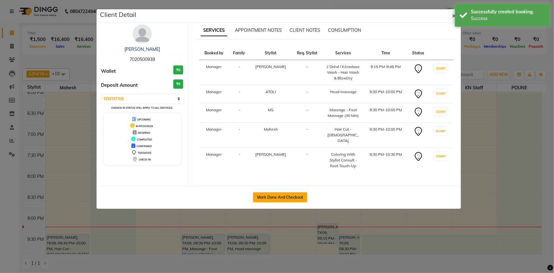
click at [272, 192] on button "Mark Done And Checkout" at bounding box center [280, 197] width 54 height 10
select select "5735"
select select "service"
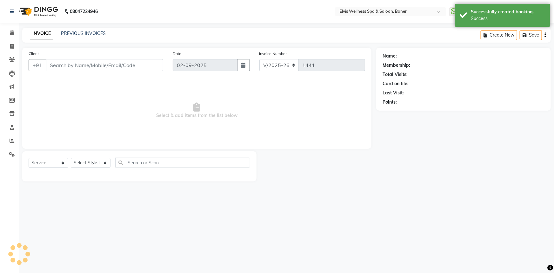
type input "7020500939"
select select "59823"
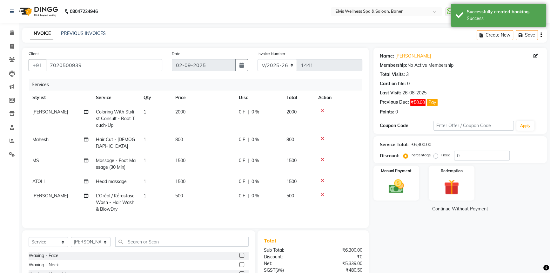
click at [441, 157] on label "Fixed" at bounding box center [446, 155] width 10 height 6
click at [435, 157] on input "Fixed" at bounding box center [437, 155] width 4 height 4
radio input "true"
click at [455, 158] on input "0" at bounding box center [482, 156] width 56 height 10
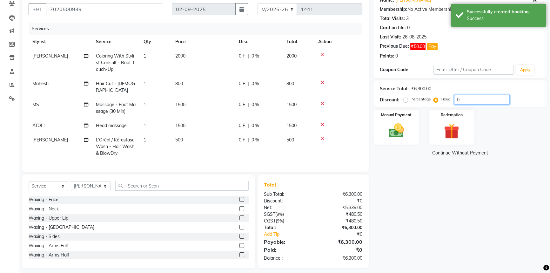
scroll to position [58, 0]
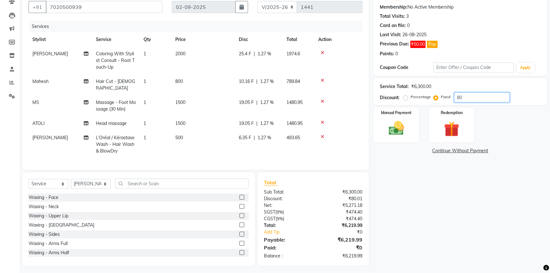
type input "0"
click at [462, 96] on input "0" at bounding box center [482, 97] width 56 height 10
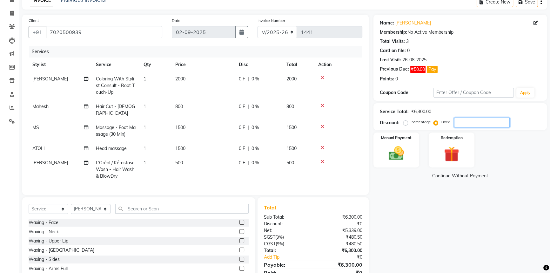
scroll to position [0, 0]
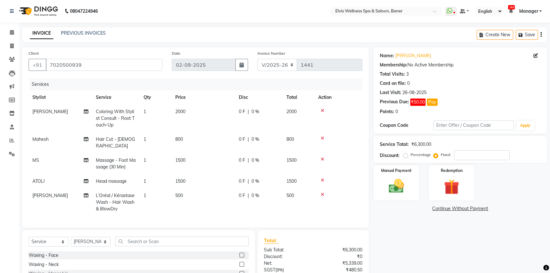
click at [179, 140] on span "800" at bounding box center [179, 139] width 8 height 6
select select "40633"
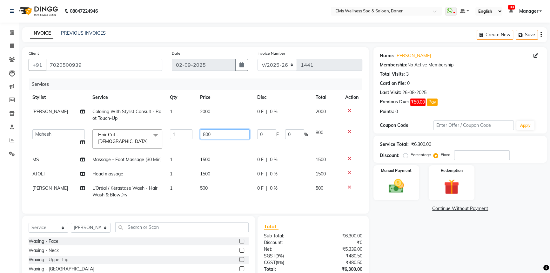
click at [205, 133] on input "800" at bounding box center [225, 134] width 50 height 10
type input "700"
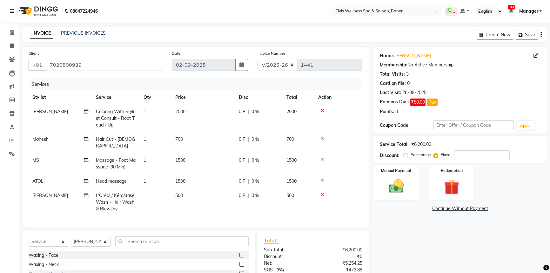
click at [407, 241] on div "Name: [PERSON_NAME] Membership: No Active Membership Total Visits: 3 Card on fi…" at bounding box center [463, 185] width 178 height 276
click at [458, 155] on input "number" at bounding box center [482, 155] width 56 height 10
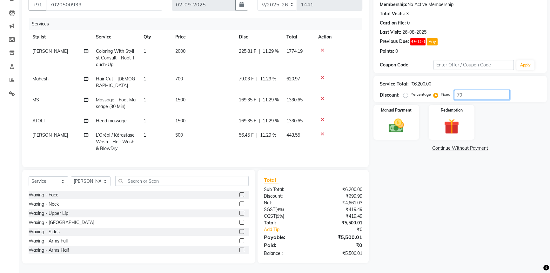
scroll to position [58, 0]
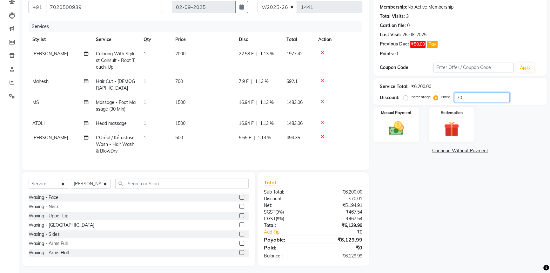
type input "7"
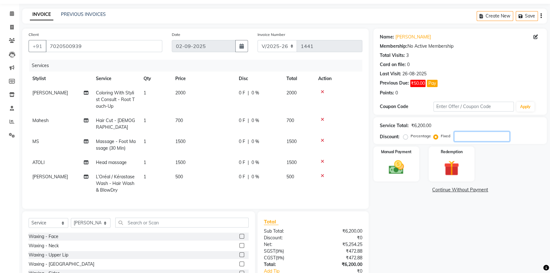
scroll to position [29, 0]
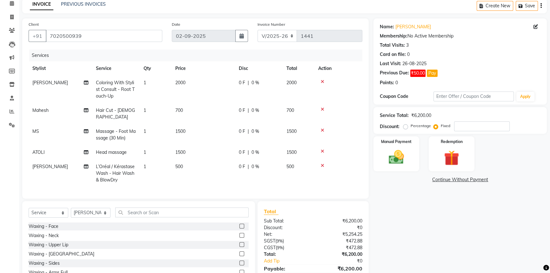
click at [411, 126] on label "Percentage" at bounding box center [421, 126] width 20 height 6
click at [406, 126] on input "Percentage" at bounding box center [407, 126] width 4 height 4
radio input "true"
click at [456, 125] on input "number" at bounding box center [482, 126] width 56 height 10
type input "1"
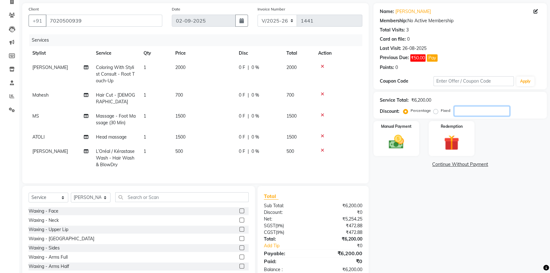
scroll to position [58, 0]
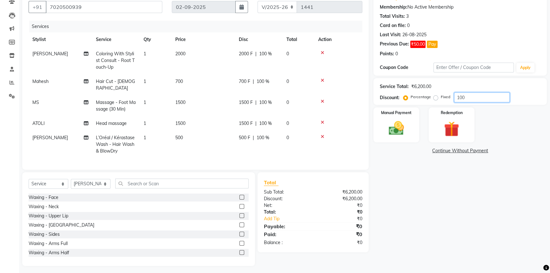
type input "100"
click at [441, 98] on label "Fixed" at bounding box center [446, 97] width 10 height 6
click at [437, 98] on input "Fixed" at bounding box center [437, 97] width 4 height 4
radio input "true"
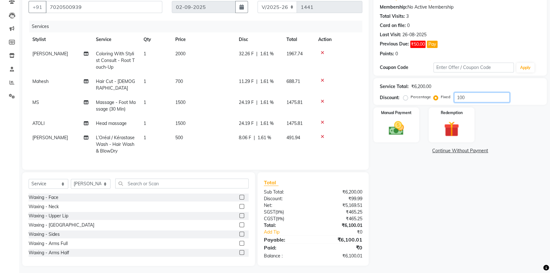
click at [460, 98] on input "100" at bounding box center [482, 97] width 56 height 10
type input "700"
click at [417, 129] on div "Manual Payment" at bounding box center [397, 125] width 48 height 36
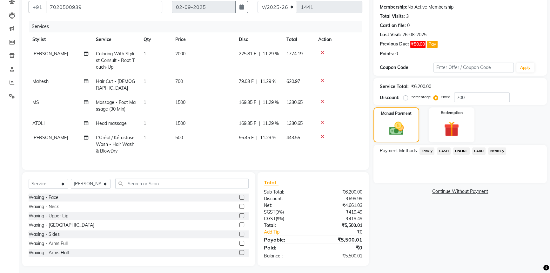
click at [460, 149] on span "ONLINE" at bounding box center [461, 150] width 17 height 7
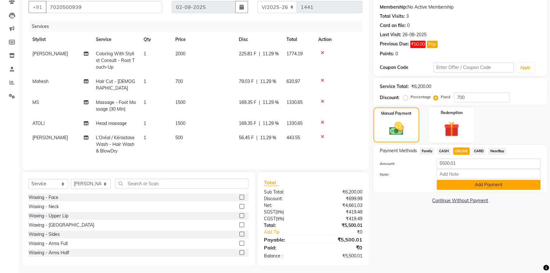
click at [477, 184] on button "Add Payment" at bounding box center [489, 185] width 104 height 10
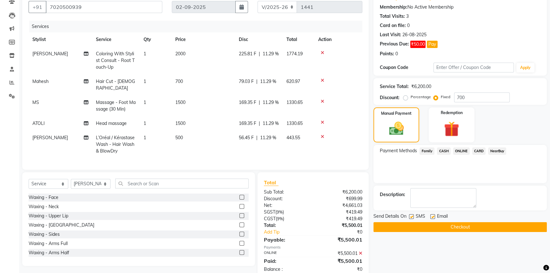
click at [410, 216] on label at bounding box center [411, 216] width 5 height 5
click at [410, 216] on input "checkbox" at bounding box center [411, 217] width 4 height 4
checkbox input "false"
click at [433, 217] on label at bounding box center [433, 216] width 5 height 5
click at [433, 217] on input "checkbox" at bounding box center [433, 217] width 4 height 4
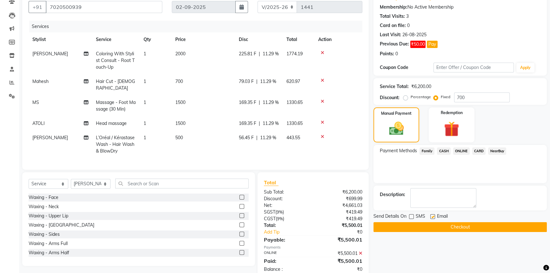
checkbox input "false"
click at [428, 226] on button "Checkout" at bounding box center [460, 227] width 173 height 10
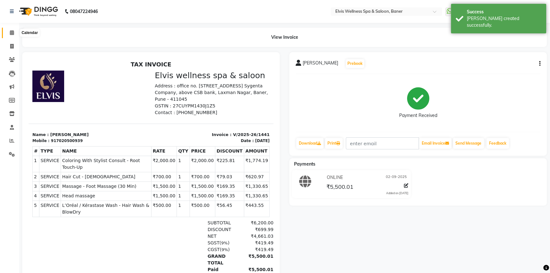
click at [10, 33] on icon at bounding box center [12, 32] width 4 height 5
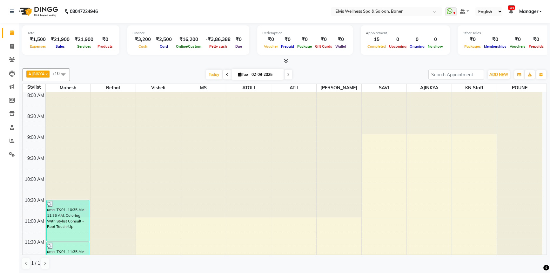
click at [537, 10] on span "Manager" at bounding box center [528, 11] width 19 height 7
click at [525, 44] on link "Sign out" at bounding box center [509, 44] width 58 height 10
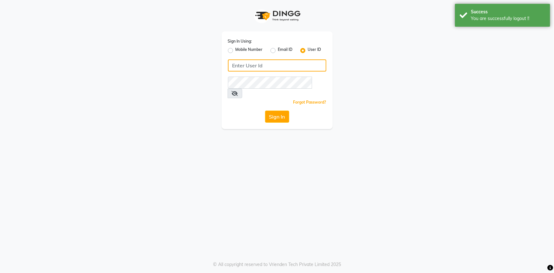
type input "8421444859"
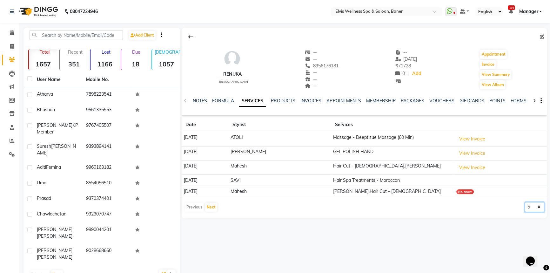
click at [530, 206] on select "5 10 50 100 500" at bounding box center [535, 207] width 20 height 10
select select "100"
click at [525, 202] on select "5 10 50 100 500" at bounding box center [535, 207] width 20 height 10
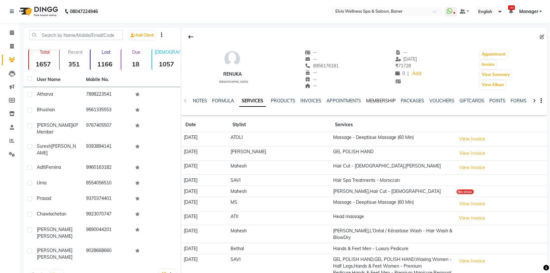
click at [377, 101] on link "MEMBERSHIP" at bounding box center [381, 101] width 30 height 6
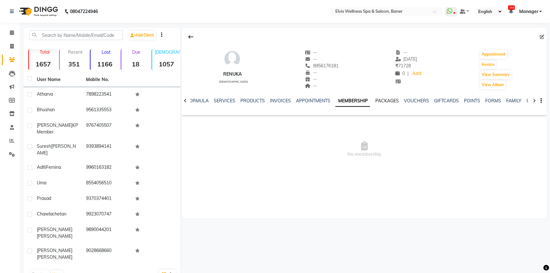
click at [381, 103] on link "PACKAGES" at bounding box center [387, 101] width 24 height 6
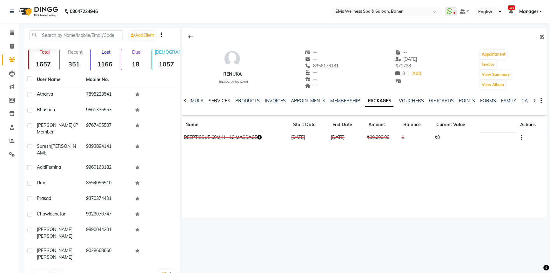
click at [226, 101] on link "SERVICES" at bounding box center [220, 101] width 22 height 6
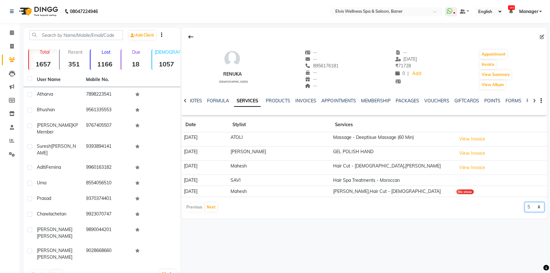
click at [538, 210] on select "5 10 50 100 500" at bounding box center [535, 207] width 20 height 10
select select "100"
click at [525, 202] on select "5 10 50 100 500" at bounding box center [535, 207] width 20 height 10
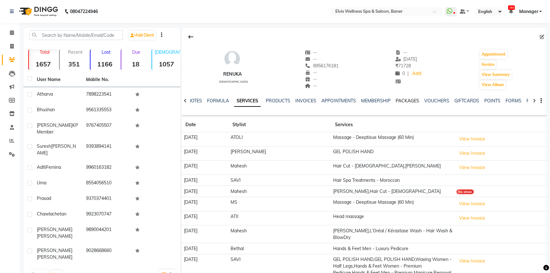
click at [411, 100] on link "PACKAGES" at bounding box center [408, 101] width 24 height 6
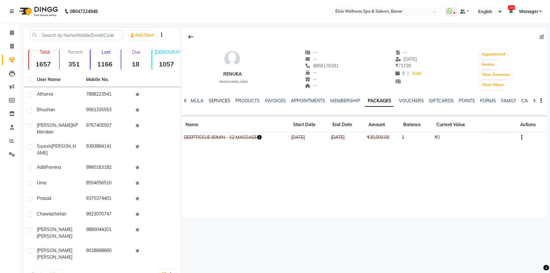
click at [214, 102] on link "SERVICES" at bounding box center [220, 101] width 22 height 6
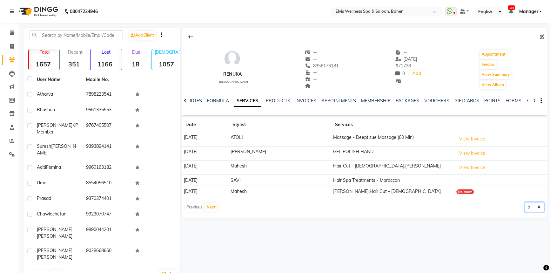
click at [533, 207] on select "5 10 50 100 500" at bounding box center [535, 207] width 20 height 10
select select "500"
click at [525, 202] on select "5 10 50 100 500" at bounding box center [535, 207] width 20 height 10
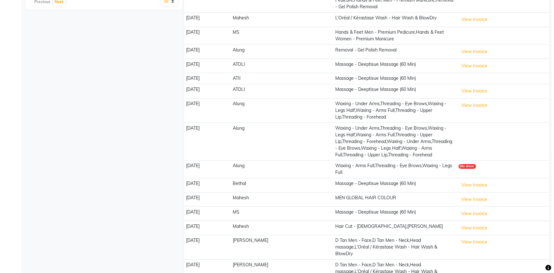
scroll to position [312, 0]
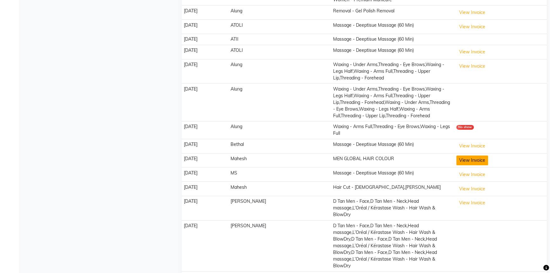
click at [464, 155] on button "View Invoice" at bounding box center [473, 160] width 32 height 10
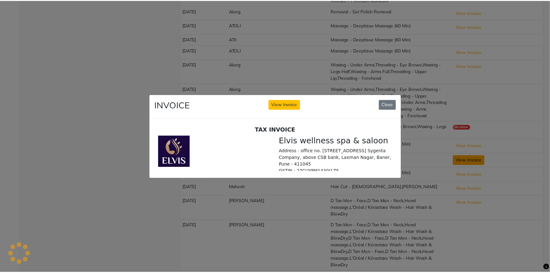
scroll to position [0, 0]
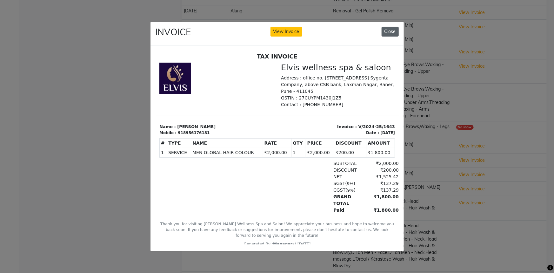
click at [389, 27] on button "Close" at bounding box center [390, 32] width 17 height 10
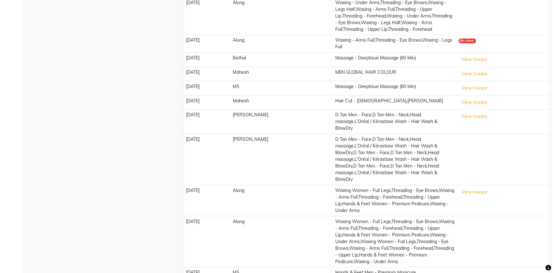
scroll to position [398, 0]
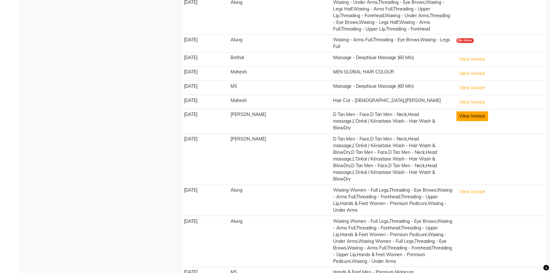
click at [460, 111] on button "View Invoice" at bounding box center [473, 116] width 32 height 10
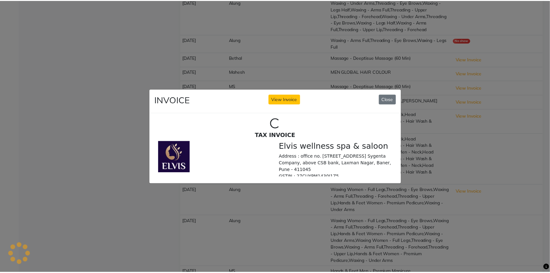
scroll to position [0, 0]
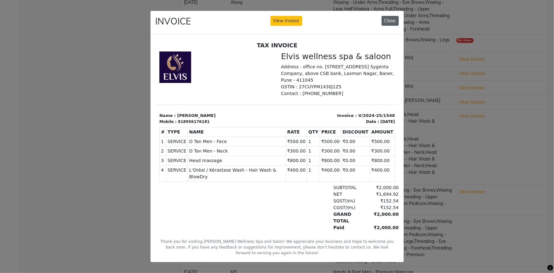
click at [382, 16] on button "Close" at bounding box center [390, 21] width 17 height 10
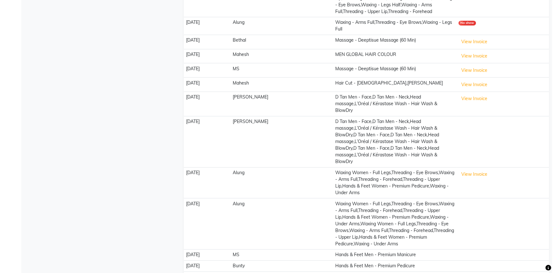
scroll to position [456, 0]
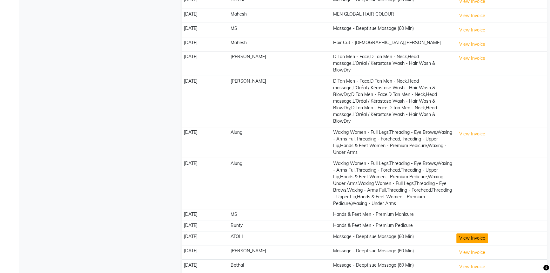
click at [473, 233] on button "View Invoice" at bounding box center [473, 238] width 32 height 10
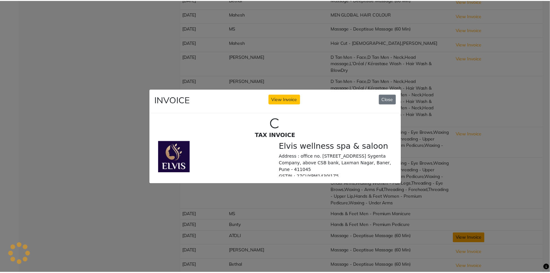
scroll to position [0, 0]
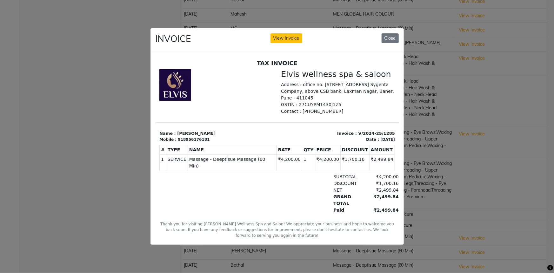
click at [384, 52] on div at bounding box center [278, 148] width 254 height 193
click at [386, 34] on button "Close" at bounding box center [390, 38] width 17 height 10
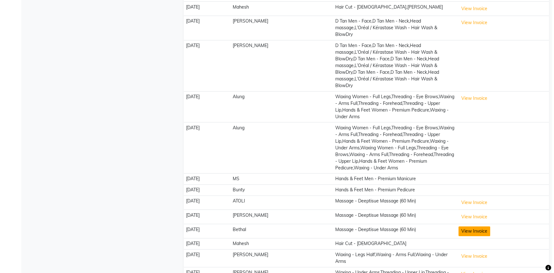
scroll to position [543, 0]
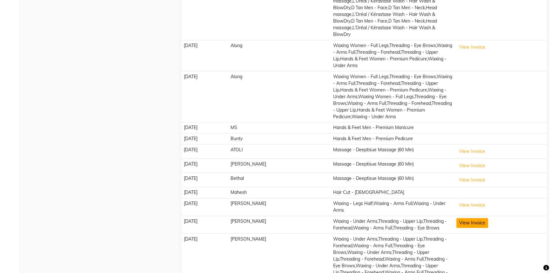
click at [460, 218] on button "View Invoice" at bounding box center [473, 223] width 32 height 10
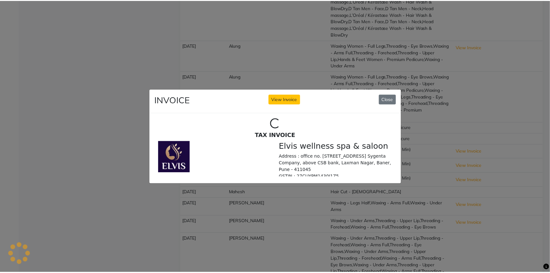
scroll to position [0, 0]
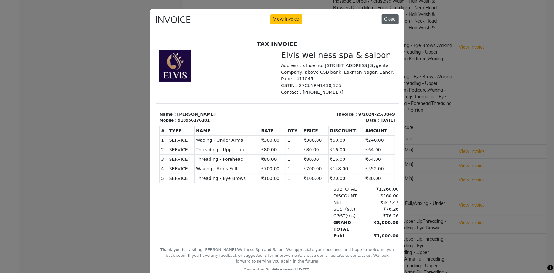
drag, startPoint x: 389, startPoint y: 18, endPoint x: 239, endPoint y: 1, distance: 150.9
click at [389, 18] on button "Close" at bounding box center [390, 19] width 17 height 10
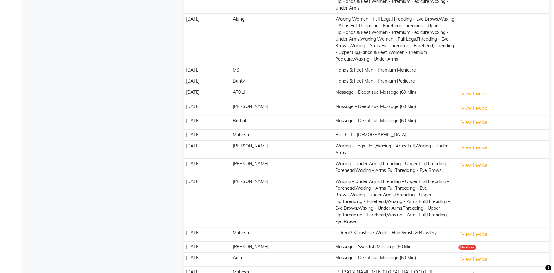
scroll to position [601, 0]
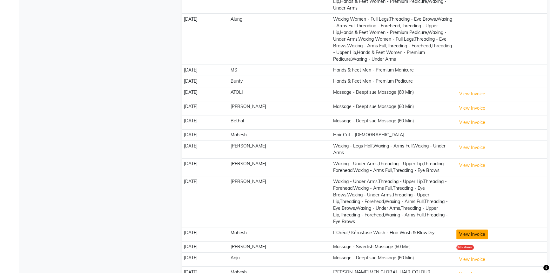
click at [474, 229] on button "View Invoice" at bounding box center [473, 234] width 32 height 10
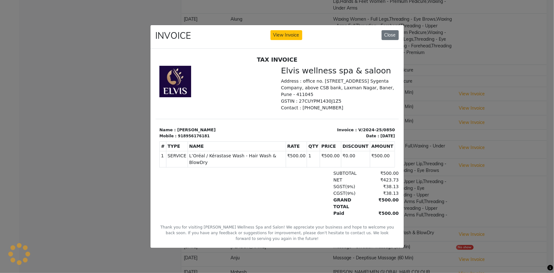
scroll to position [0, 0]
click at [386, 30] on button "Close" at bounding box center [390, 35] width 17 height 10
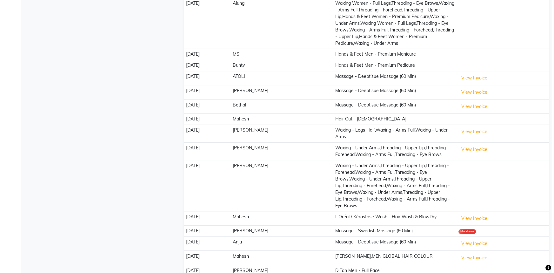
scroll to position [629, 0]
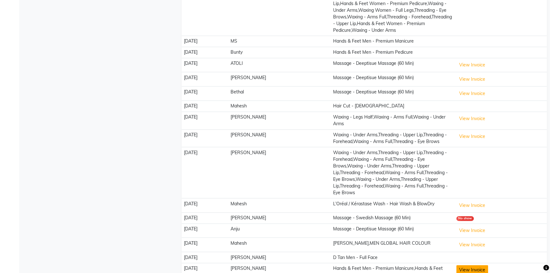
click at [467, 265] on button "View Invoice" at bounding box center [473, 270] width 32 height 10
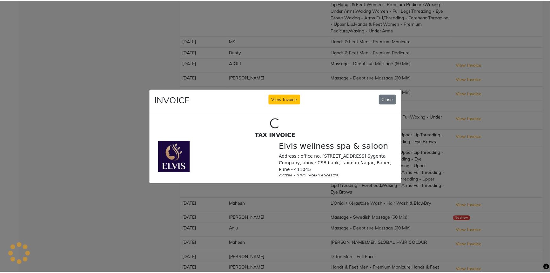
scroll to position [0, 0]
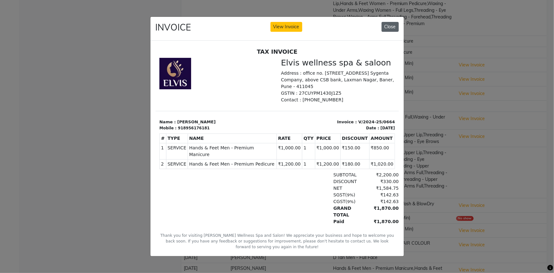
click at [389, 22] on button "Close" at bounding box center [390, 27] width 17 height 10
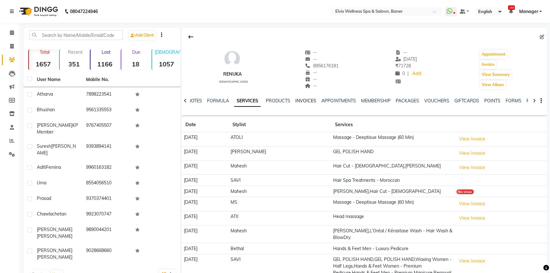
drag, startPoint x: 299, startPoint y: 102, endPoint x: 300, endPoint y: 108, distance: 6.4
click at [299, 102] on link "INVOICES" at bounding box center [305, 101] width 21 height 6
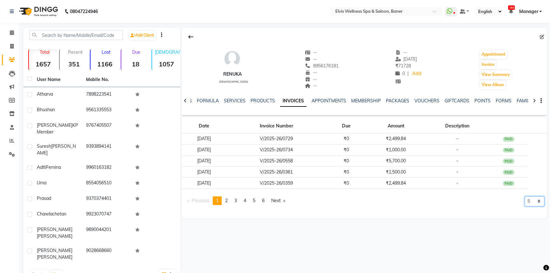
drag, startPoint x: 533, startPoint y: 199, endPoint x: 533, endPoint y: 204, distance: 5.1
click at [533, 199] on select "5 10 50 100 500" at bounding box center [535, 201] width 20 height 10
select select "100"
click at [525, 206] on select "5 10 50 100 500" at bounding box center [535, 201] width 20 height 10
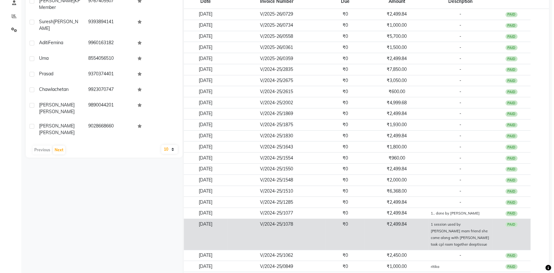
scroll to position [96, 0]
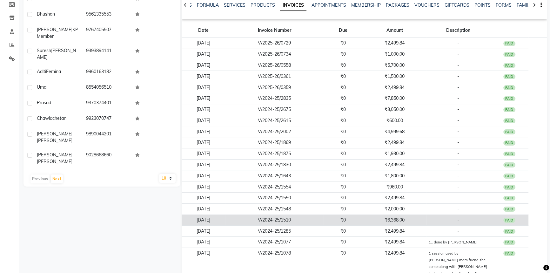
click at [433, 216] on td "-" at bounding box center [459, 219] width 64 height 11
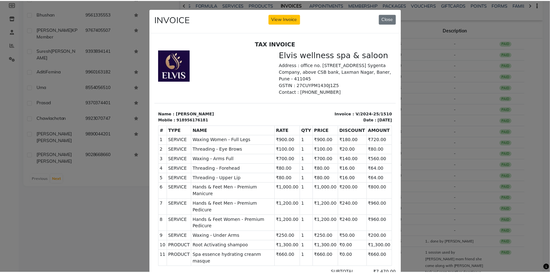
scroll to position [0, 0]
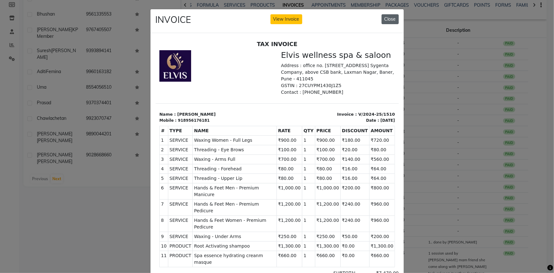
drag, startPoint x: 388, startPoint y: 18, endPoint x: 234, endPoint y: 6, distance: 154.5
click at [388, 18] on button "Close" at bounding box center [390, 19] width 17 height 10
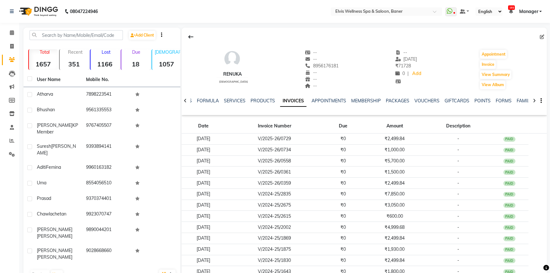
click at [194, 32] on button at bounding box center [190, 37] width 13 height 12
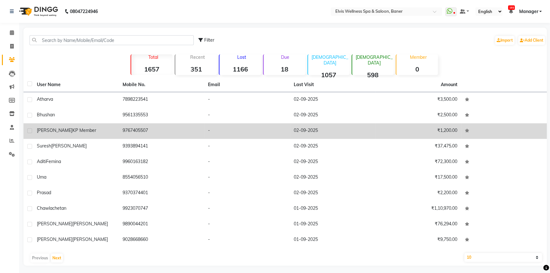
click at [123, 137] on td "9767405507" at bounding box center [162, 131] width 86 height 16
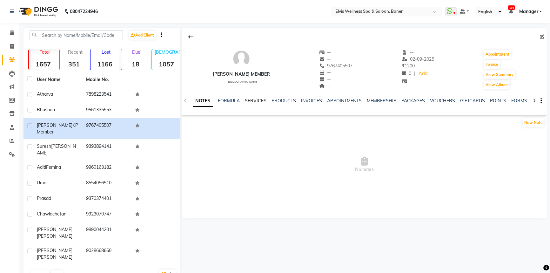
click at [251, 101] on link "SERVICES" at bounding box center [256, 101] width 22 height 6
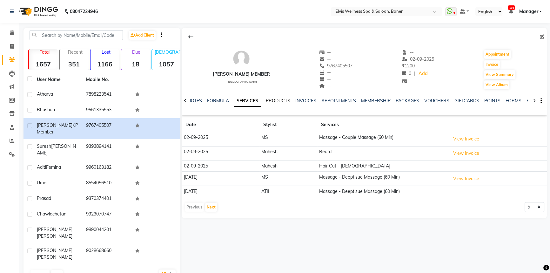
click at [275, 99] on link "PRODUCTS" at bounding box center [278, 101] width 24 height 6
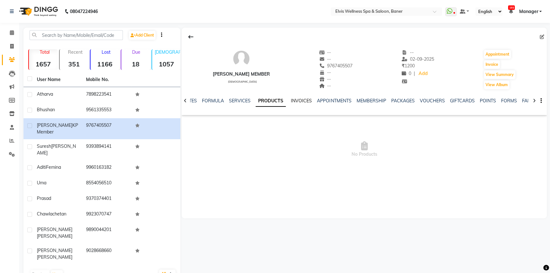
click at [294, 101] on link "INVOICES" at bounding box center [301, 101] width 21 height 6
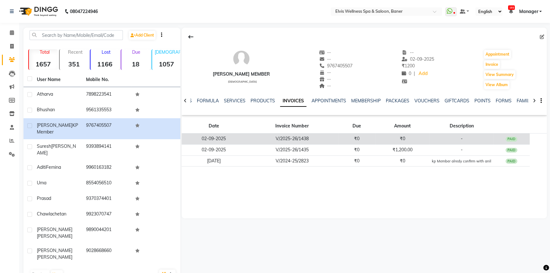
click at [294, 143] on td "V/2025-26/1438" at bounding box center [292, 138] width 93 height 11
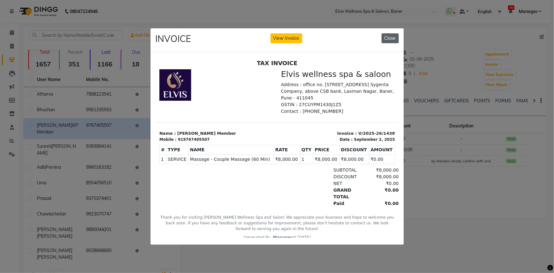
click at [393, 38] on button "Close" at bounding box center [390, 38] width 17 height 10
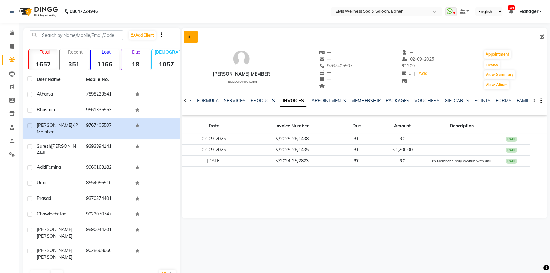
click at [187, 38] on button at bounding box center [190, 37] width 13 height 12
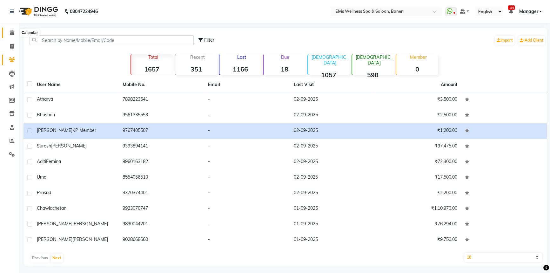
click at [10, 34] on icon at bounding box center [12, 32] width 4 height 5
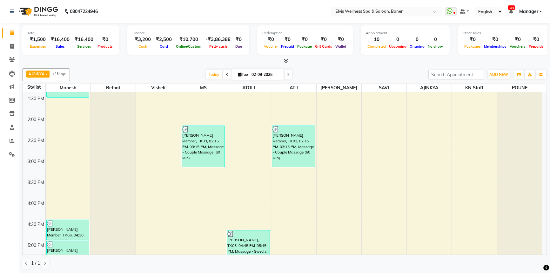
scroll to position [231, 0]
